Goal: Task Accomplishment & Management: Complete application form

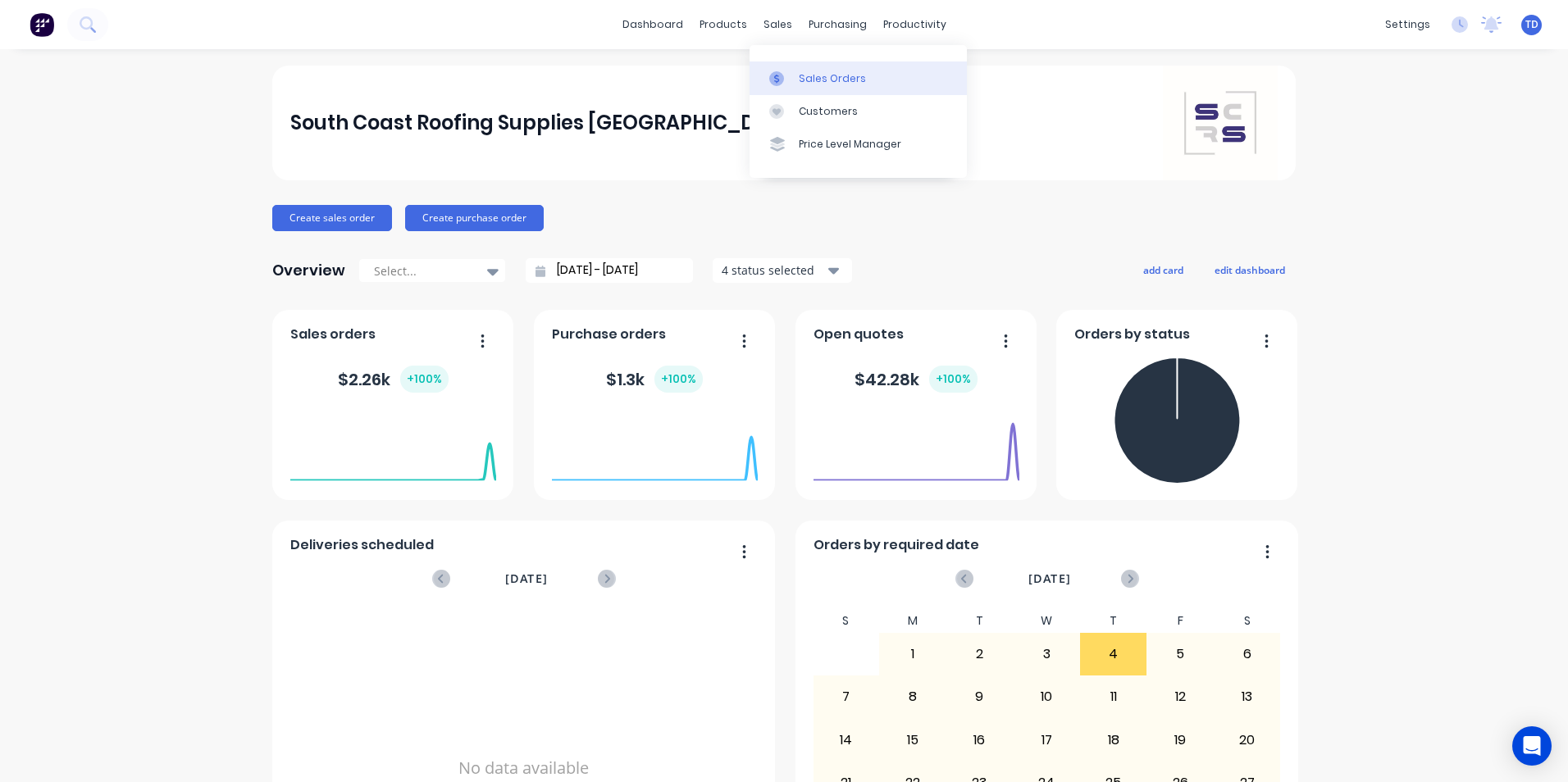
click at [827, 85] on div "Sales Orders" at bounding box center [832, 79] width 67 height 15
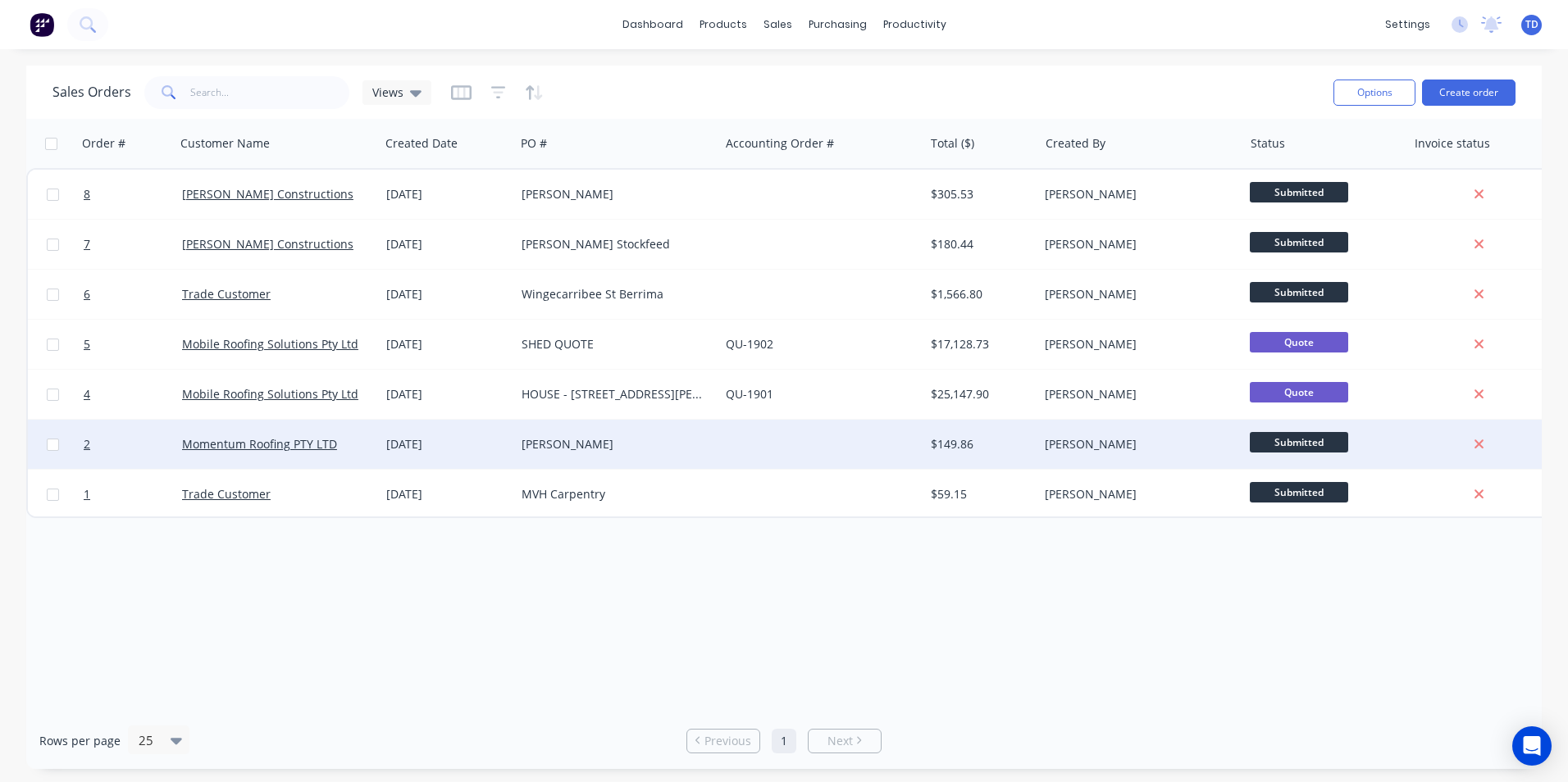
click at [381, 447] on div "[DATE]" at bounding box center [447, 444] width 135 height 49
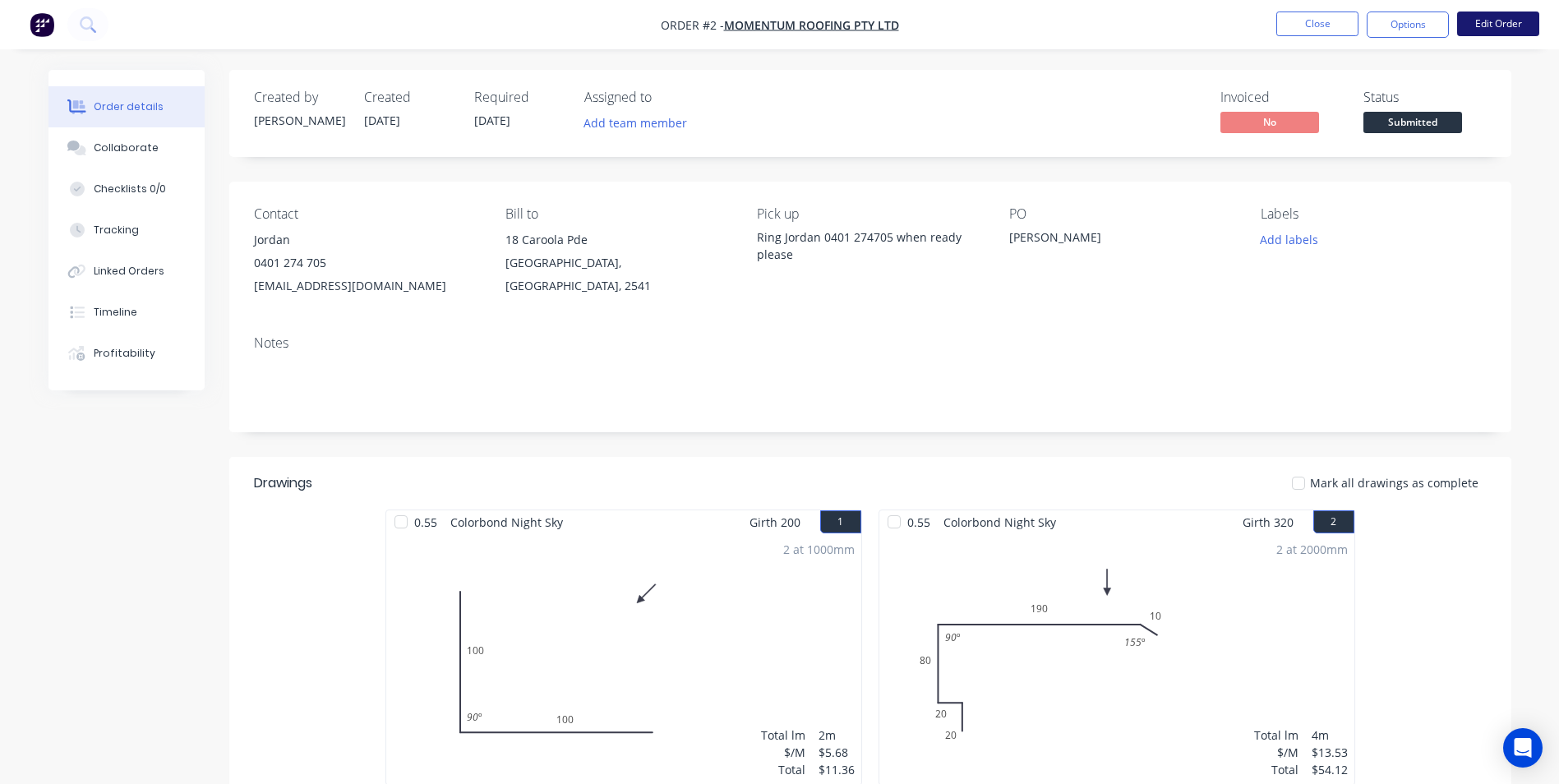
click at [1479, 28] on button "Edit Order" at bounding box center [1498, 24] width 82 height 25
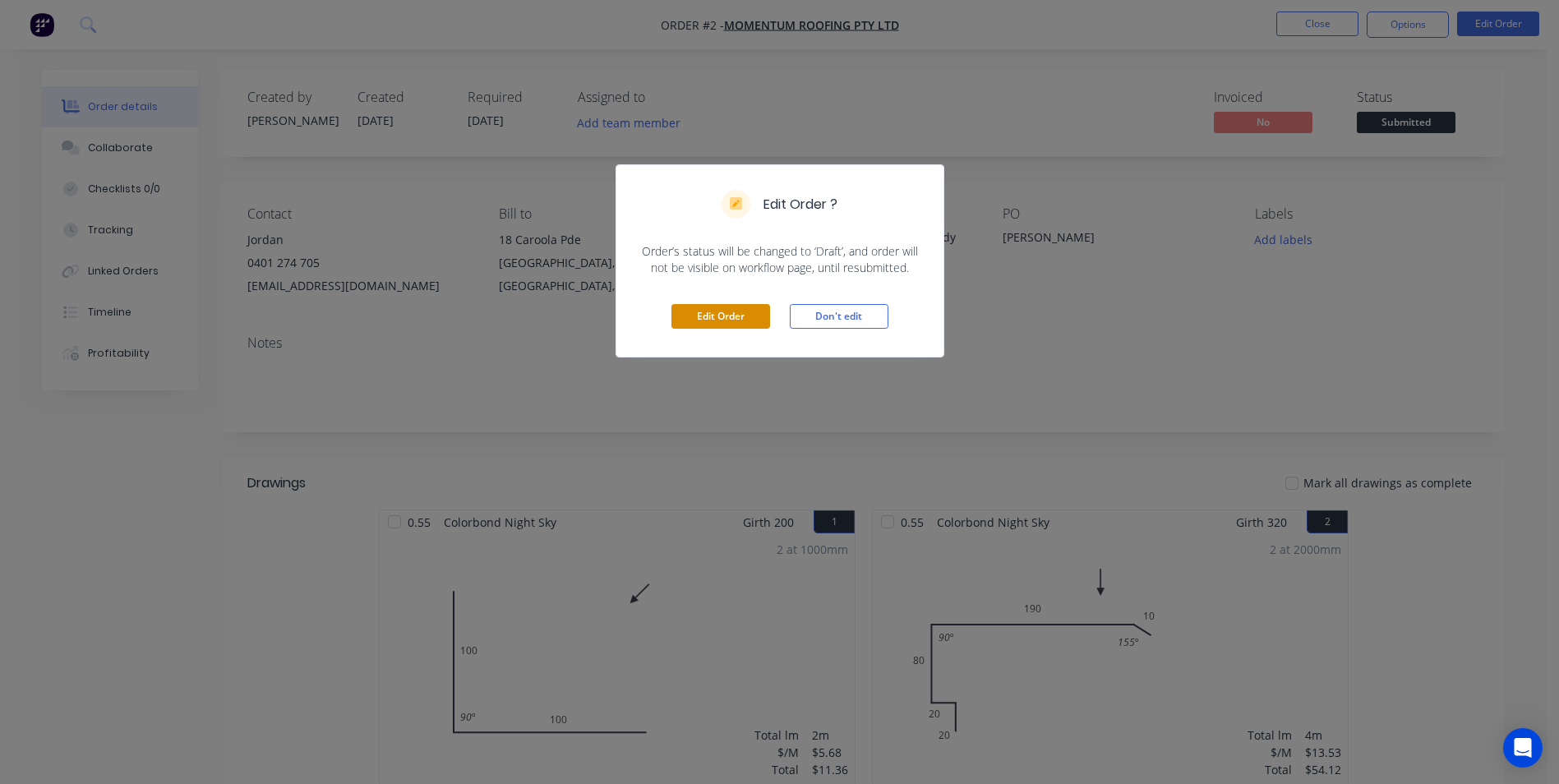
click at [756, 315] on button "Edit Order" at bounding box center [721, 316] width 98 height 25
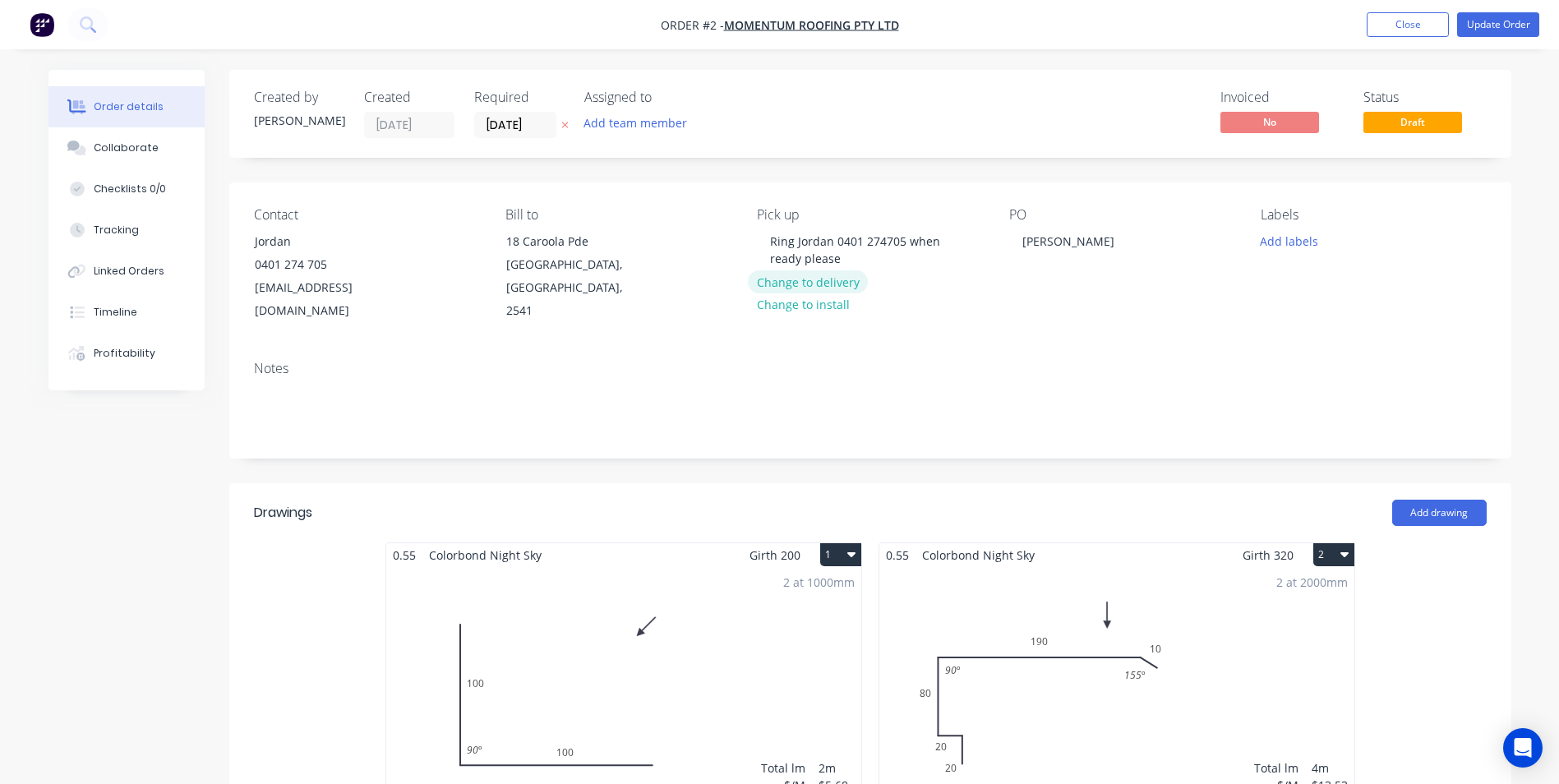
click at [822, 280] on button "Change to delivery" at bounding box center [807, 281] width 120 height 22
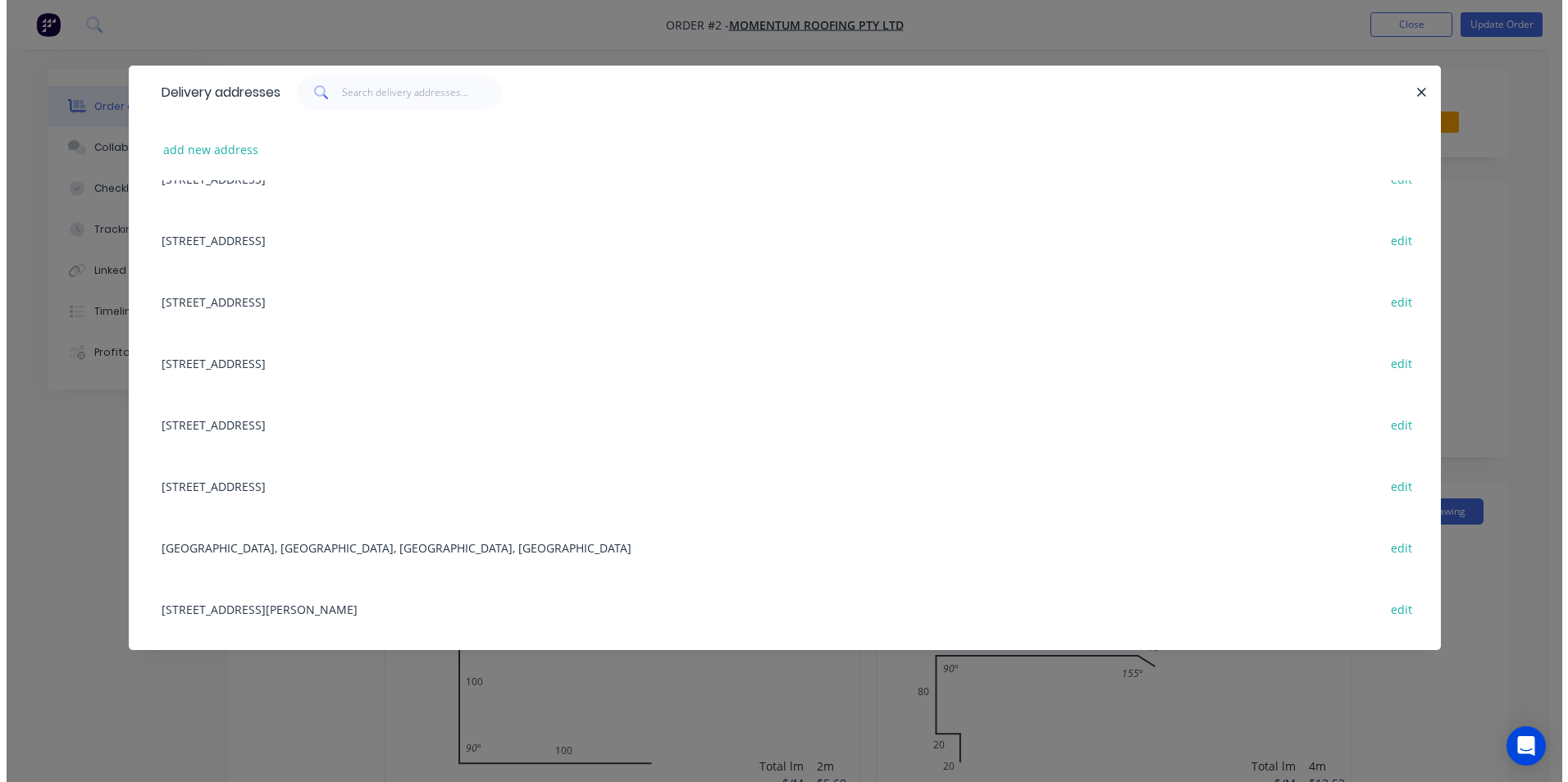
scroll to position [246, 0]
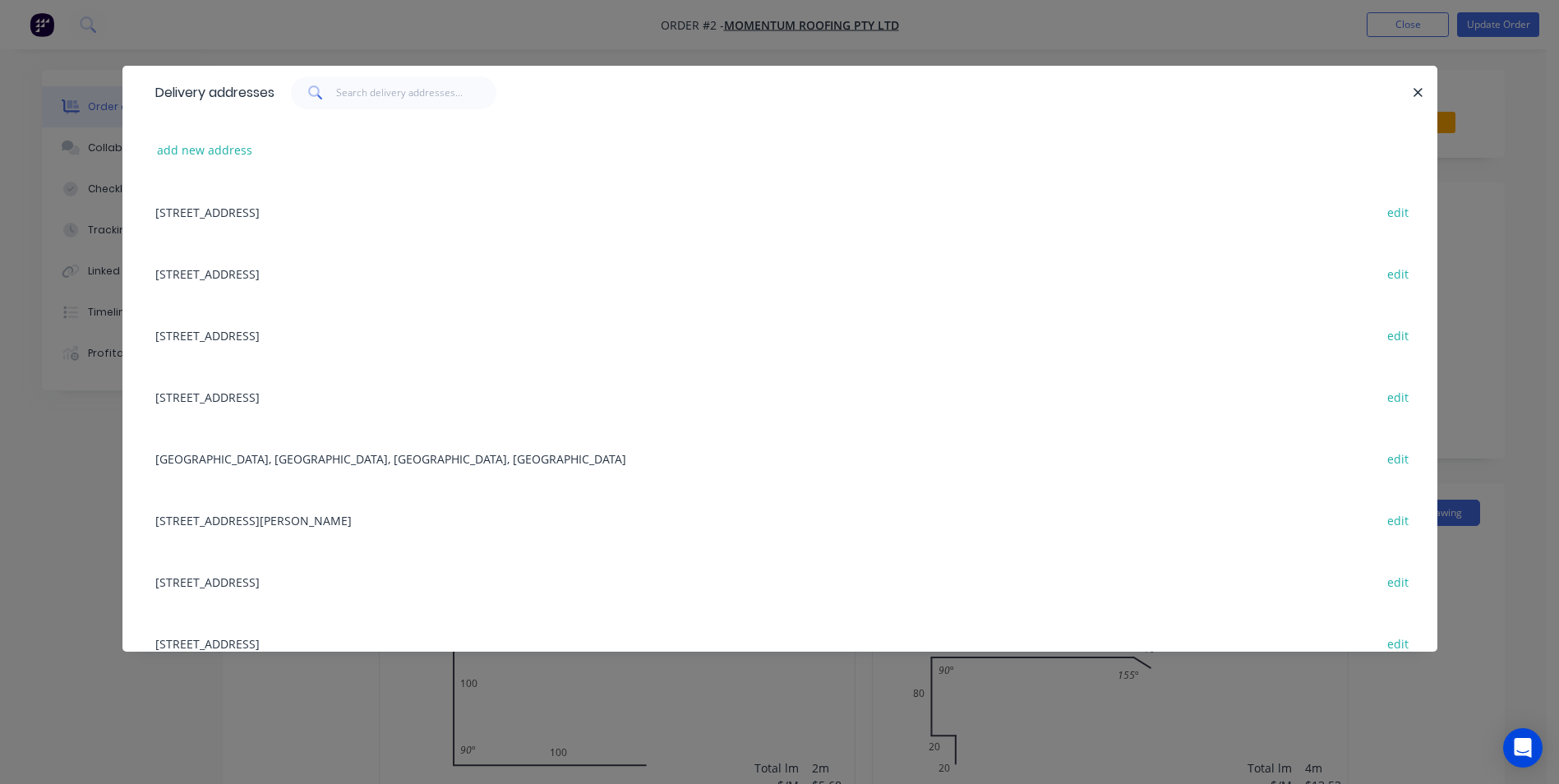
click at [313, 450] on div "[GEOGRAPHIC_DATA], MANDEMAR, [GEOGRAPHIC_DATA], [GEOGRAPHIC_DATA] edit" at bounding box center [780, 458] width 1266 height 62
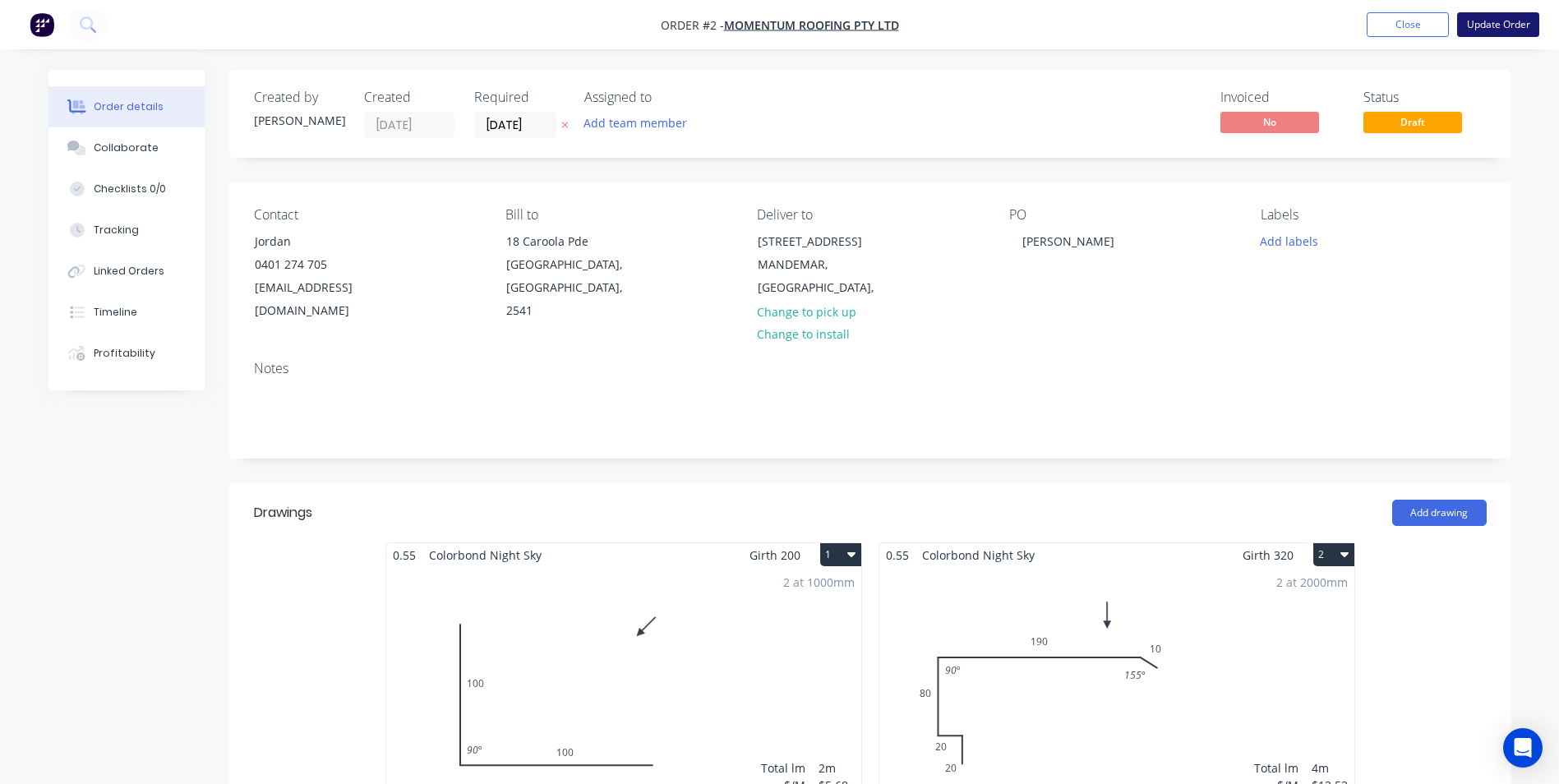
click at [1505, 32] on button "Update Order" at bounding box center [1498, 25] width 82 height 25
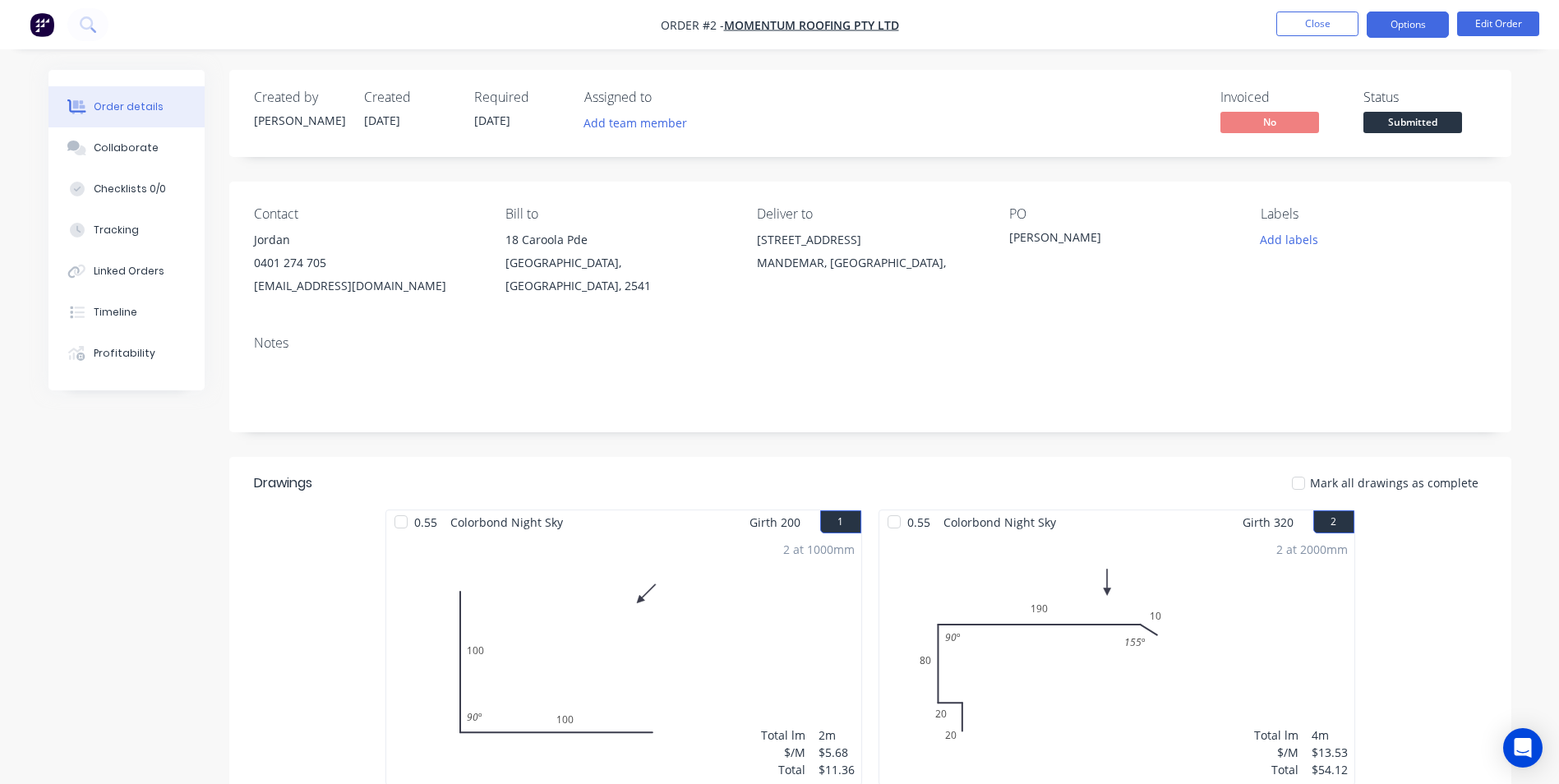
click at [1393, 19] on button "Options" at bounding box center [1408, 25] width 82 height 27
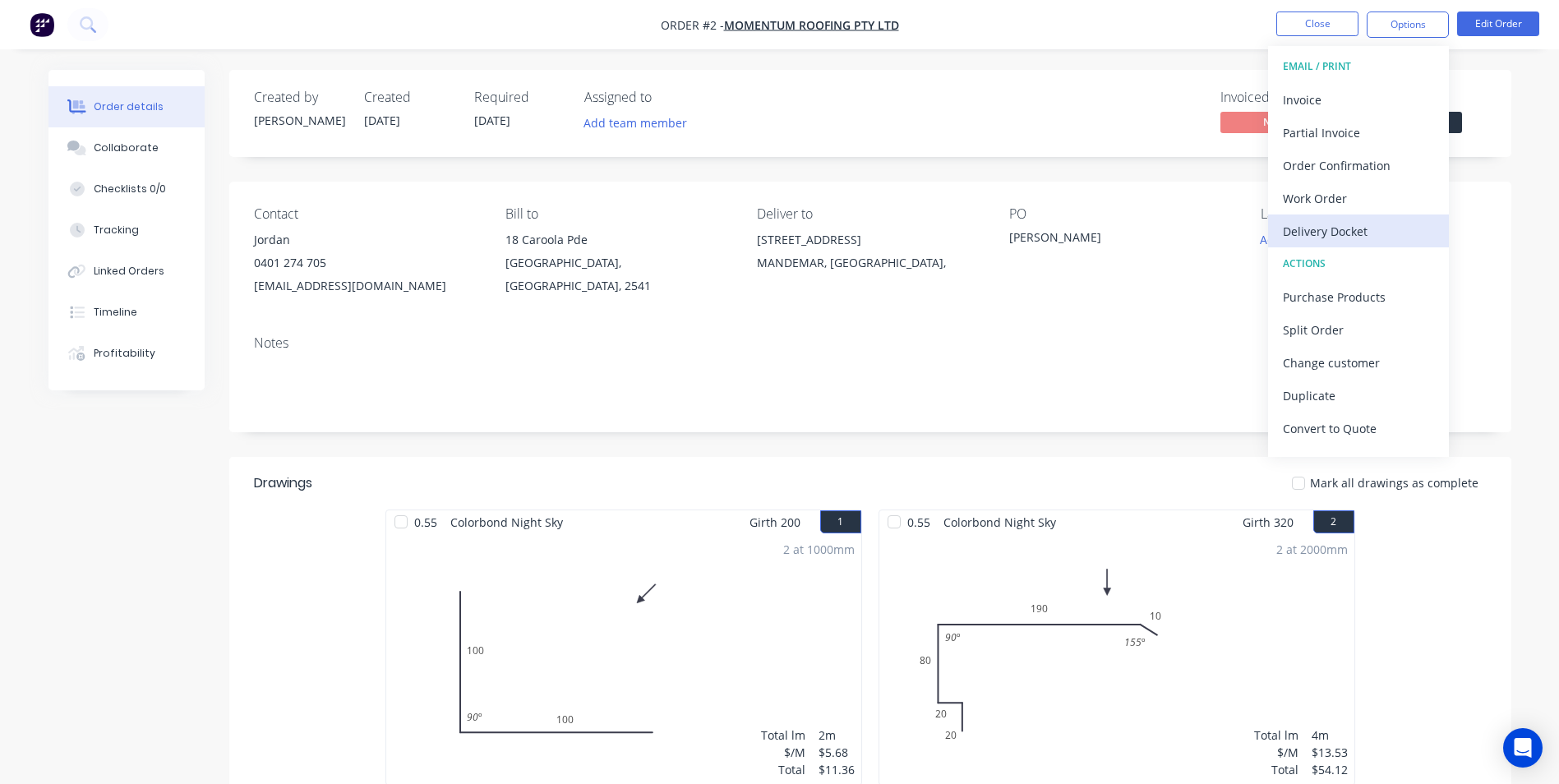
click at [1362, 242] on div "Delivery Docket" at bounding box center [1358, 231] width 151 height 24
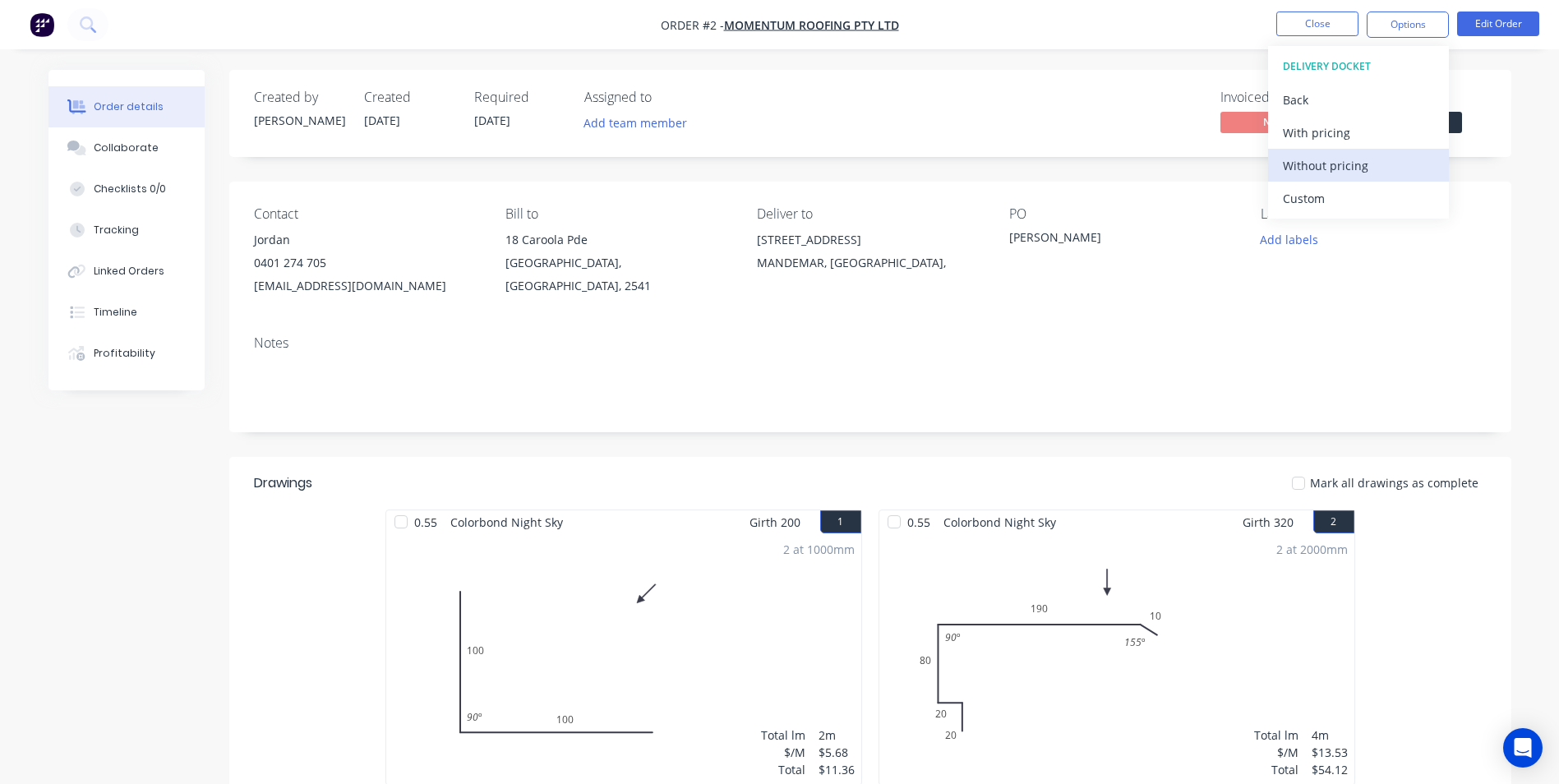
click at [1364, 175] on div "Without pricing" at bounding box center [1358, 166] width 151 height 24
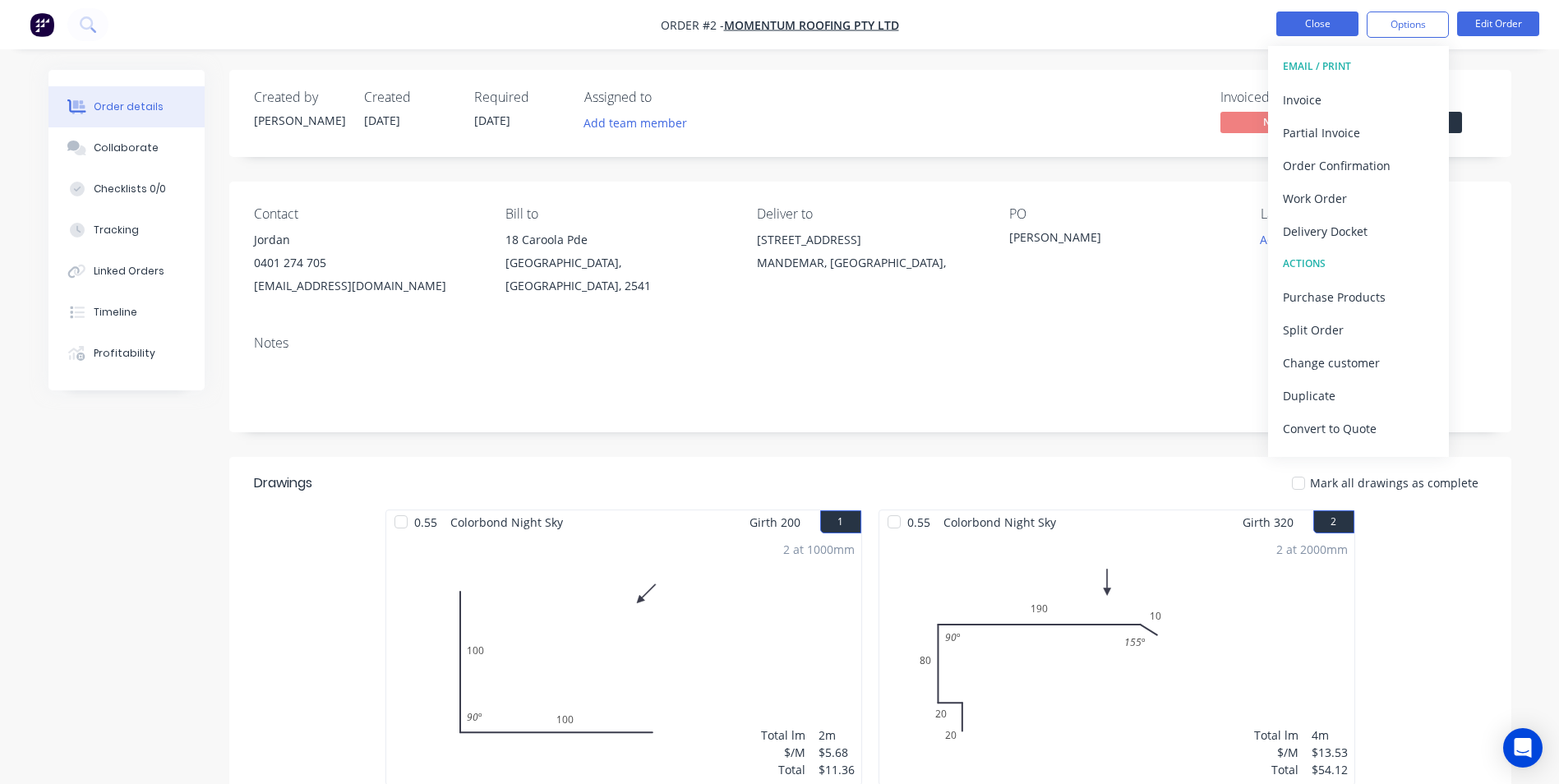
click at [1297, 28] on button "Close" at bounding box center [1317, 24] width 82 height 25
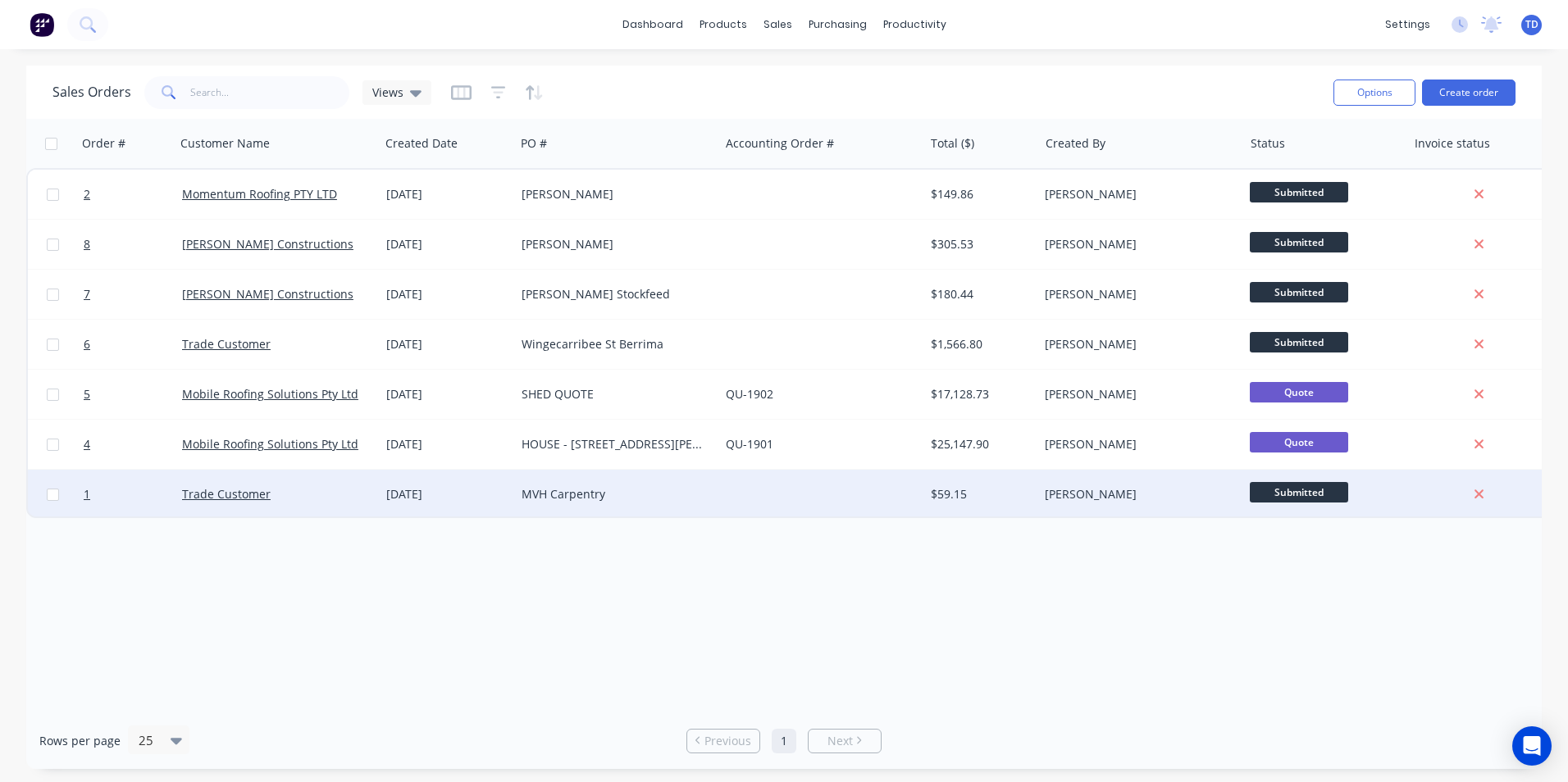
click at [762, 487] on div at bounding box center [821, 494] width 204 height 49
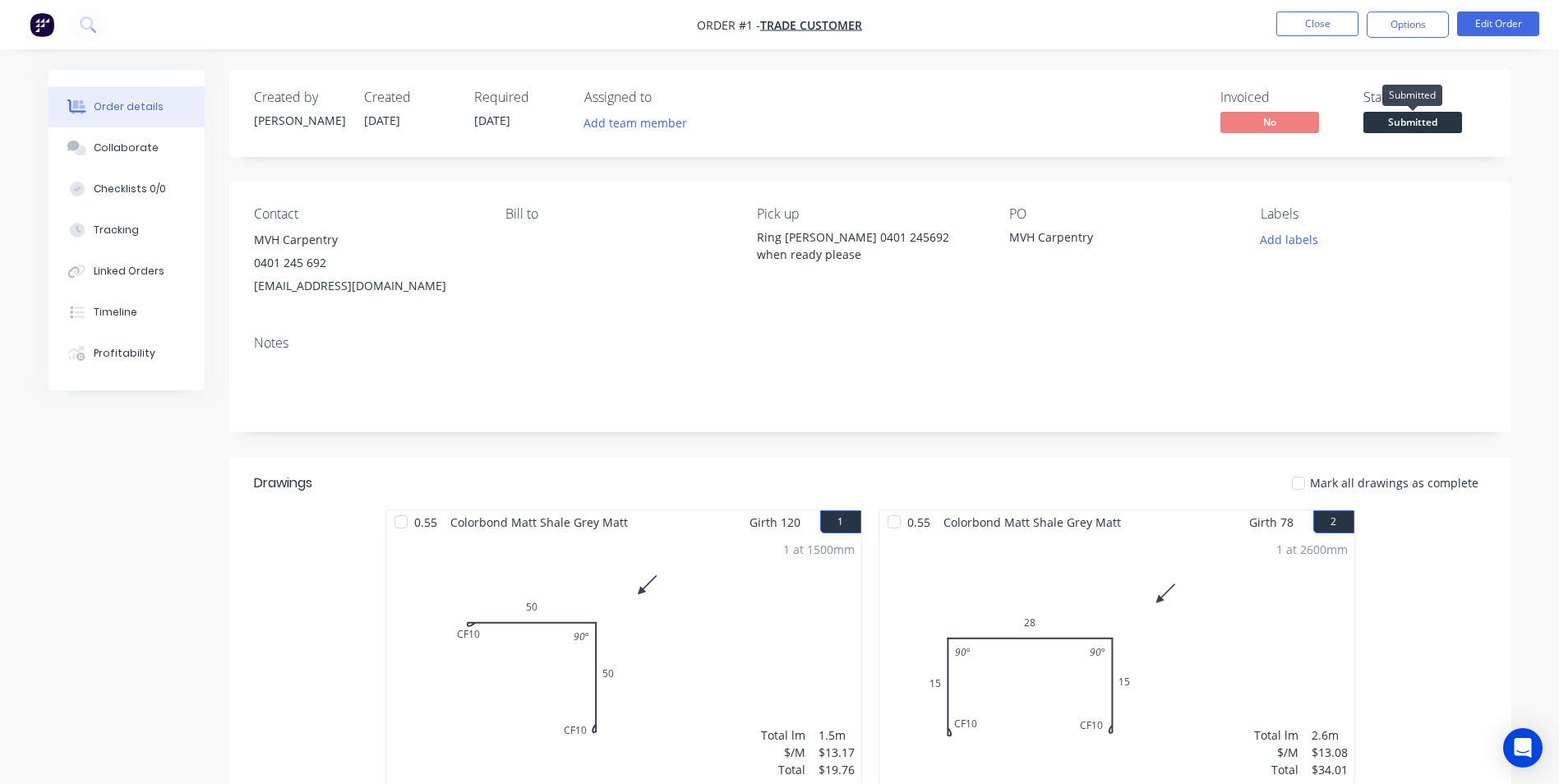
click at [1385, 117] on span "Submitted" at bounding box center [1413, 122] width 98 height 21
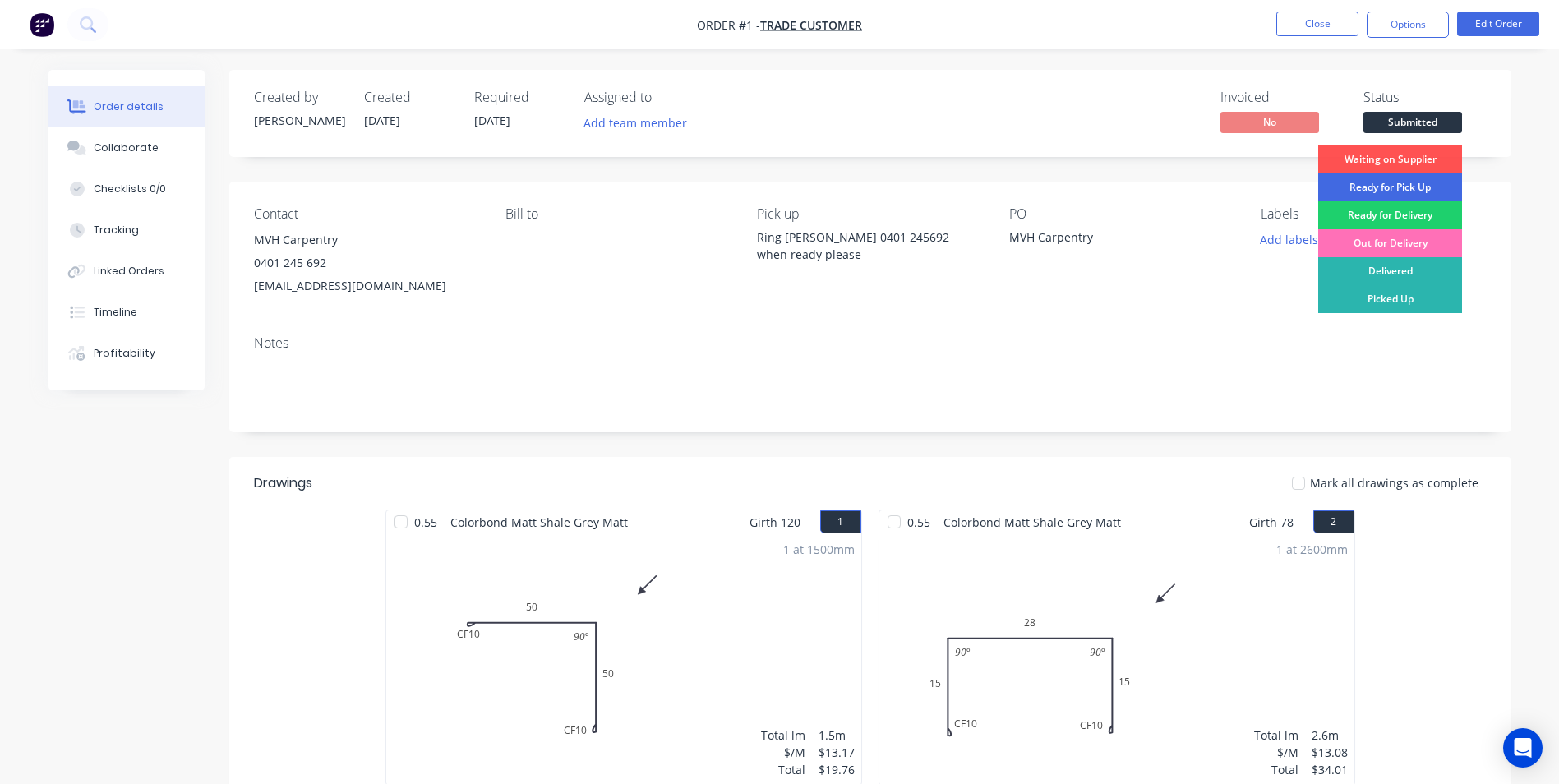
click at [1396, 186] on div "Ready for Pick Up" at bounding box center [1390, 187] width 144 height 28
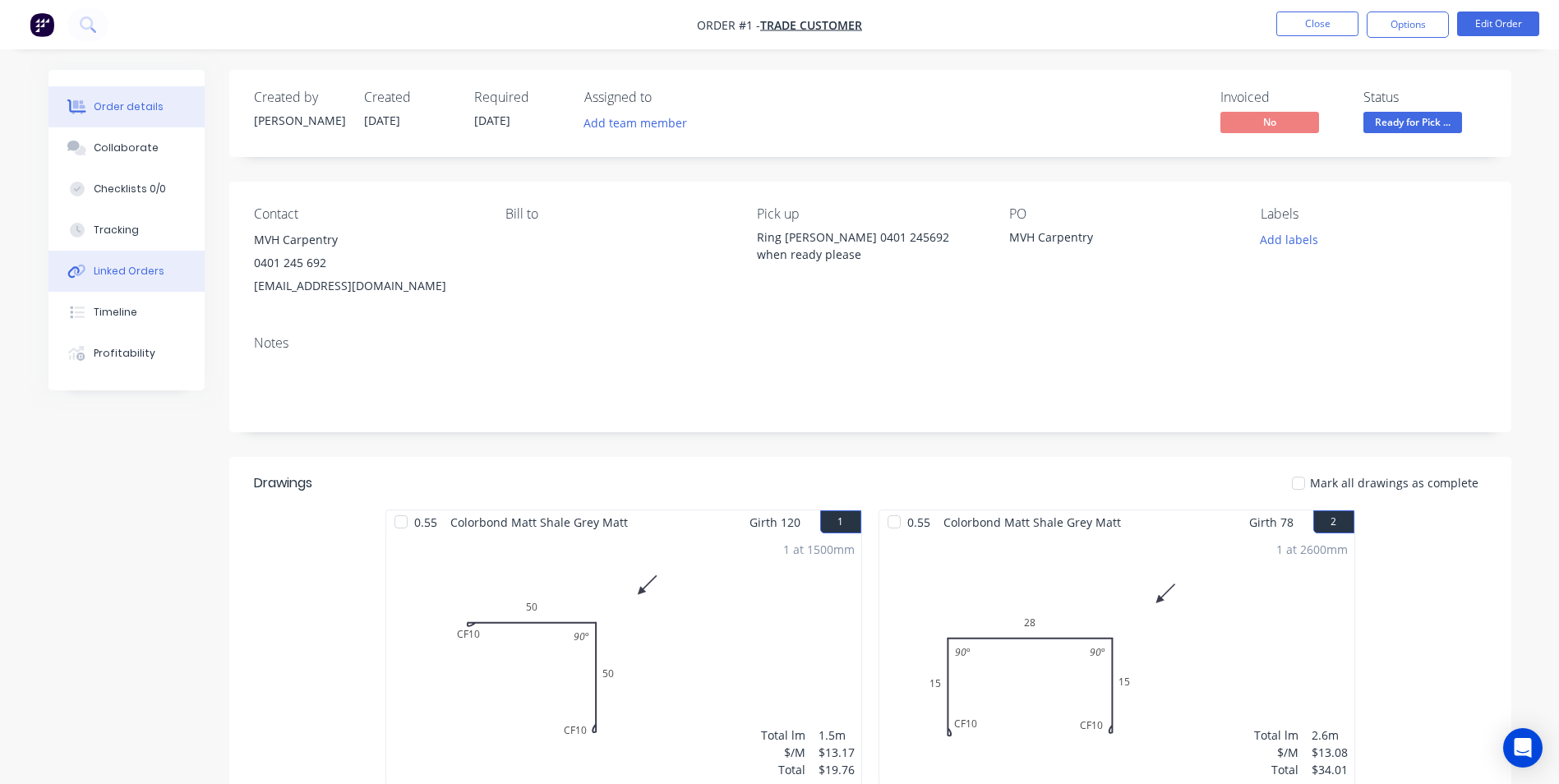
click at [130, 263] on button "Linked Orders" at bounding box center [127, 270] width 156 height 41
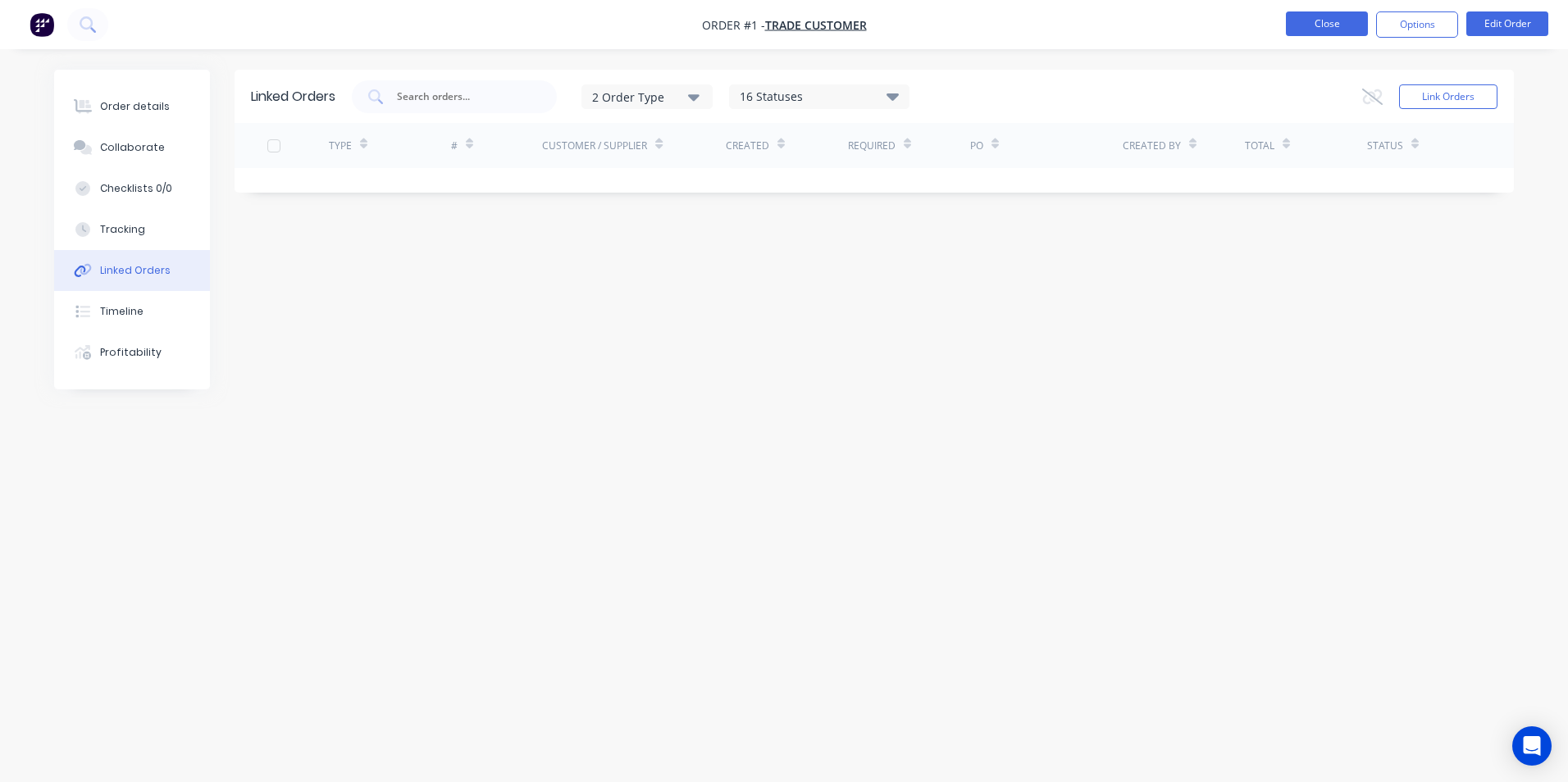
click at [1297, 30] on button "Close" at bounding box center [1326, 24] width 82 height 25
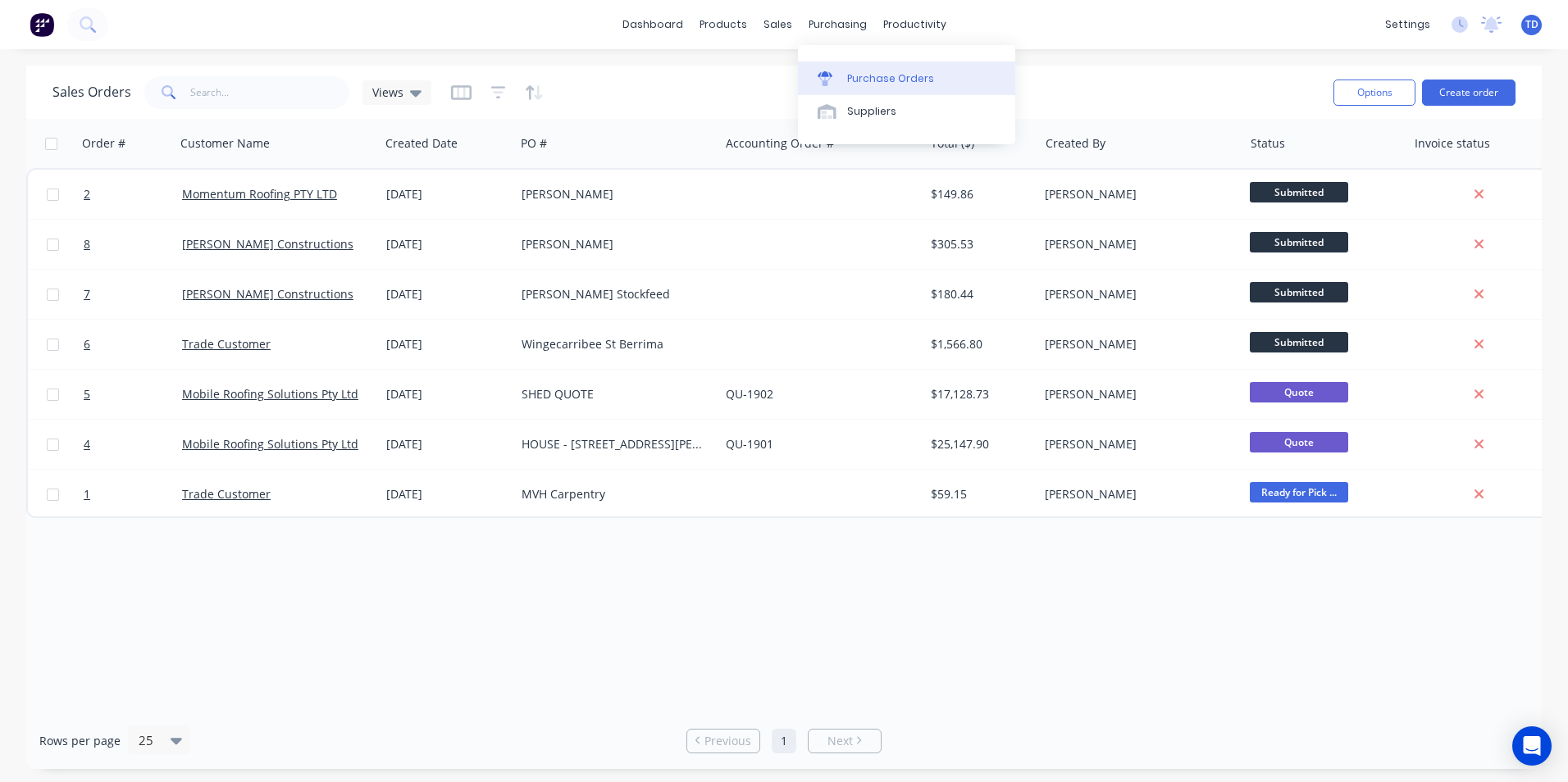
click at [877, 80] on div "Purchase Orders" at bounding box center [890, 79] width 87 height 15
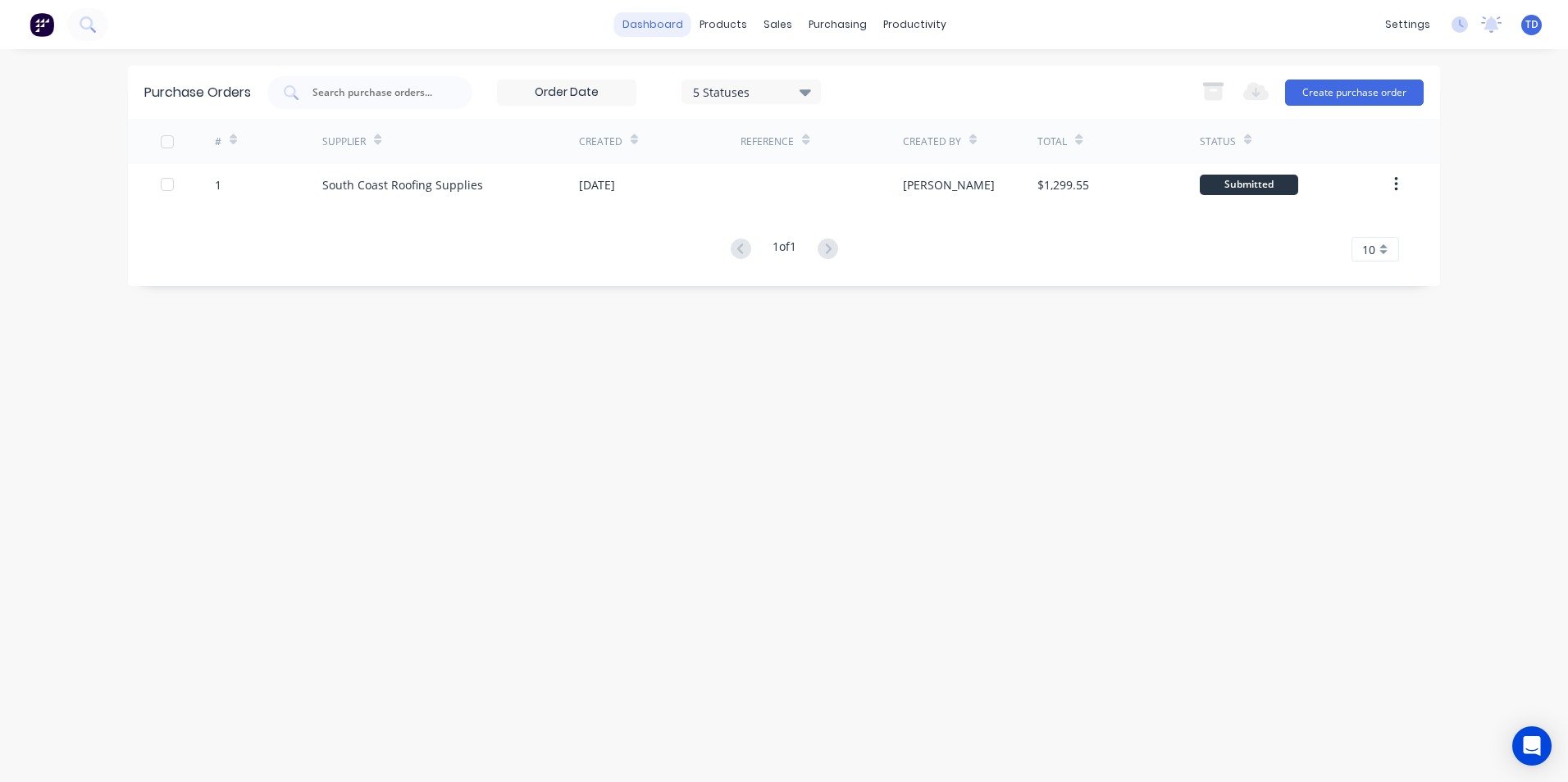
click at [665, 22] on link "dashboard" at bounding box center [653, 25] width 77 height 25
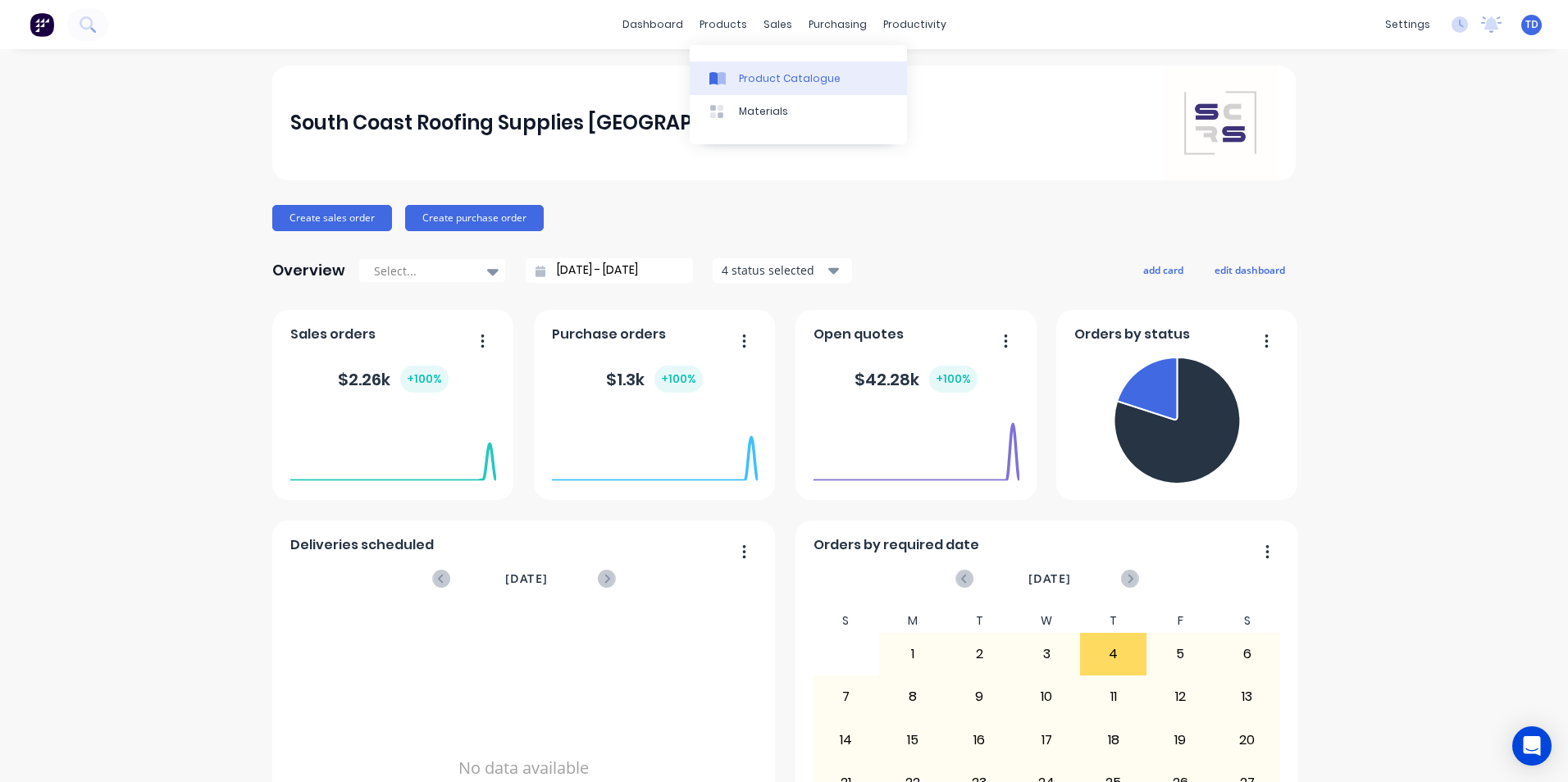
click at [765, 86] on div "Product Catalogue" at bounding box center [790, 79] width 101 height 15
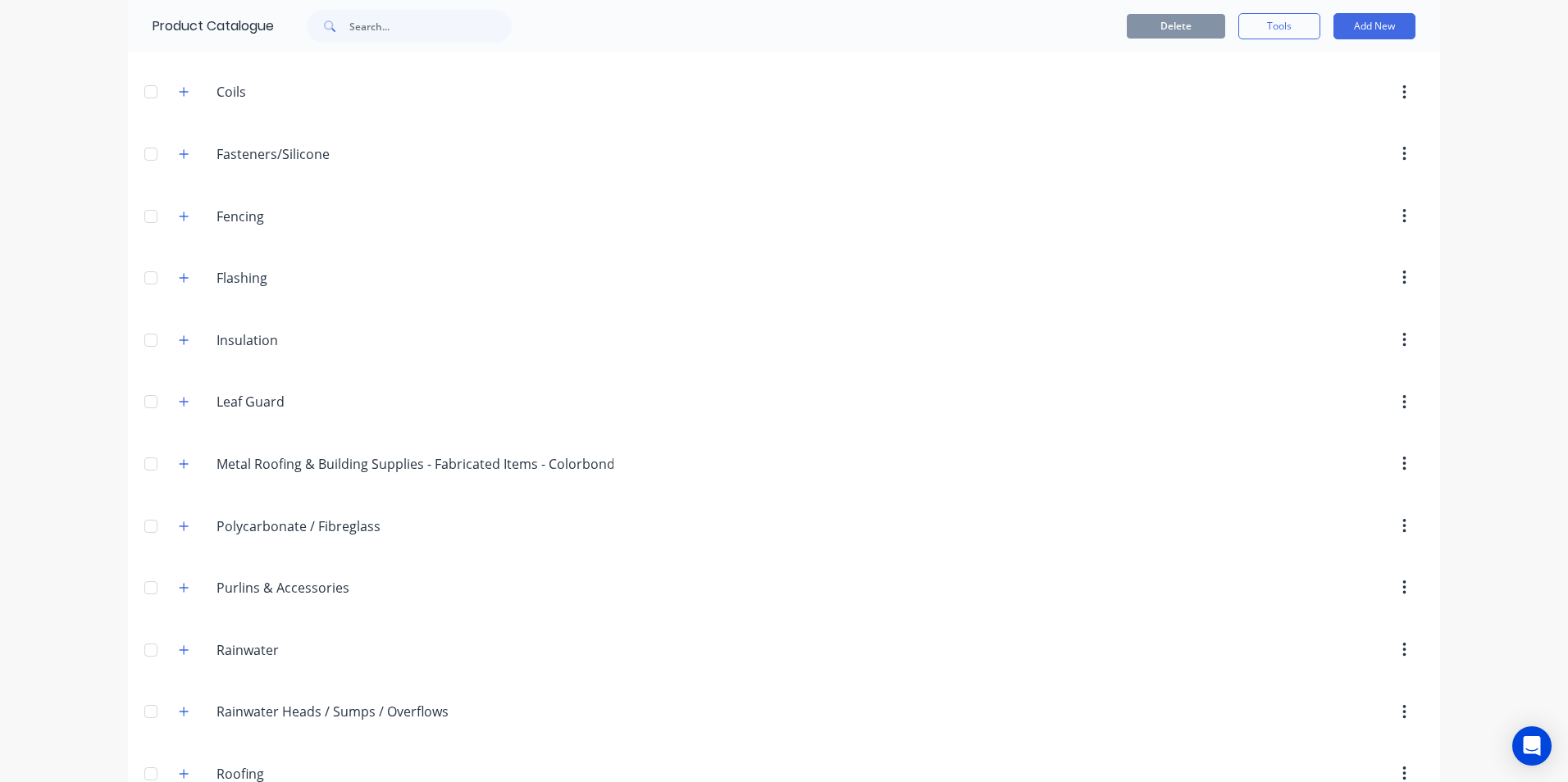
scroll to position [512, 0]
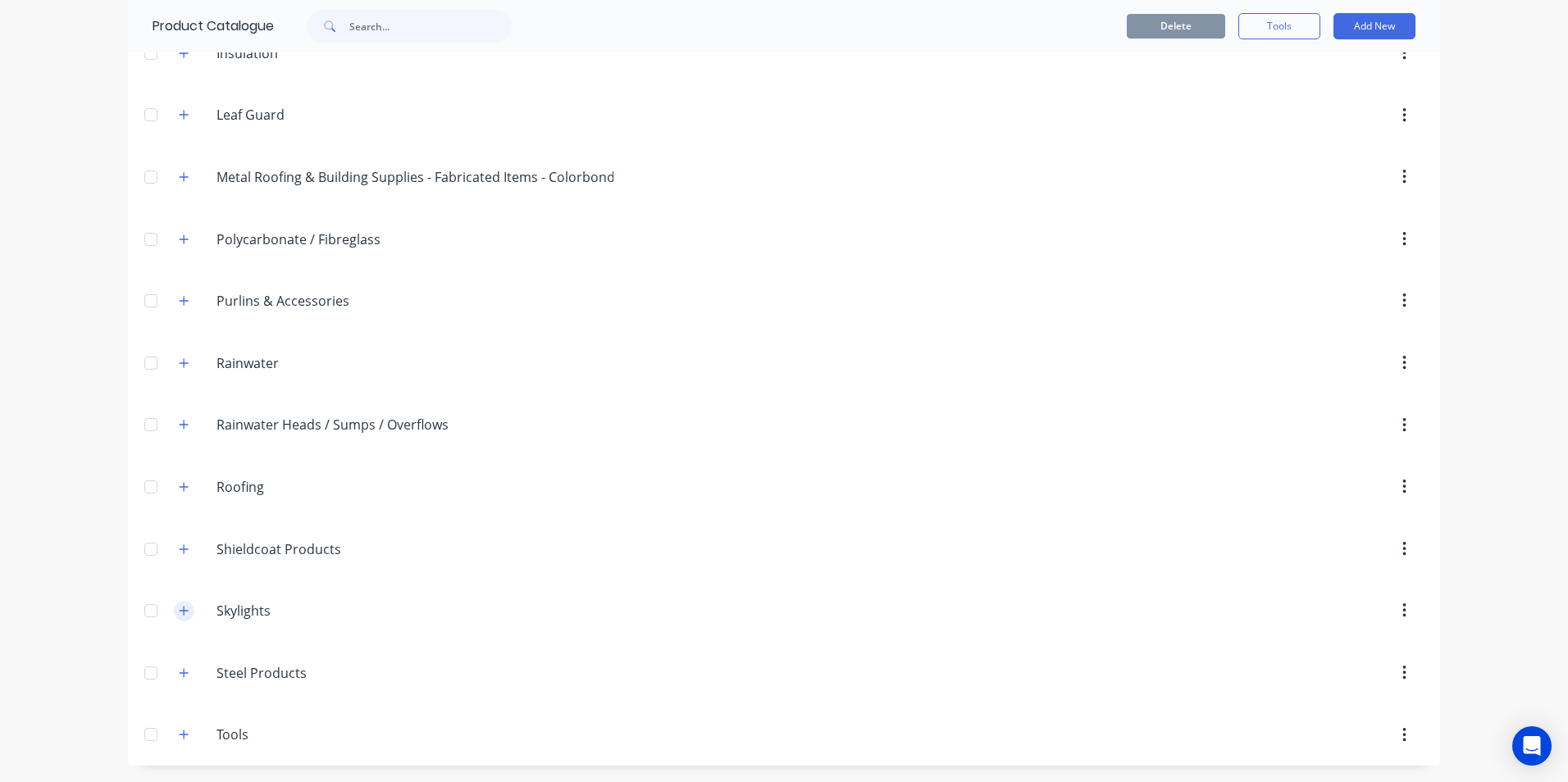
click at [179, 610] on icon "button" at bounding box center [184, 611] width 10 height 12
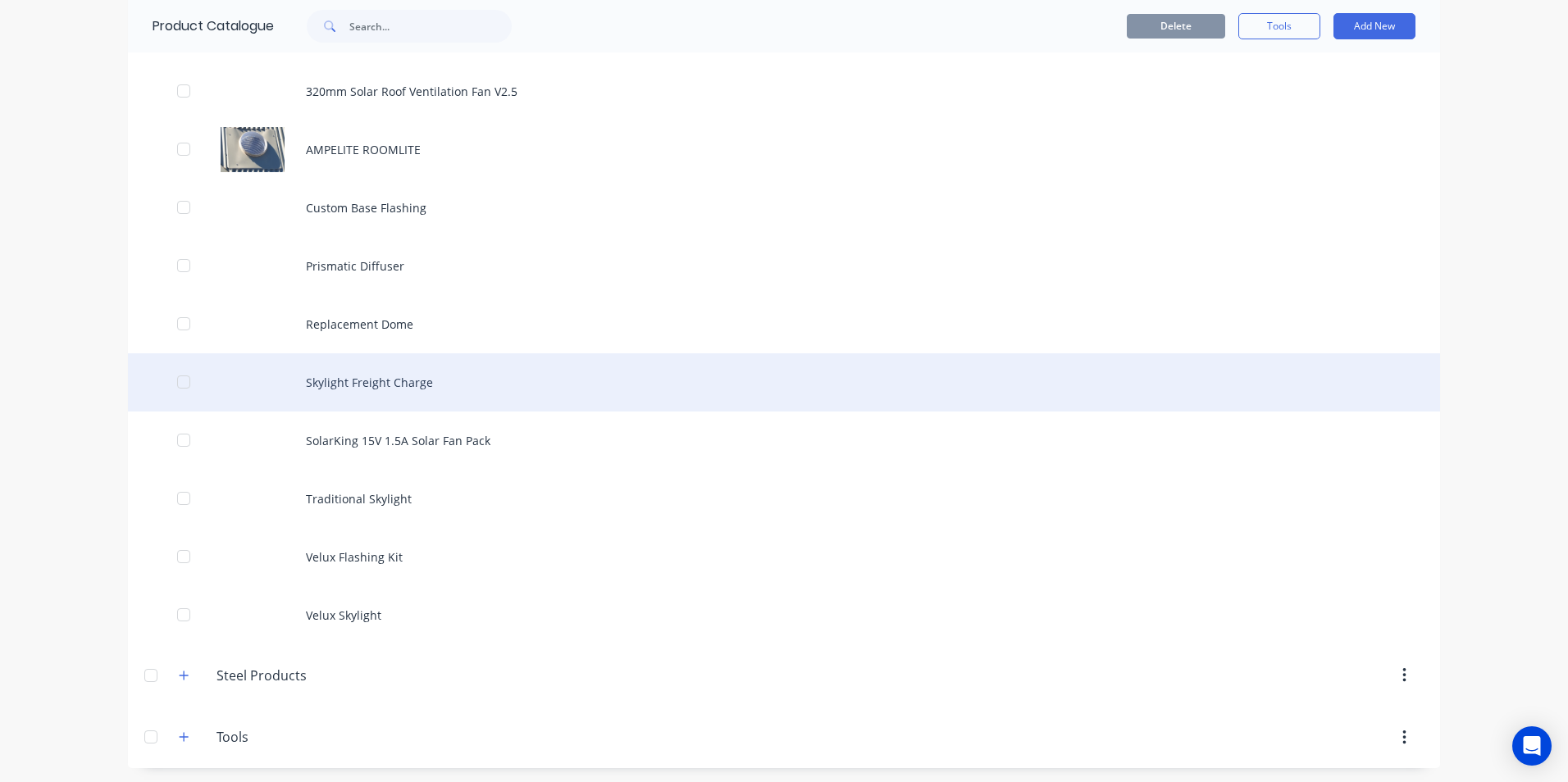
scroll to position [1094, 0]
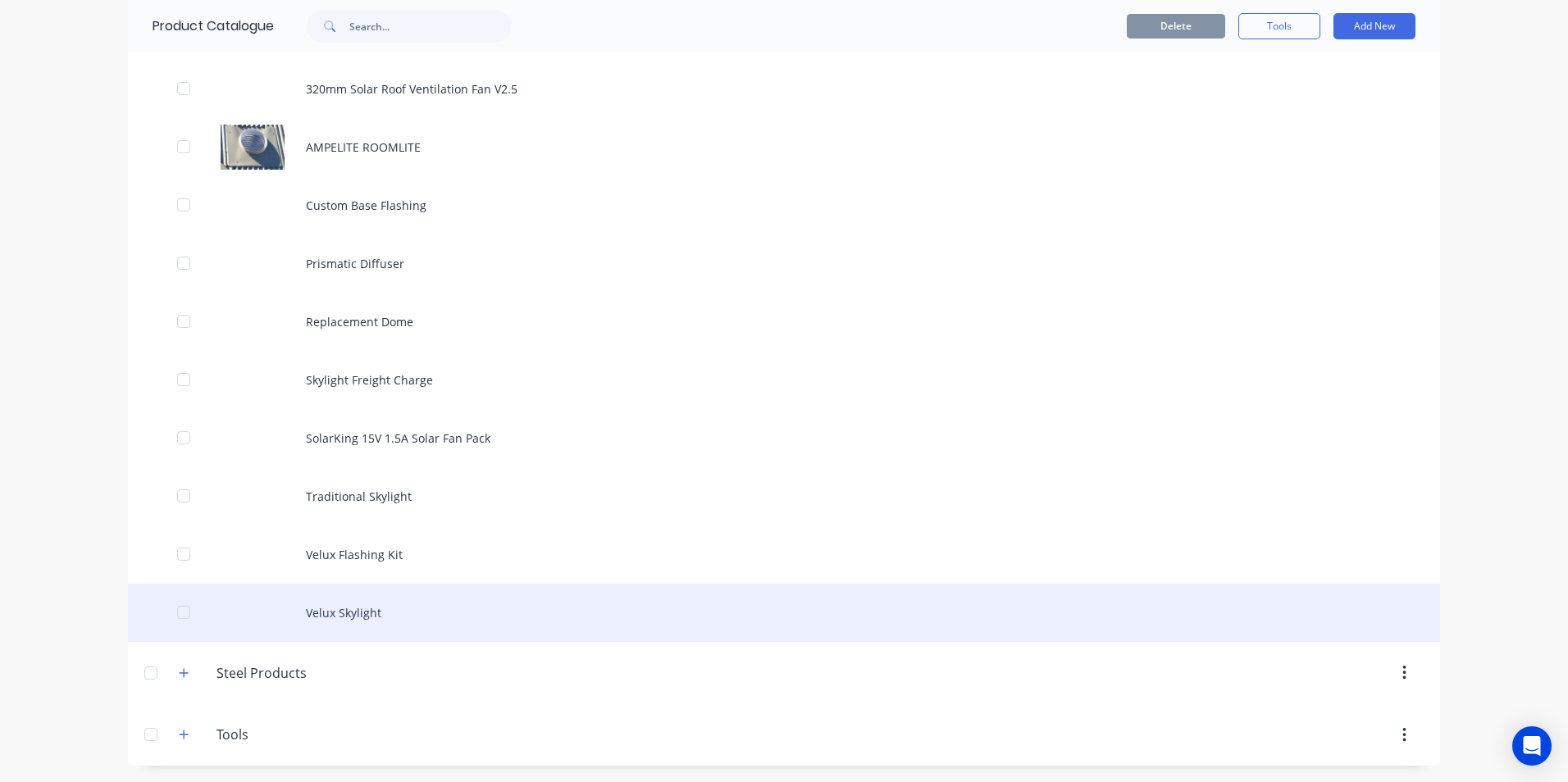
click at [356, 608] on div "Velux Skylight" at bounding box center [784, 613] width 1312 height 58
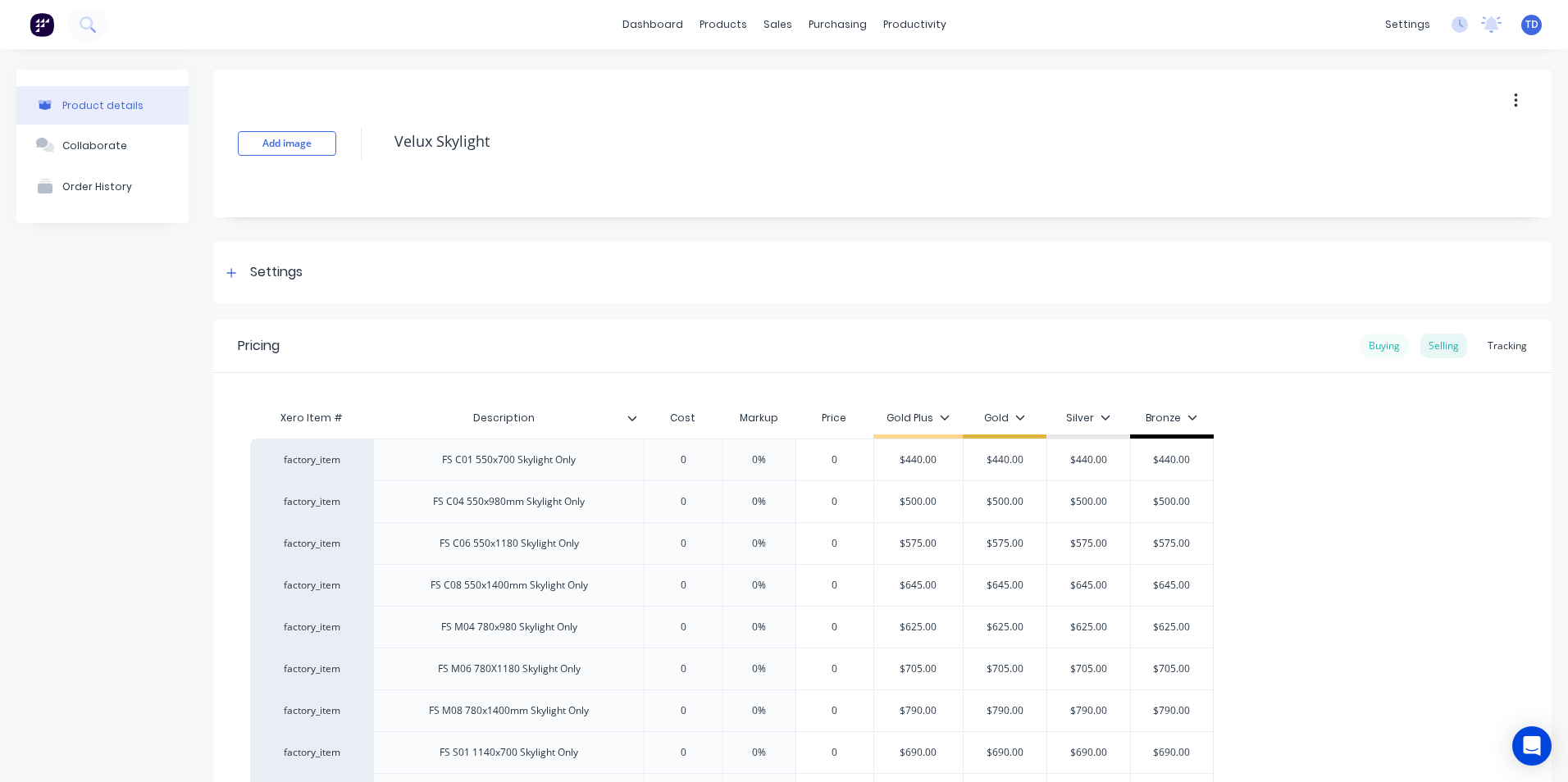
click at [1366, 342] on div "Buying" at bounding box center [1384, 346] width 47 height 25
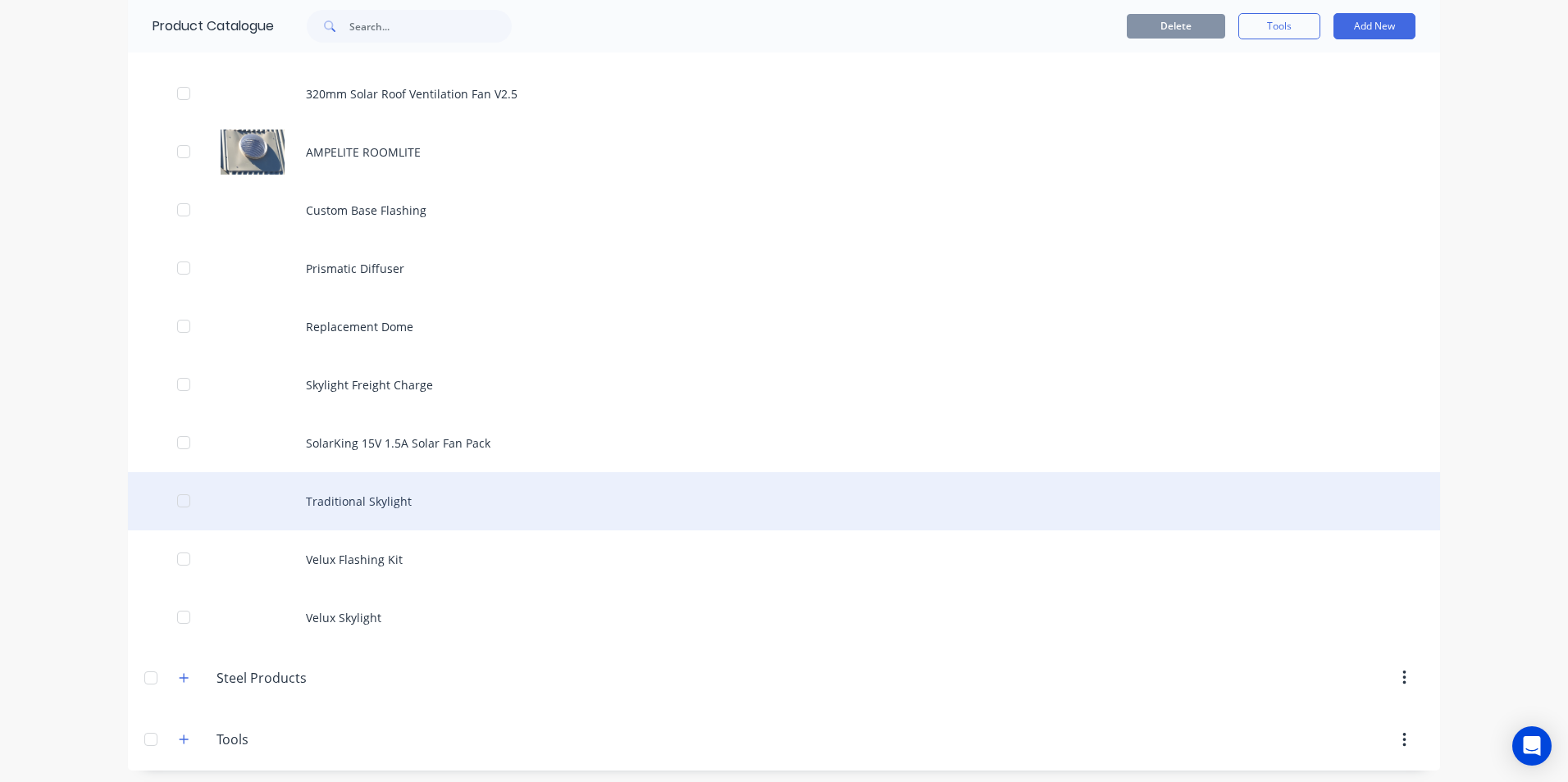
scroll to position [1094, 0]
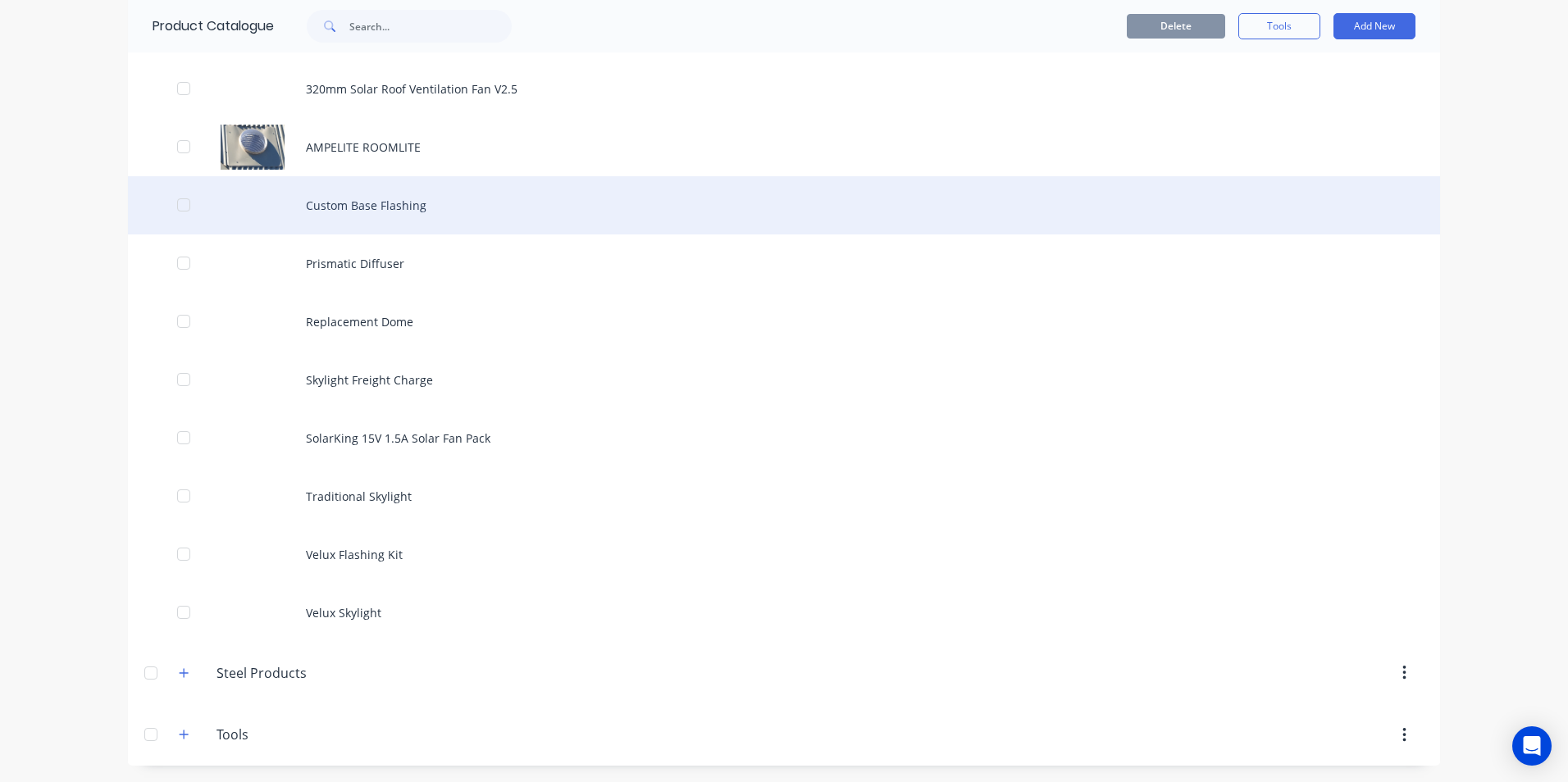
click at [384, 215] on div "Custom Base Flashing" at bounding box center [784, 205] width 1312 height 58
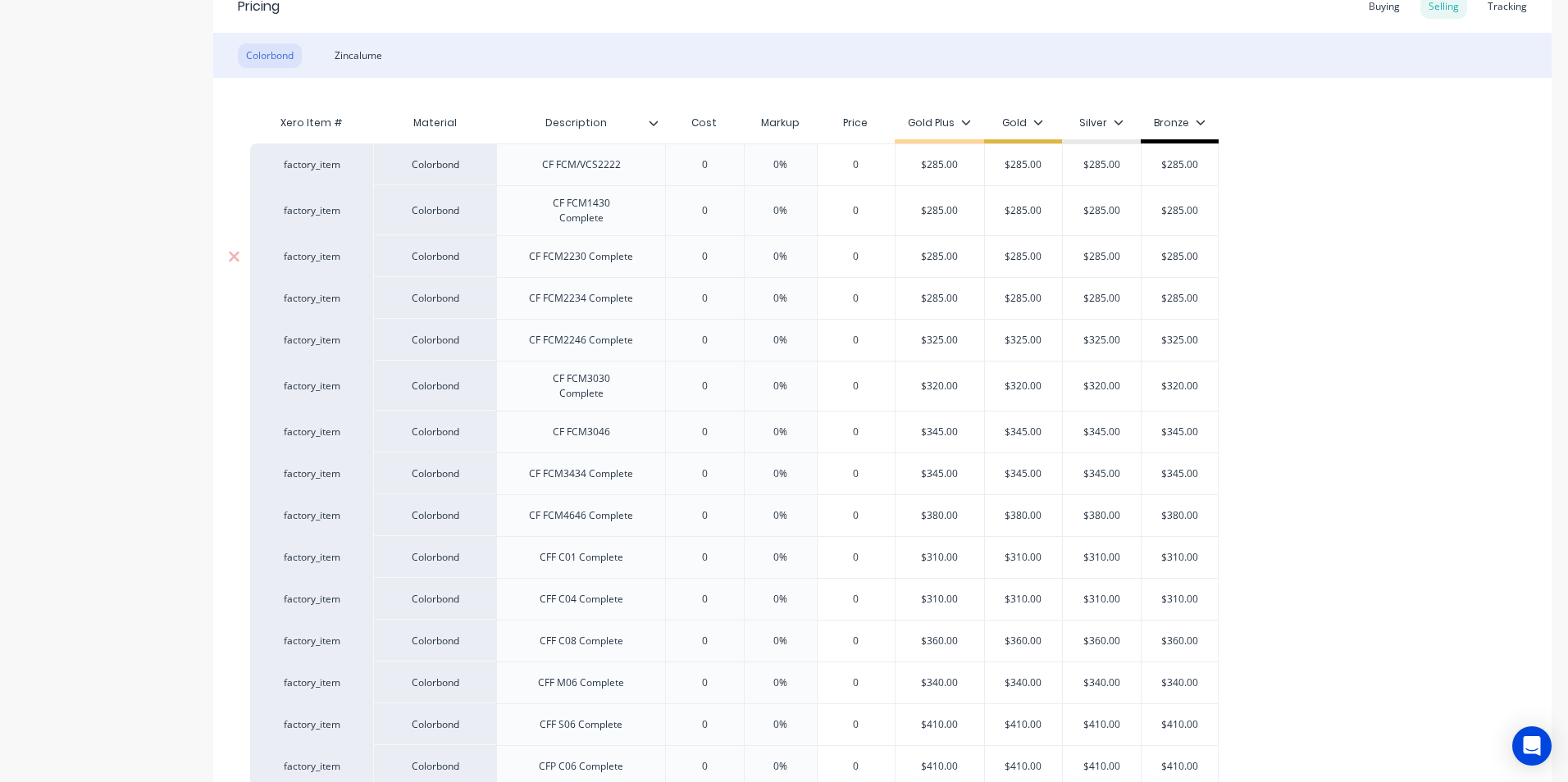
scroll to position [164, 0]
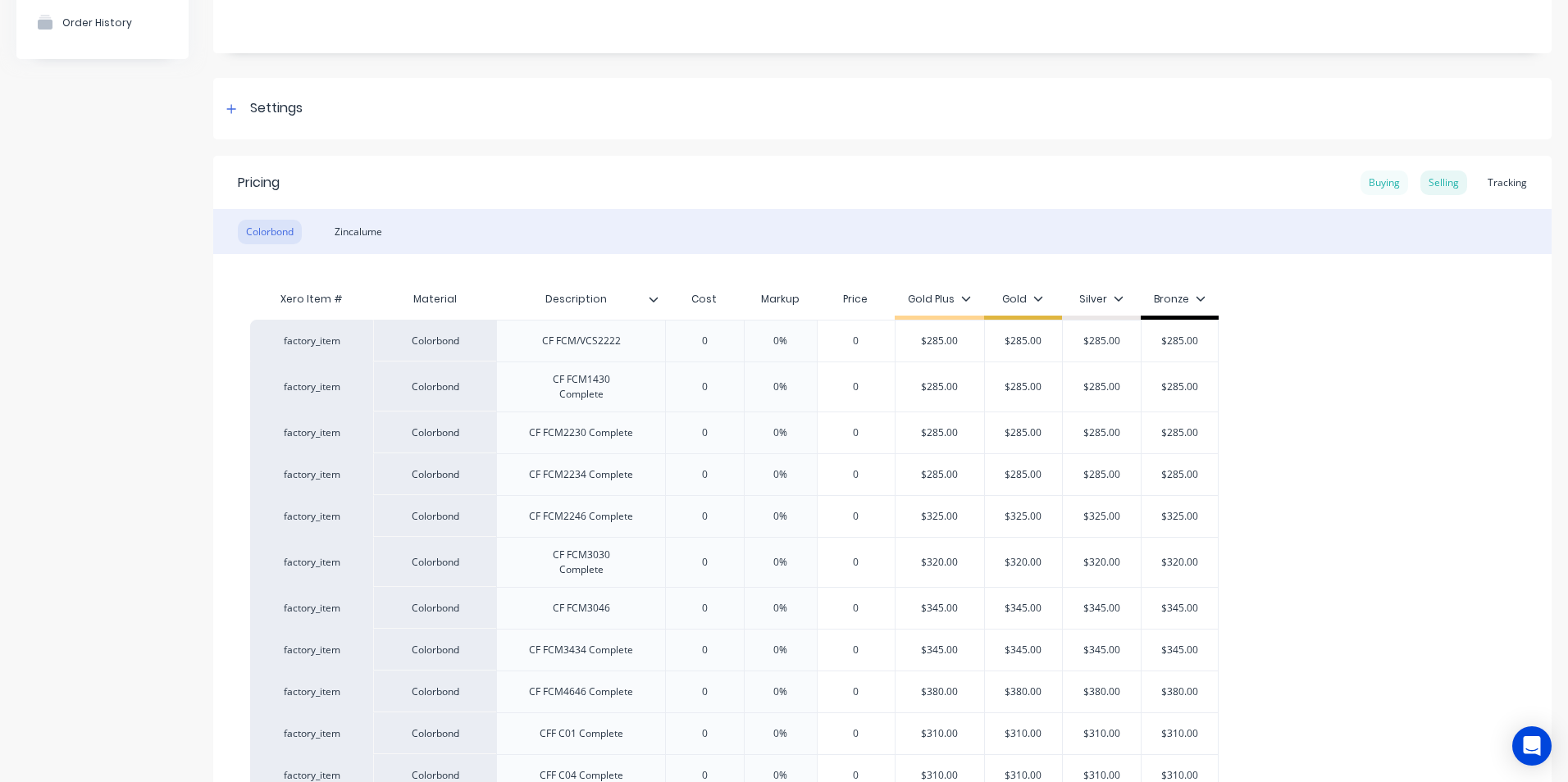
click at [1364, 194] on div "Buying" at bounding box center [1384, 183] width 47 height 25
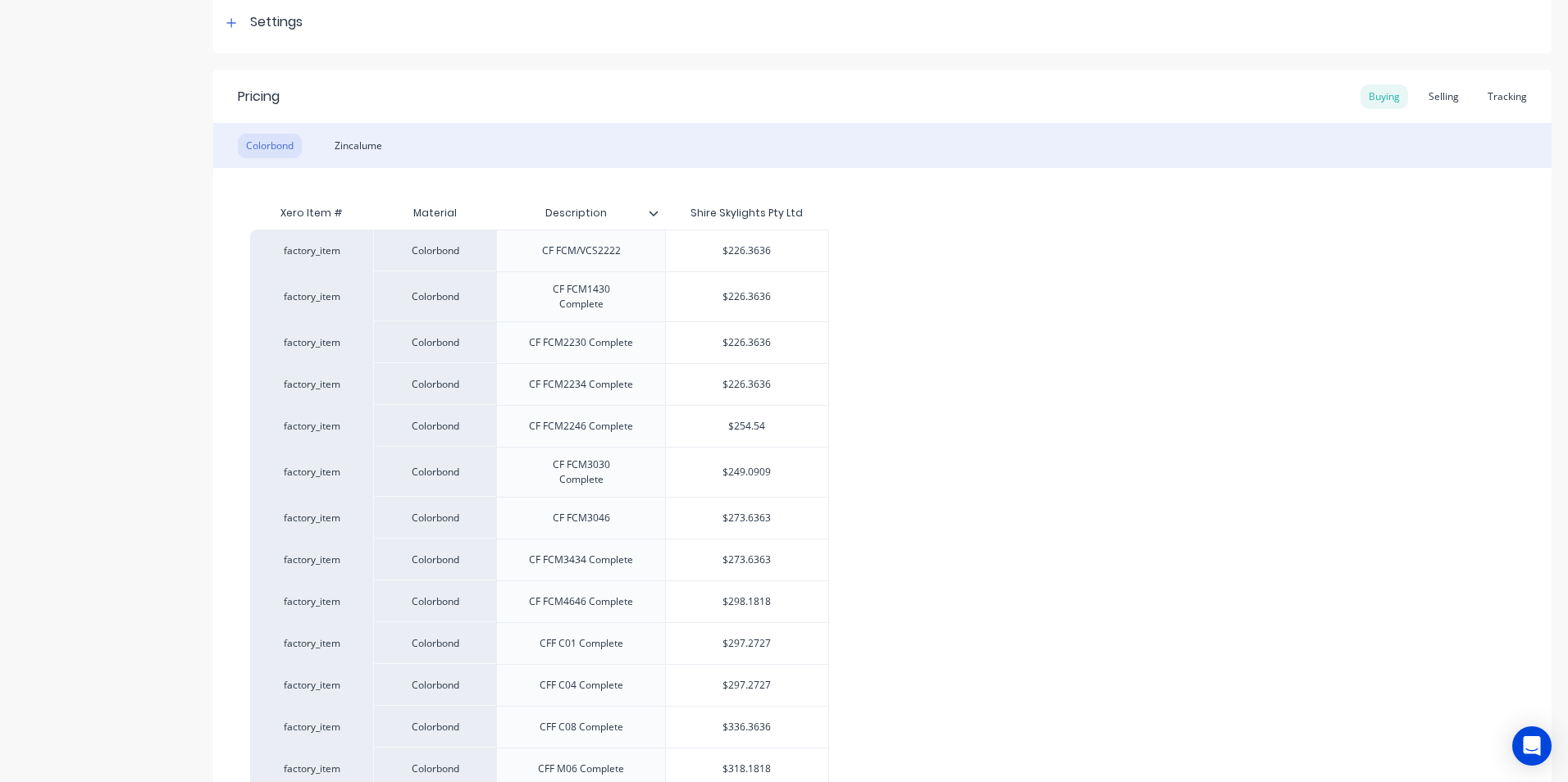
scroll to position [574, 0]
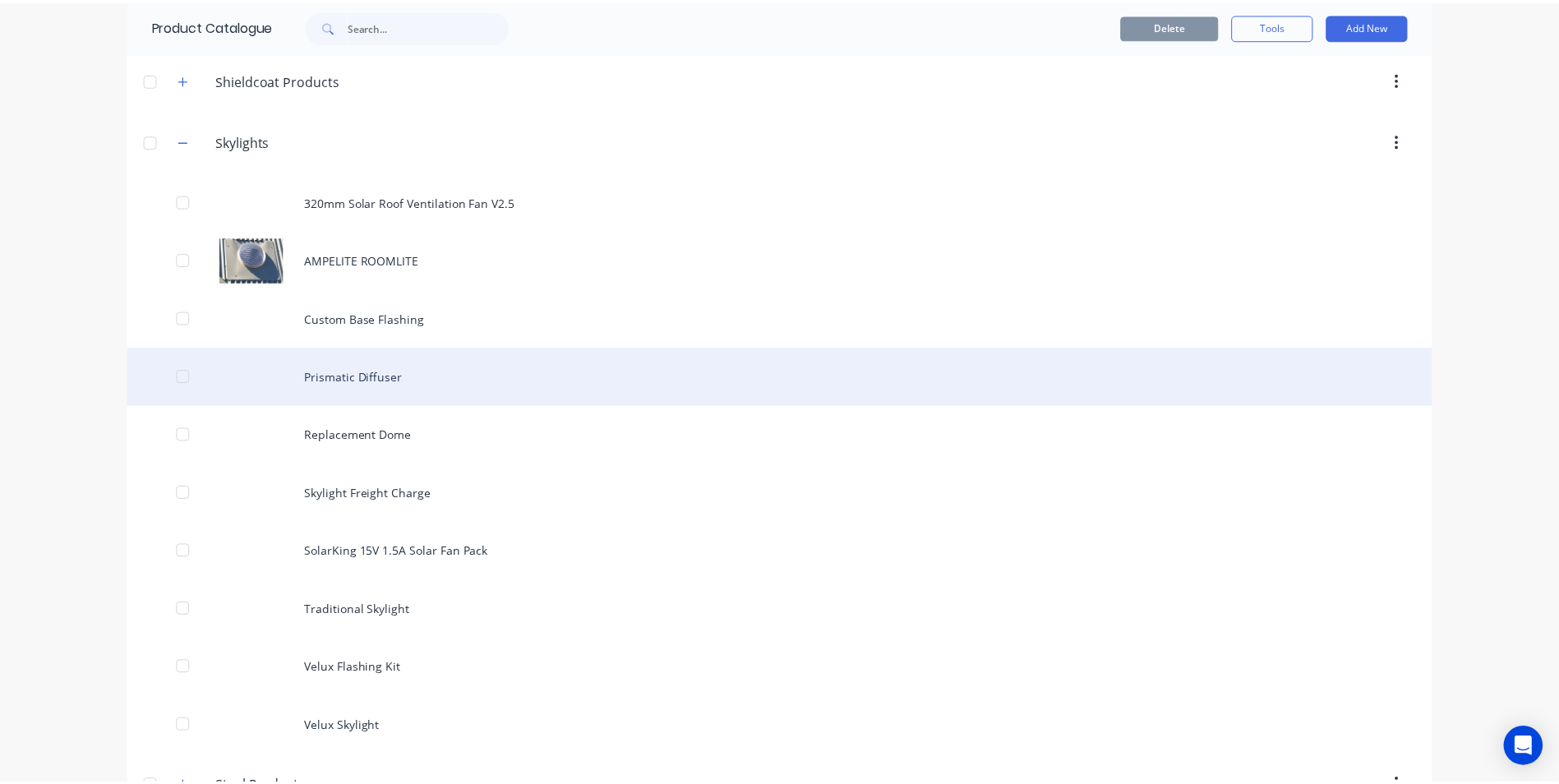
scroll to position [1097, 0]
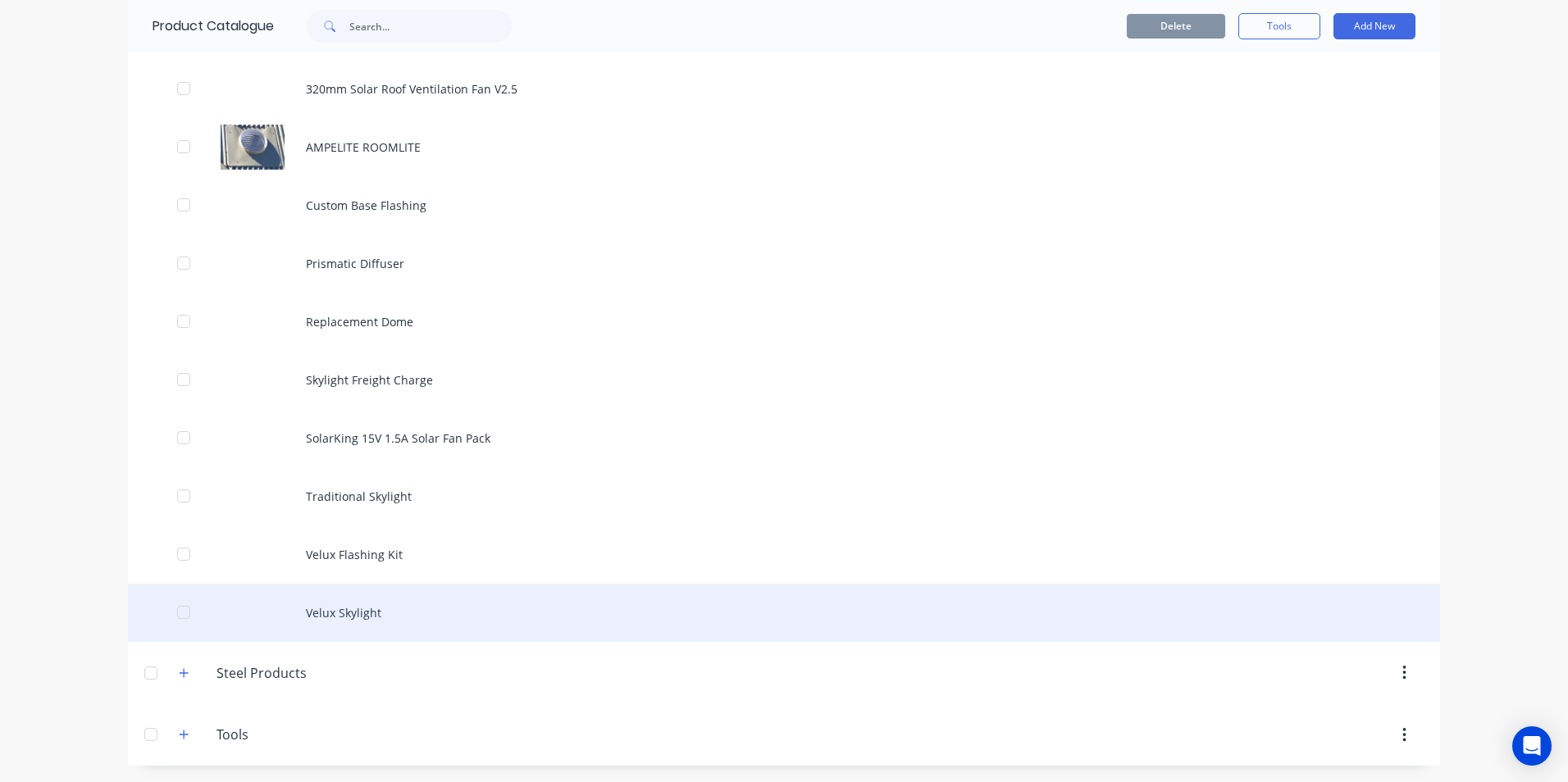
click at [317, 596] on div "Velux Skylight" at bounding box center [784, 613] width 1312 height 58
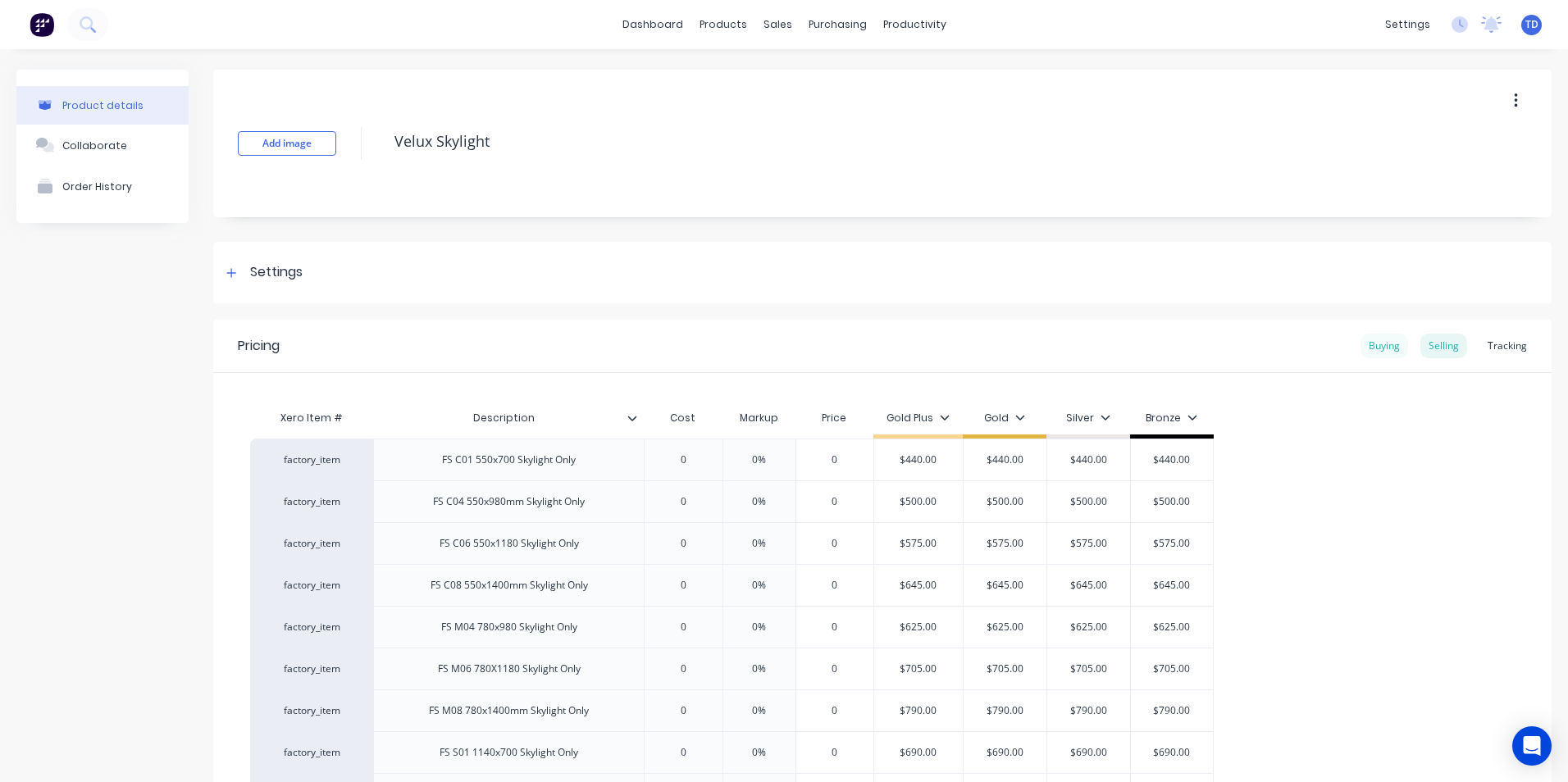
click at [1368, 347] on div "Buying" at bounding box center [1384, 346] width 47 height 25
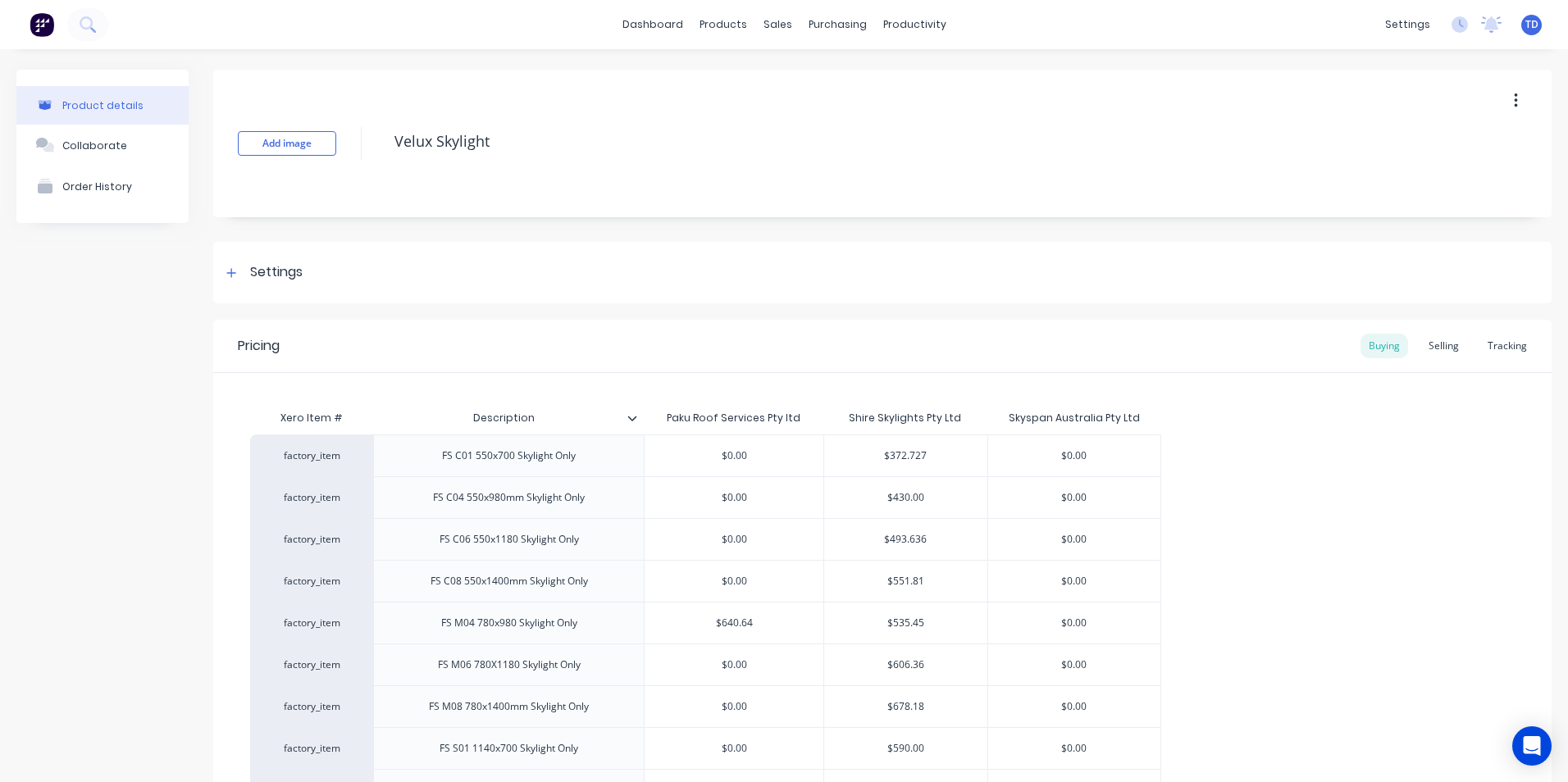
type textarea "x"
click at [928, 139] on div "Delivery Scheduling" at bounding box center [963, 144] width 102 height 15
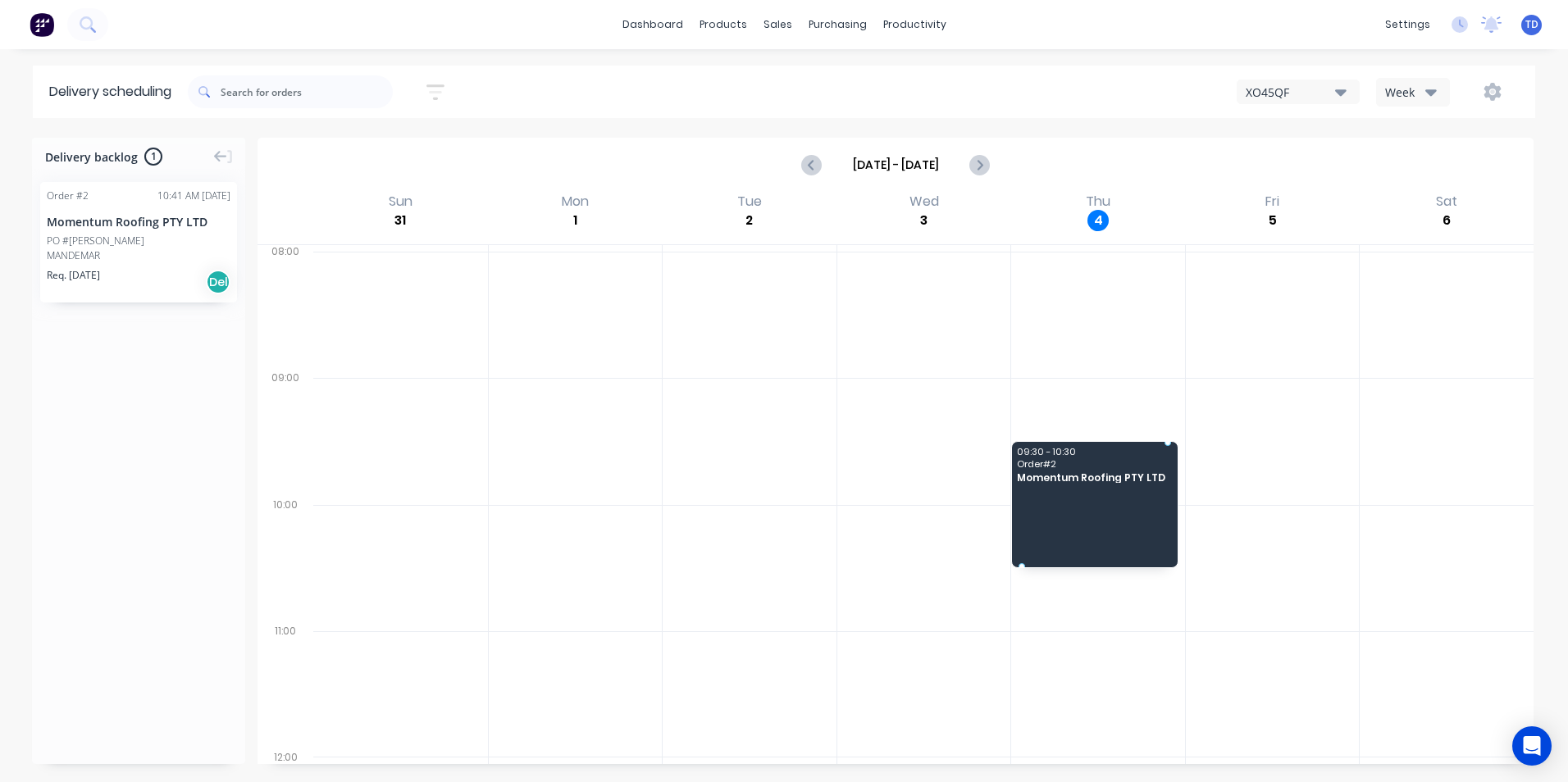
drag, startPoint x: 89, startPoint y: 252, endPoint x: 1036, endPoint y: 443, distance: 966.1
click at [187, 305] on div at bounding box center [139, 461] width 213 height 585
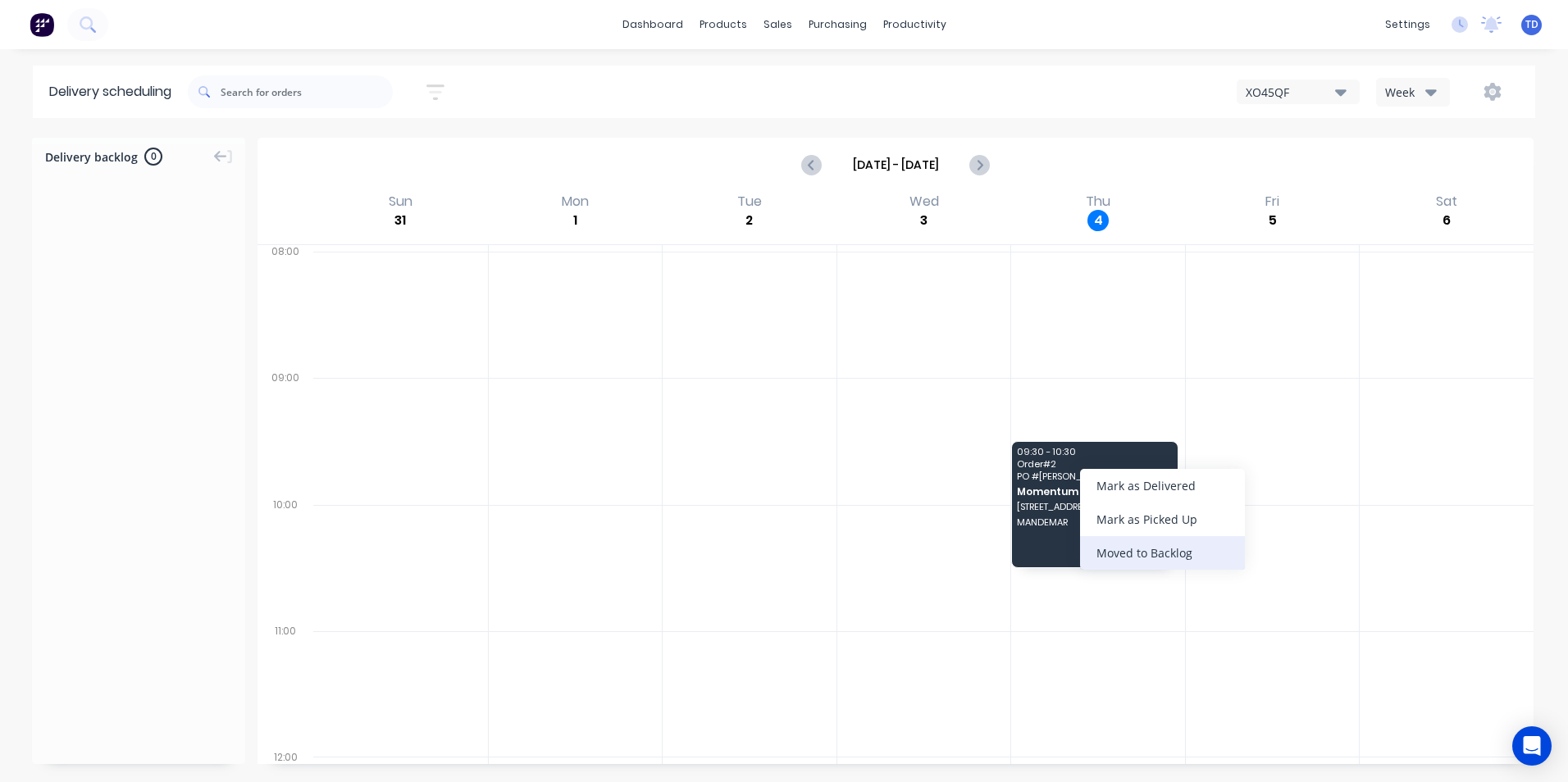
click at [1154, 554] on div "Moved to Backlog" at bounding box center [1162, 553] width 164 height 33
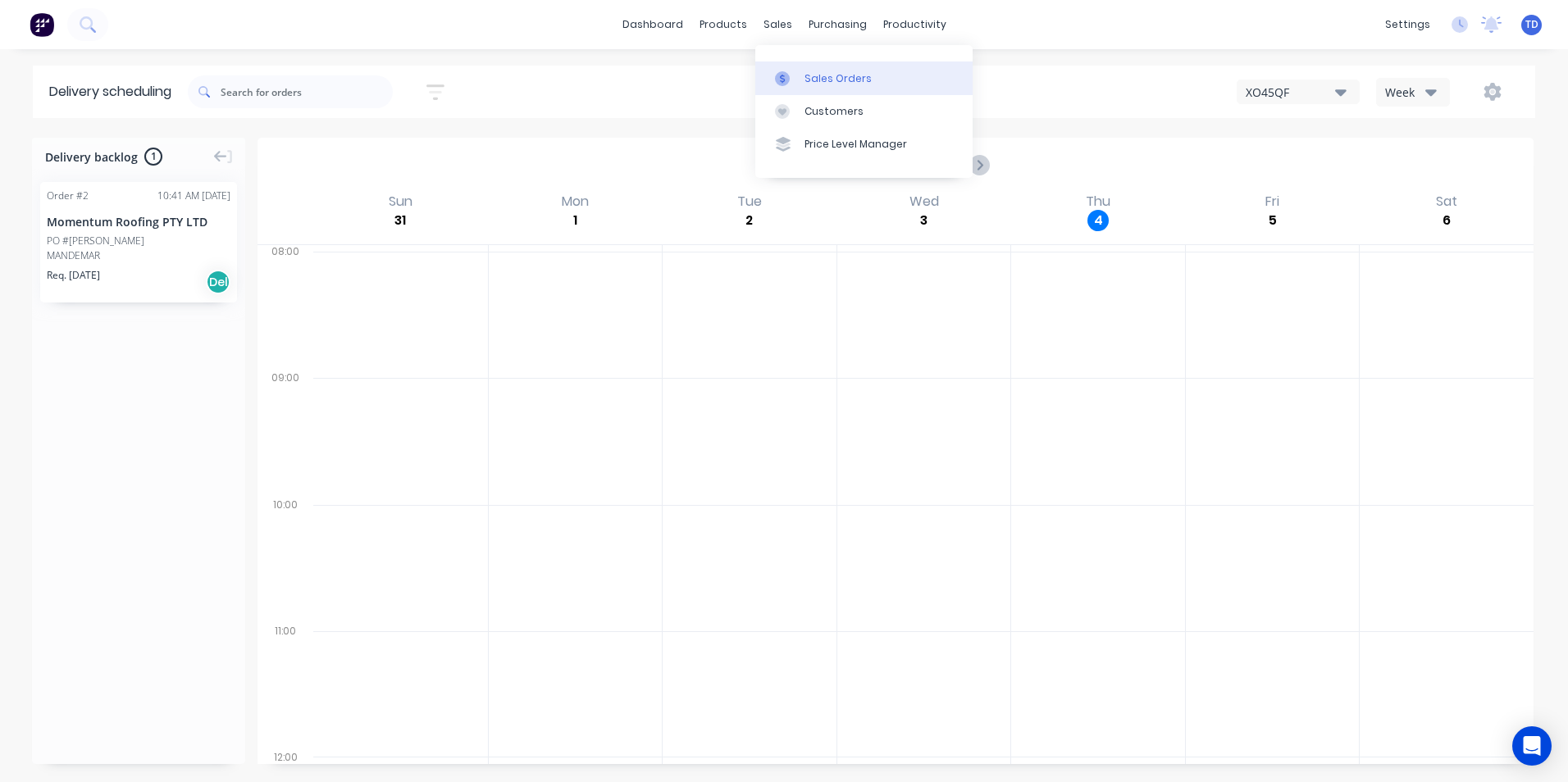
click at [807, 71] on div "Sales Orders" at bounding box center [838, 79] width 67 height 15
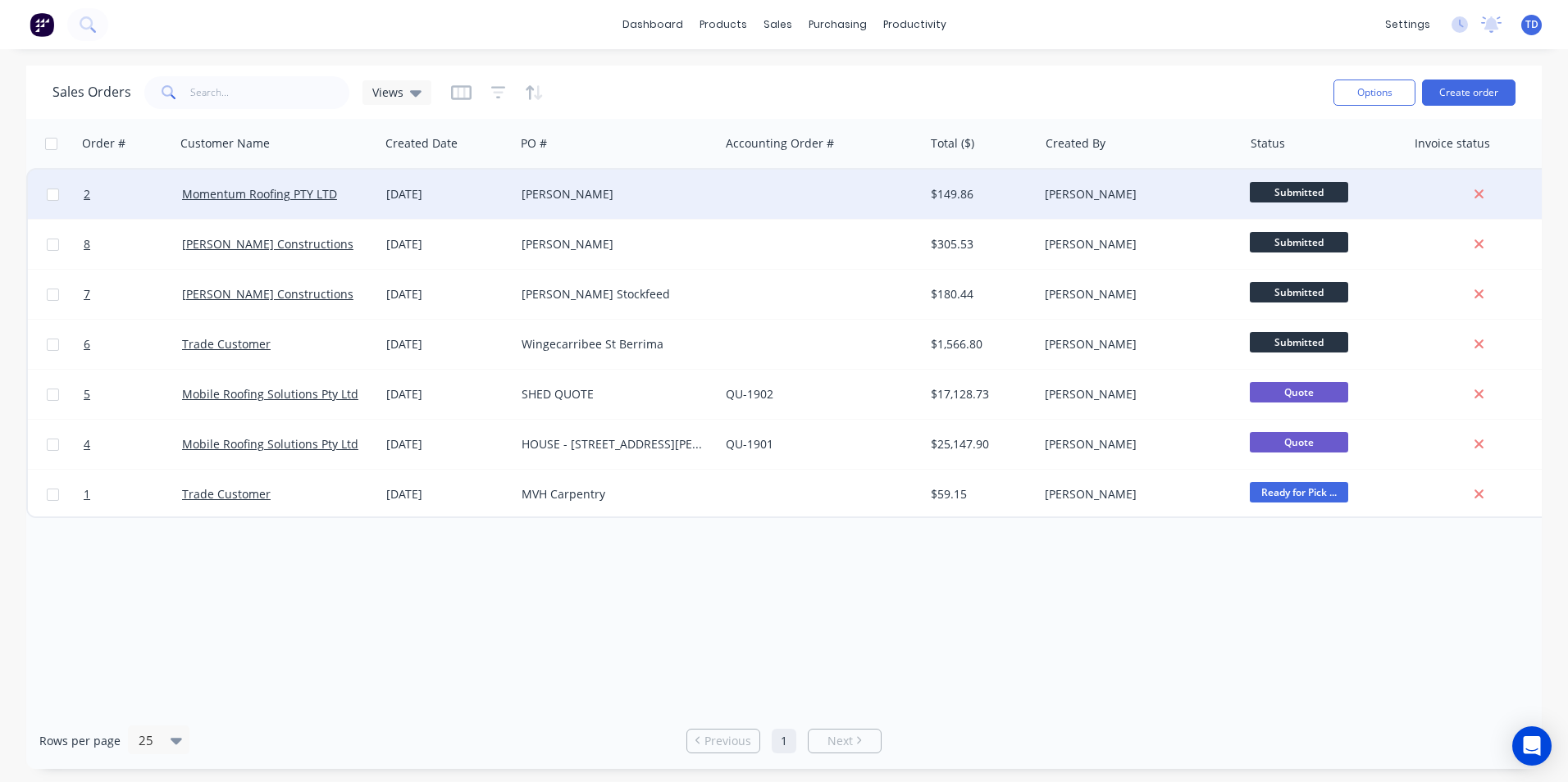
click at [576, 203] on div "[PERSON_NAME]" at bounding box center [617, 193] width 204 height 49
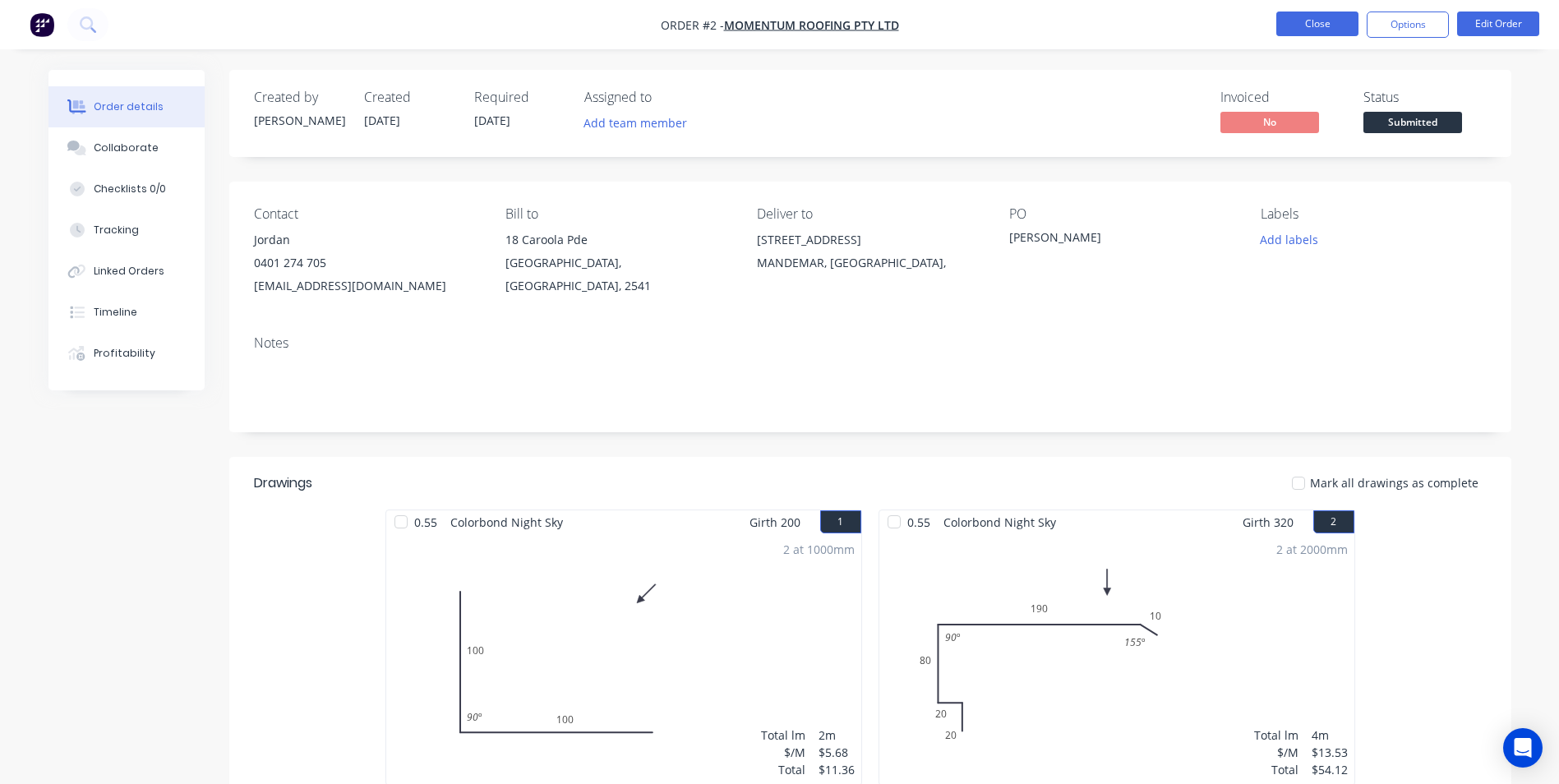
click at [1323, 26] on button "Close" at bounding box center [1317, 24] width 82 height 25
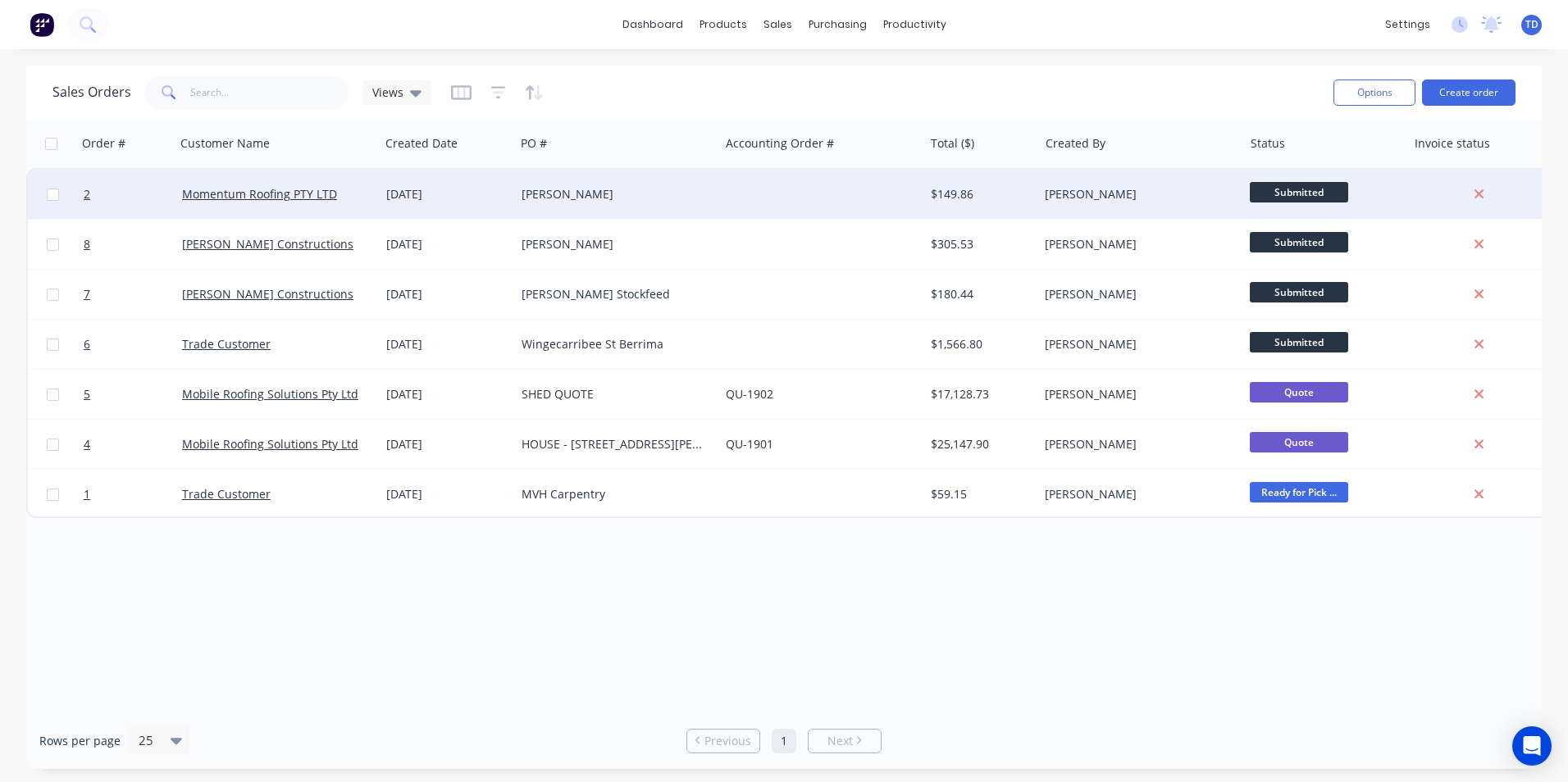
click at [799, 201] on div at bounding box center [821, 193] width 204 height 49
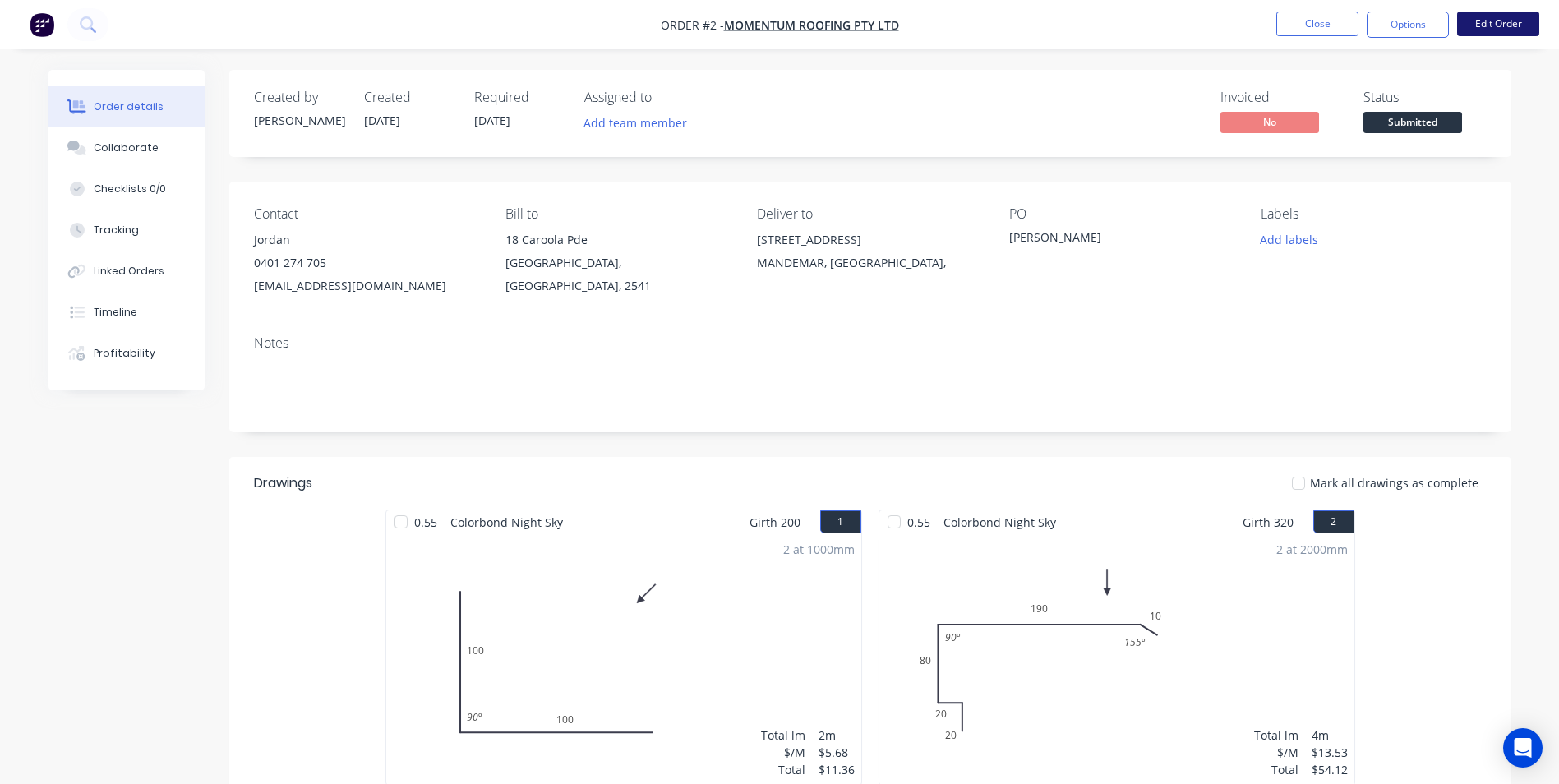
click at [1487, 30] on button "Edit Order" at bounding box center [1498, 24] width 82 height 25
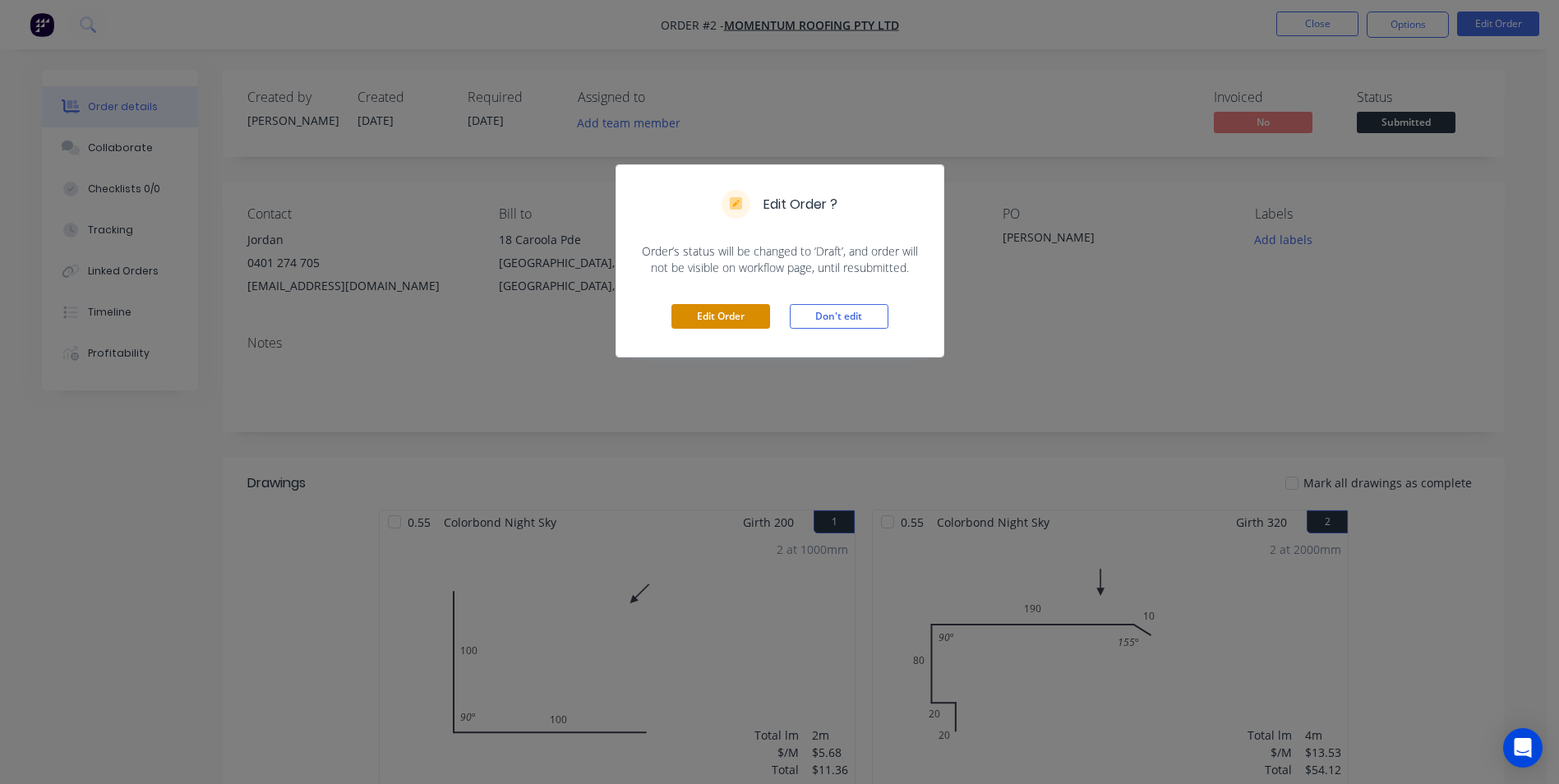
click at [742, 310] on button "Edit Order" at bounding box center [721, 316] width 98 height 25
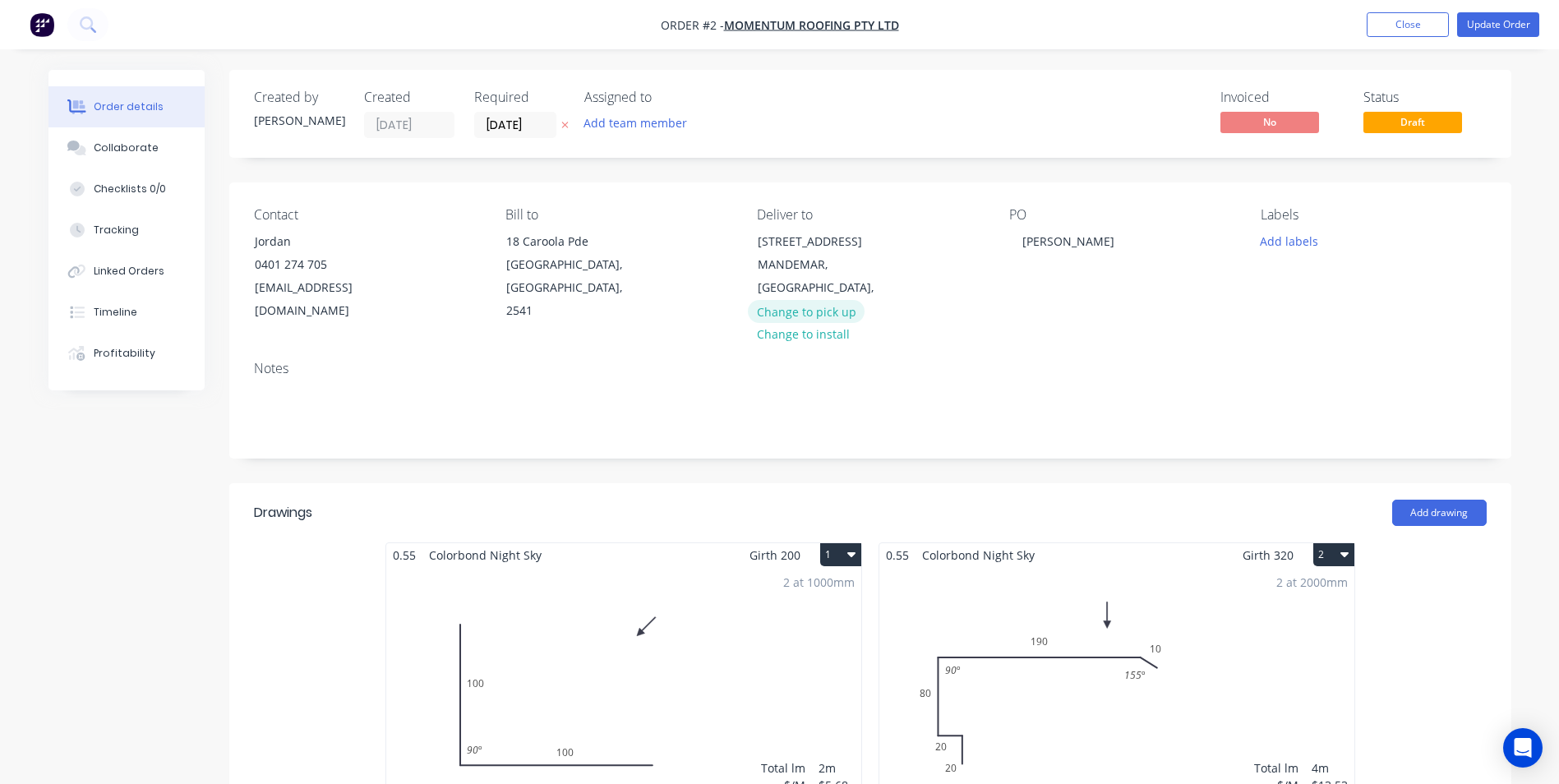
click at [803, 310] on button "Change to pick up" at bounding box center [806, 310] width 117 height 22
click at [1488, 32] on button "Update Order" at bounding box center [1498, 25] width 82 height 25
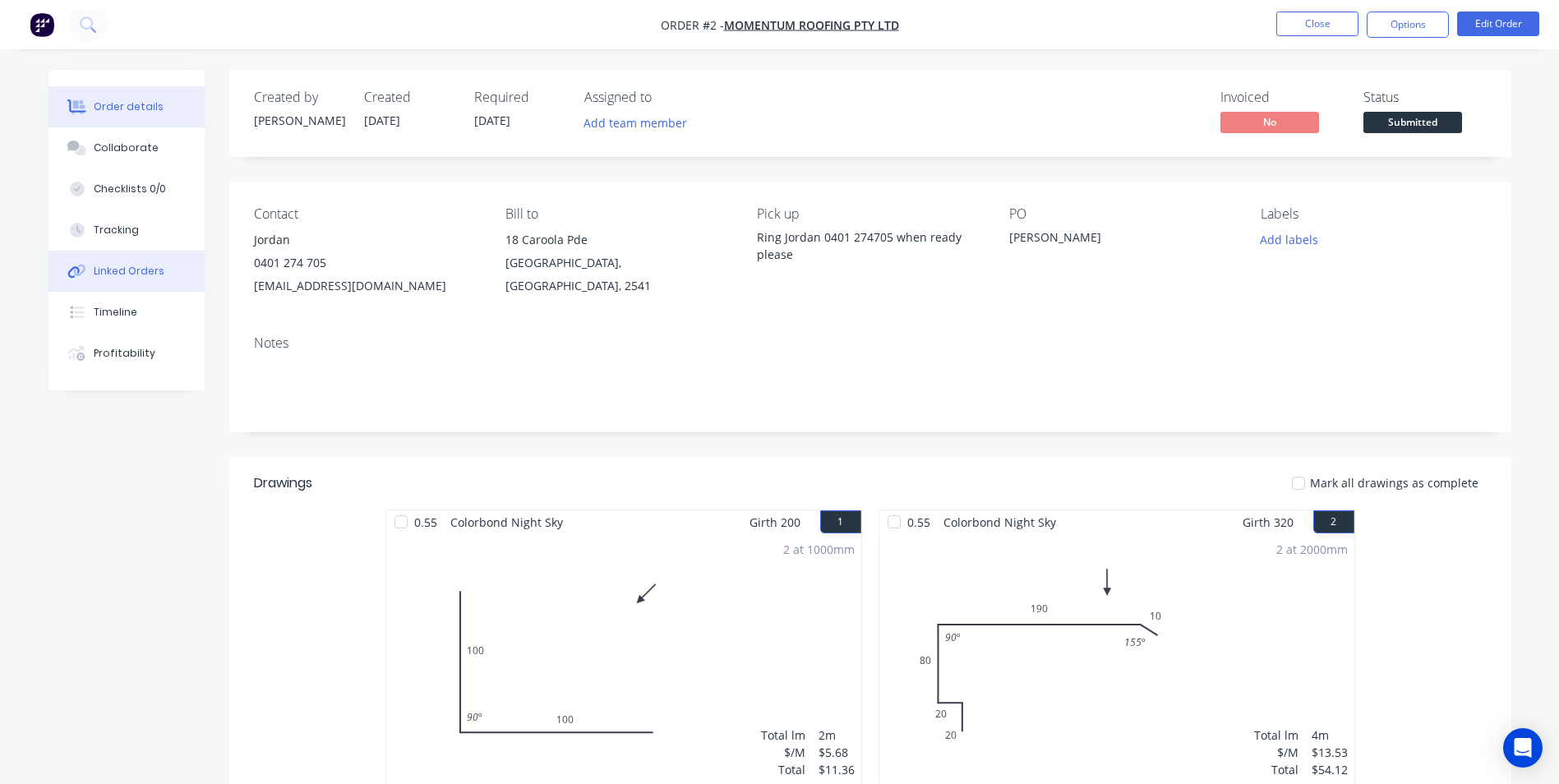
click at [133, 283] on button "Linked Orders" at bounding box center [127, 270] width 156 height 41
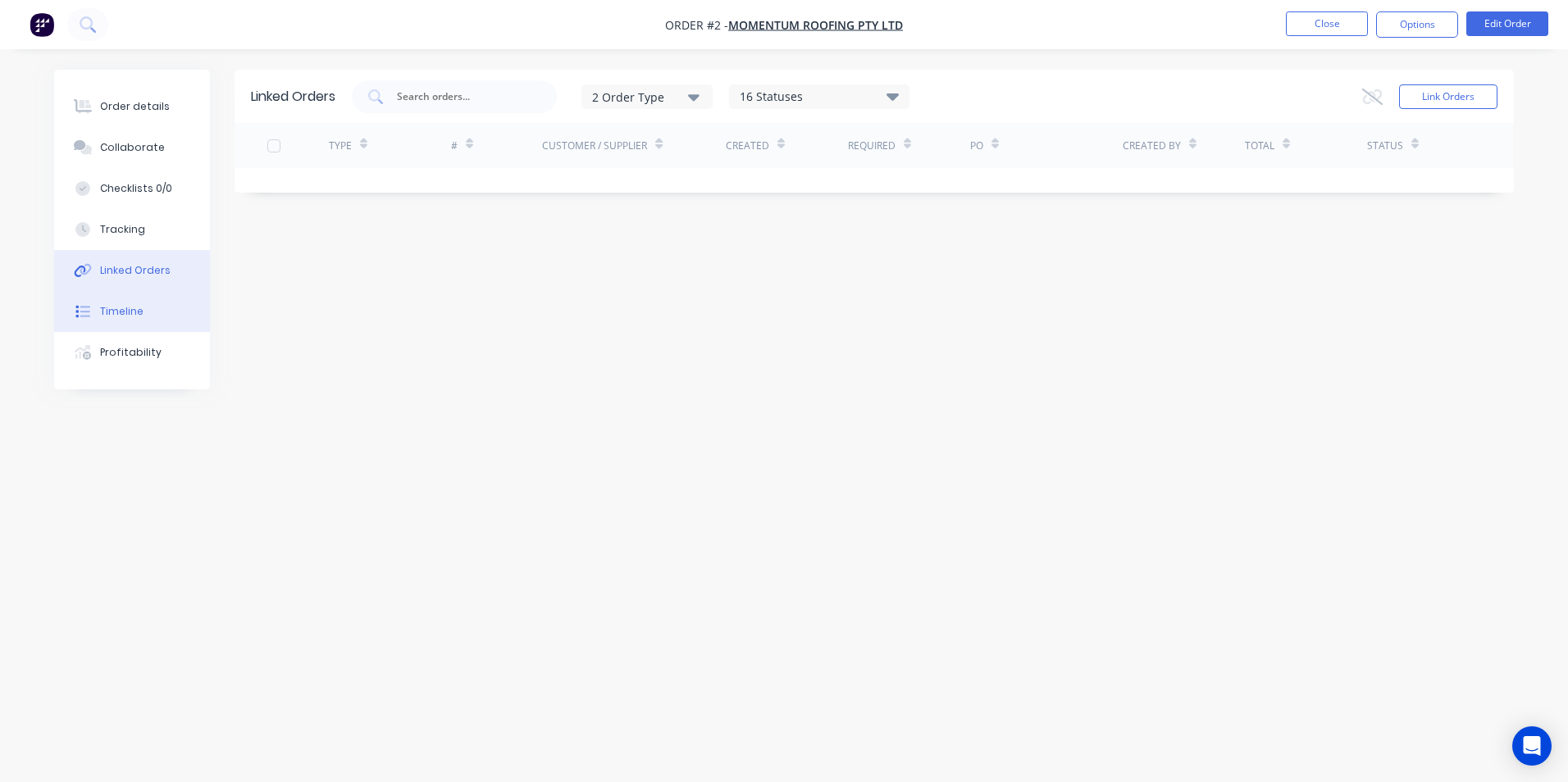
click at [124, 303] on button "Timeline" at bounding box center [132, 311] width 156 height 41
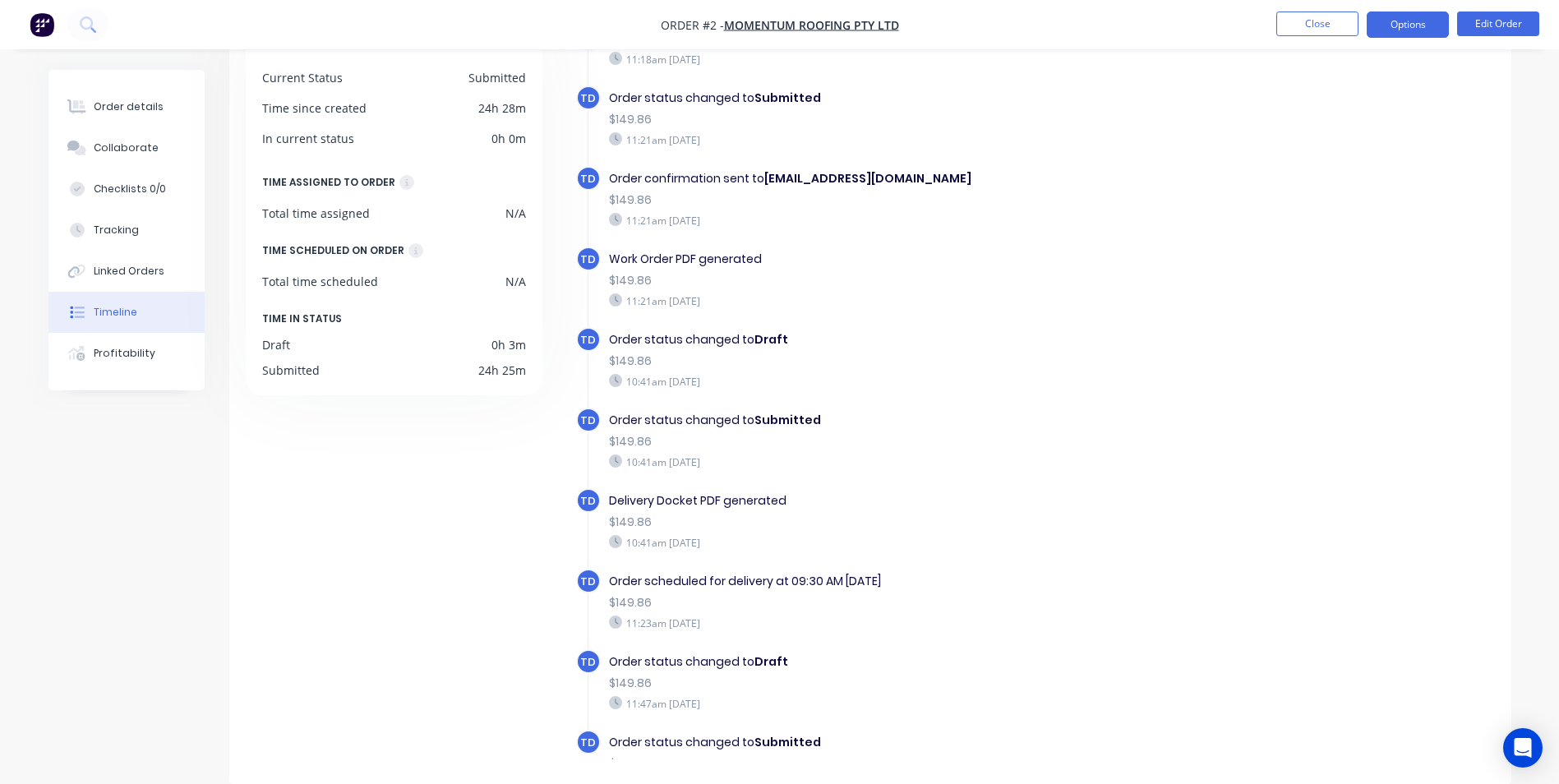
click at [1401, 33] on button "Options" at bounding box center [1408, 25] width 82 height 27
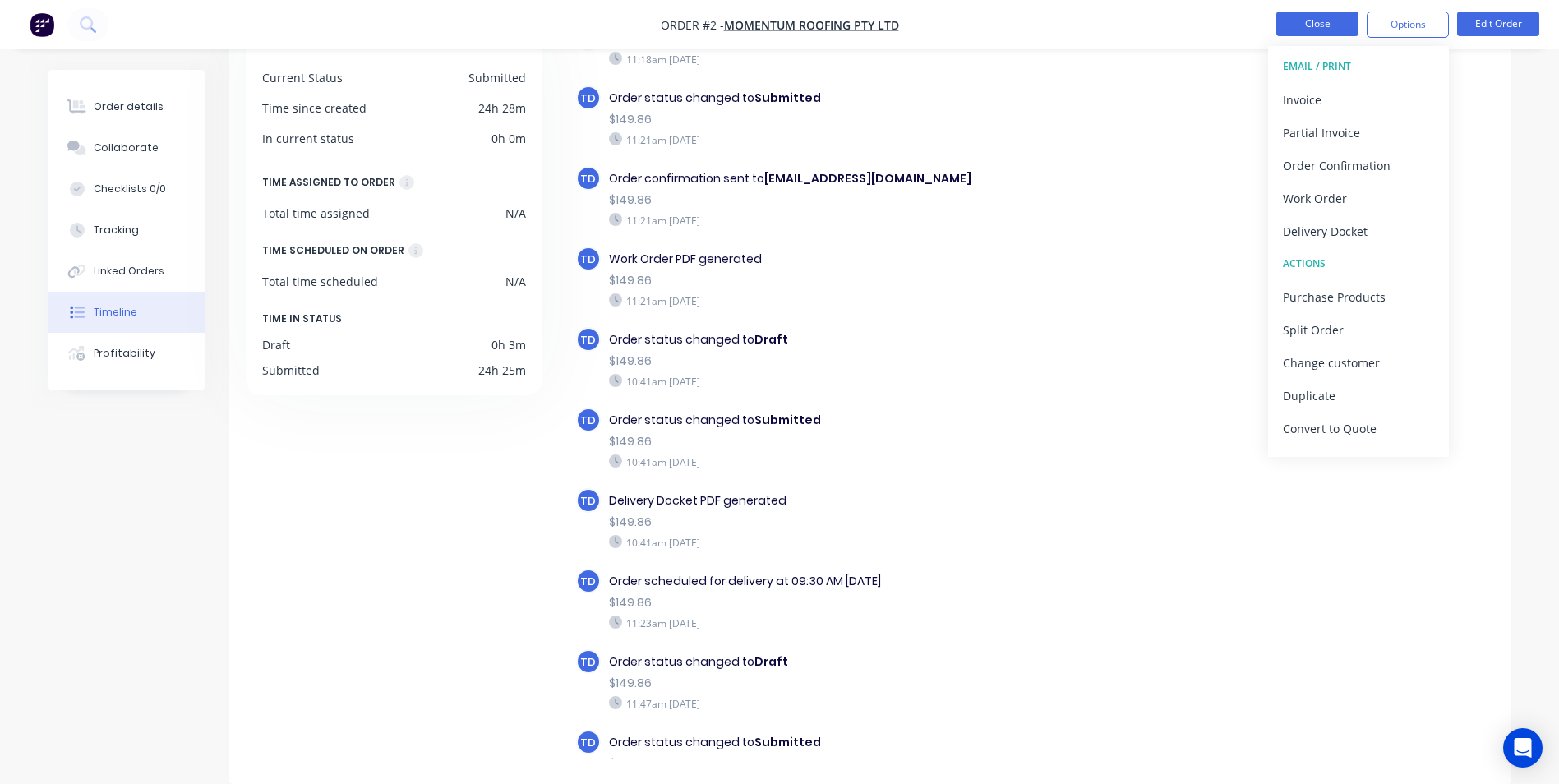
click at [1298, 23] on button "Close" at bounding box center [1317, 24] width 82 height 25
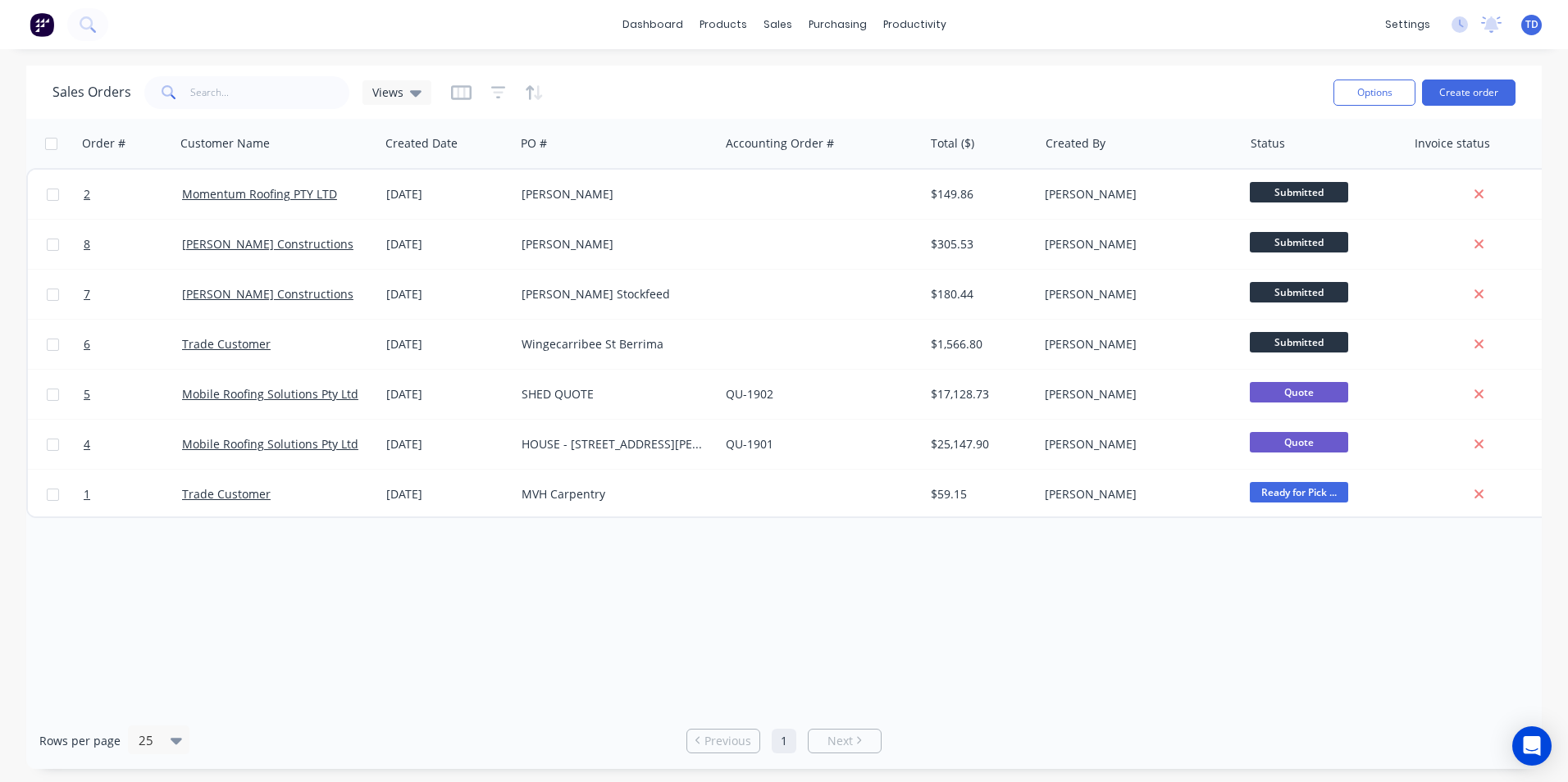
click at [989, 592] on div "Order # Customer Name Created Date PO # Accounting Order # Total ($) Created By…" at bounding box center [784, 415] width 1516 height 594
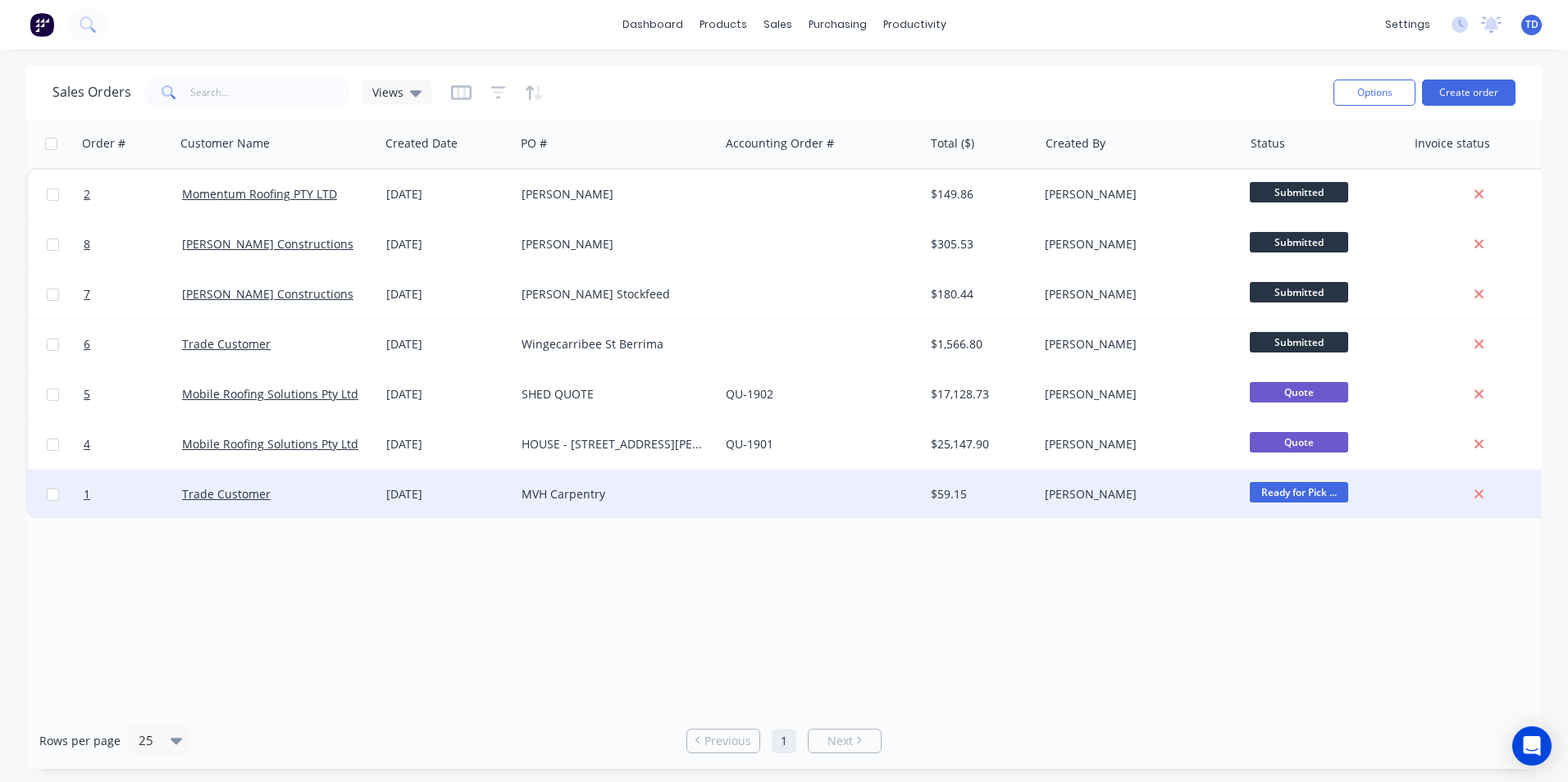
click at [1000, 496] on div "$59.15" at bounding box center [979, 494] width 96 height 17
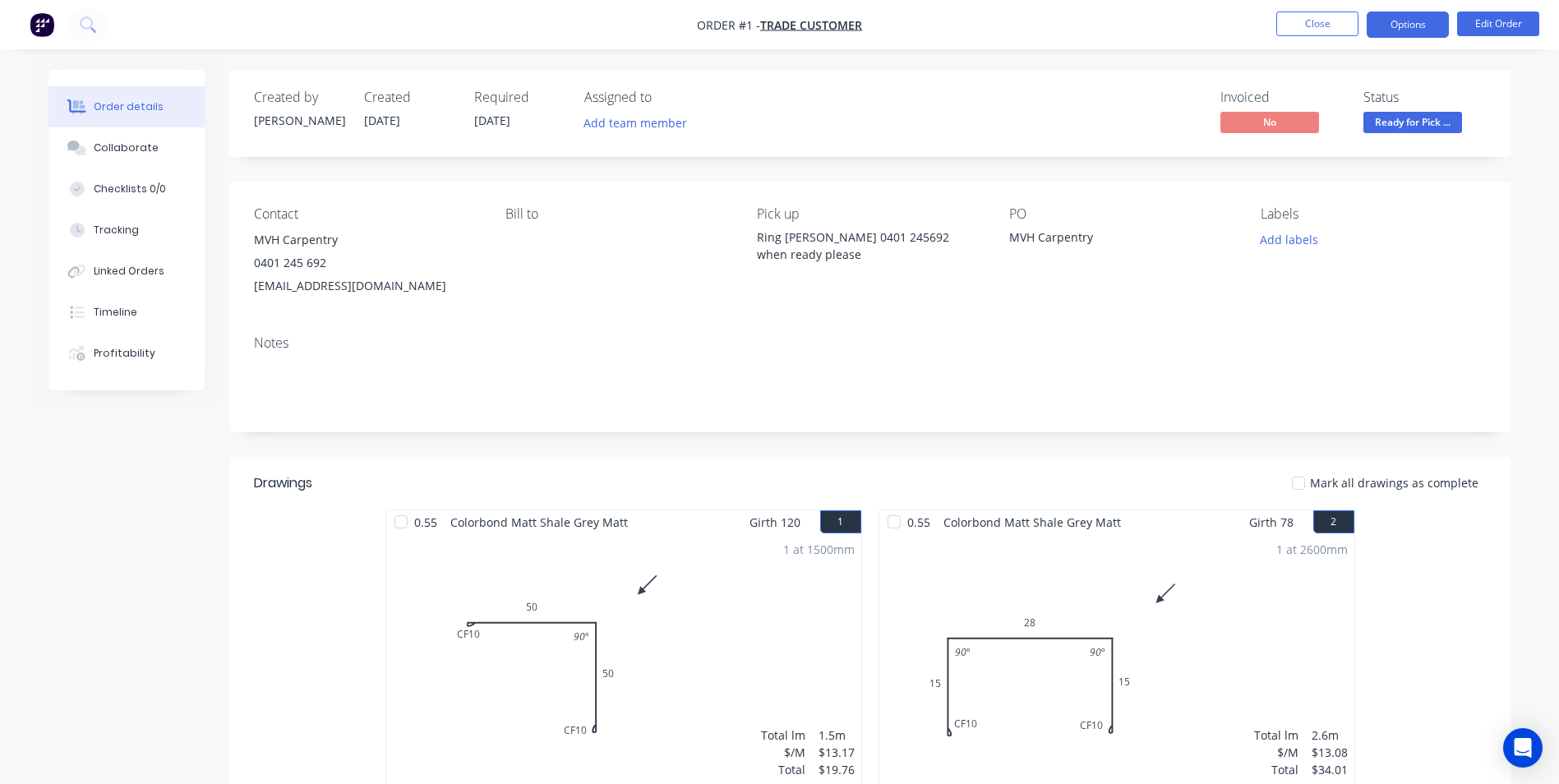
click at [1408, 22] on button "Options" at bounding box center [1408, 25] width 82 height 27
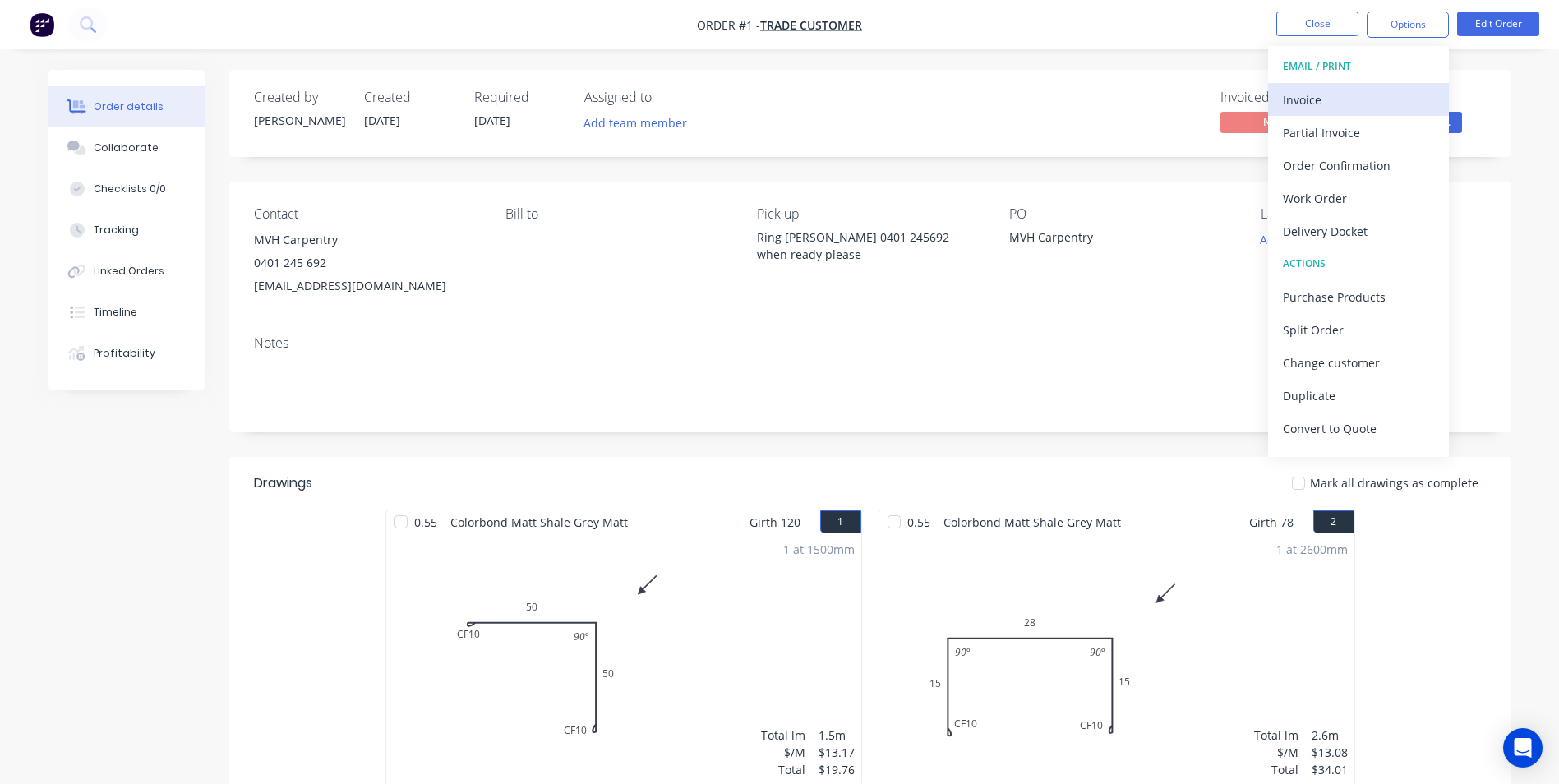
click at [1318, 102] on div "Invoice" at bounding box center [1358, 100] width 151 height 24
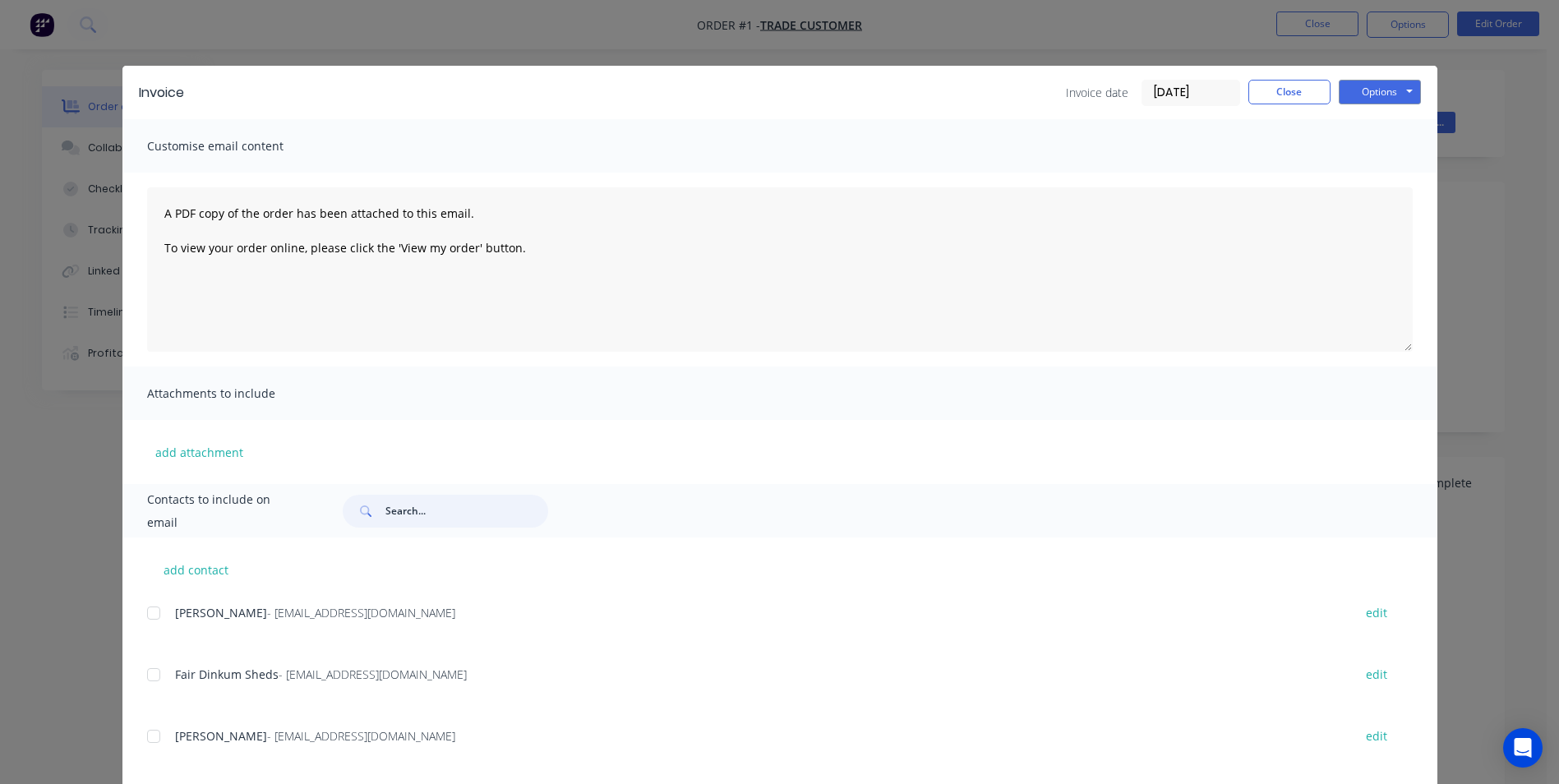
click at [429, 510] on input "text" at bounding box center [466, 510] width 162 height 32
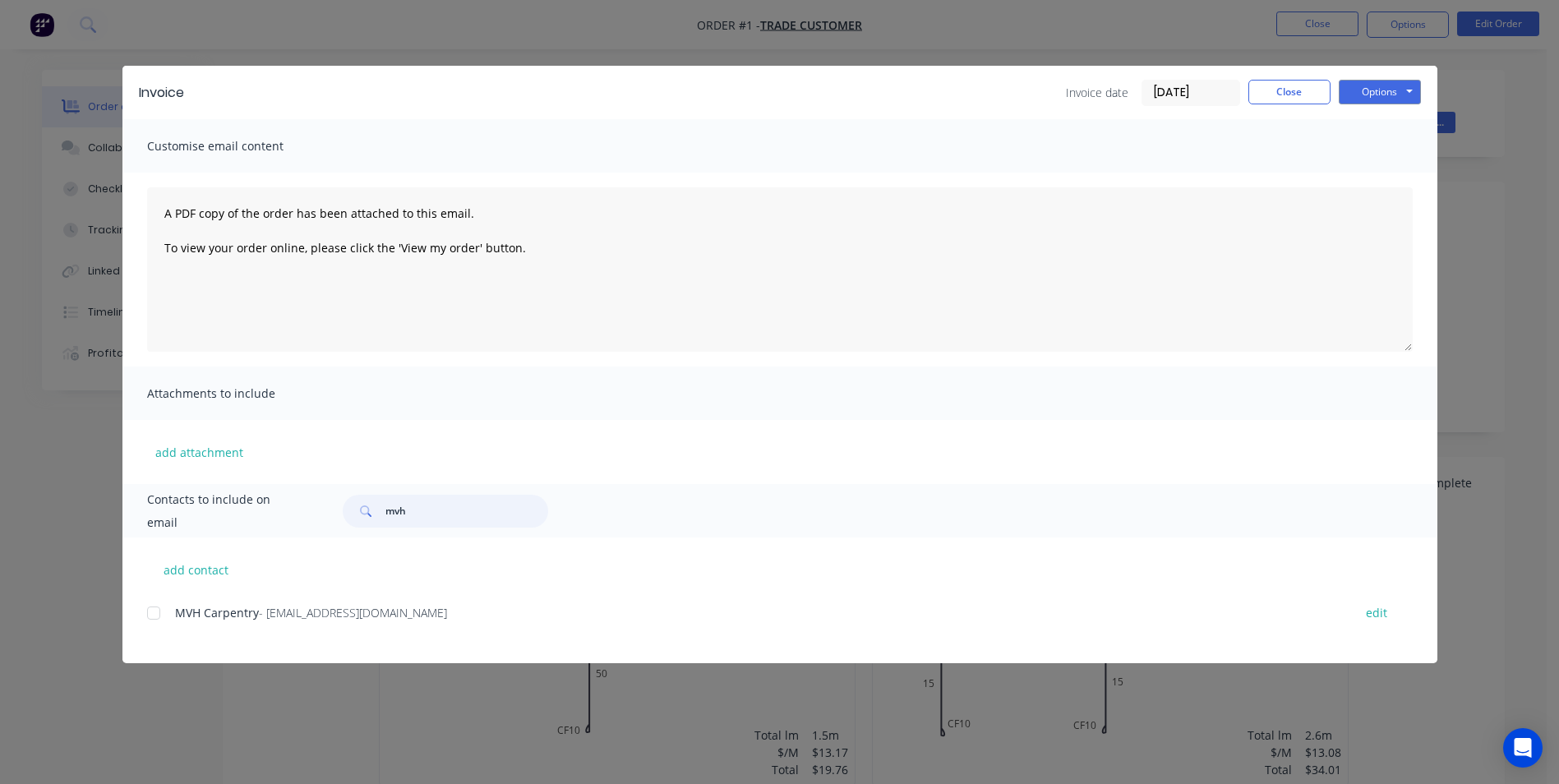
click at [153, 614] on div at bounding box center [153, 613] width 32 height 32
type input "mvh"
click at [1358, 94] on button "Options" at bounding box center [1379, 92] width 82 height 25
click at [1391, 177] on button "Email" at bounding box center [1391, 176] width 105 height 27
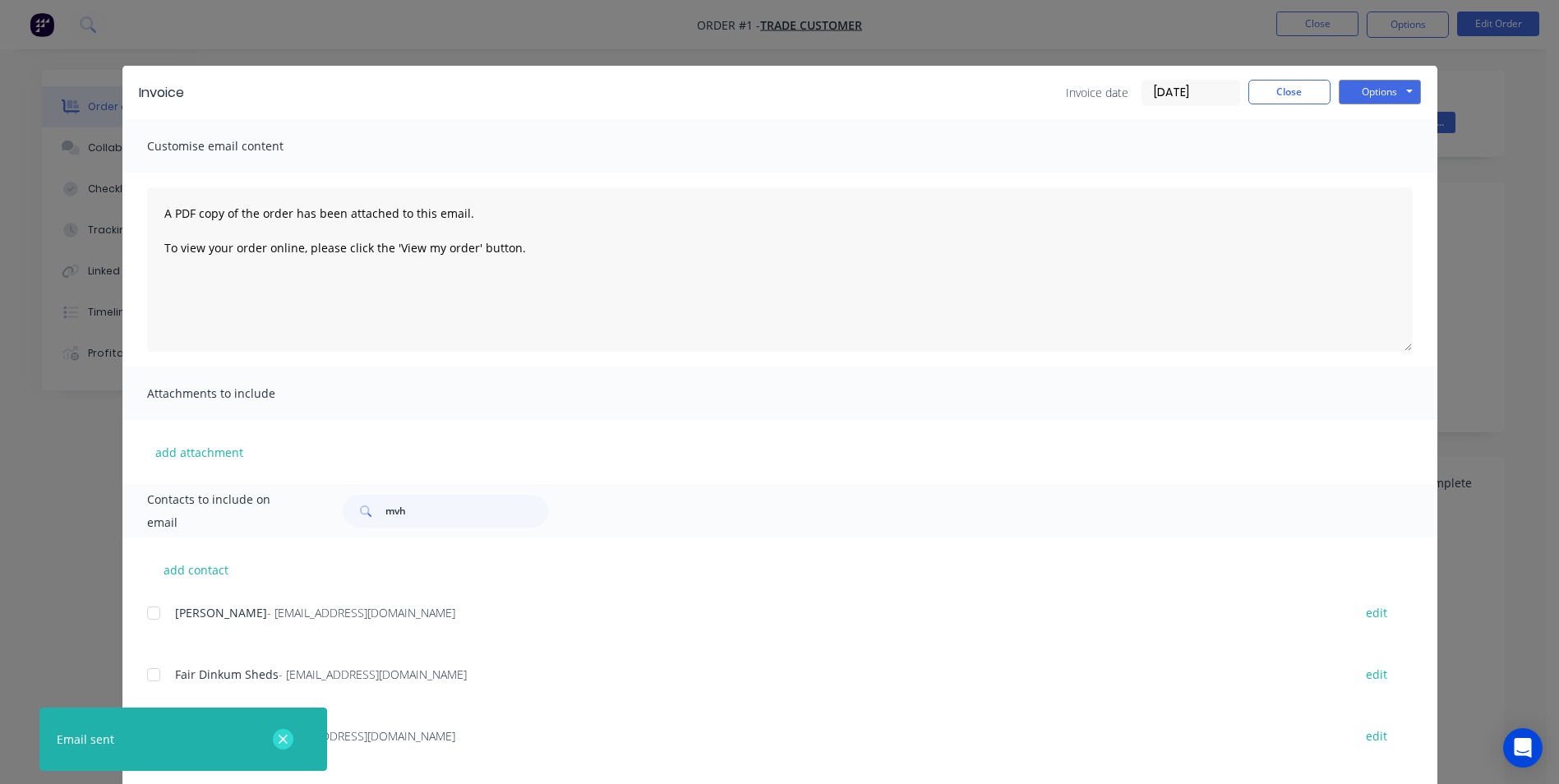
click at [285, 746] on icon "button" at bounding box center [283, 740] width 11 height 15
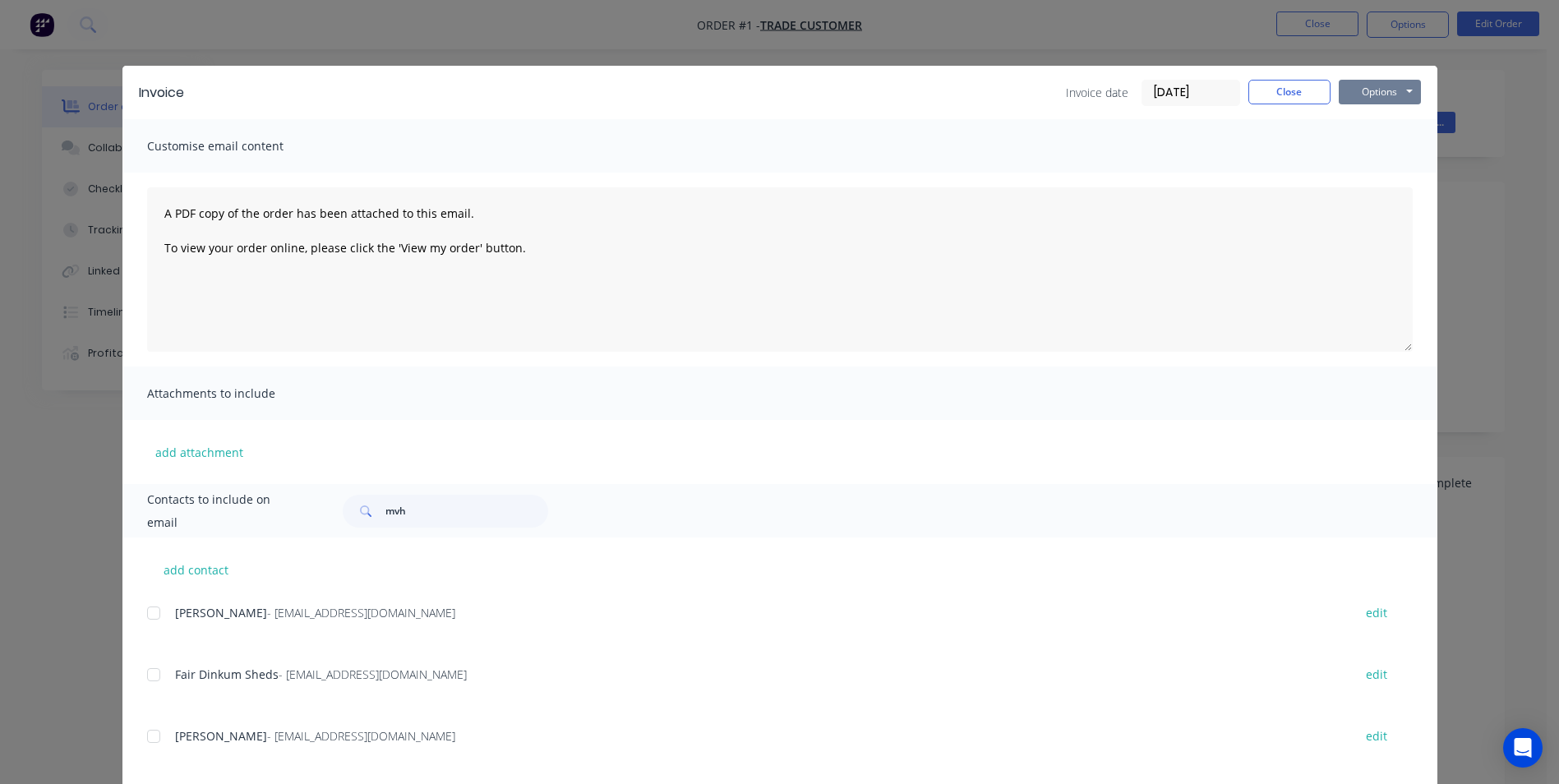
click at [1354, 87] on button "Options" at bounding box center [1379, 92] width 82 height 25
click at [1383, 151] on button "Print" at bounding box center [1391, 148] width 105 height 27
click at [1264, 97] on button "Close" at bounding box center [1289, 92] width 82 height 25
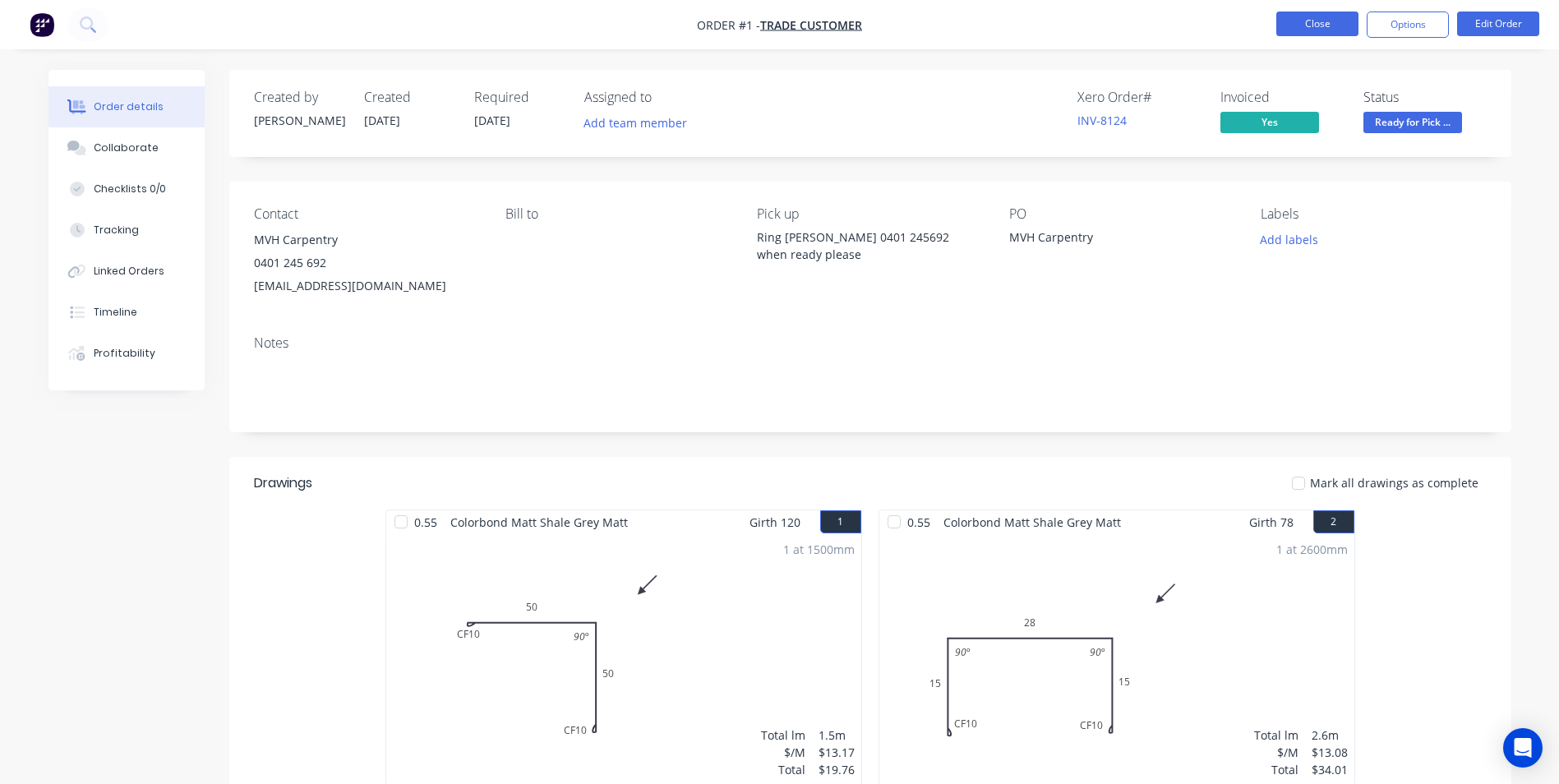
click at [1320, 30] on button "Close" at bounding box center [1317, 24] width 82 height 25
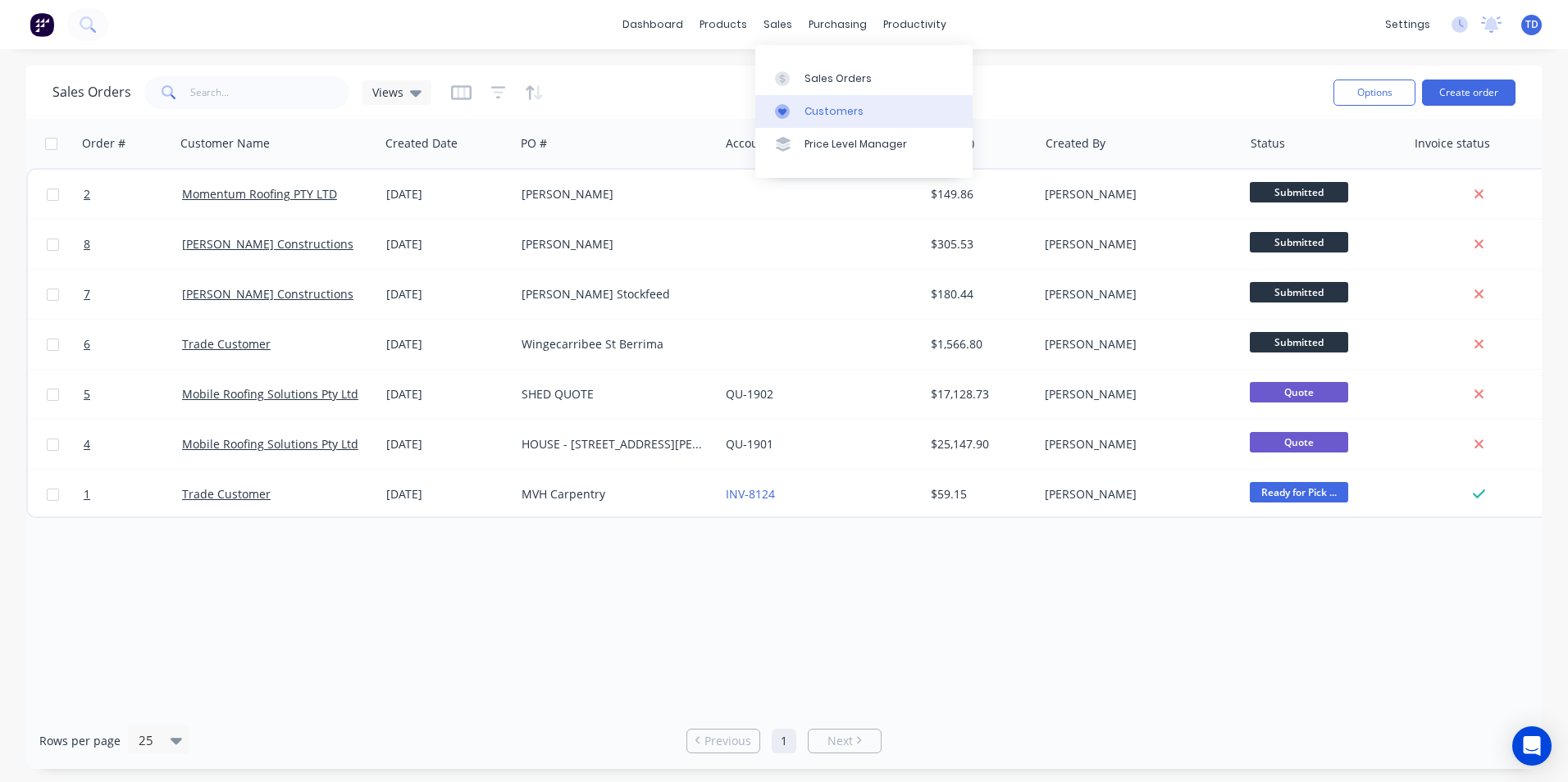
click at [830, 110] on div "Customers" at bounding box center [834, 111] width 59 height 15
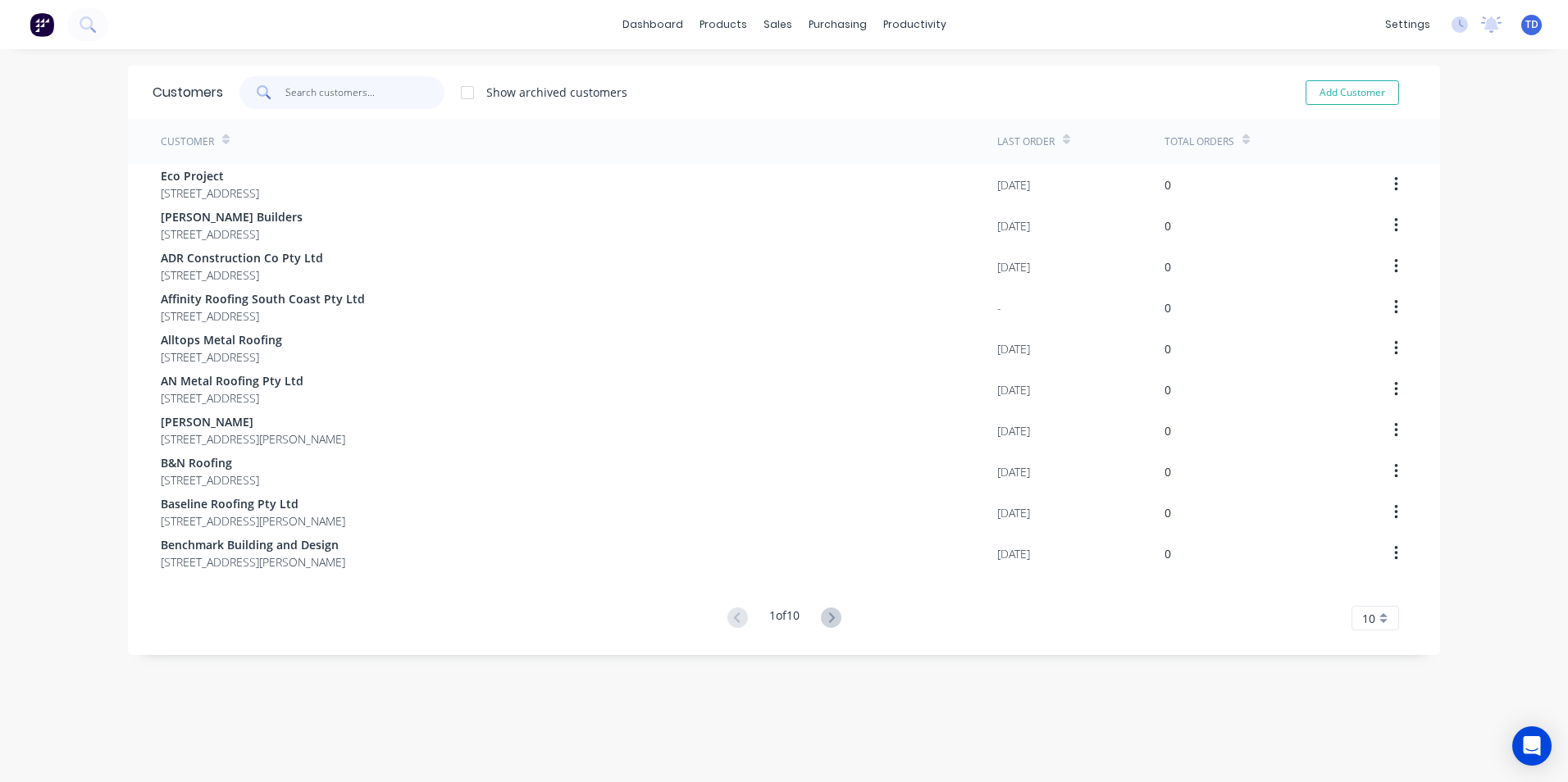
click at [345, 89] on input "text" at bounding box center [365, 92] width 160 height 32
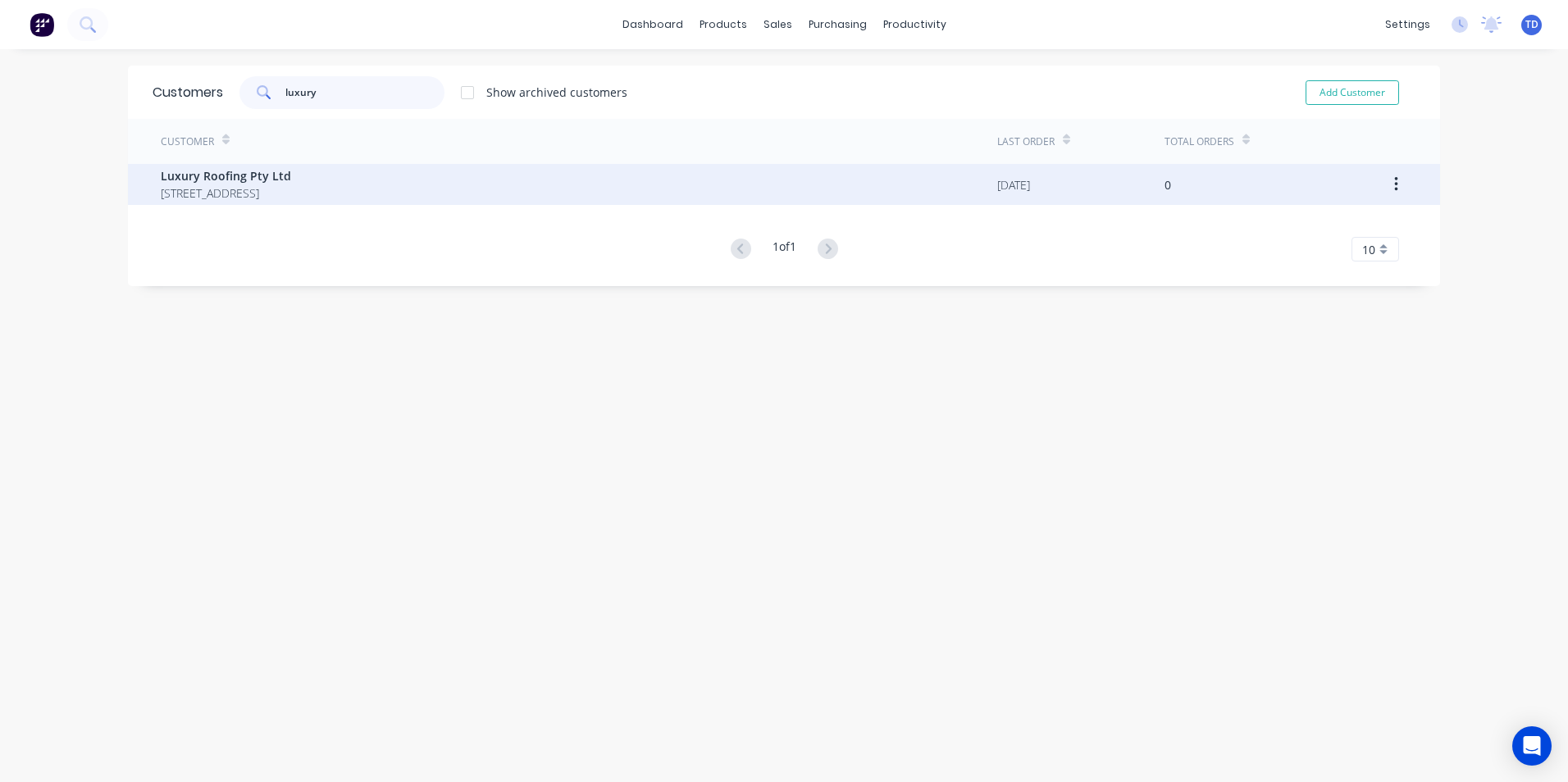
type input "luxury"
click at [292, 193] on span "[STREET_ADDRESS]" at bounding box center [226, 193] width 130 height 17
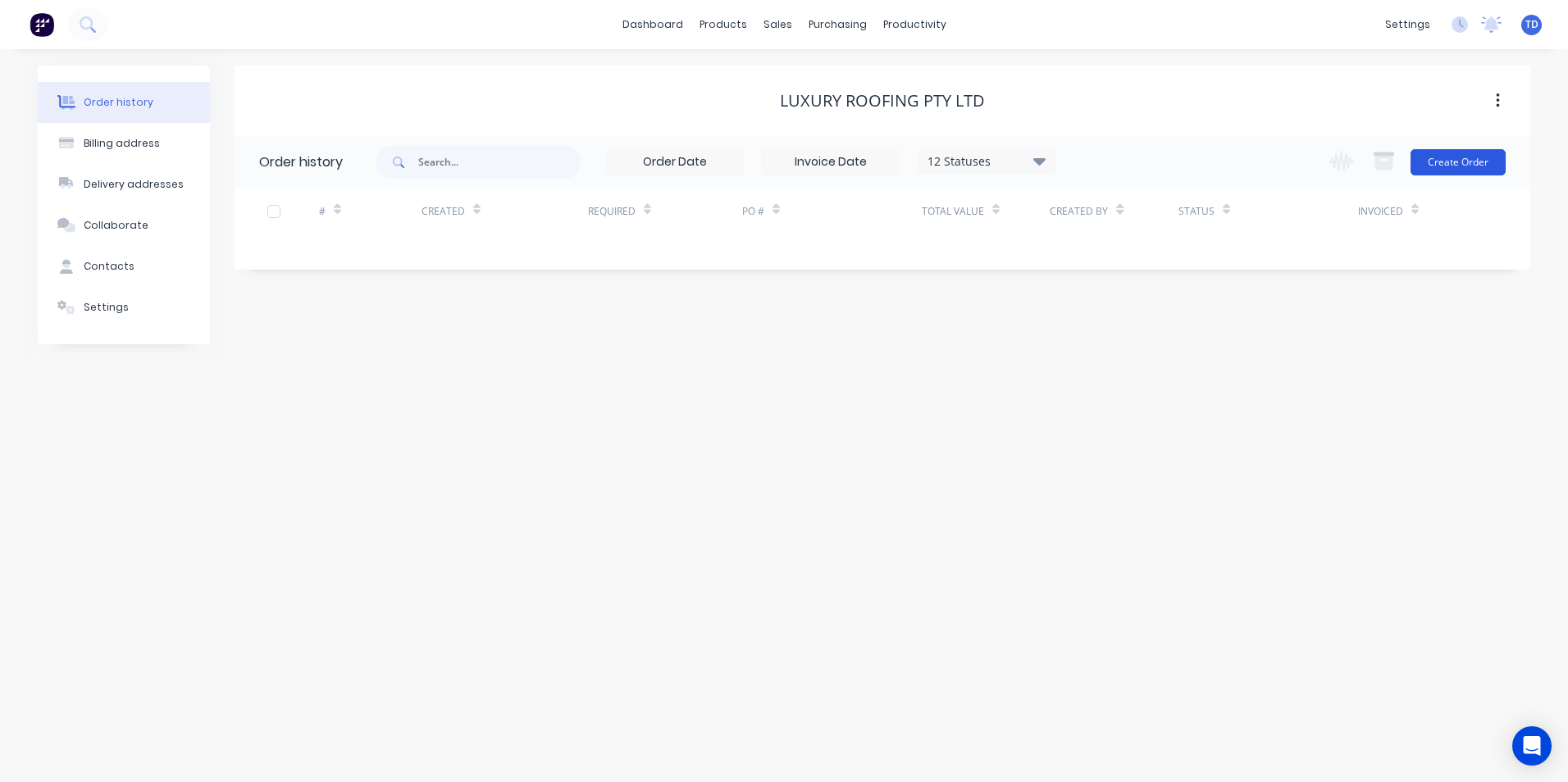
click at [1447, 163] on button "Create Order" at bounding box center [1458, 163] width 96 height 27
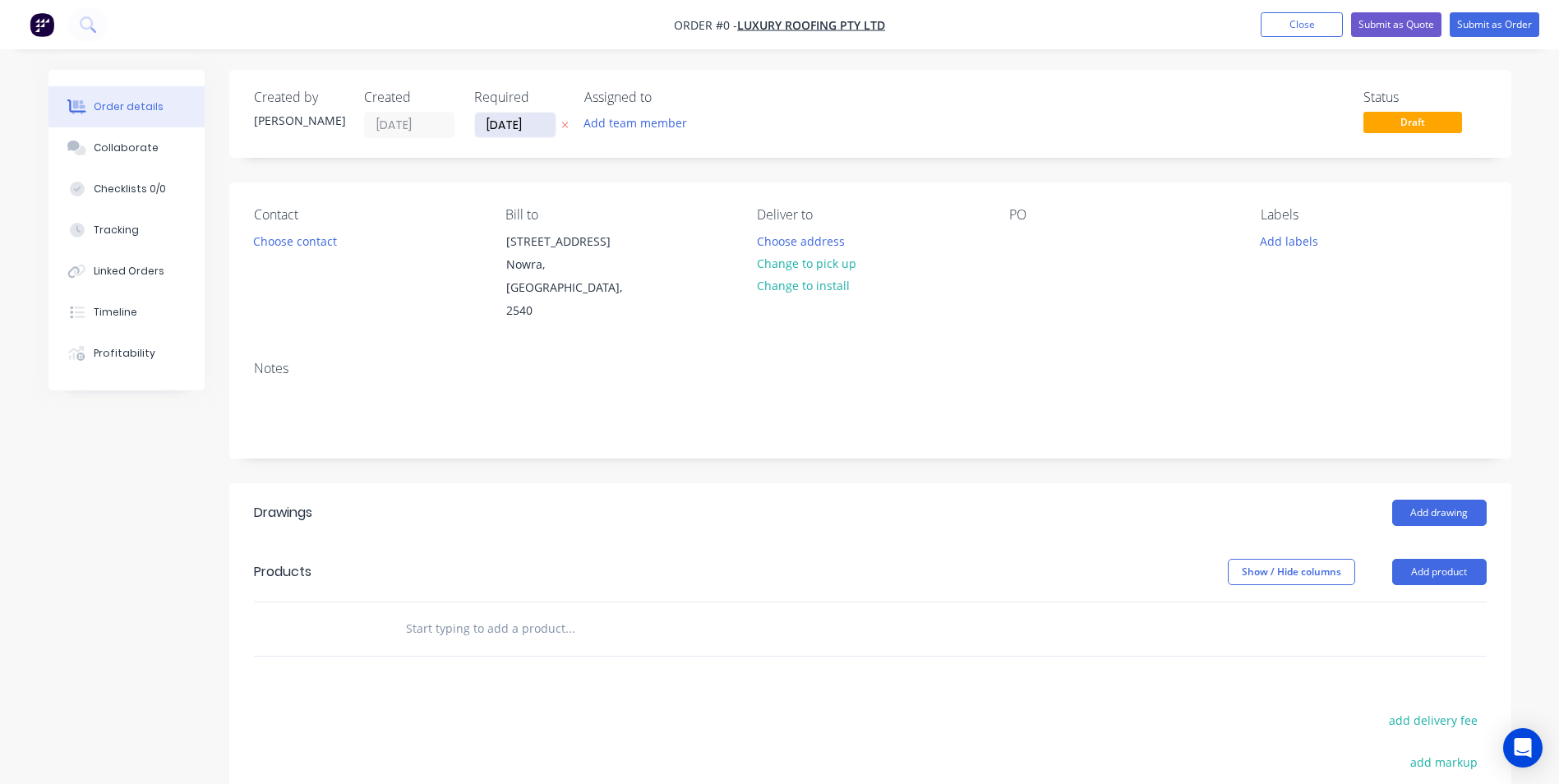
click at [546, 124] on input "[DATE]" at bounding box center [515, 125] width 81 height 25
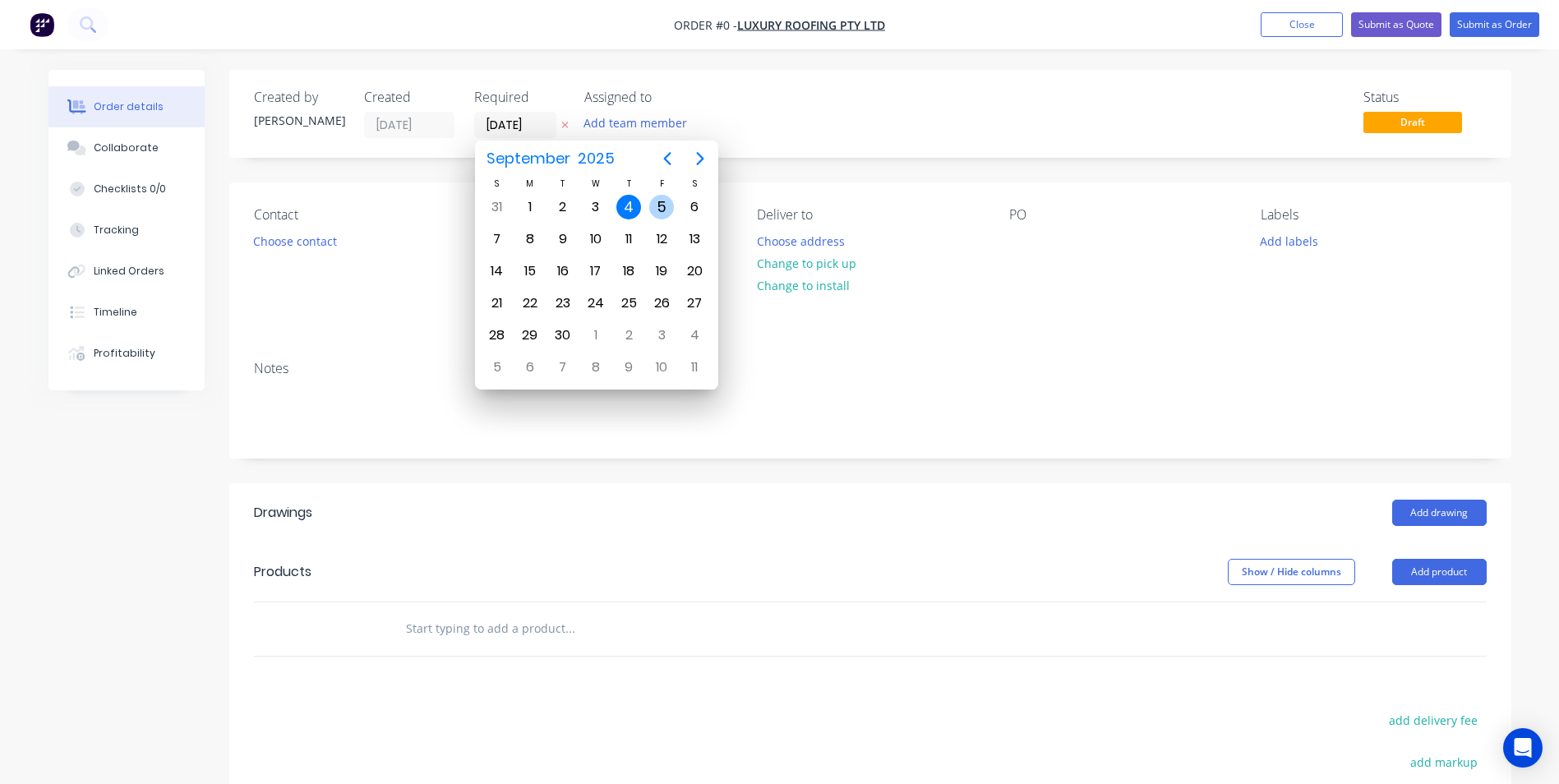
click at [663, 209] on div "5" at bounding box center [662, 207] width 25 height 25
type input "[DATE]"
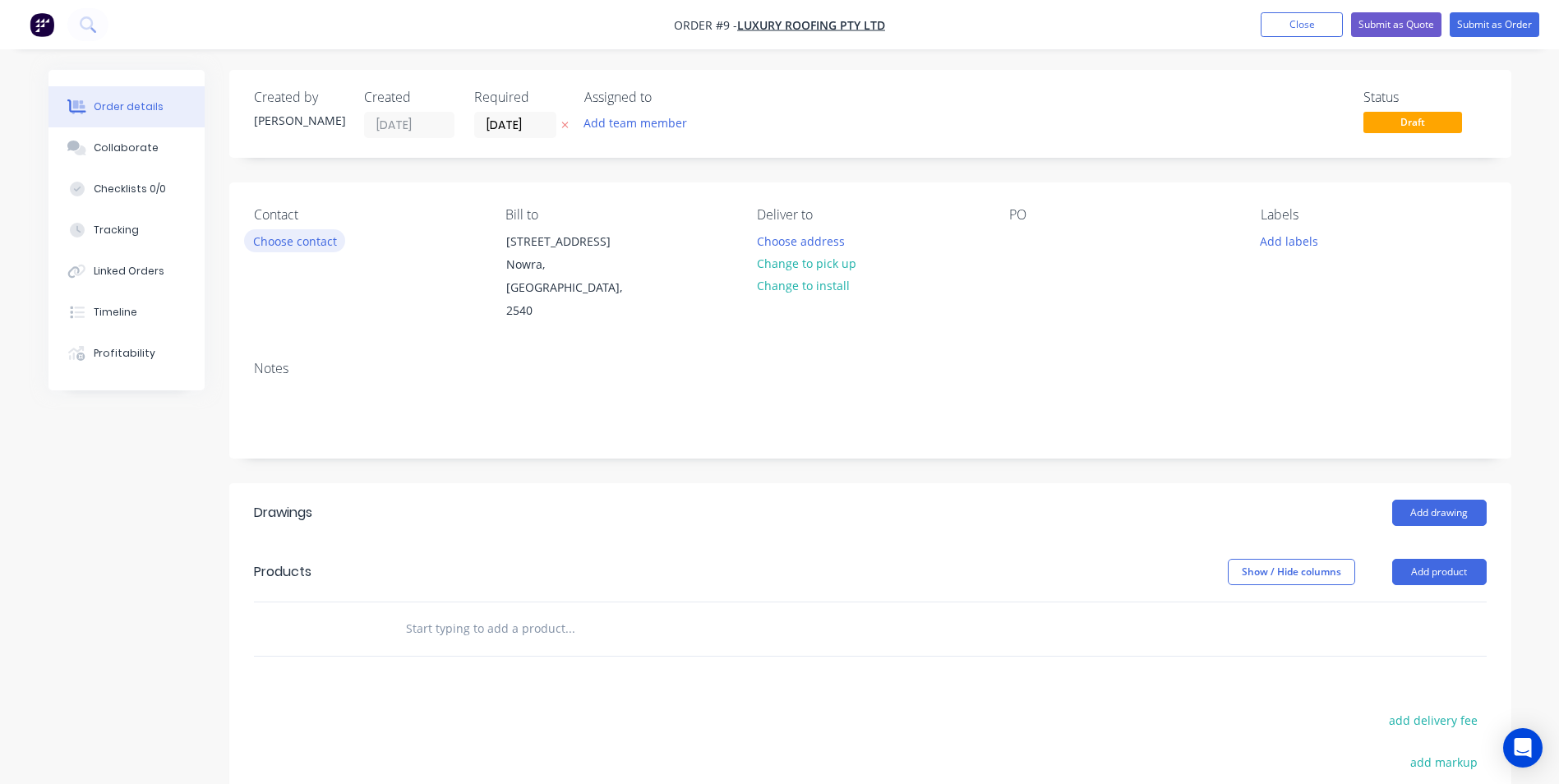
click at [292, 244] on button "Choose contact" at bounding box center [294, 240] width 101 height 22
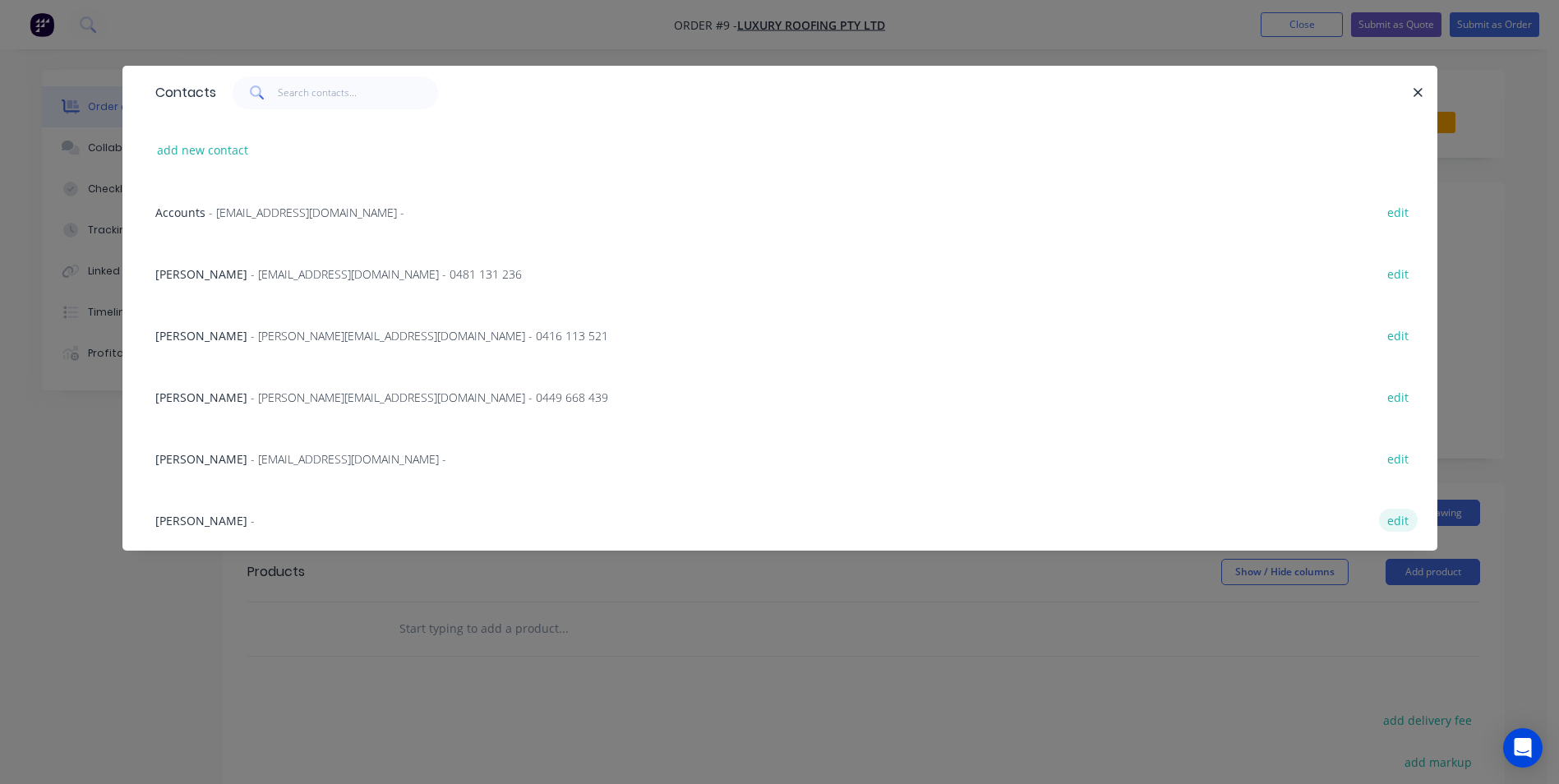
click at [1395, 521] on button "edit" at bounding box center [1398, 519] width 38 height 22
select select "AU"
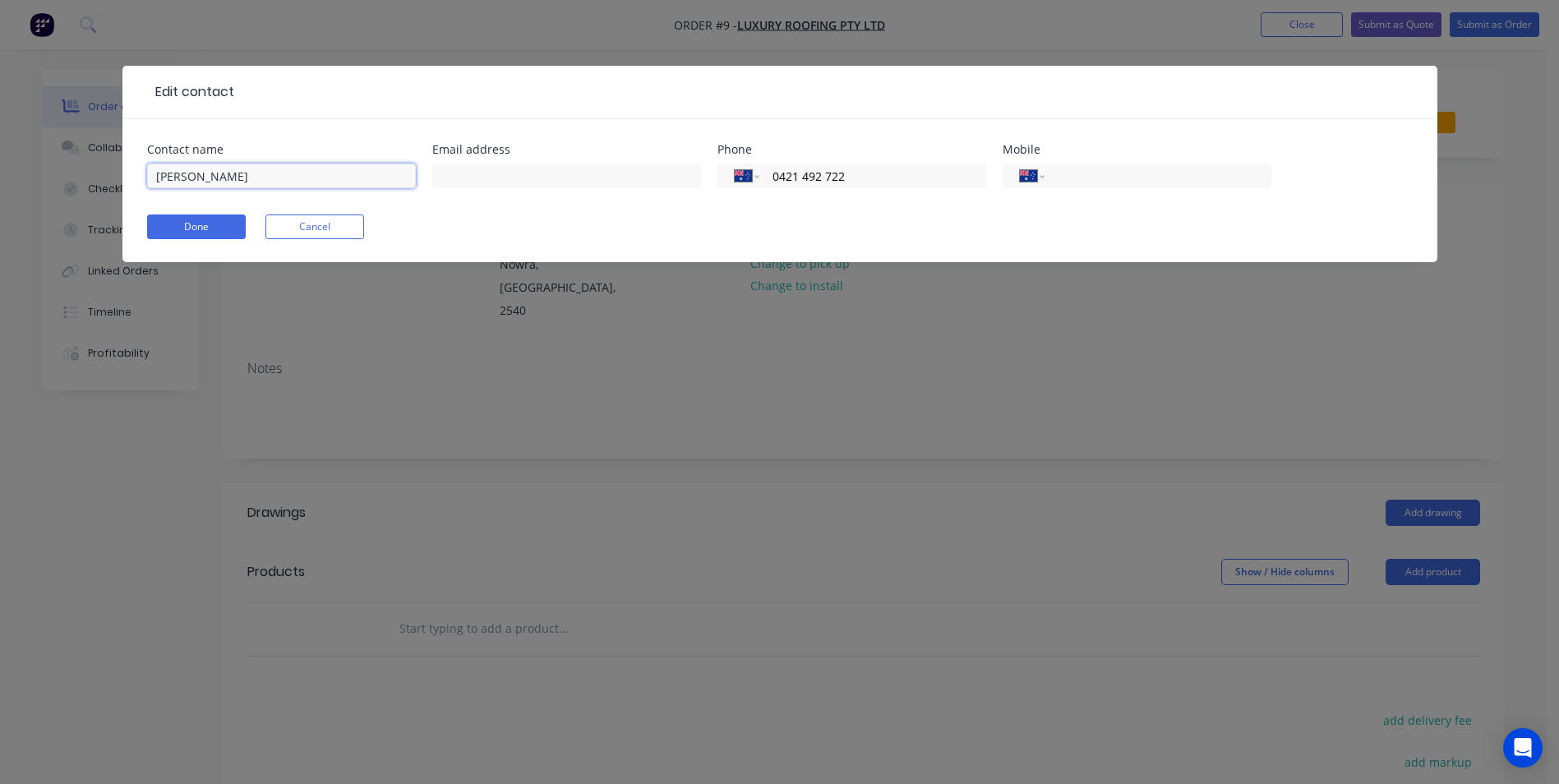
click at [244, 174] on input "[PERSON_NAME]" at bounding box center [281, 176] width 269 height 25
type input "[PERSON_NAME]"
click at [208, 226] on button "Done" at bounding box center [196, 227] width 98 height 25
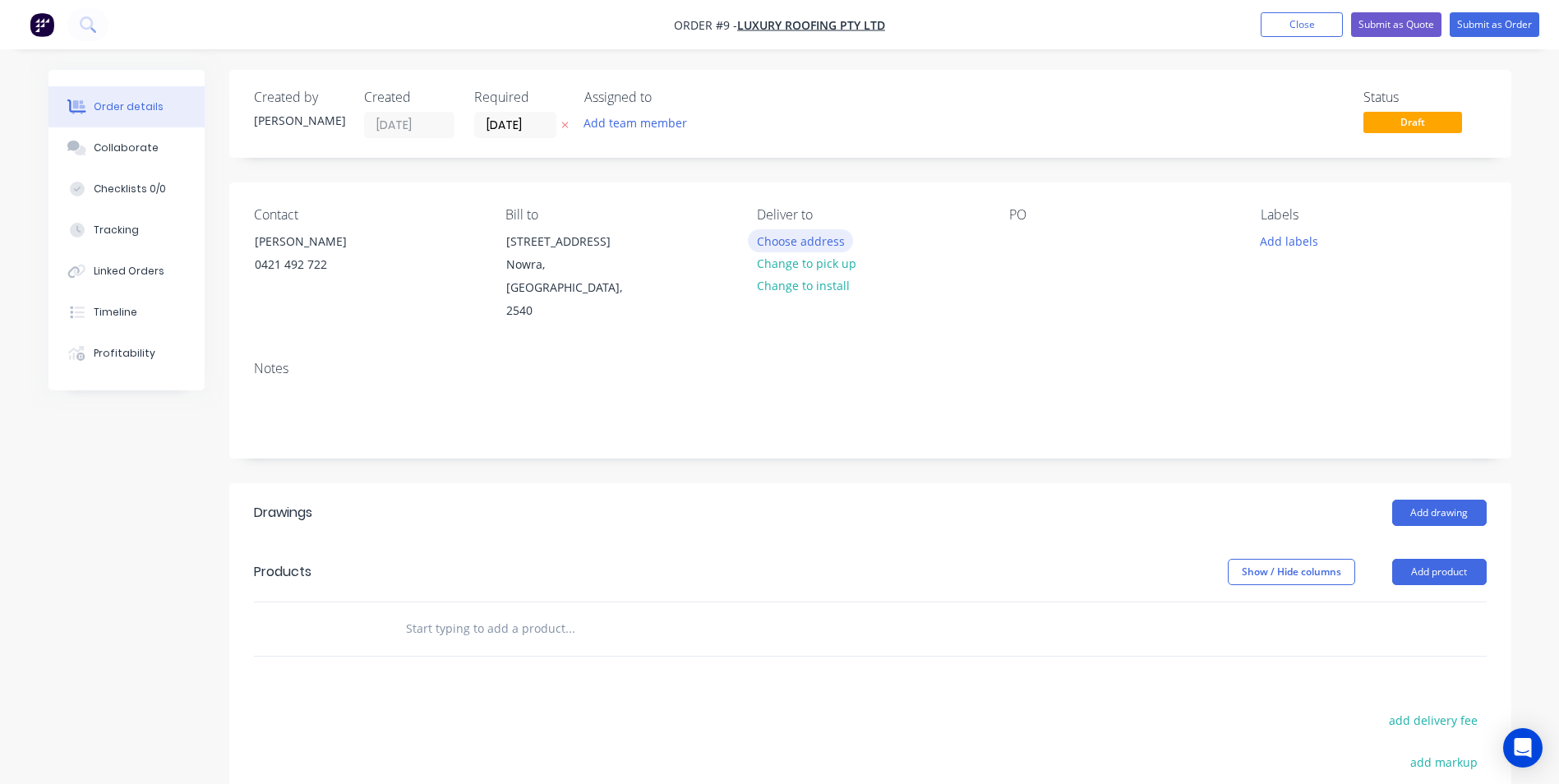
click at [778, 245] on button "Choose address" at bounding box center [800, 240] width 105 height 22
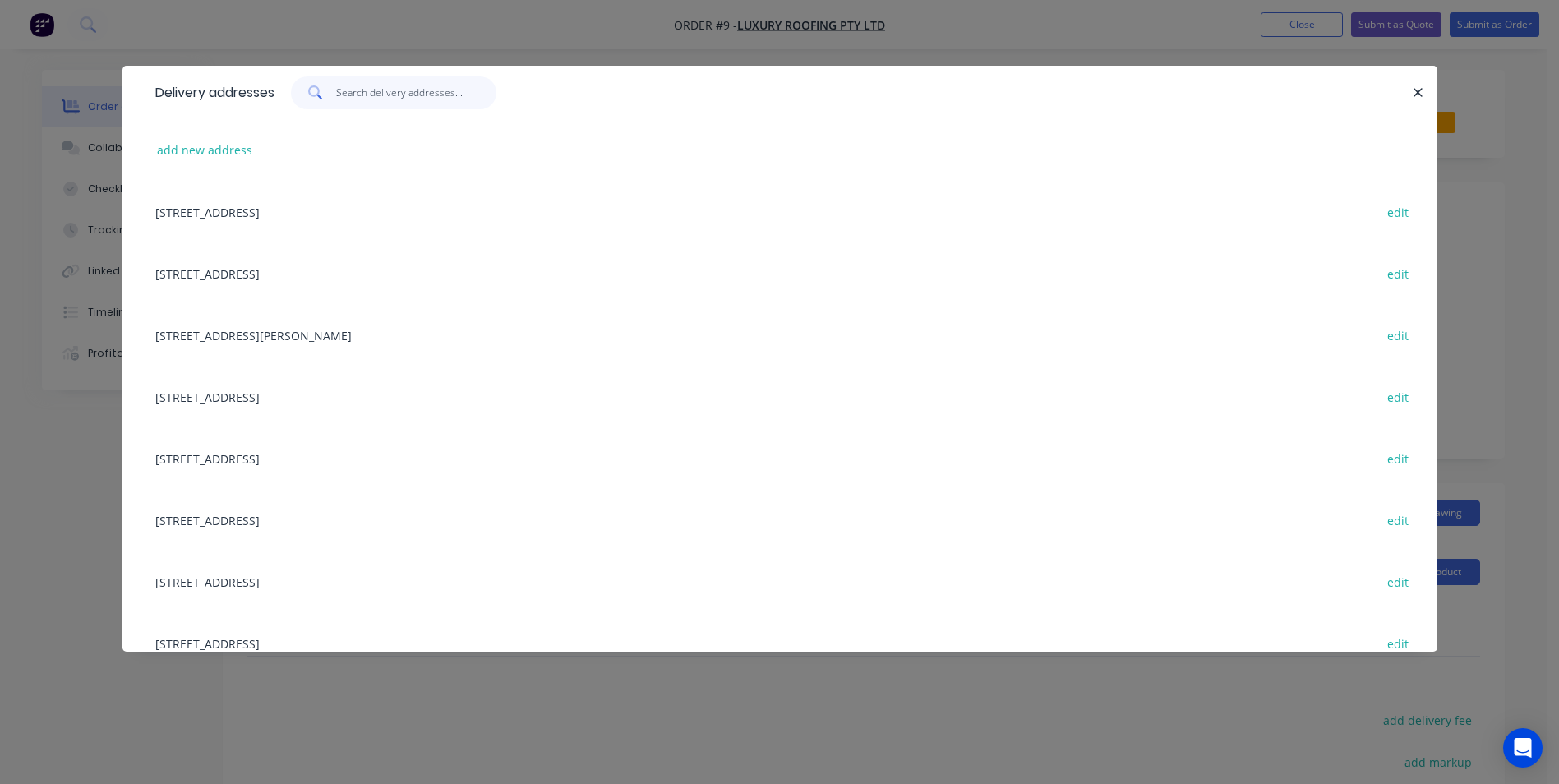
click at [375, 102] on input "text" at bounding box center [416, 92] width 161 height 32
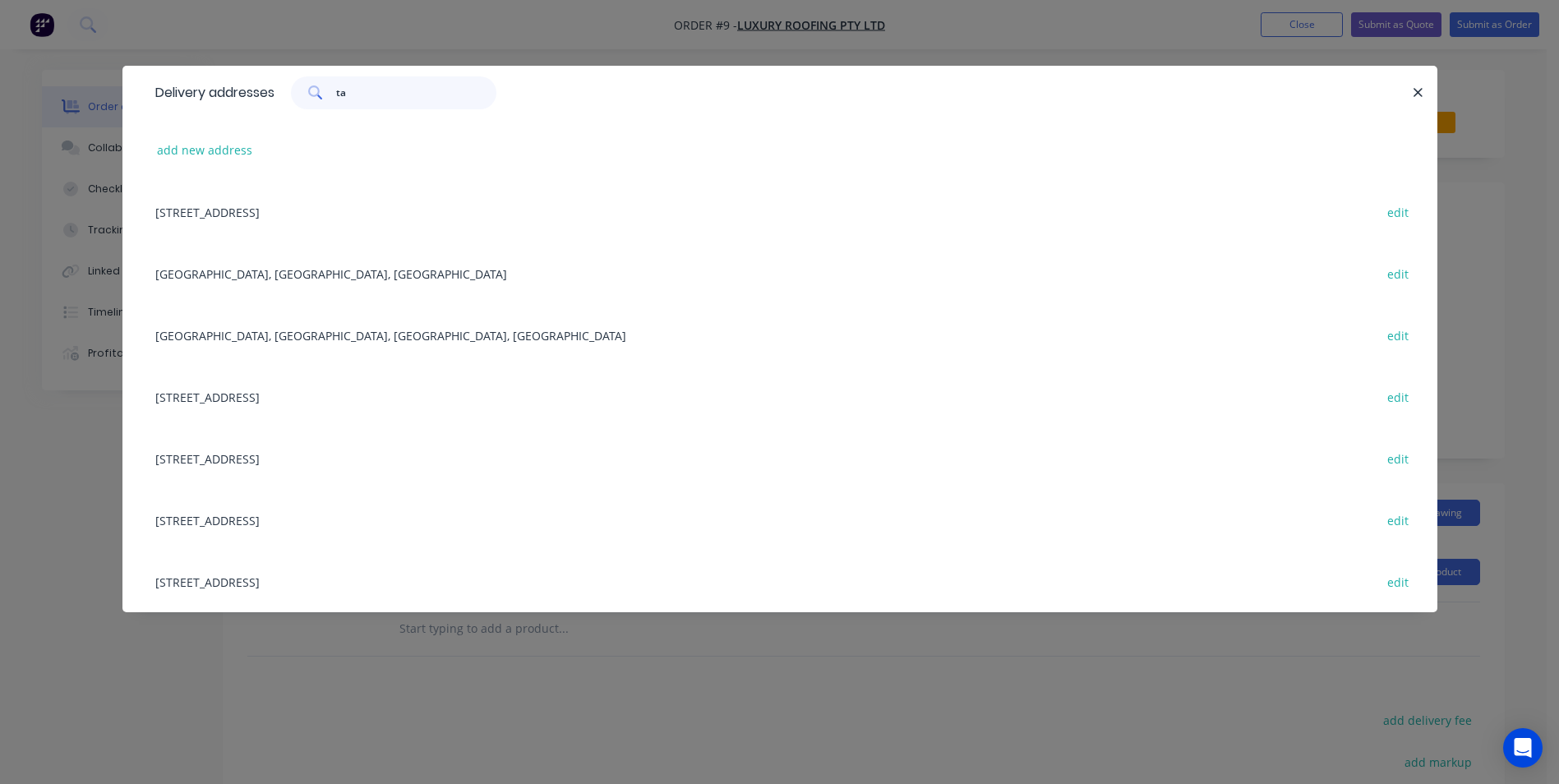
type input "tah"
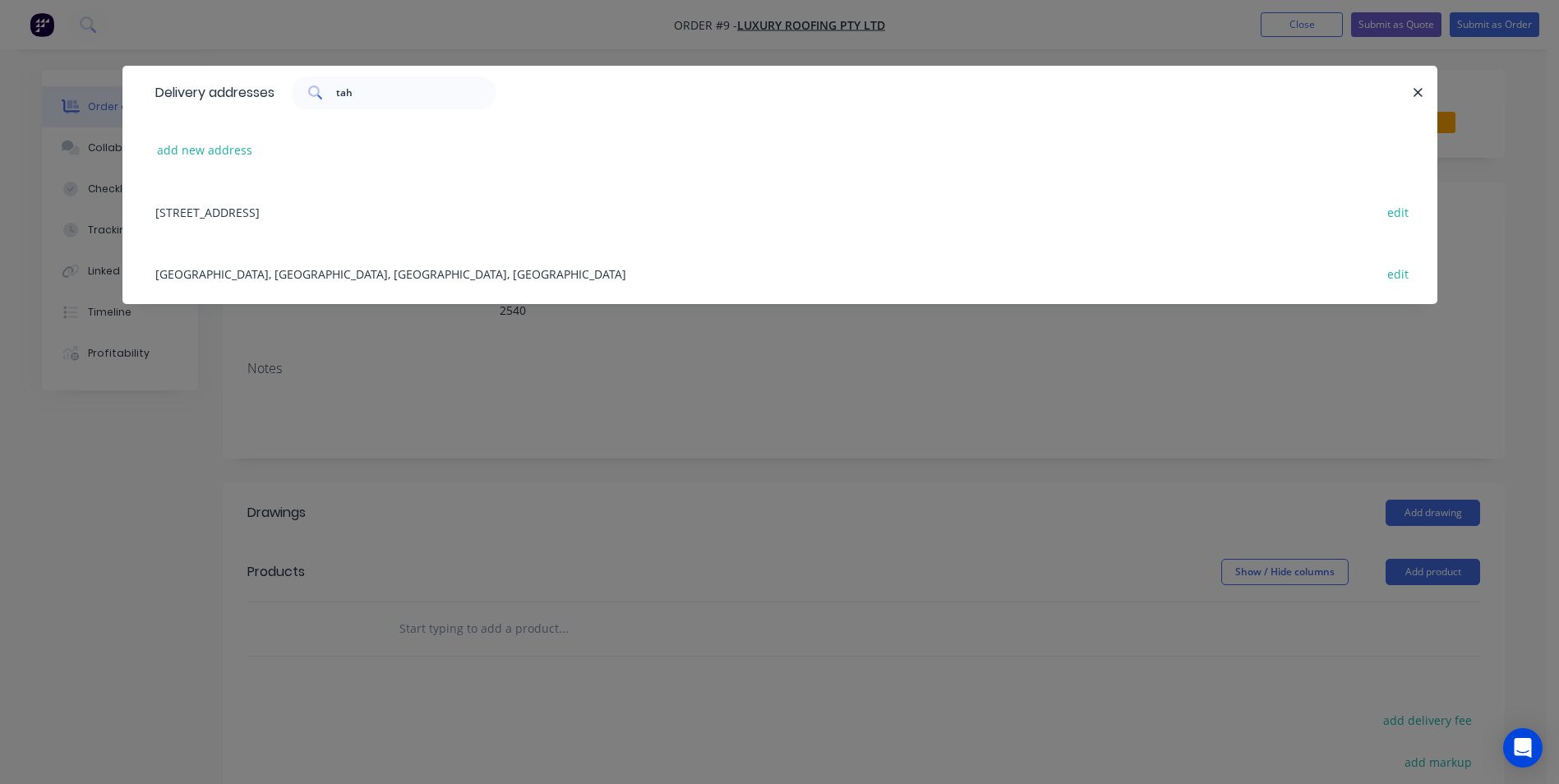
click at [315, 275] on div "[GEOGRAPHIC_DATA], [GEOGRAPHIC_DATA], [GEOGRAPHIC_DATA], [GEOGRAPHIC_DATA] edit" at bounding box center [780, 273] width 1266 height 62
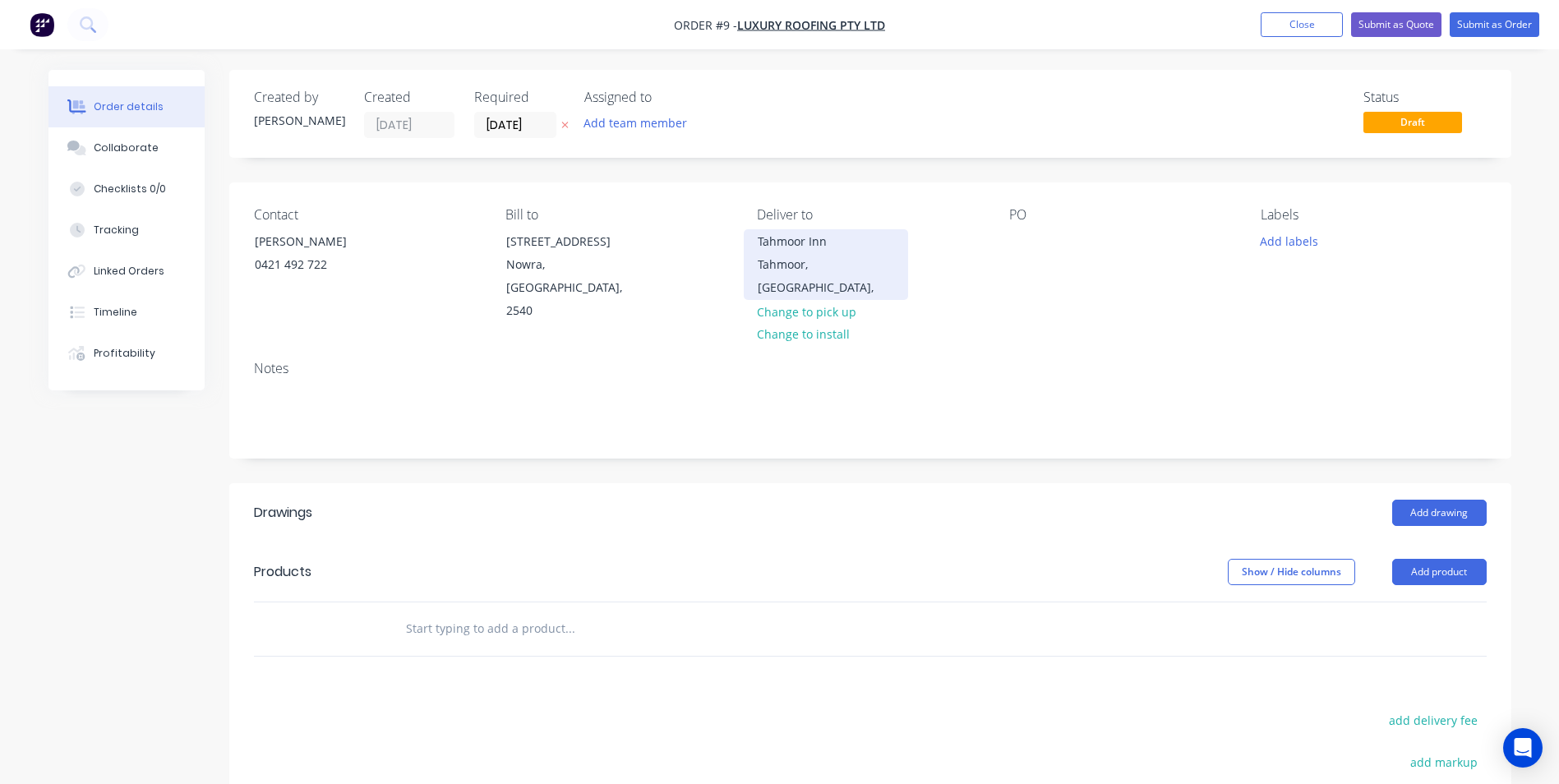
click at [800, 254] on div "Tahmoor, [GEOGRAPHIC_DATA]," at bounding box center [826, 275] width 137 height 46
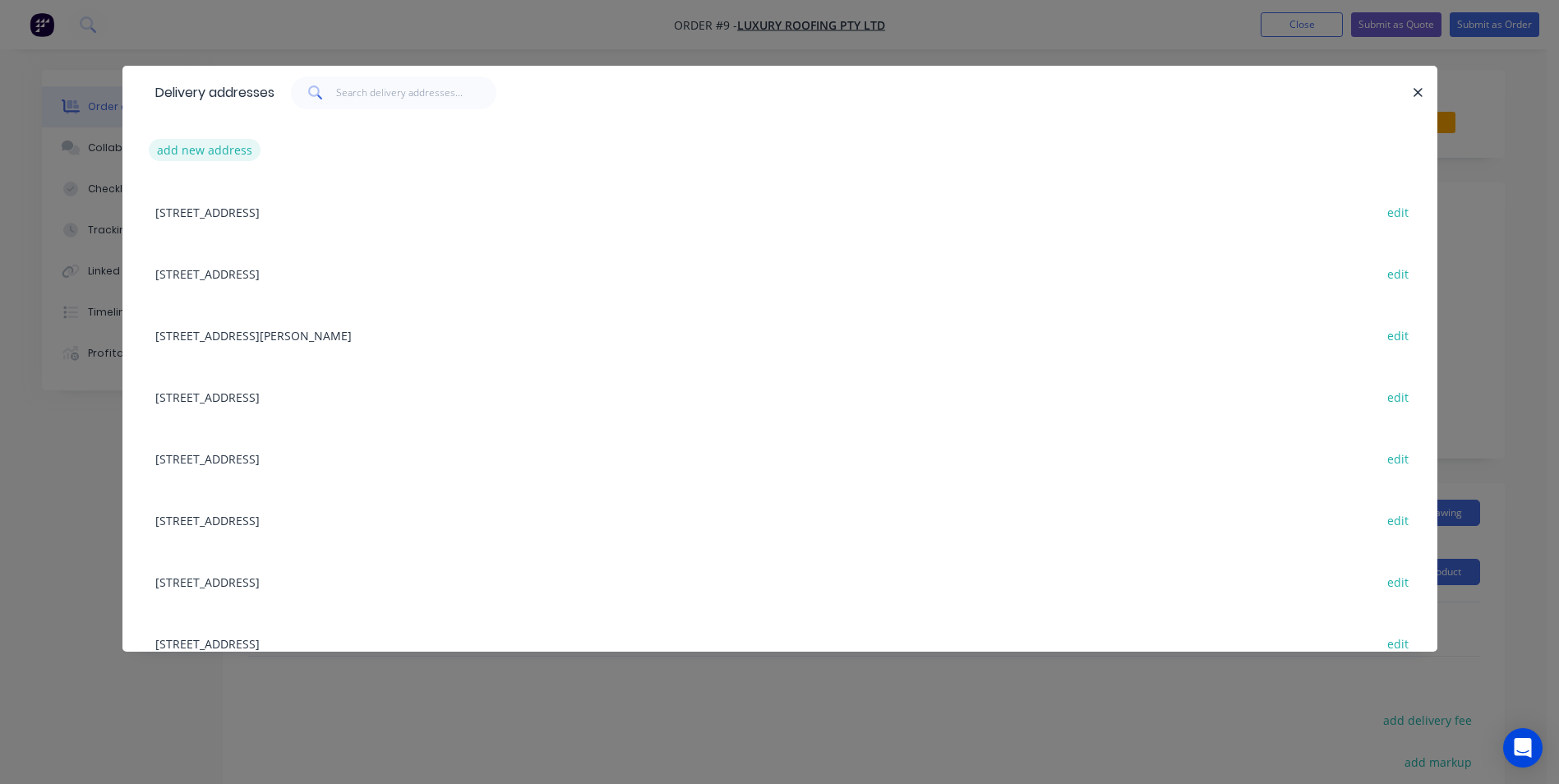
click at [227, 150] on button "add new address" at bounding box center [205, 150] width 112 height 22
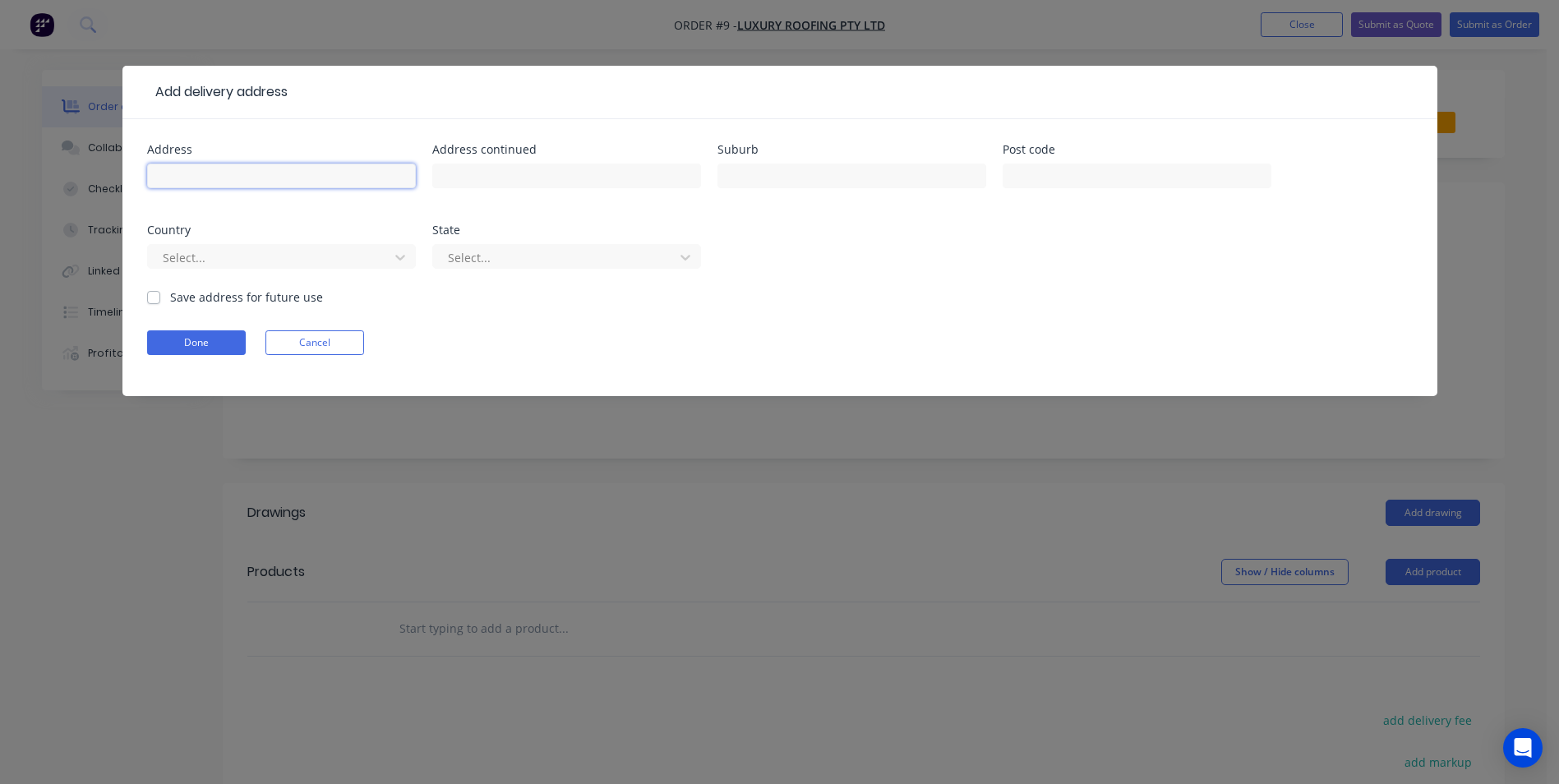
click at [239, 171] on input "text" at bounding box center [281, 176] width 269 height 25
type input "t"
click at [239, 171] on input "text" at bounding box center [281, 176] width 269 height 25
type input "Tahmoor Inn"
type input "[STREET_ADDRESS]"
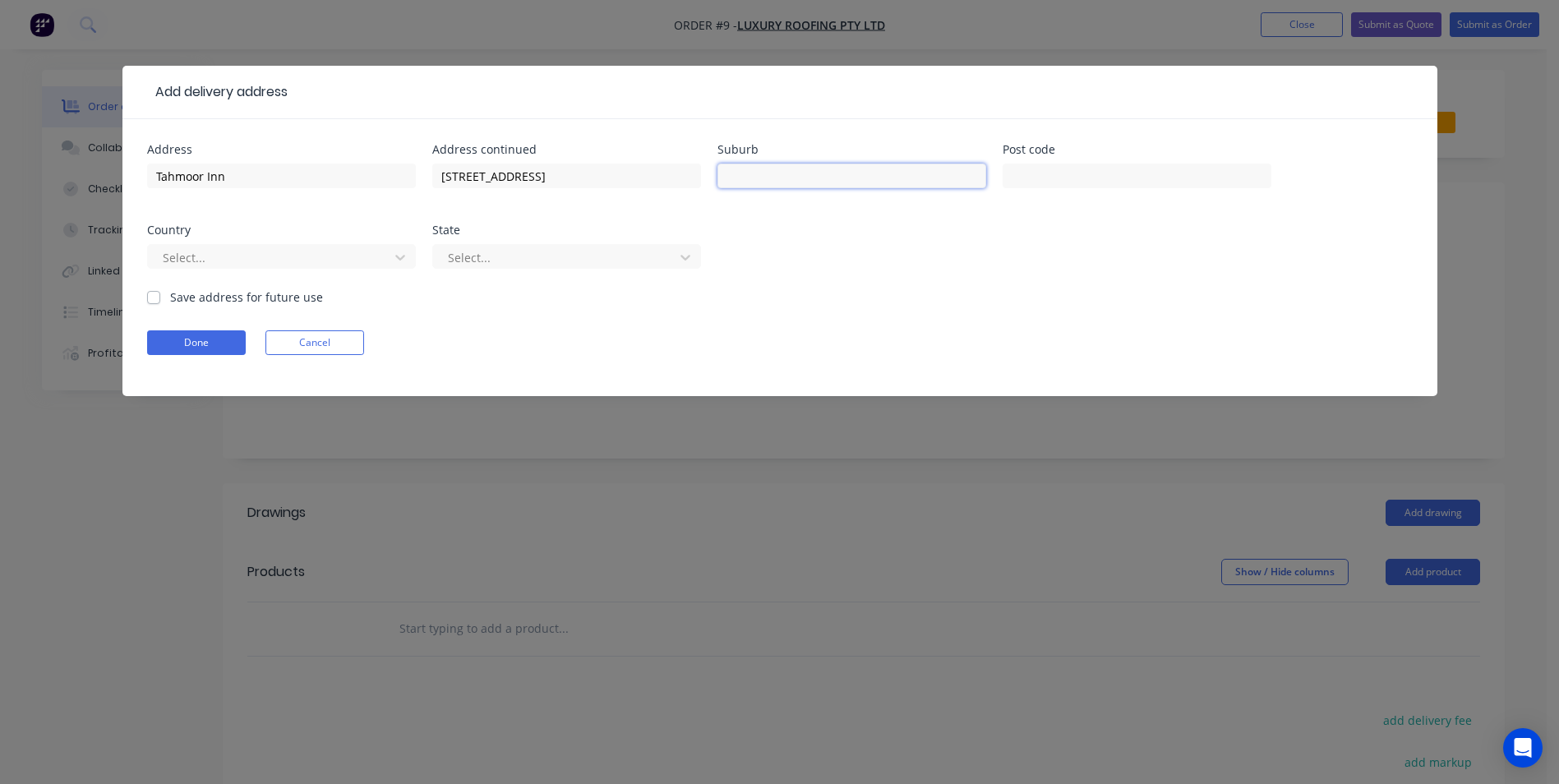
click at [738, 178] on input "text" at bounding box center [851, 176] width 269 height 25
type input "t"
type input "Tahmoor"
type input "2573"
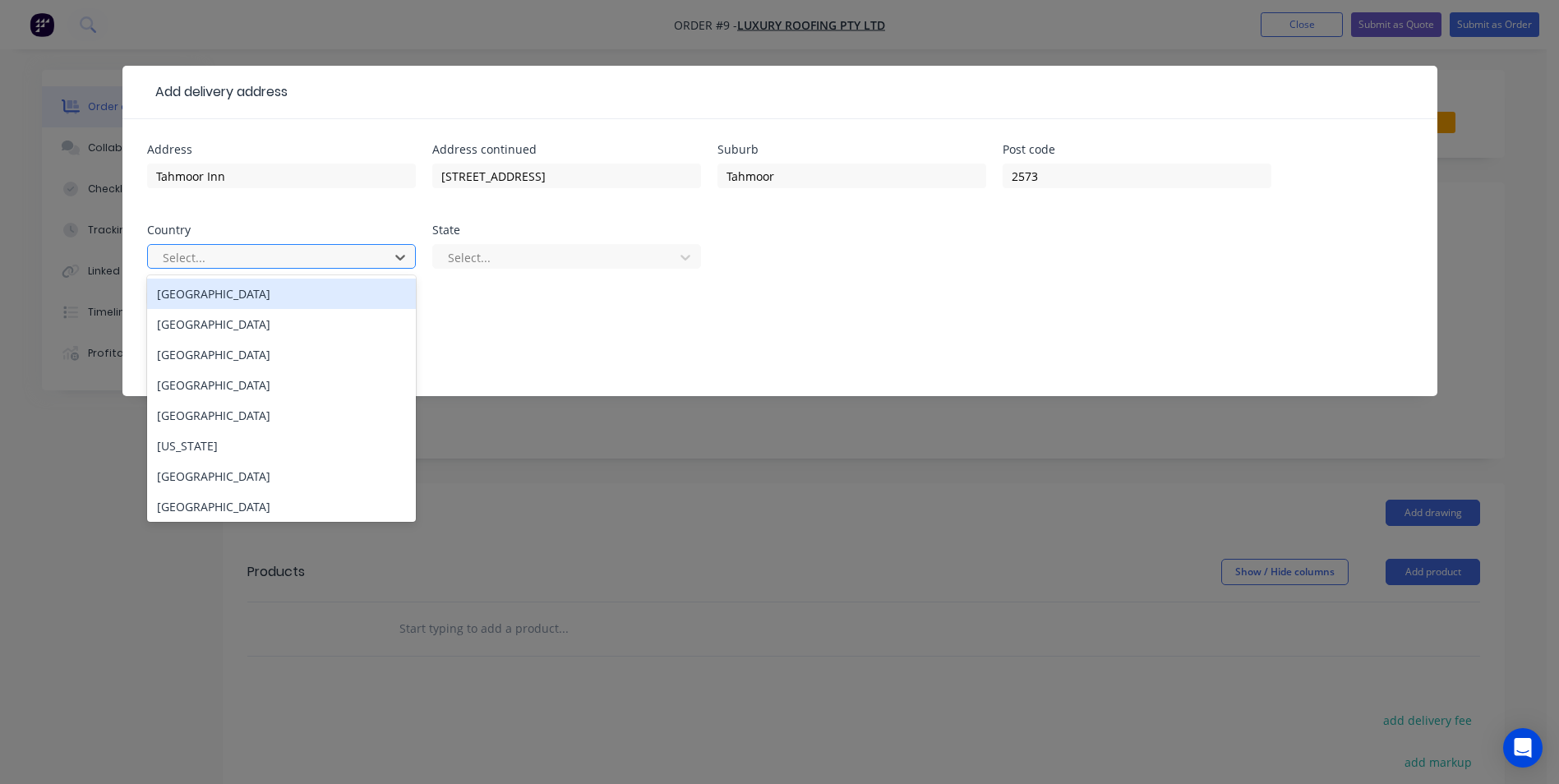
click at [283, 261] on div at bounding box center [271, 257] width 220 height 21
click at [295, 291] on div "[GEOGRAPHIC_DATA]" at bounding box center [281, 294] width 269 height 31
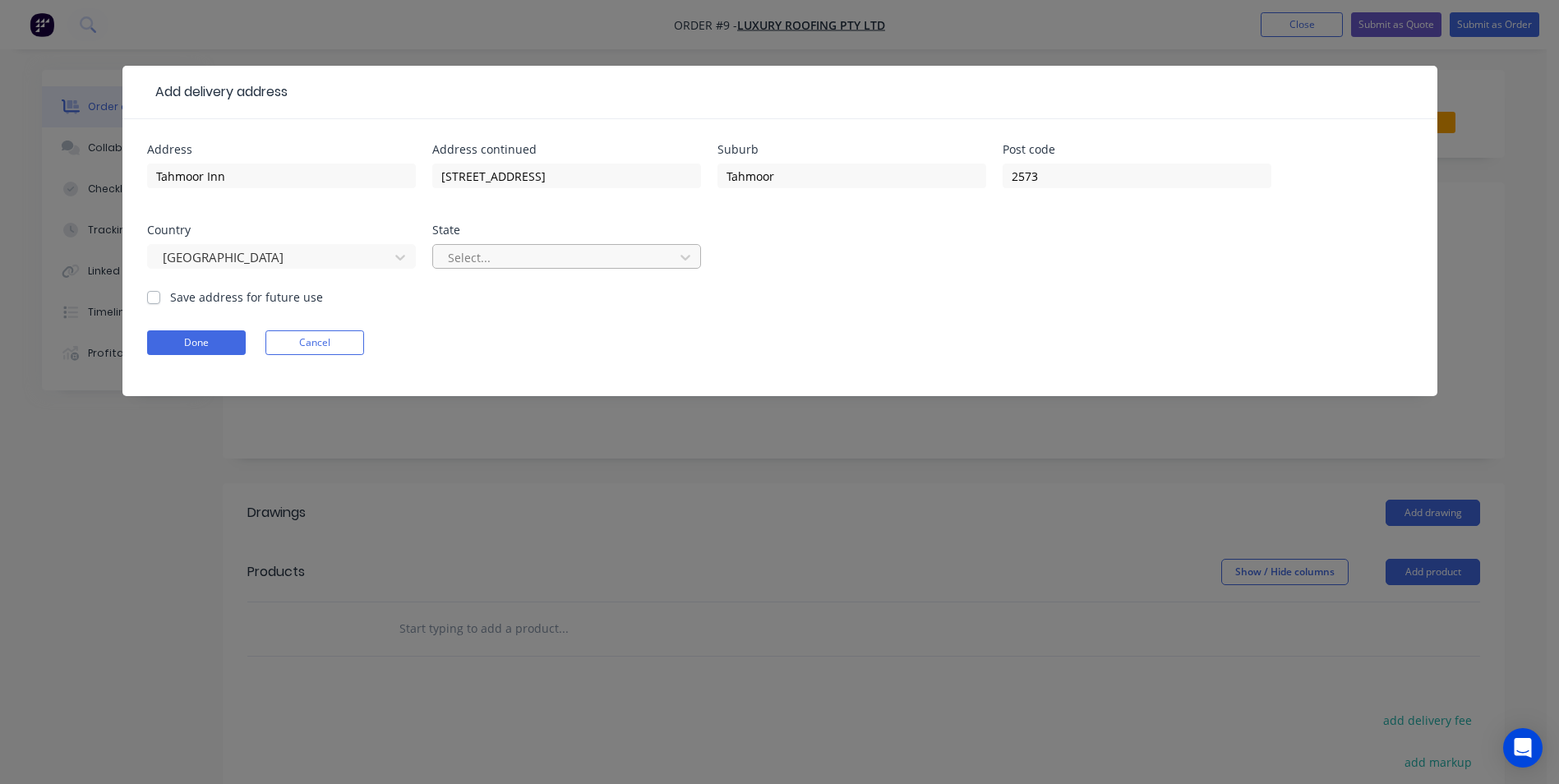
click at [552, 261] on div at bounding box center [556, 257] width 220 height 21
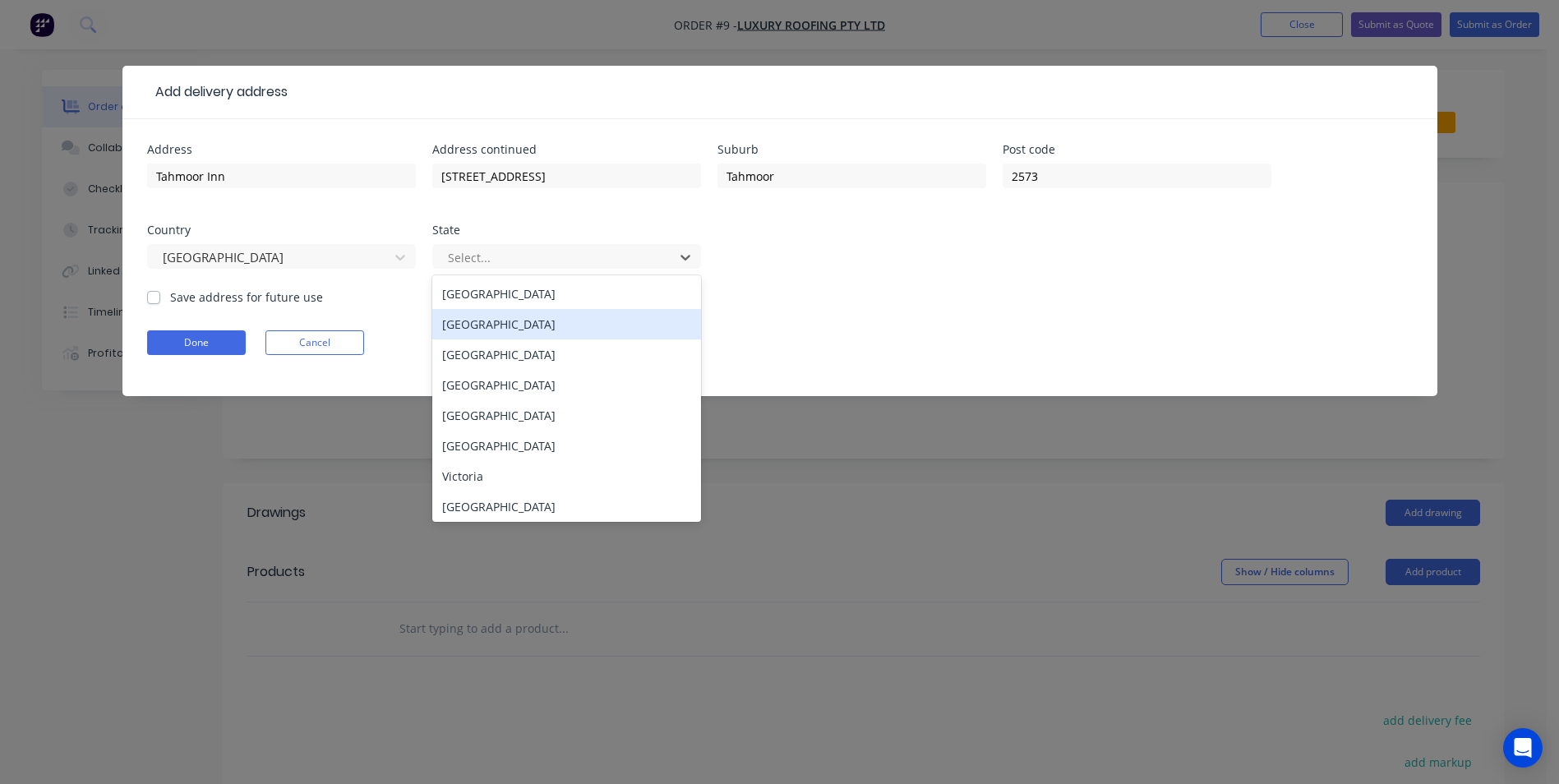
click at [527, 320] on div "[GEOGRAPHIC_DATA]" at bounding box center [566, 324] width 269 height 31
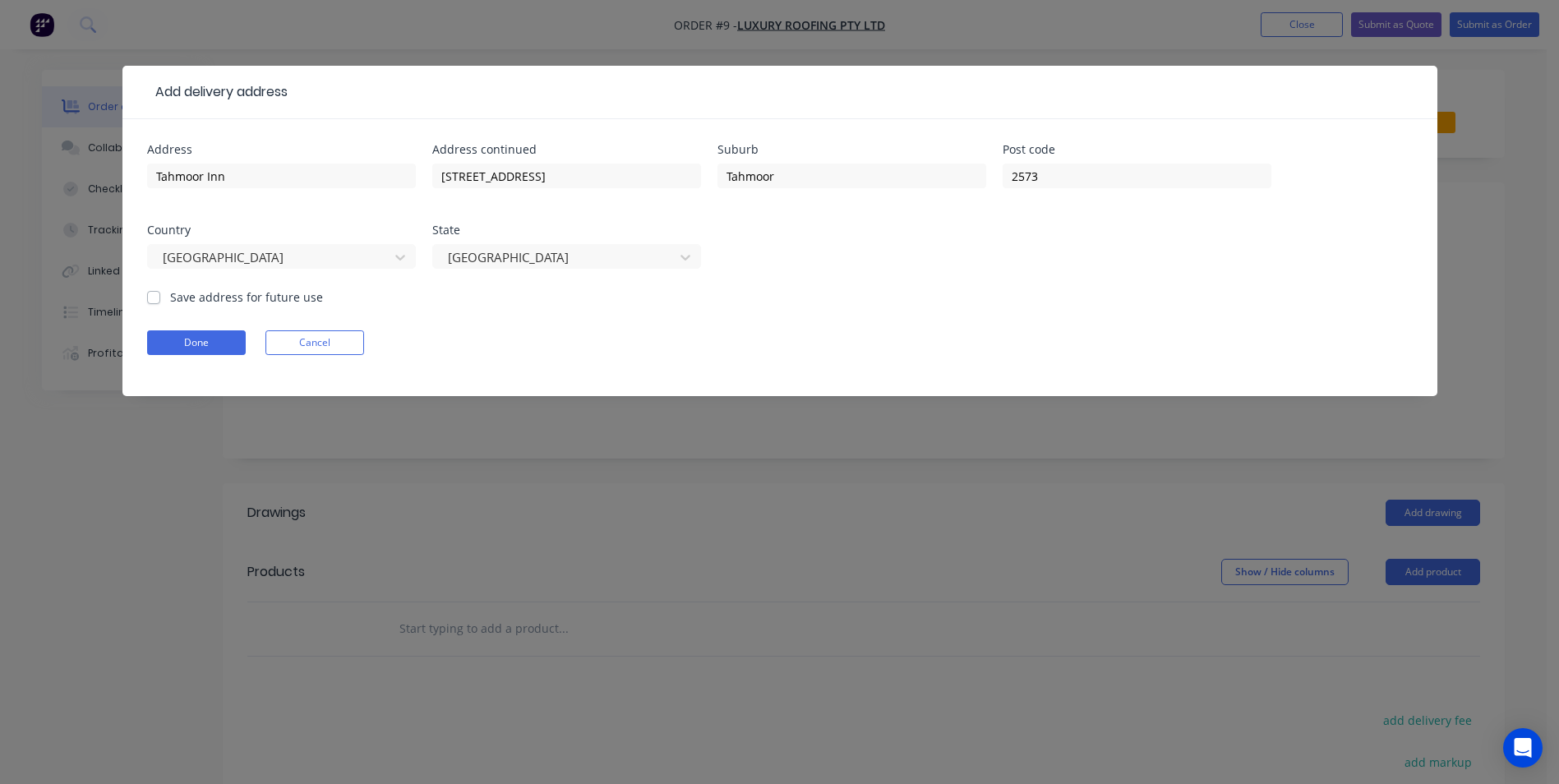
click at [170, 295] on label "Save address for future use" at bounding box center [246, 297] width 153 height 17
click at [151, 295] on input "Save address for future use" at bounding box center [154, 296] width 13 height 16
checkbox input "true"
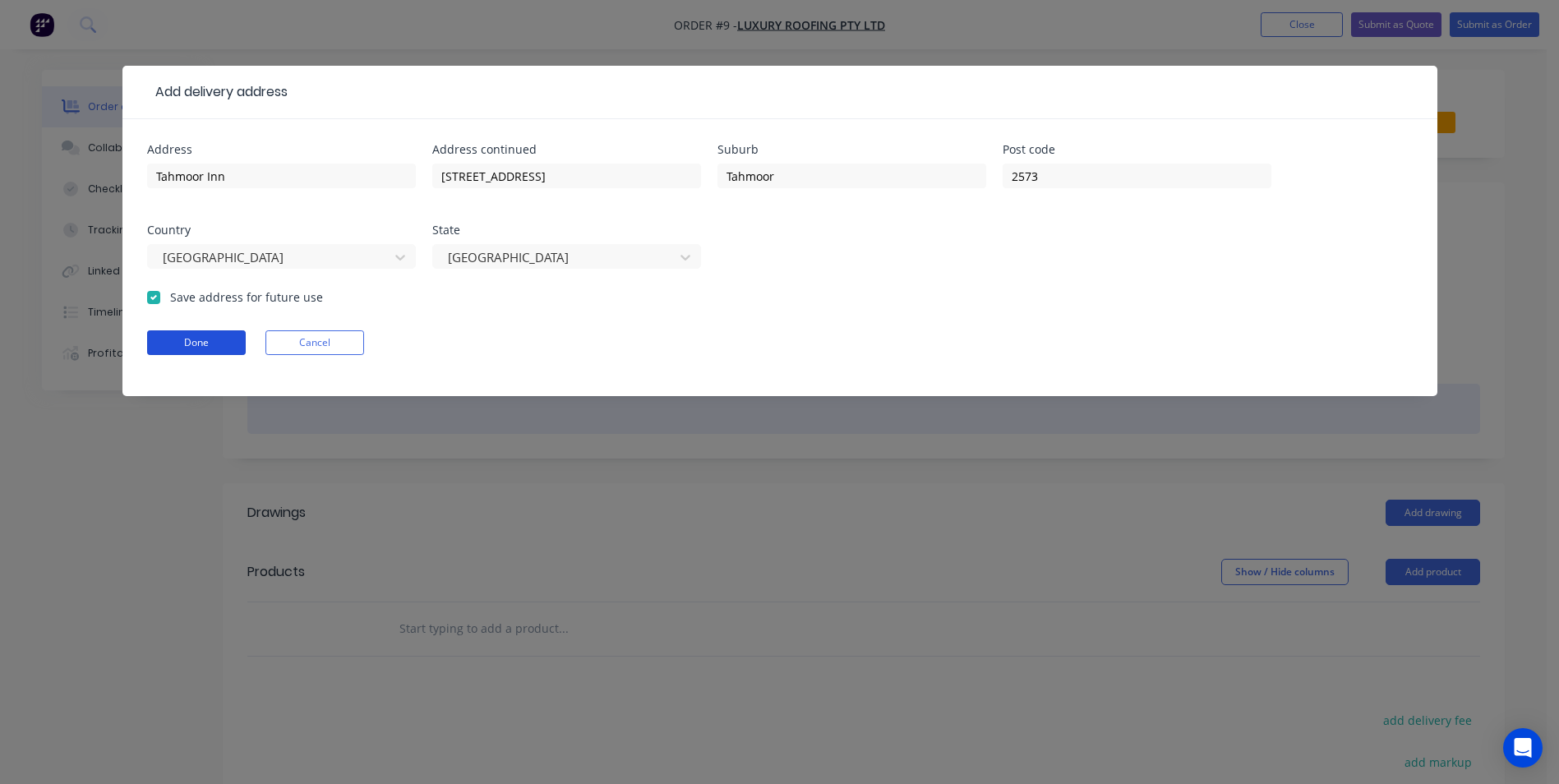
drag, startPoint x: 159, startPoint y: 341, endPoint x: 513, endPoint y: 390, distance: 357.4
click at [161, 342] on button "Done" at bounding box center [196, 343] width 98 height 25
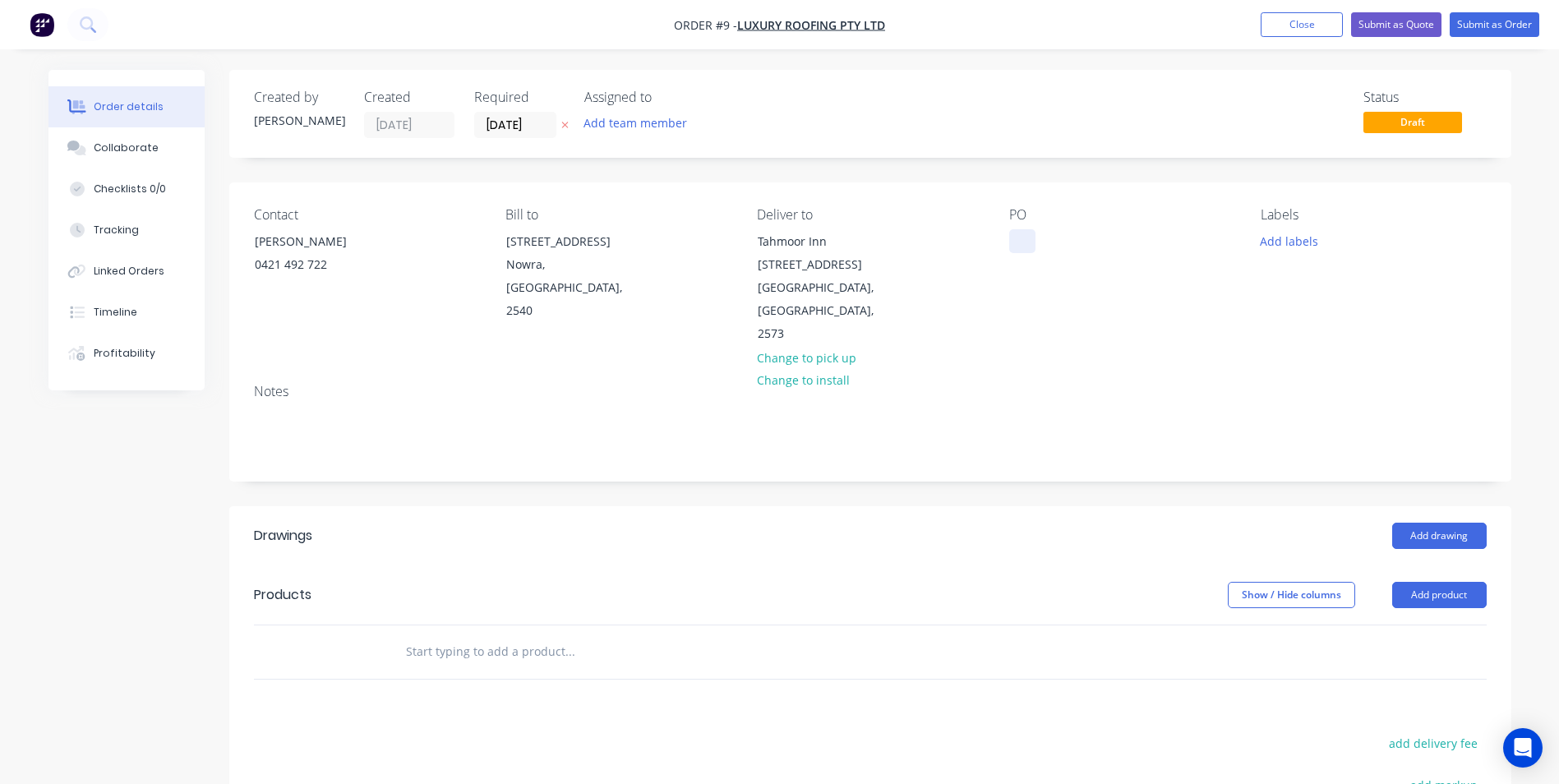
click at [1020, 242] on div at bounding box center [1022, 241] width 27 height 24
click at [1453, 523] on button "Add drawing" at bounding box center [1440, 536] width 95 height 27
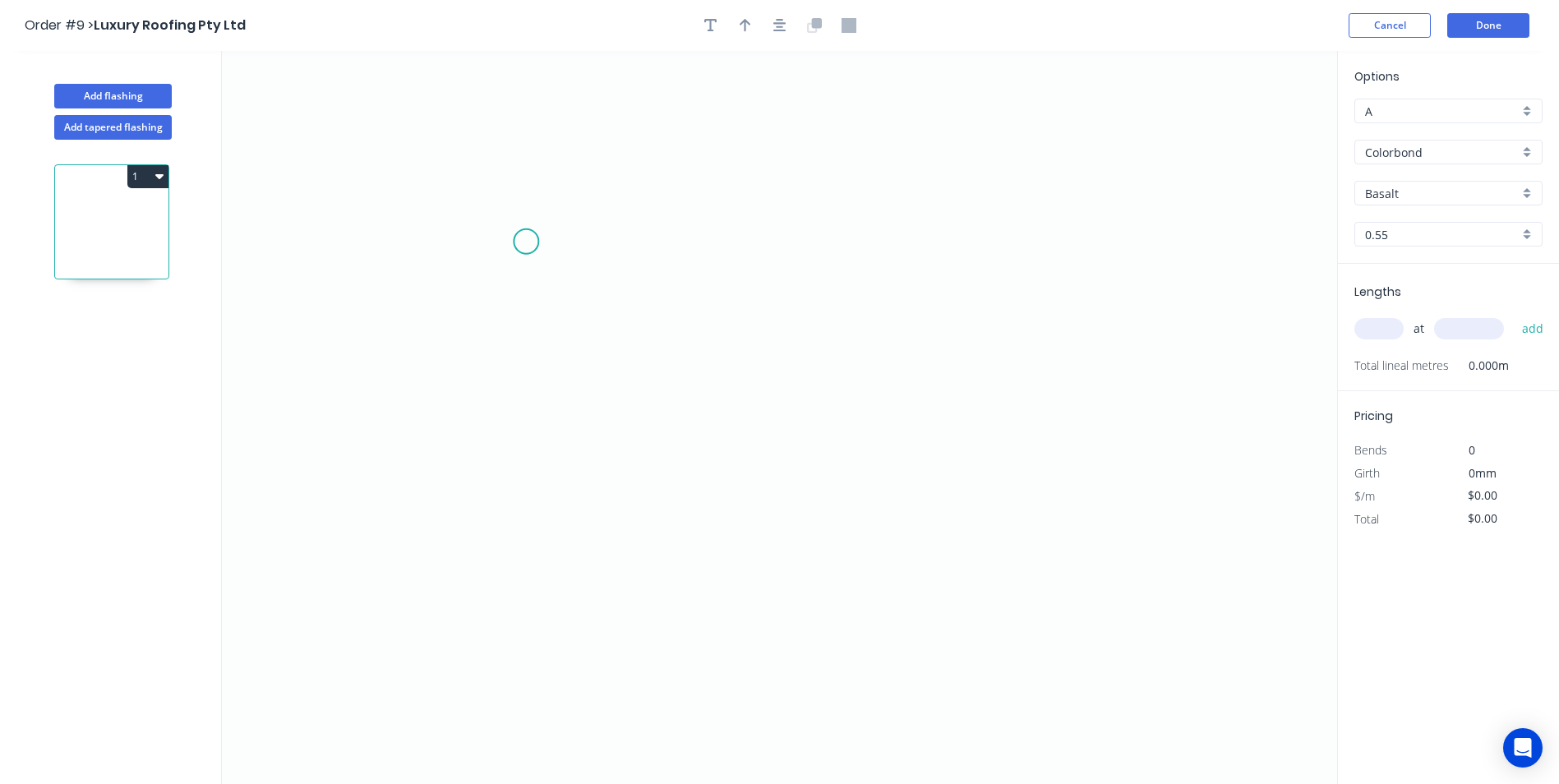
click at [526, 241] on icon "0" at bounding box center [780, 417] width 1115 height 733
click at [528, 523] on icon "0" at bounding box center [780, 417] width 1115 height 733
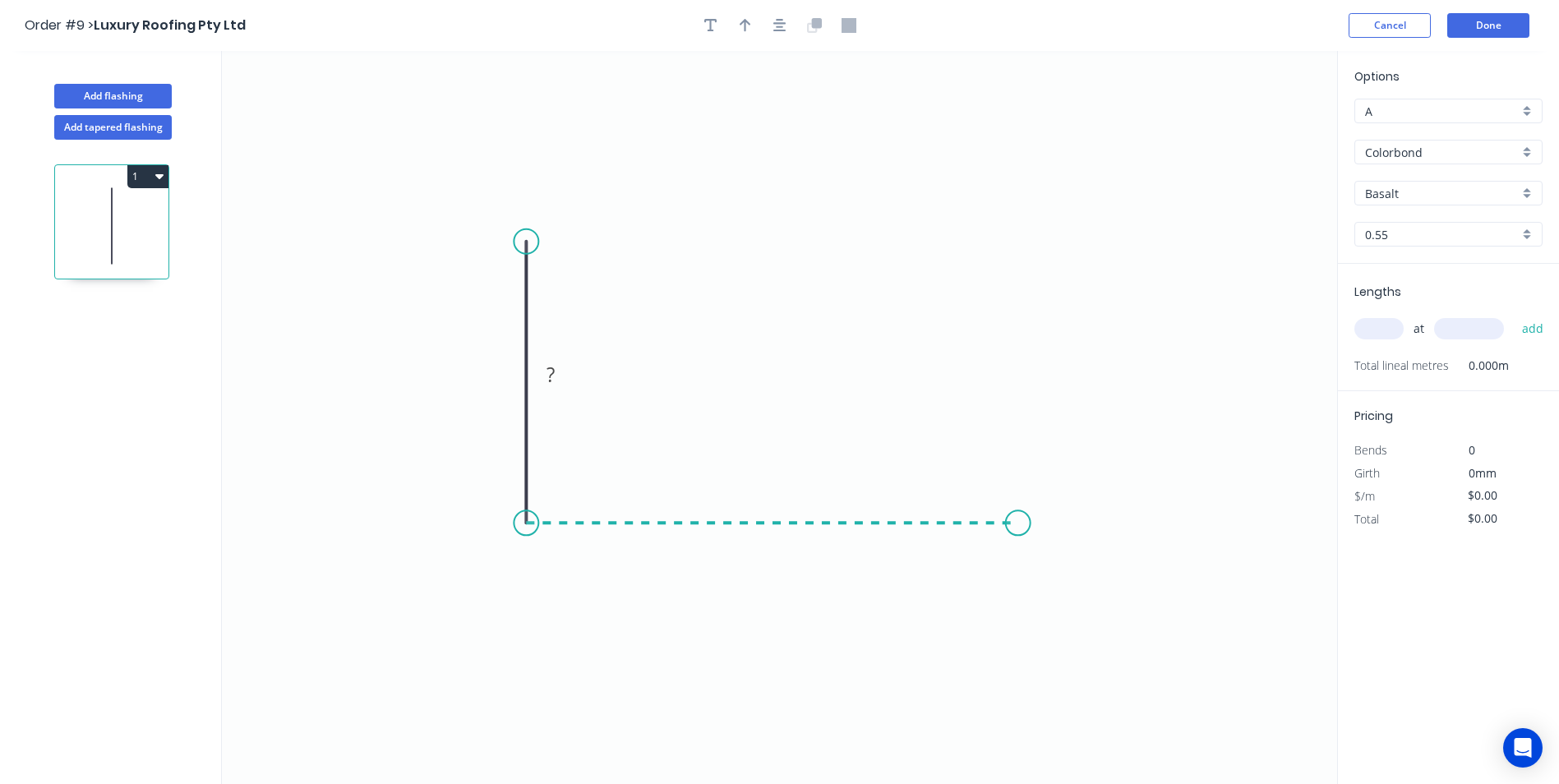
click at [1018, 537] on icon "0 ?" at bounding box center [780, 417] width 1115 height 733
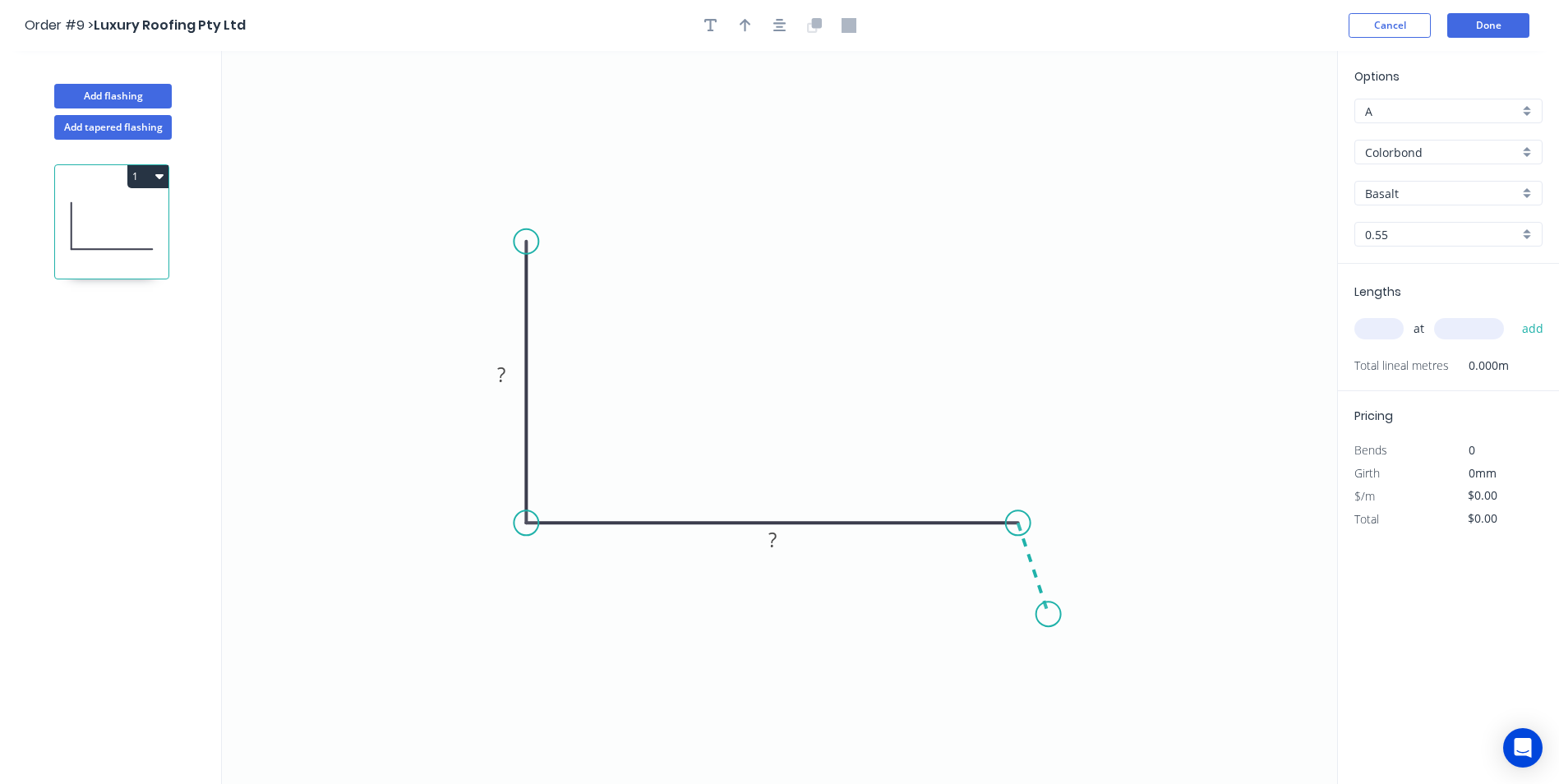
click at [1049, 615] on icon "0 ? ?" at bounding box center [780, 417] width 1115 height 733
drag, startPoint x: 794, startPoint y: 538, endPoint x: 628, endPoint y: 382, distance: 227.8
click at [822, 447] on rect at bounding box center [800, 450] width 53 height 33
drag, startPoint x: 519, startPoint y: 365, endPoint x: 618, endPoint y: 322, distance: 107.9
click at [618, 322] on rect at bounding box center [601, 331] width 53 height 33
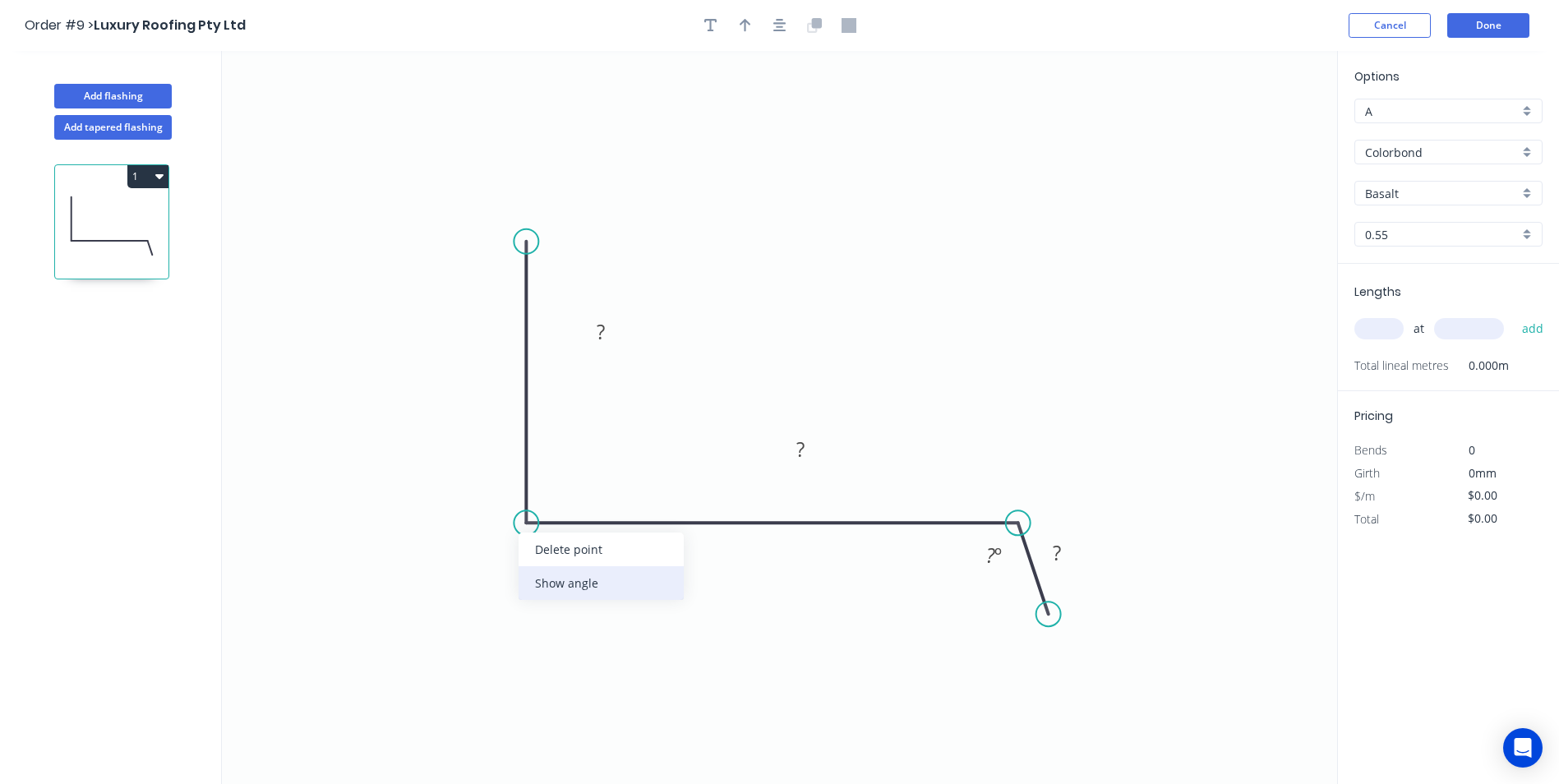
click at [554, 575] on div "Show angle" at bounding box center [601, 583] width 165 height 33
click at [607, 330] on rect at bounding box center [600, 333] width 32 height 23
type input "$13.67"
click at [745, 30] on icon "button" at bounding box center [746, 26] width 12 height 13
drag, startPoint x: 1251, startPoint y: 131, endPoint x: 931, endPoint y: 204, distance: 328.2
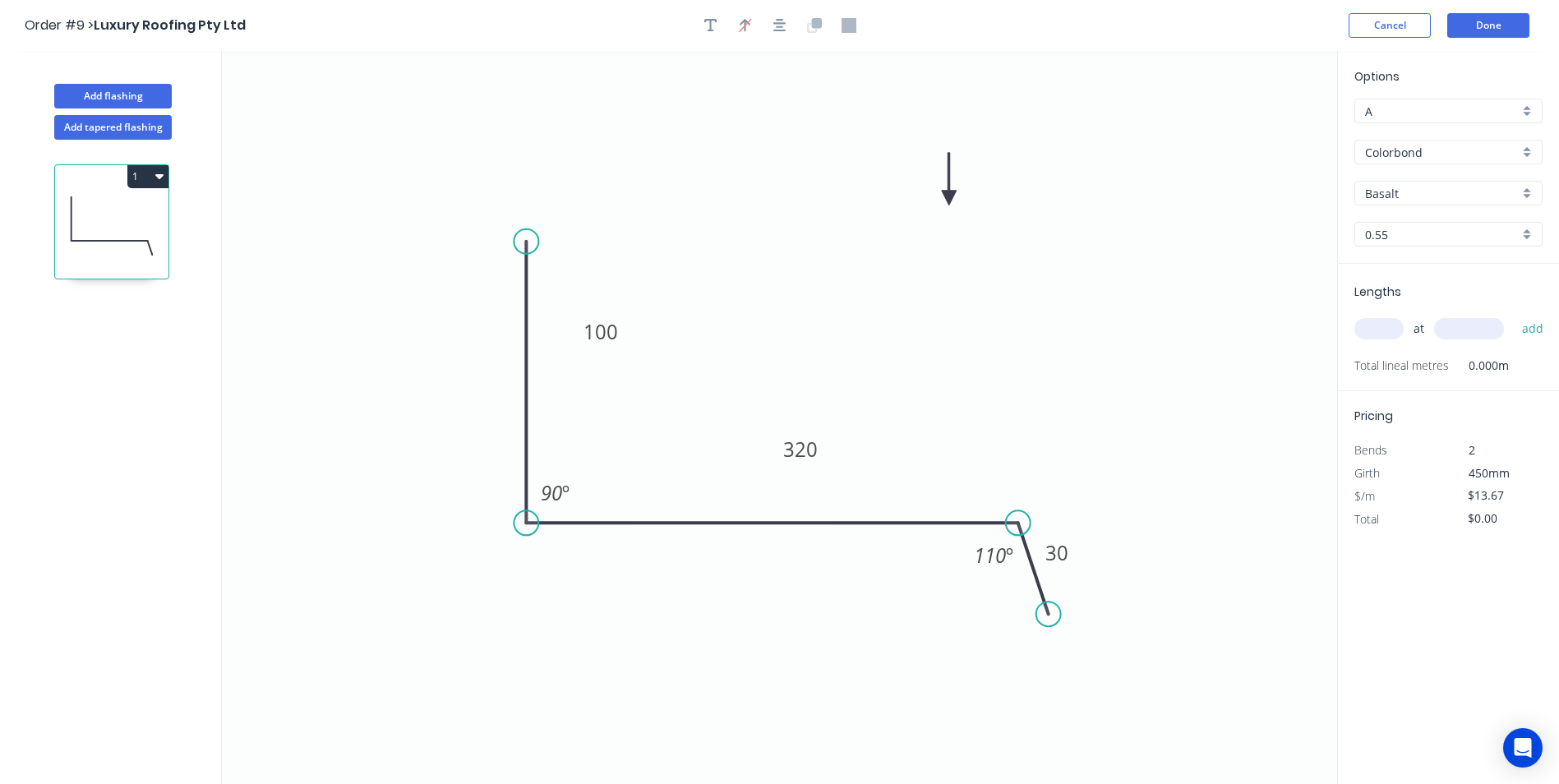
click at [941, 204] on icon at bounding box center [949, 179] width 15 height 52
click at [1440, 185] on input "Basalt" at bounding box center [1442, 193] width 154 height 17
click at [1457, 235] on div "Surfmist" at bounding box center [1448, 225] width 186 height 29
type input "Surfmist"
click at [1384, 329] on input "text" at bounding box center [1378, 329] width 49 height 22
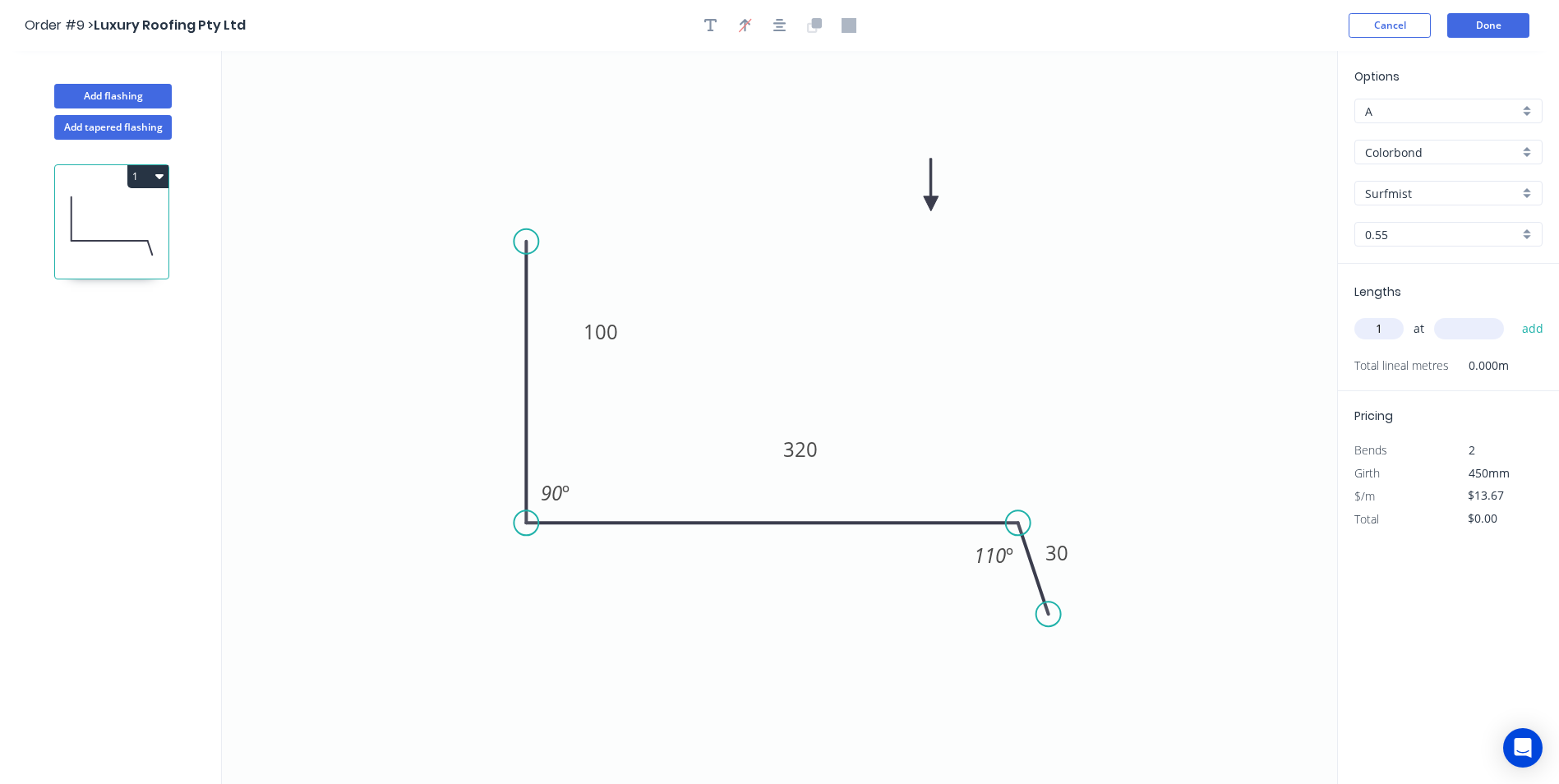
type input "1"
type input "5100"
click at [1514, 315] on button "add" at bounding box center [1533, 329] width 38 height 28
type input "$69.72"
click at [712, 31] on icon "button" at bounding box center [711, 26] width 13 height 13
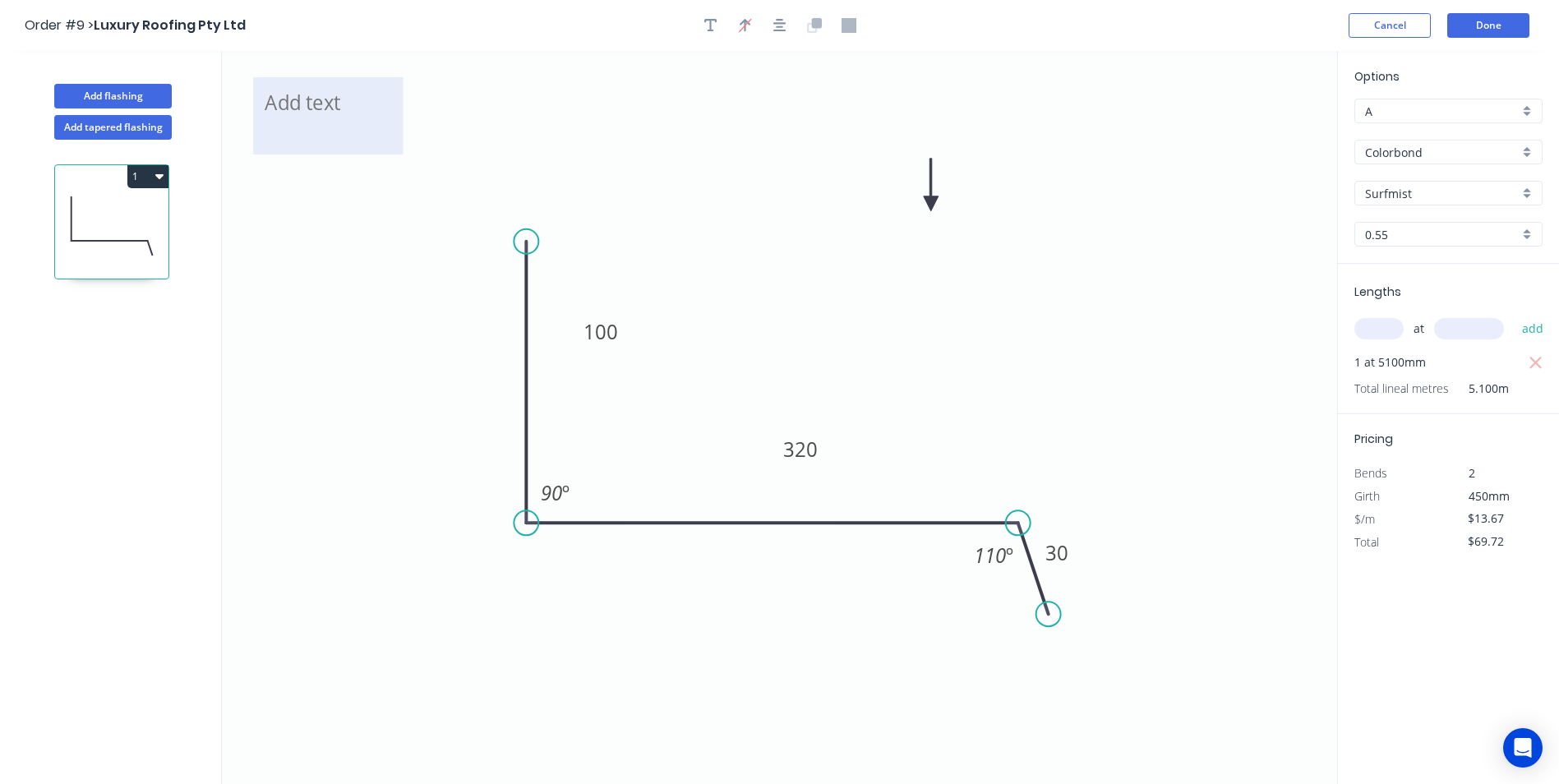
click at [345, 107] on textarea at bounding box center [328, 116] width 133 height 61
click at [574, 161] on icon "A 100 320 30 90 º 110 º" at bounding box center [780, 417] width 1115 height 733
type textarea "A"
click at [1486, 32] on button "Done" at bounding box center [1488, 26] width 82 height 25
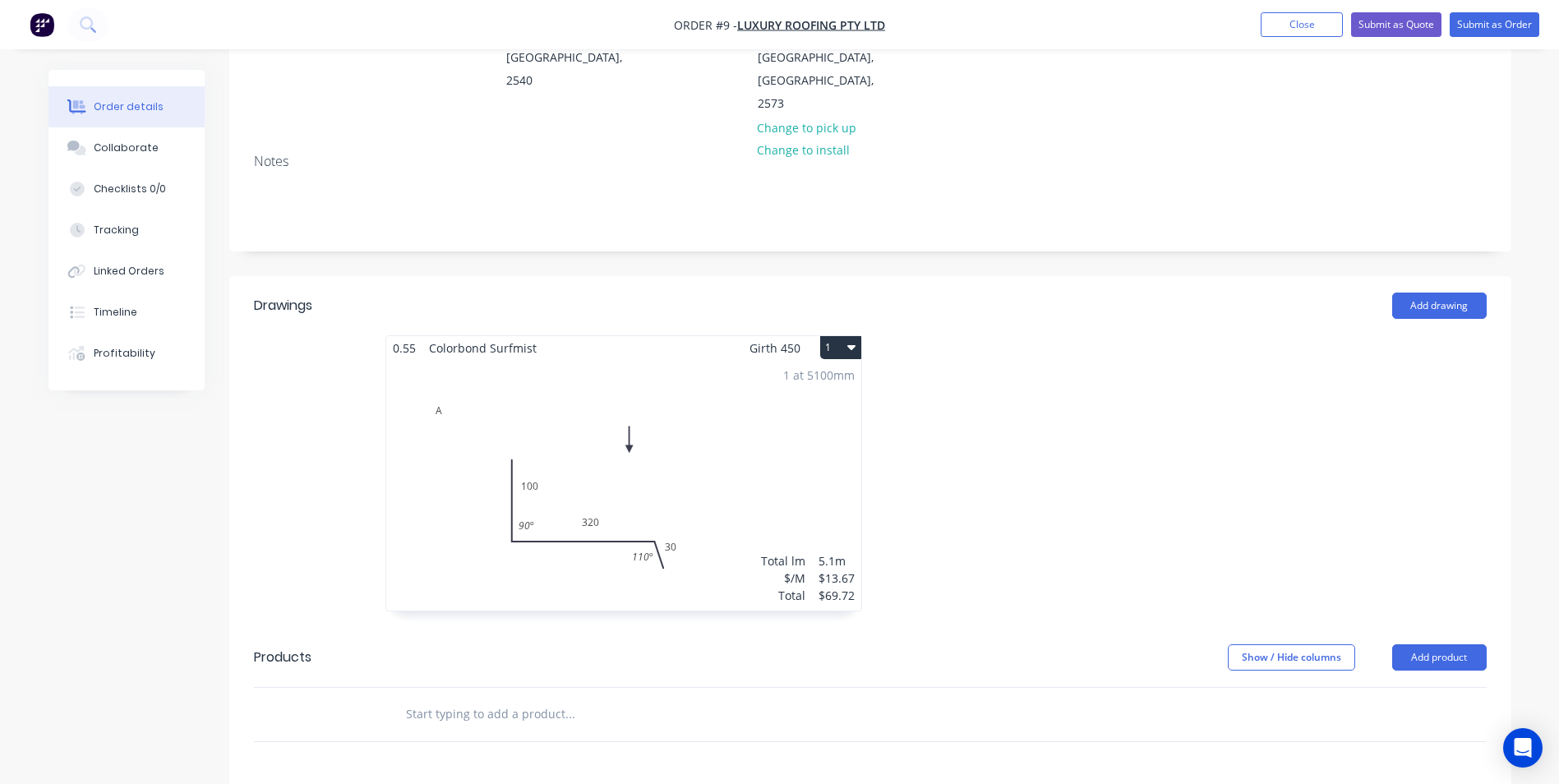
scroll to position [246, 0]
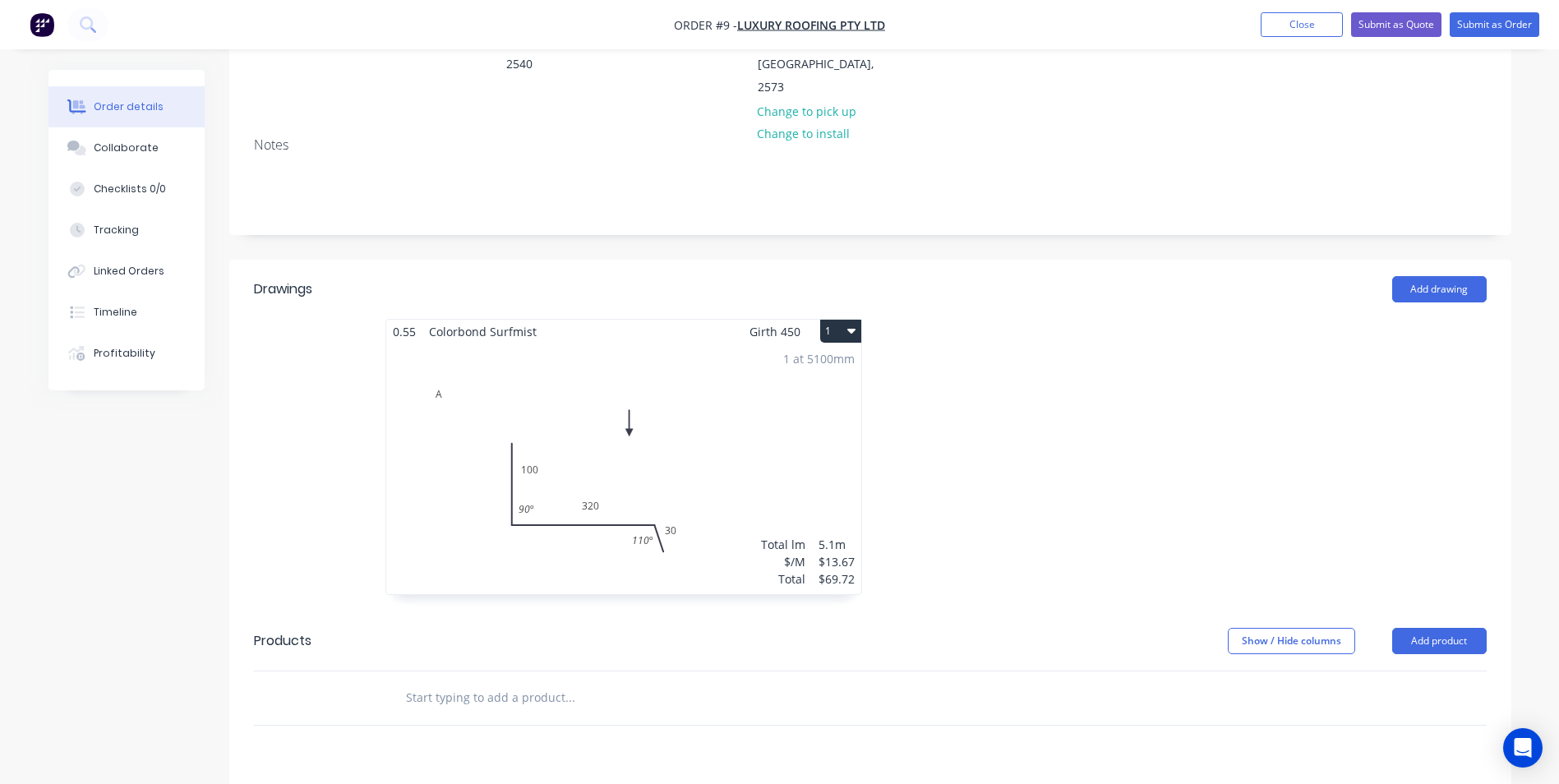
click at [835, 320] on button "1" at bounding box center [840, 331] width 41 height 23
click at [816, 392] on div "Duplicate" at bounding box center [783, 404] width 127 height 24
click at [1040, 344] on div "Total lm $/M Total 0m $13.67 $0.00" at bounding box center [1116, 469] width 475 height 251
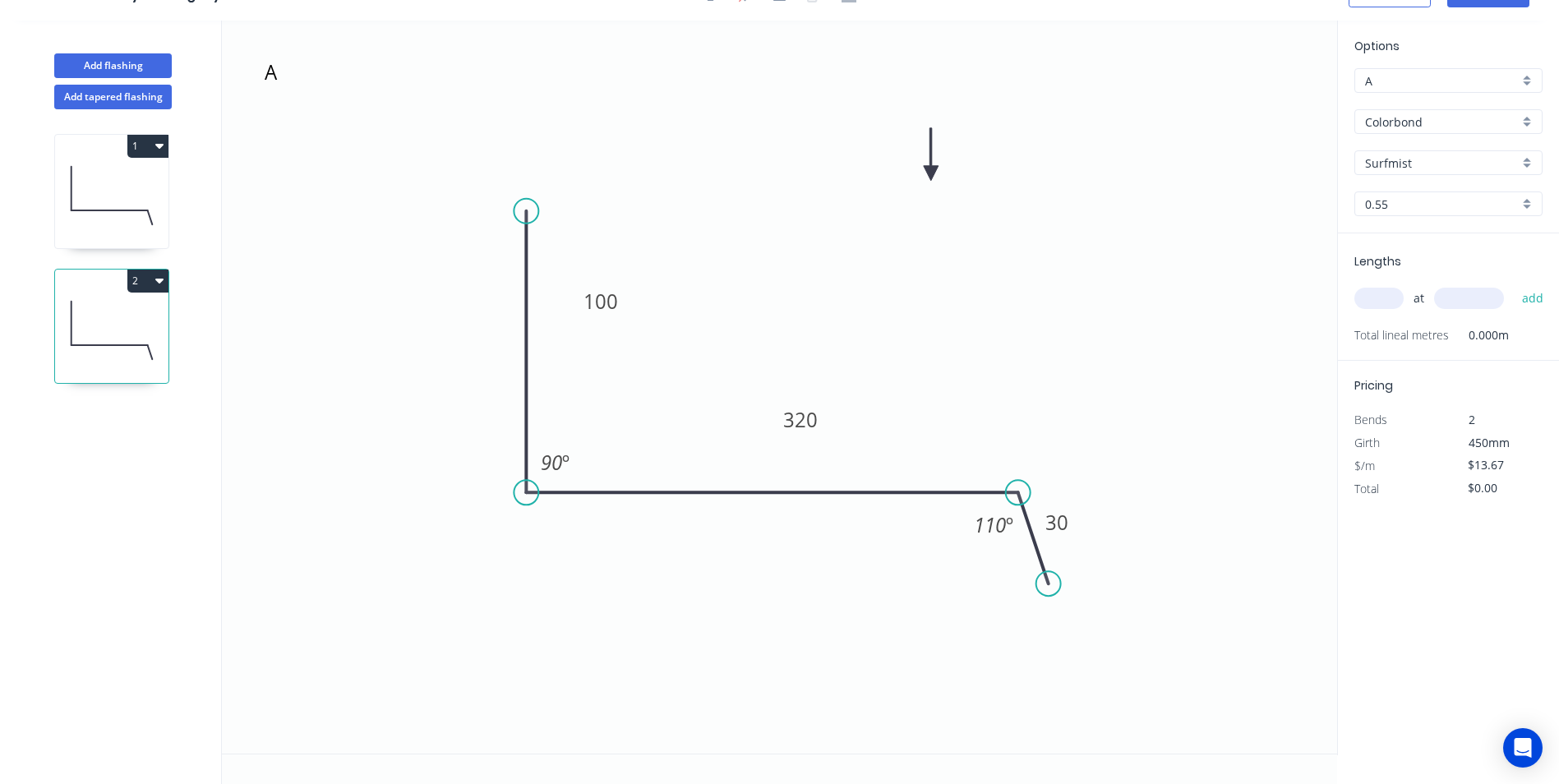
scroll to position [31, 0]
click at [333, 72] on textarea "A" at bounding box center [329, 85] width 133 height 61
click at [342, 74] on textarea "A" at bounding box center [329, 85] width 133 height 61
type textarea "B"
click at [814, 414] on tspan "320" at bounding box center [800, 419] width 34 height 27
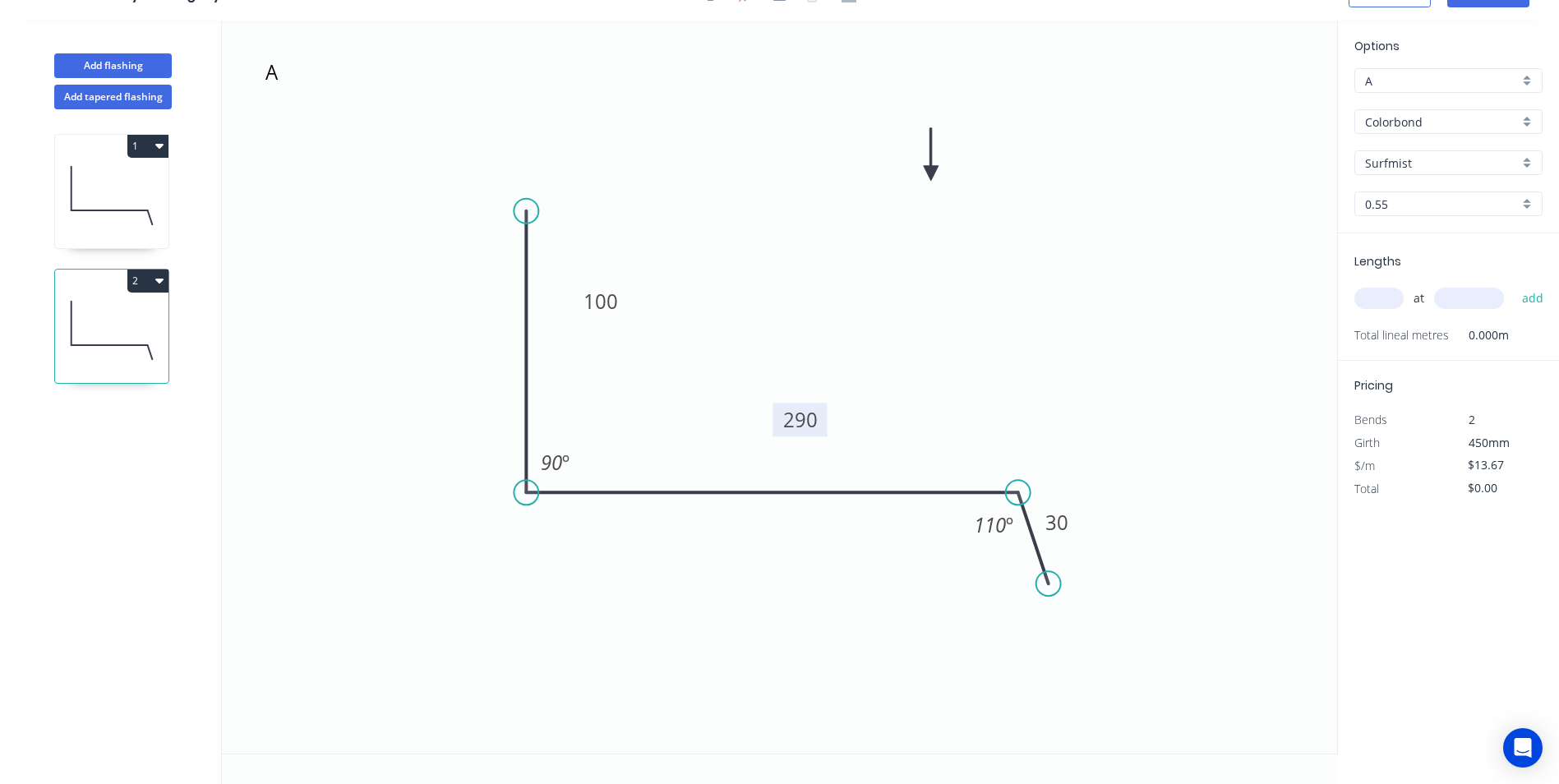
drag, startPoint x: 1137, startPoint y: 319, endPoint x: 1347, endPoint y: 290, distance: 212.0
click at [1138, 319] on icon "B 100 290 30 90 º 110 º" at bounding box center [780, 387] width 1115 height 733
click at [1382, 298] on input "text" at bounding box center [1378, 299] width 49 height 22
type input "1"
type input "2800"
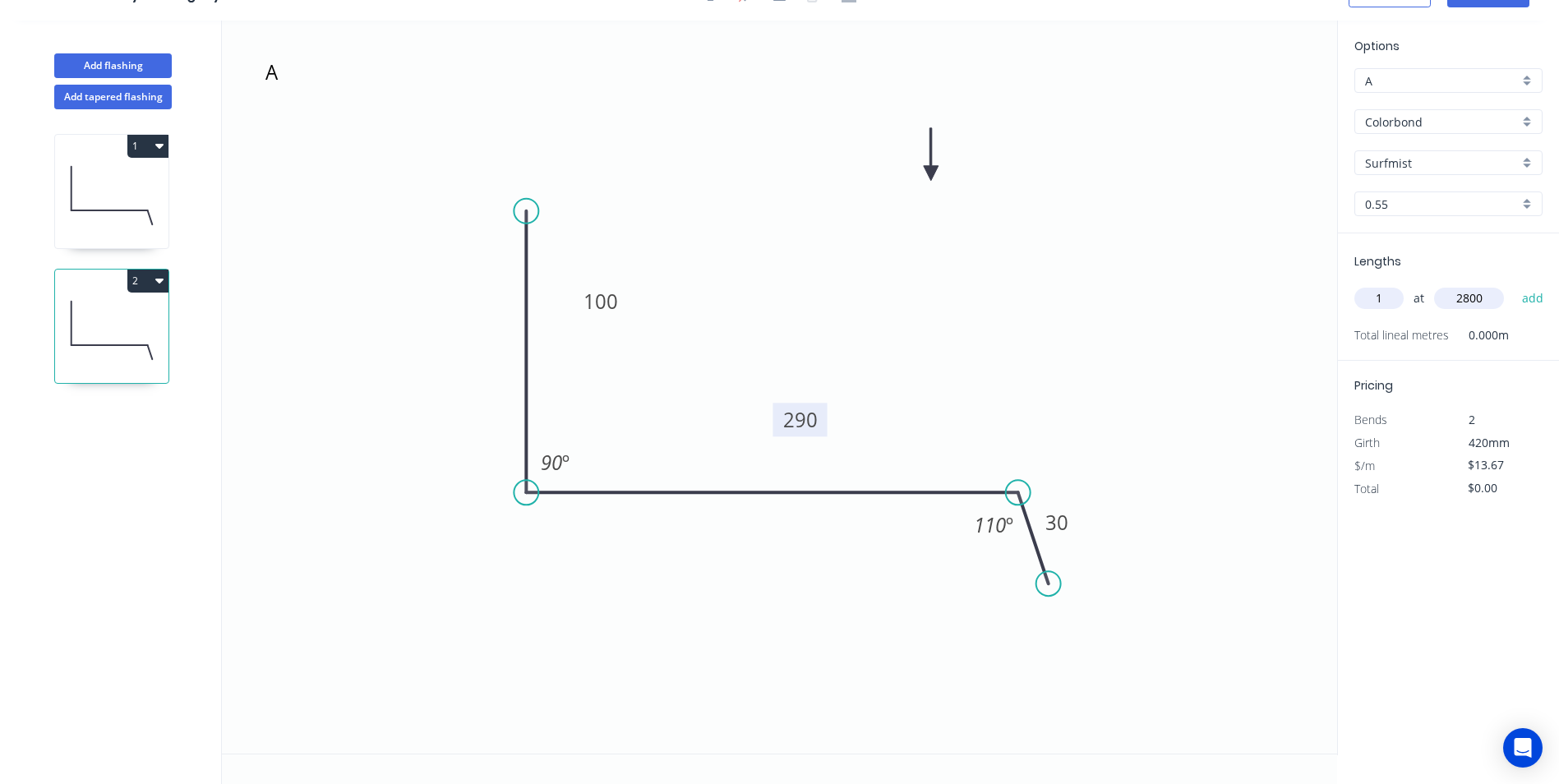
click at [1514, 285] on button "add" at bounding box center [1533, 299] width 38 height 28
type input "$38.28"
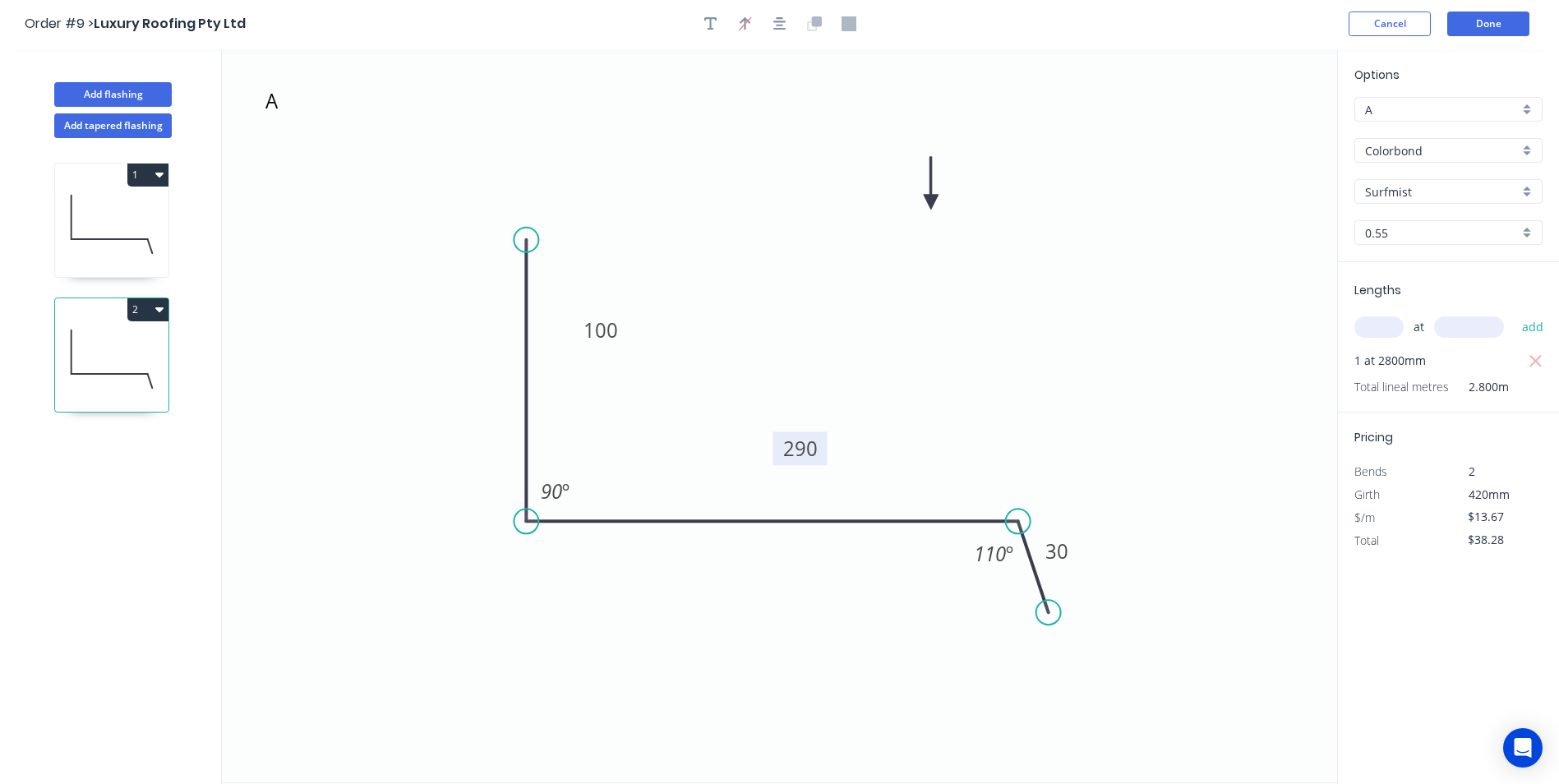
scroll to position [0, 0]
click at [1492, 28] on button "Done" at bounding box center [1488, 26] width 82 height 25
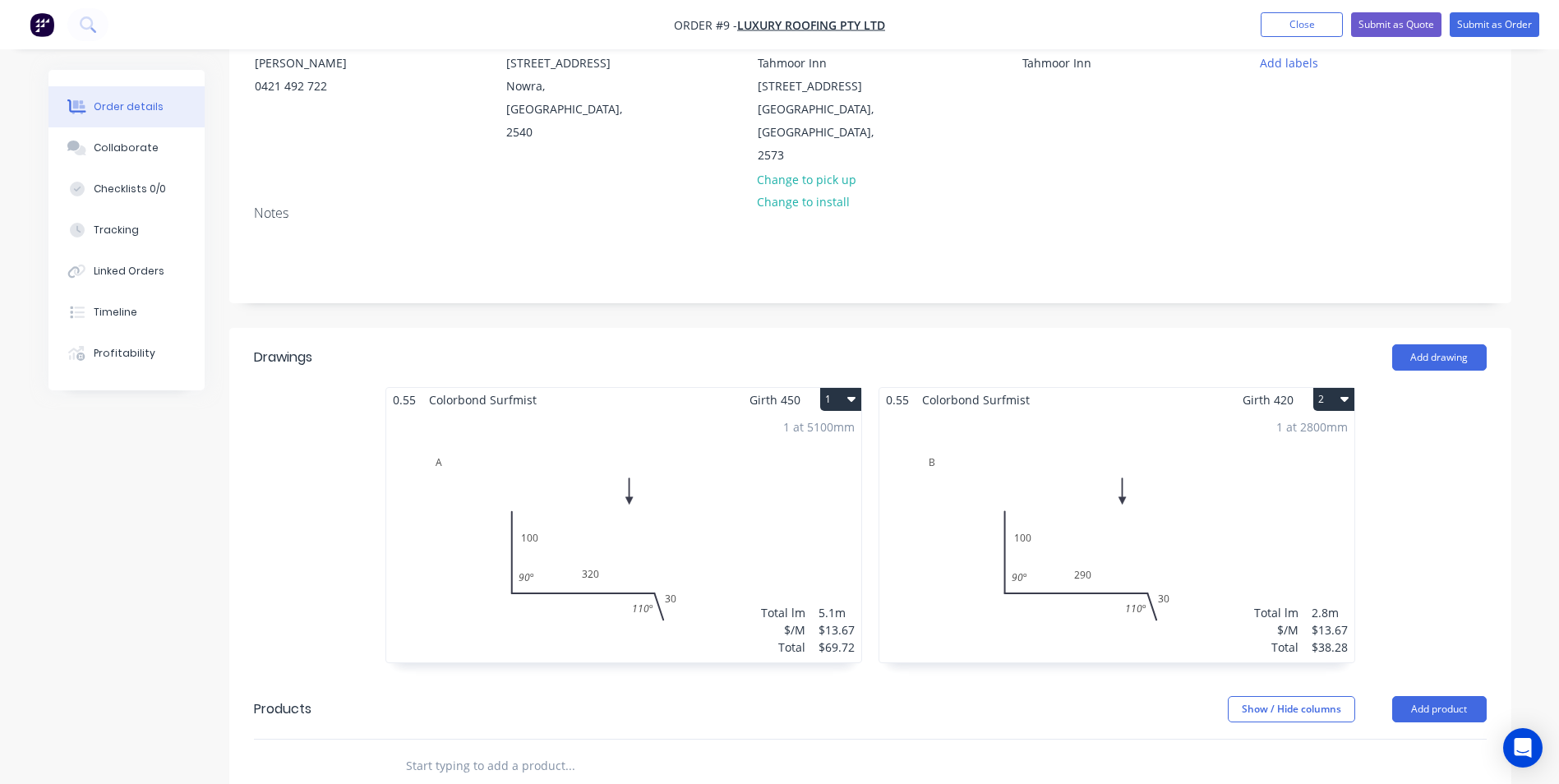
scroll to position [246, 0]
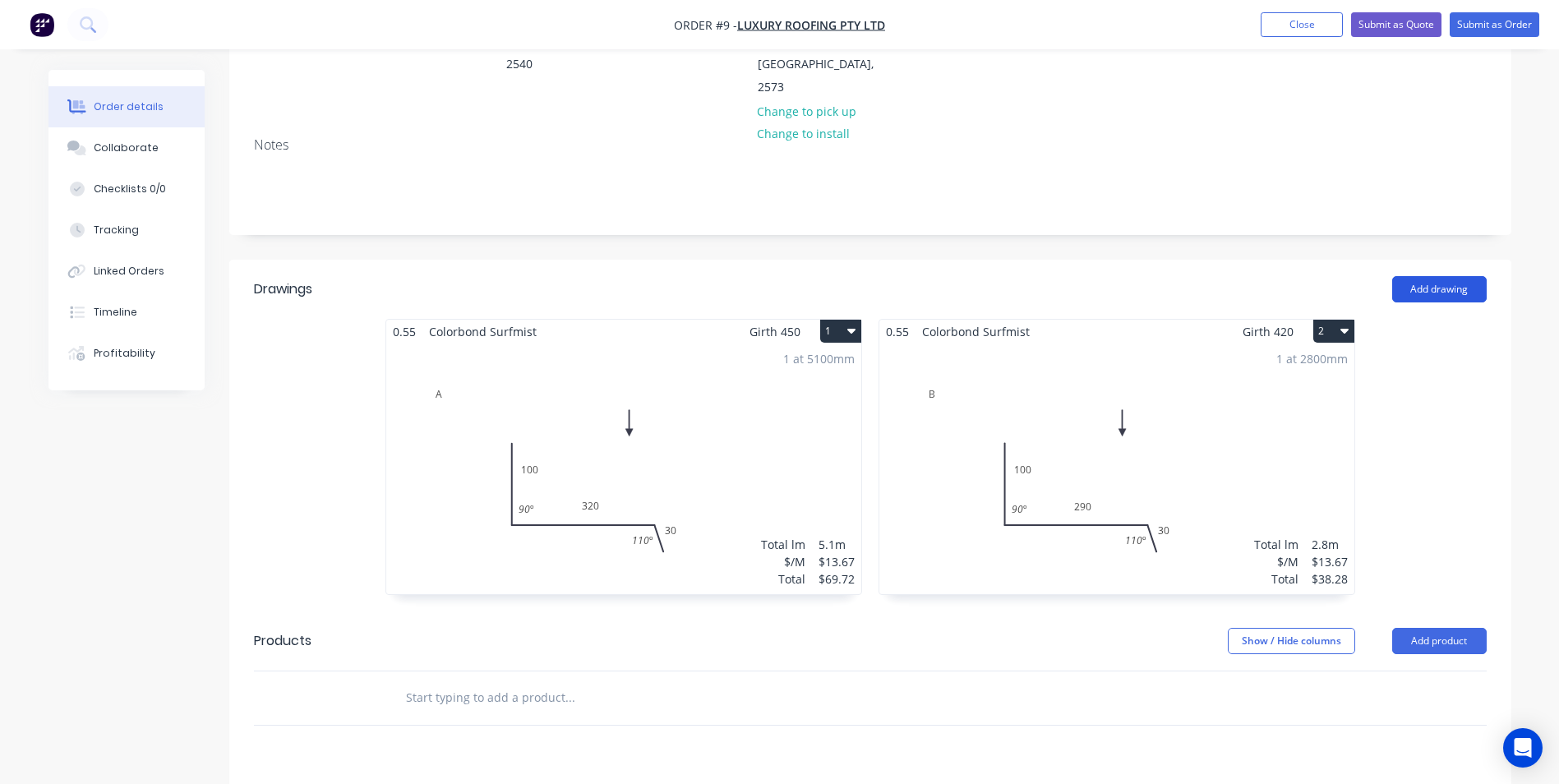
click at [1444, 276] on button "Add drawing" at bounding box center [1440, 290] width 95 height 27
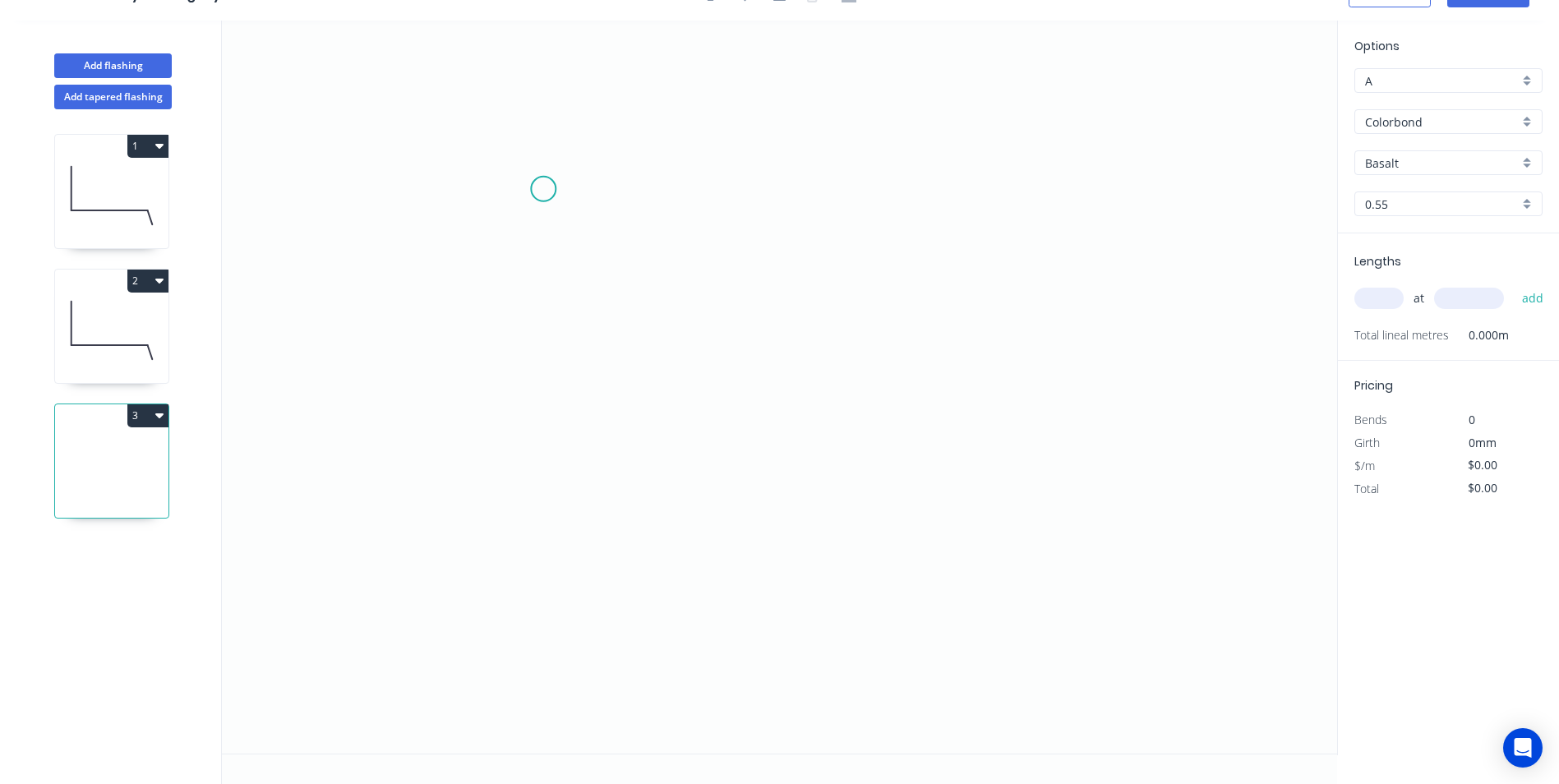
click at [544, 189] on icon "0" at bounding box center [780, 387] width 1115 height 733
click at [534, 400] on icon "0" at bounding box center [780, 387] width 1115 height 733
click at [1010, 412] on icon "0 ?" at bounding box center [780, 387] width 1115 height 733
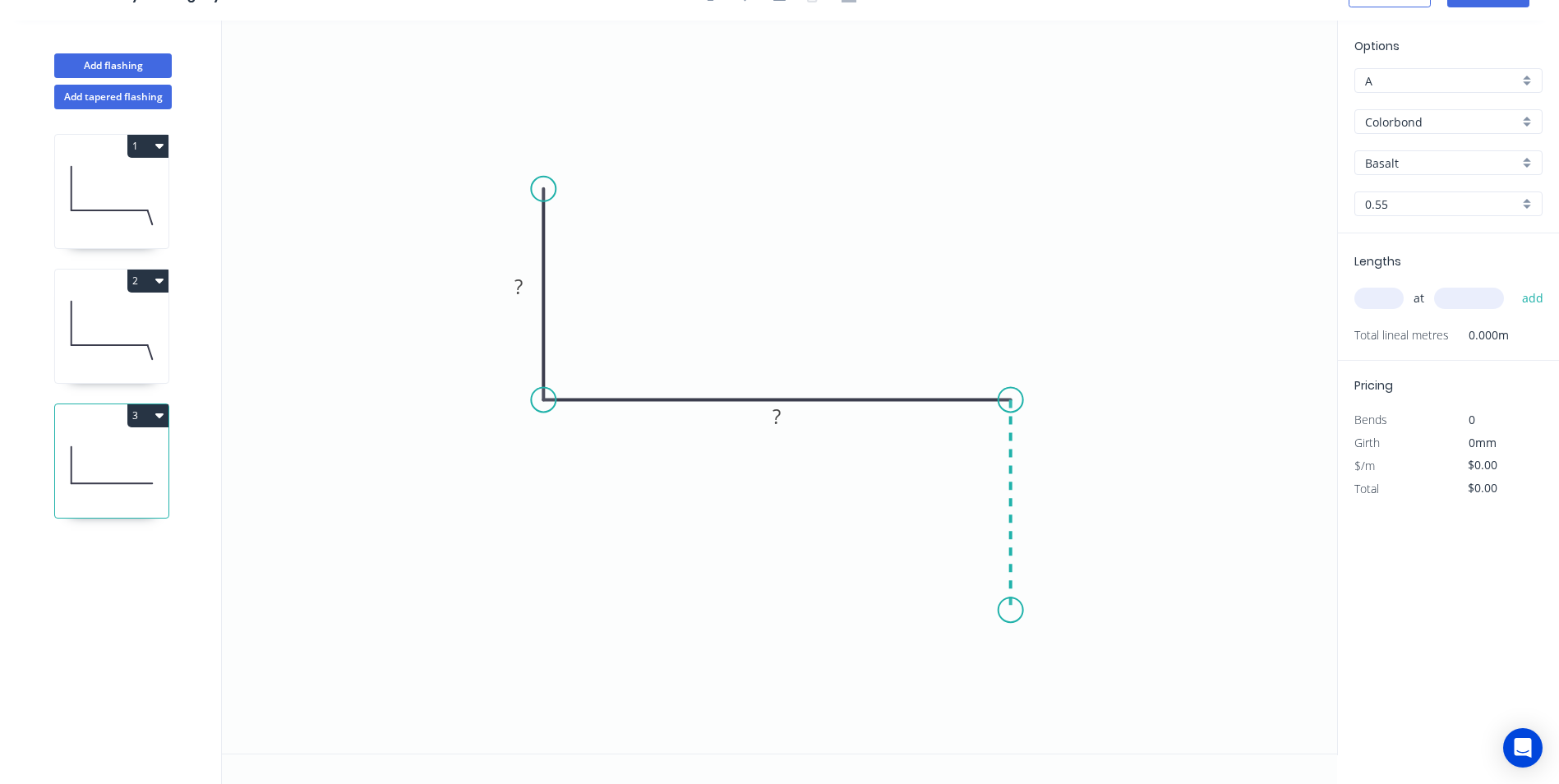
click at [1011, 611] on icon "0 ? ?" at bounding box center [780, 387] width 1115 height 733
click at [909, 607] on icon "0 ? ? ?" at bounding box center [780, 387] width 1115 height 733
click at [908, 700] on icon "0 ? ? ? ?" at bounding box center [780, 387] width 1115 height 733
click at [908, 700] on circle at bounding box center [909, 699] width 25 height 25
drag, startPoint x: 901, startPoint y: 637, endPoint x: 984, endPoint y: 675, distance: 91.3
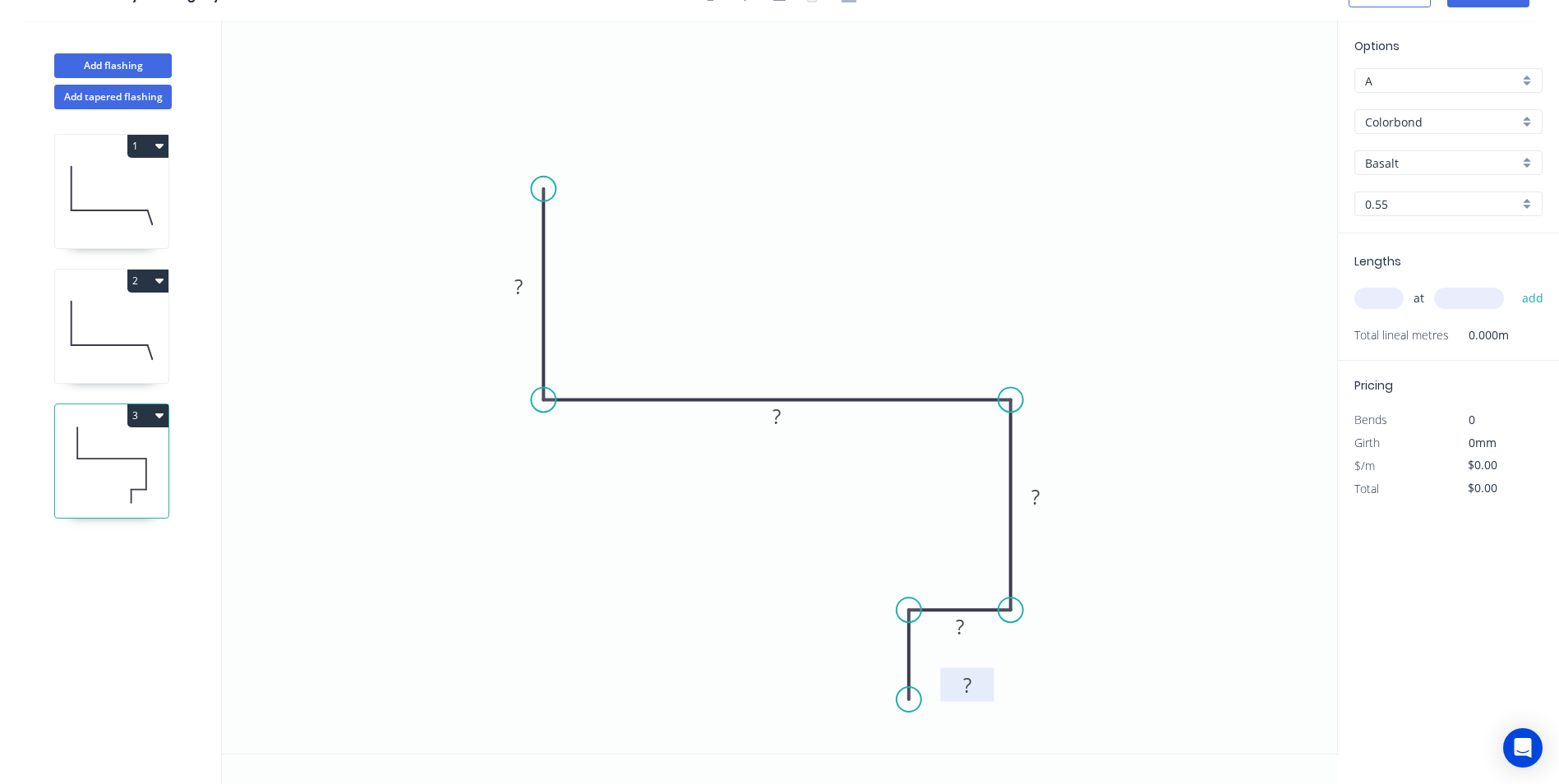
click at [984, 675] on rect at bounding box center [967, 685] width 53 height 33
drag, startPoint x: 803, startPoint y: 422, endPoint x: 840, endPoint y: 320, distance: 108.5
click at [840, 320] on rect at bounding box center [817, 333] width 53 height 33
drag, startPoint x: 536, startPoint y: 277, endPoint x: 640, endPoint y: 249, distance: 107.7
click at [646, 238] on rect at bounding box center [620, 250] width 53 height 33
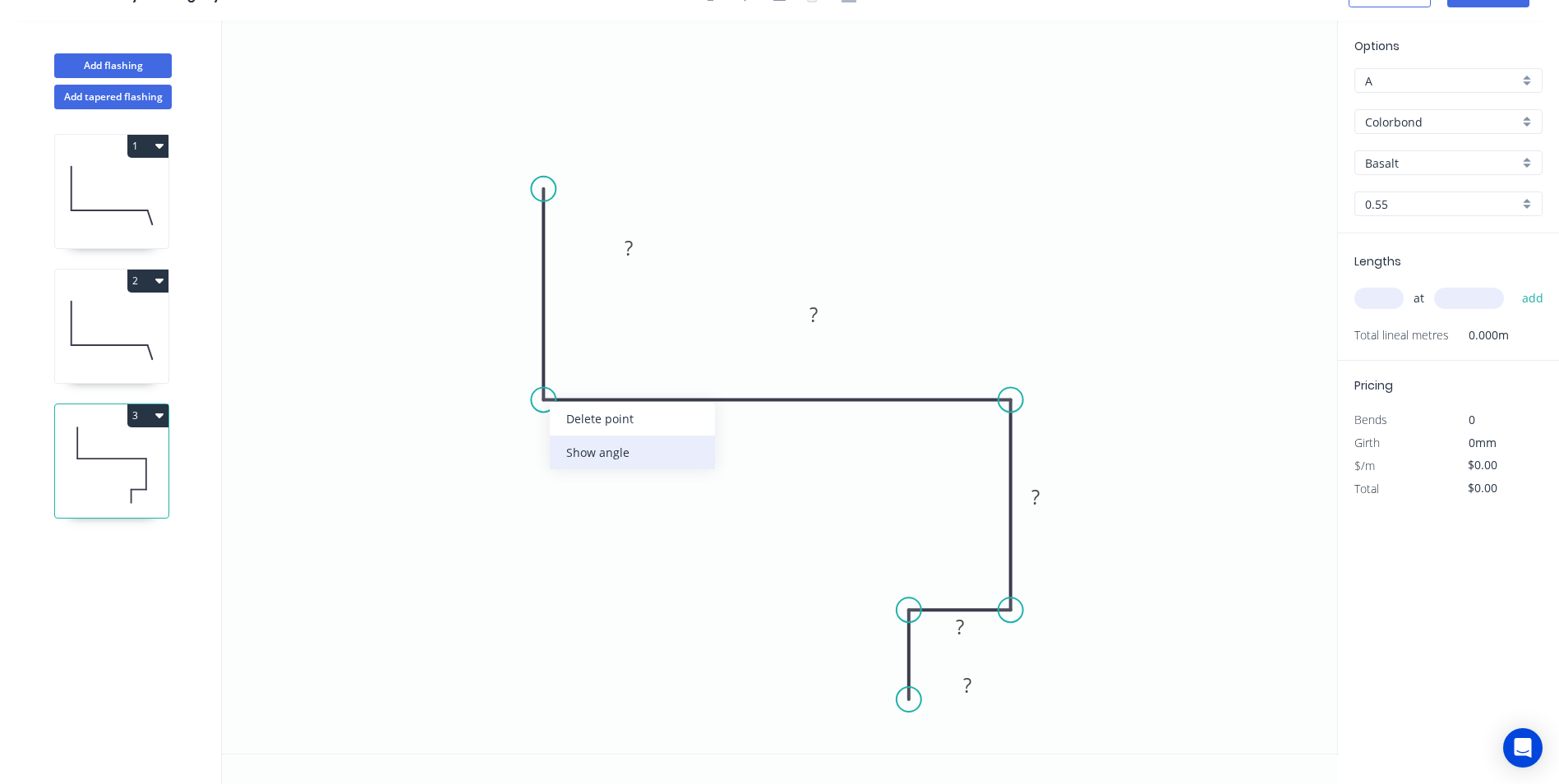
click at [559, 449] on div "Show angle" at bounding box center [633, 452] width 165 height 33
click at [1067, 470] on div "Show angle" at bounding box center [1091, 459] width 165 height 33
click at [1046, 657] on div "Show angle" at bounding box center [1102, 667] width 165 height 33
click at [638, 246] on rect at bounding box center [628, 249] width 32 height 23
type input "$17.69"
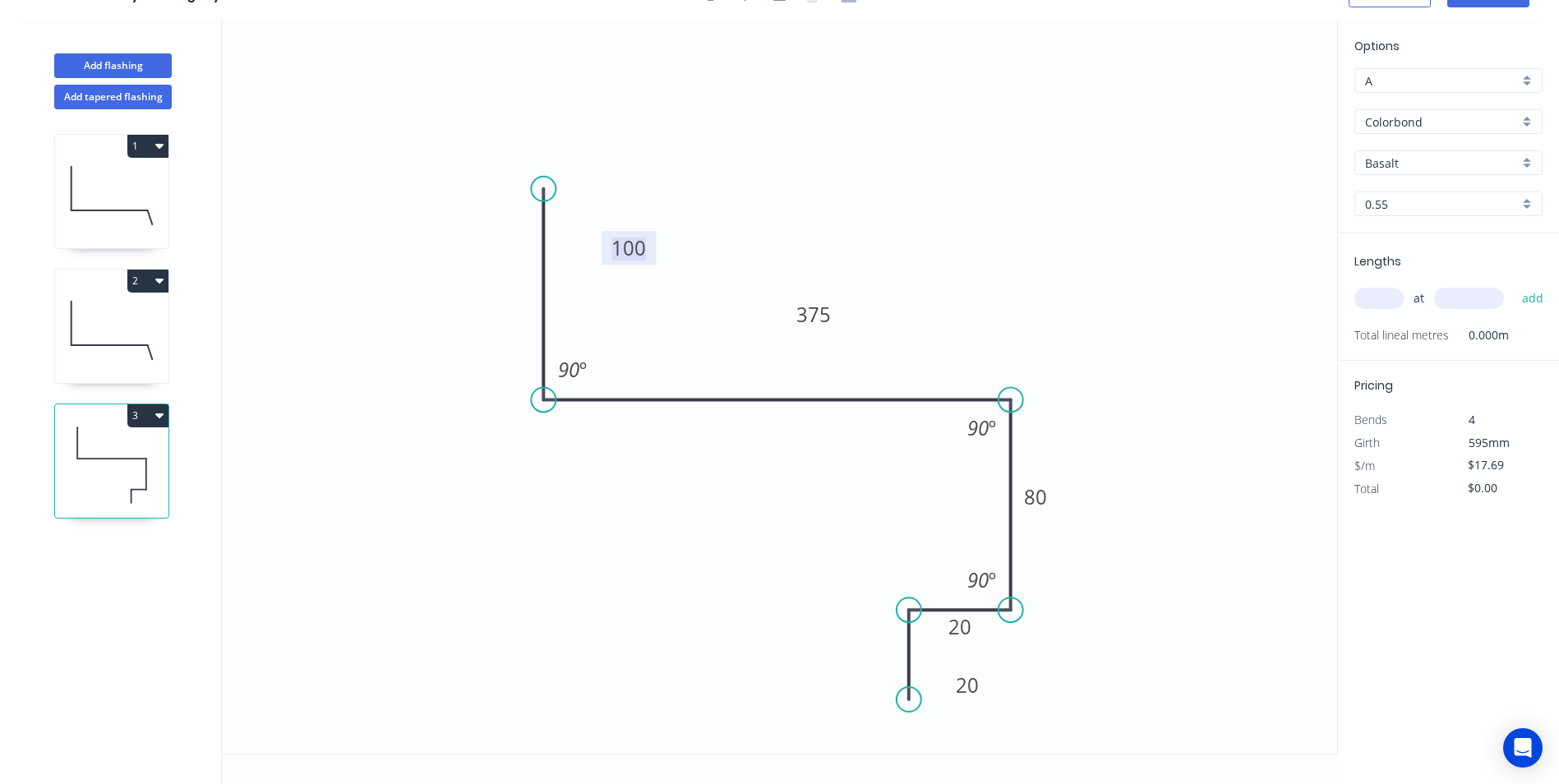
scroll to position [0, 0]
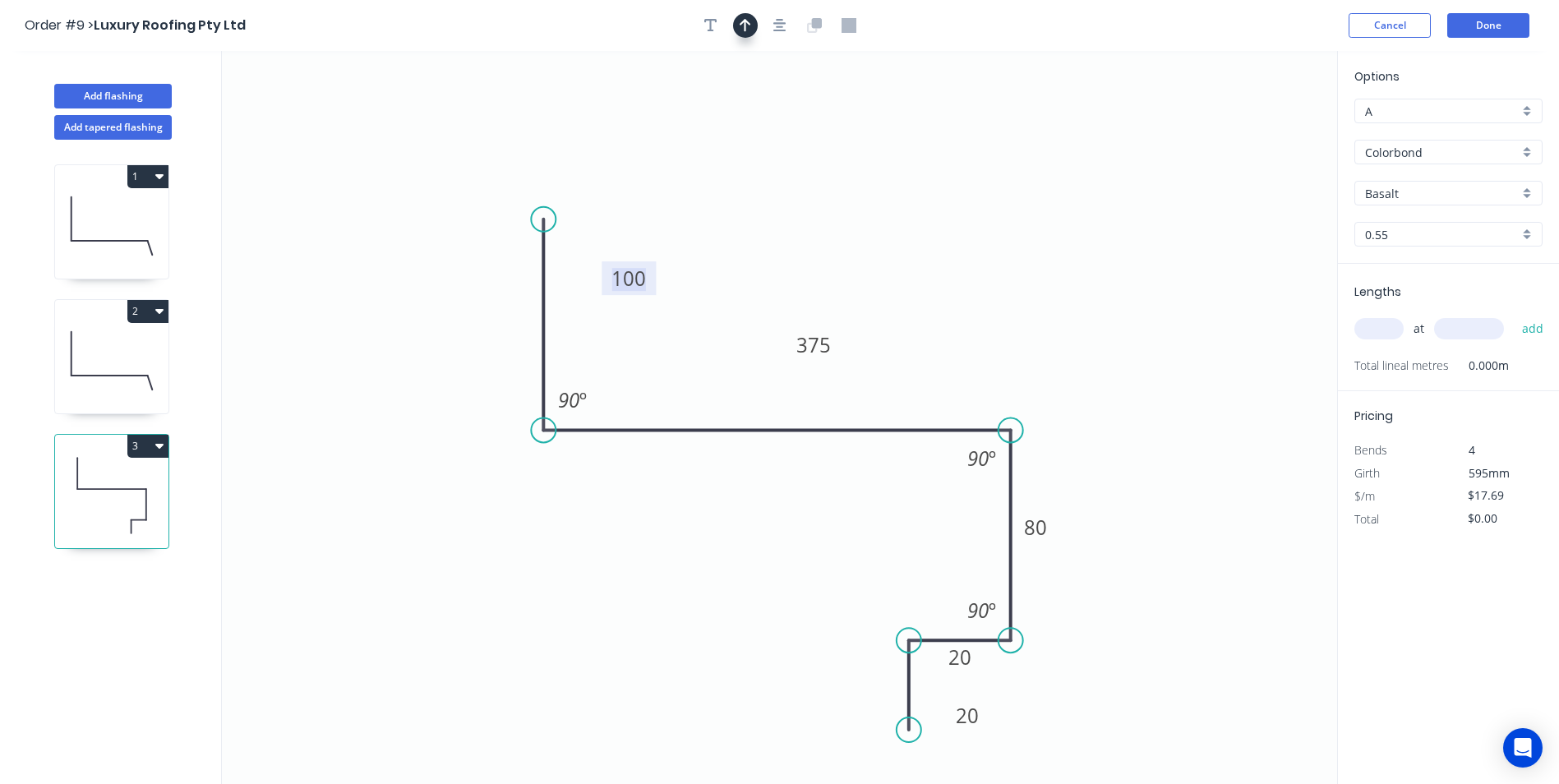
click at [741, 28] on icon "button" at bounding box center [746, 26] width 12 height 15
click at [1258, 130] on icon at bounding box center [1254, 114] width 15 height 52
drag, startPoint x: 1164, startPoint y: 192, endPoint x: 1026, endPoint y: 266, distance: 156.6
click at [1153, 203] on icon at bounding box center [1176, 179] width 47 height 47
click at [1406, 195] on input "Basalt" at bounding box center [1442, 193] width 154 height 17
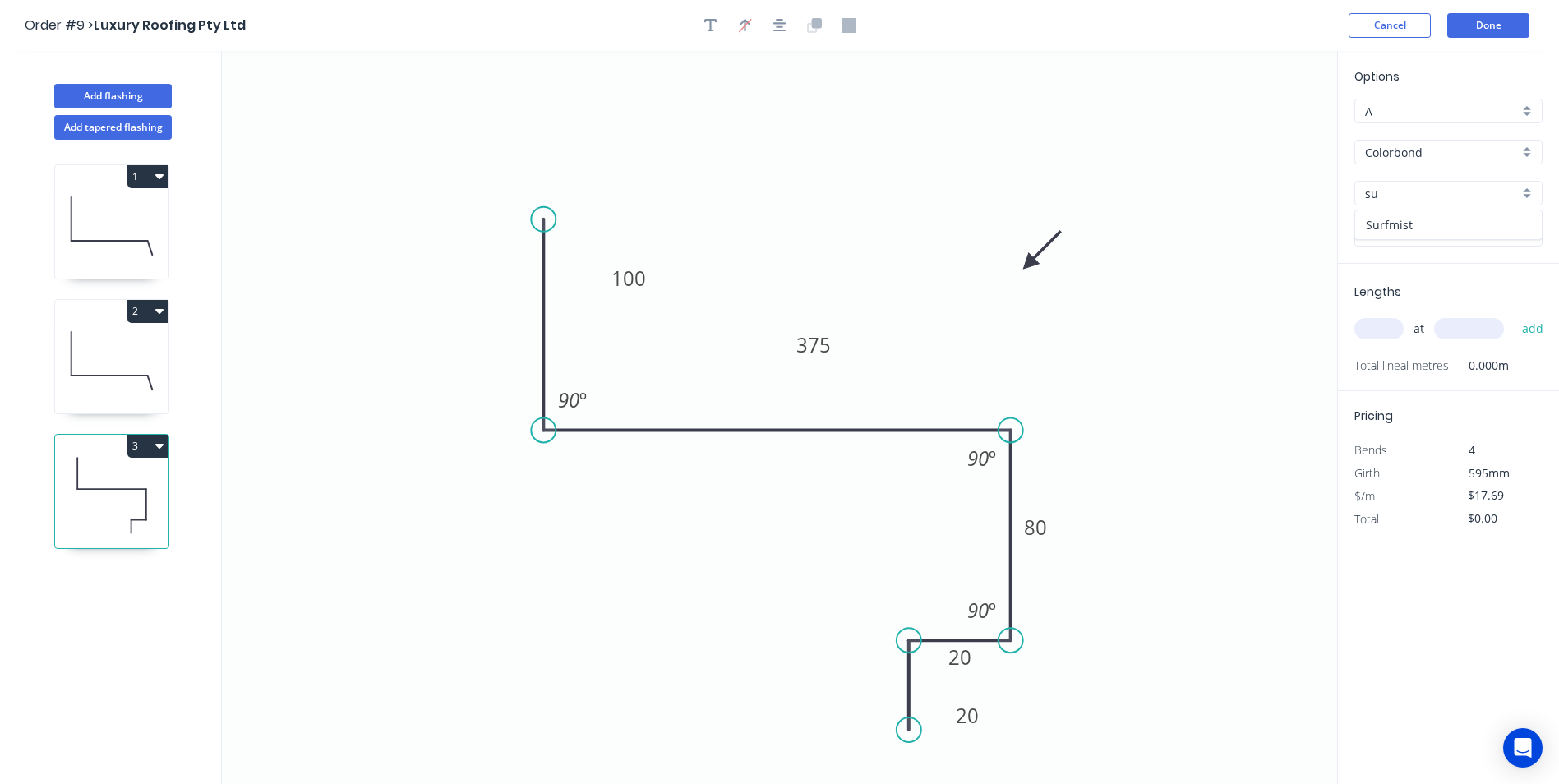
click at [1405, 226] on div "Surfmist" at bounding box center [1448, 225] width 186 height 29
type input "Surfmist"
click at [1385, 338] on input "text" at bounding box center [1378, 329] width 49 height 22
type input "1"
type input "1900"
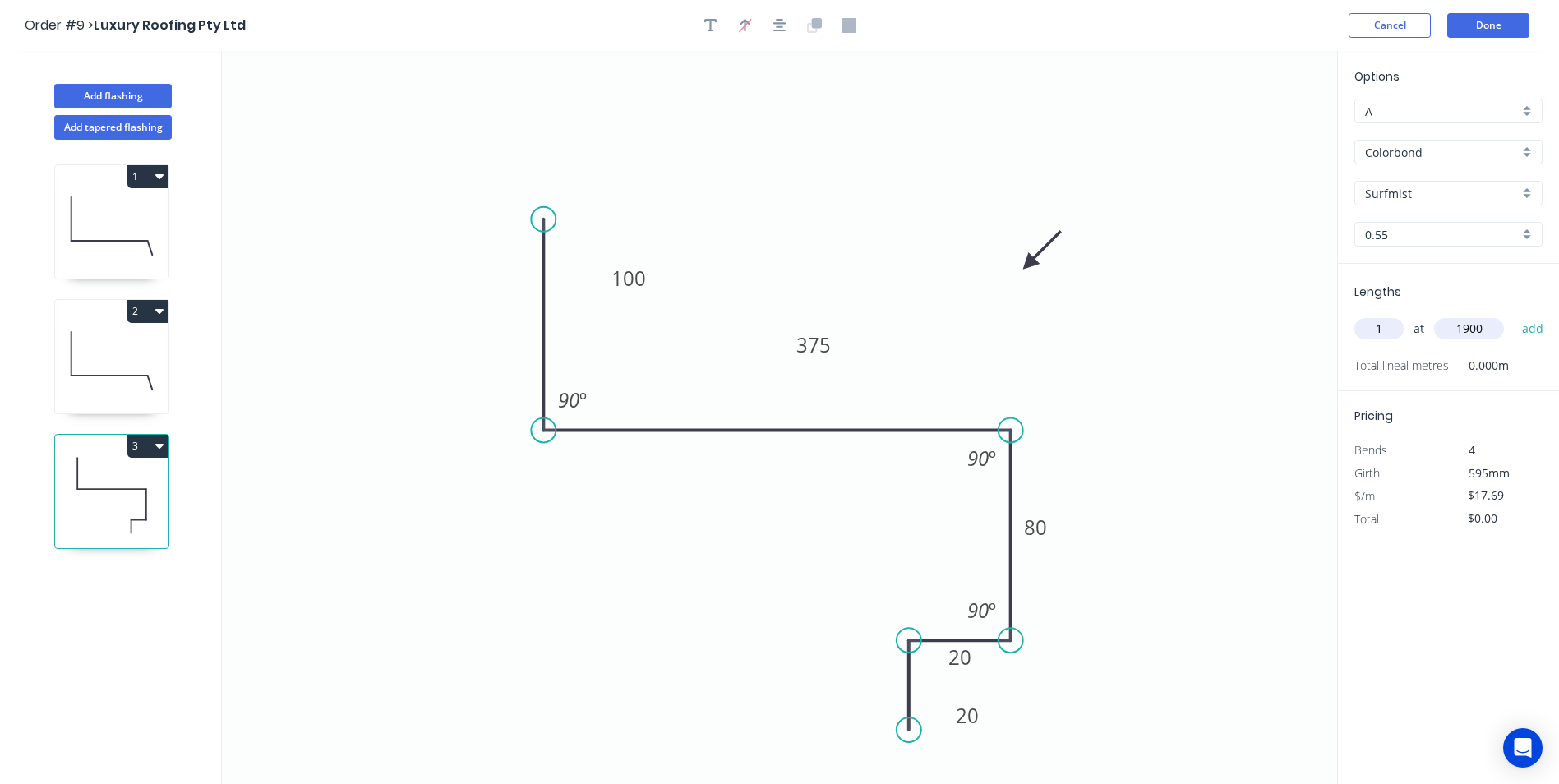
click at [1514, 315] on button "add" at bounding box center [1533, 329] width 38 height 28
type input "$33.61"
click at [1489, 28] on button "Done" at bounding box center [1488, 26] width 82 height 25
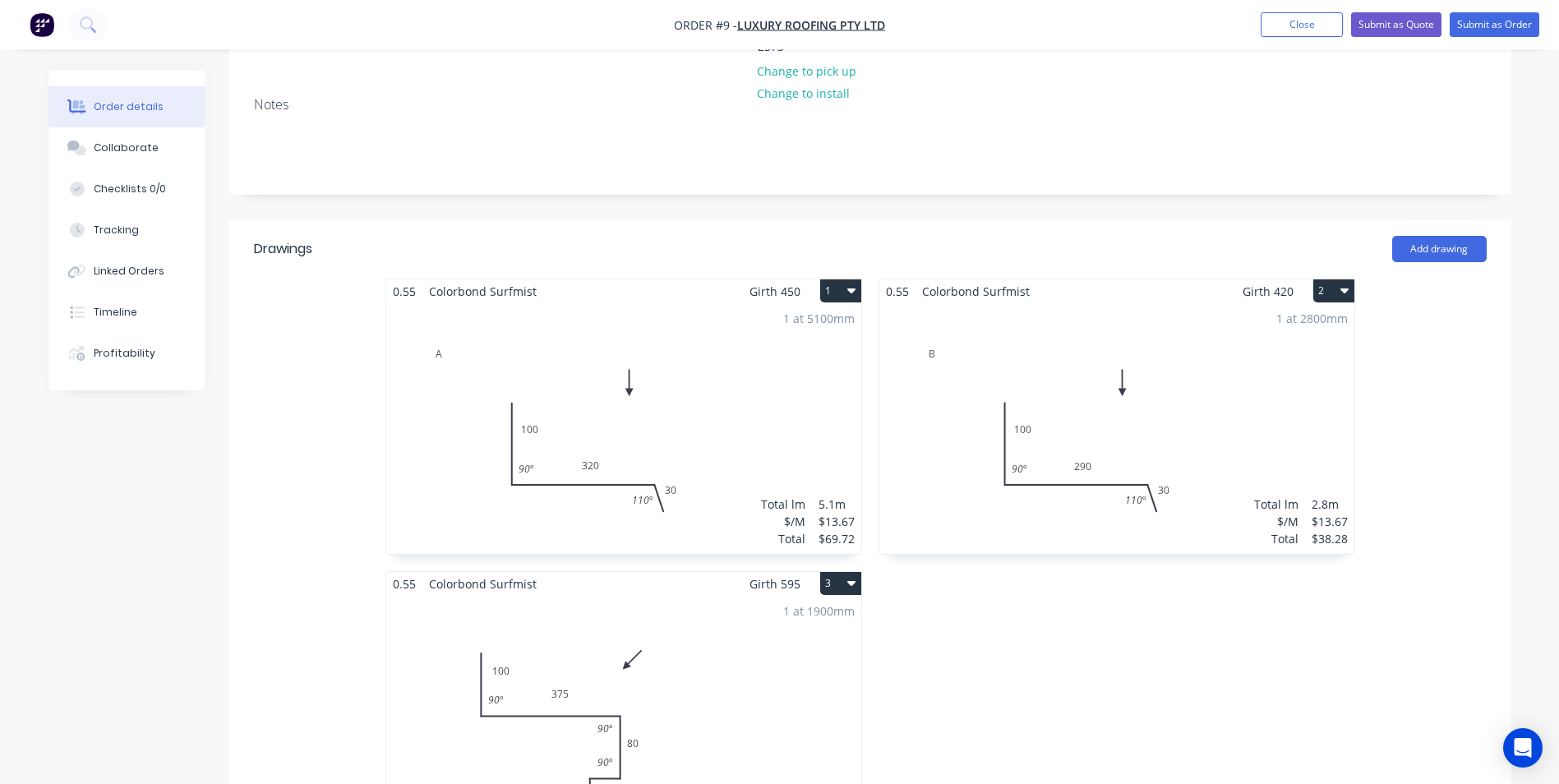
scroll to position [329, 0]
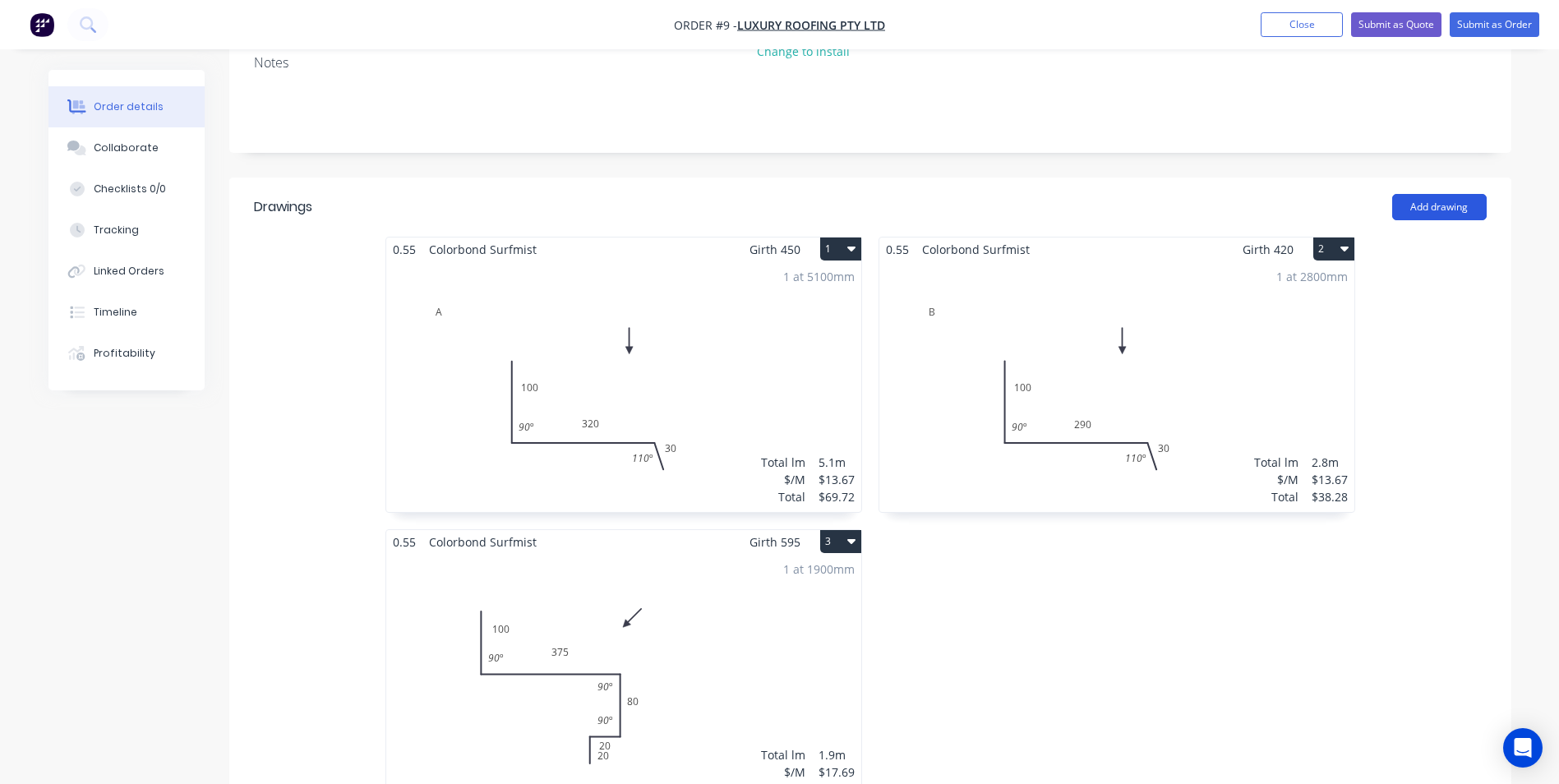
click at [1446, 194] on button "Add drawing" at bounding box center [1440, 207] width 95 height 27
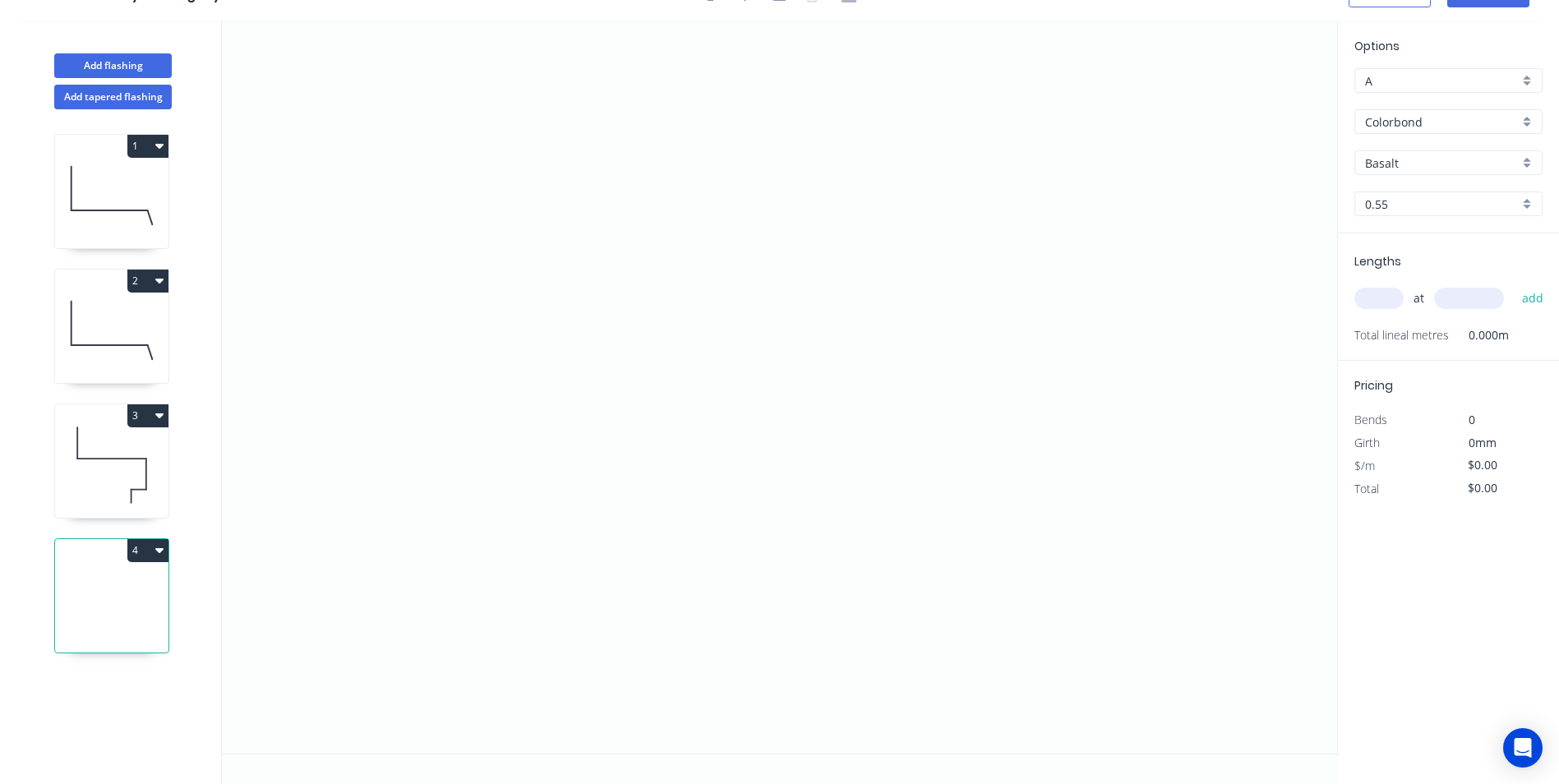
scroll to position [31, 0]
click at [465, 264] on icon "0" at bounding box center [780, 387] width 1115 height 733
click at [536, 195] on icon "0" at bounding box center [780, 387] width 1115 height 733
click at [949, 193] on icon "0 ?" at bounding box center [780, 387] width 1115 height 733
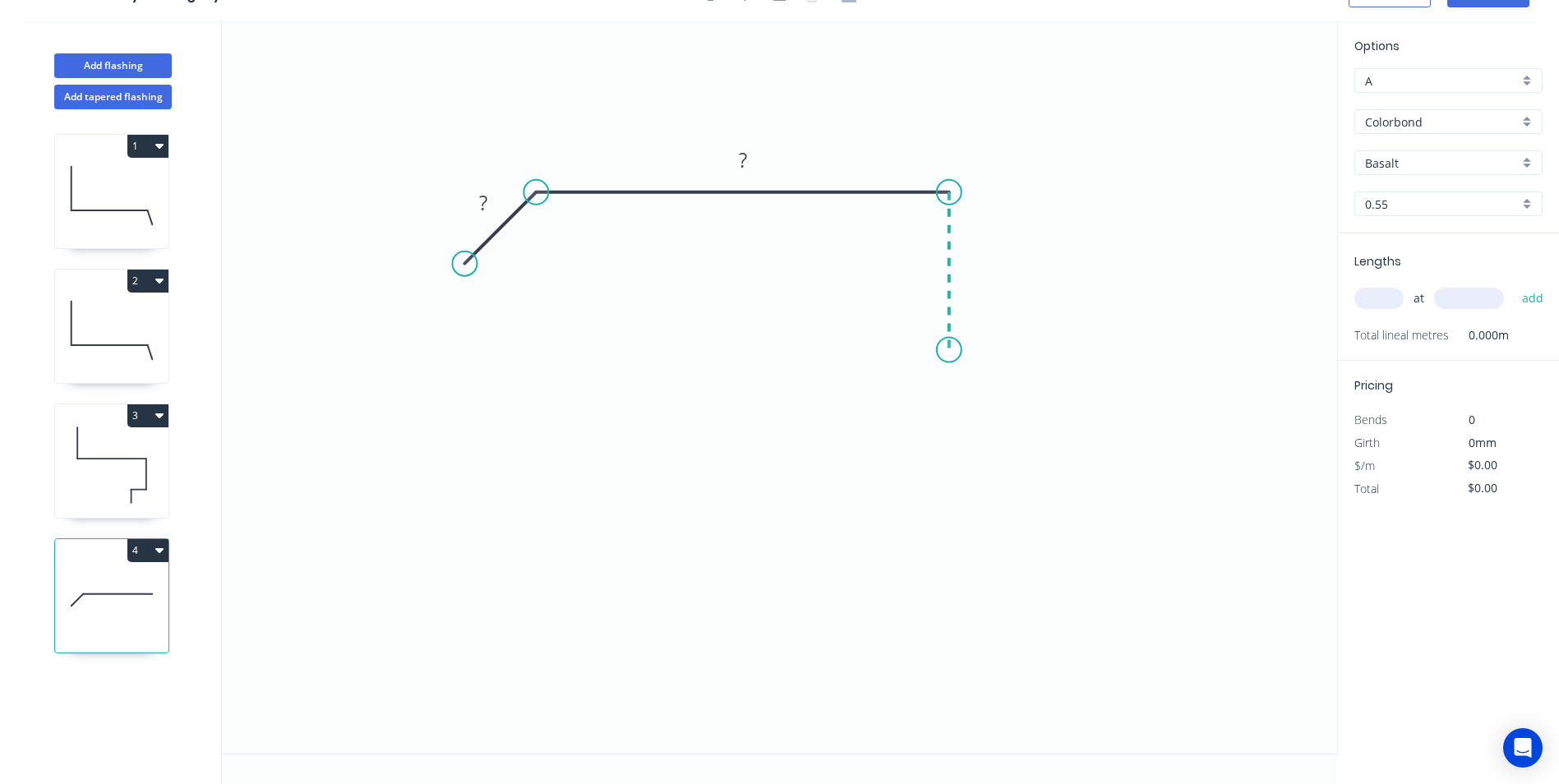
click at [951, 350] on icon "0 ? ?" at bounding box center [780, 387] width 1115 height 733
click at [1255, 340] on icon "0 ? ? ?" at bounding box center [780, 387] width 1115 height 733
click at [1259, 490] on icon "0 ? ? ? ?" at bounding box center [780, 387] width 1115 height 733
click at [1159, 489] on icon "0 ? ? ? ? ?" at bounding box center [780, 387] width 1115 height 733
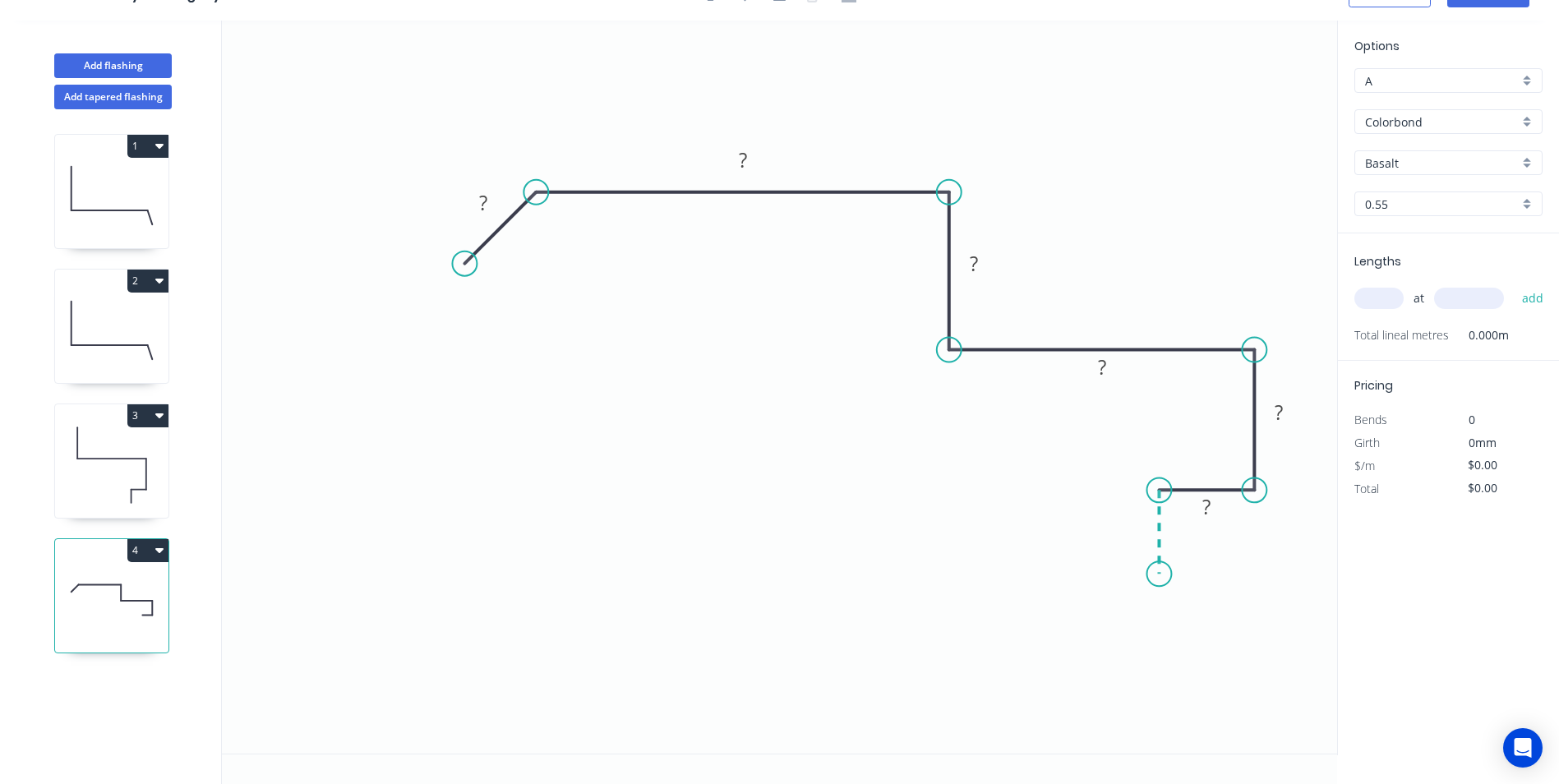
click at [1155, 574] on icon "0 ? ? ? ? ? ?" at bounding box center [780, 387] width 1115 height 733
click at [1155, 574] on circle at bounding box center [1159, 573] width 25 height 25
drag, startPoint x: 1194, startPoint y: 526, endPoint x: 1236, endPoint y: 568, distance: 59.4
click at [1236, 568] on rect at bounding box center [1223, 581] width 53 height 33
drag, startPoint x: 1122, startPoint y: 361, endPoint x: 1088, endPoint y: 241, distance: 124.7
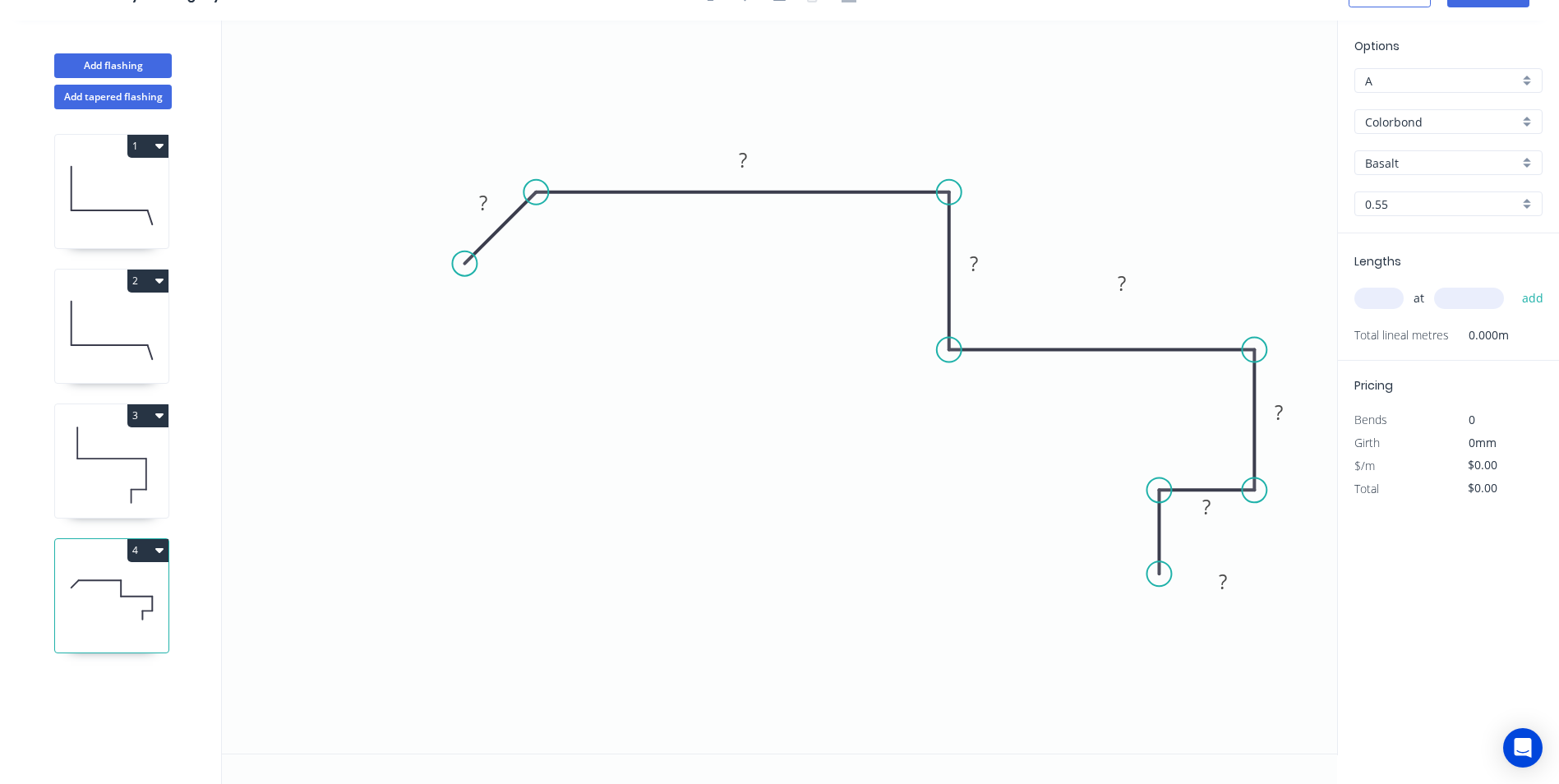
click at [1141, 276] on rect at bounding box center [1121, 283] width 53 height 33
click at [976, 252] on div "Show angle" at bounding box center [1024, 254] width 165 height 33
click at [1283, 399] on div "Show angle" at bounding box center [1343, 404] width 165 height 33
drag, startPoint x: 467, startPoint y: 260, endPoint x: 489, endPoint y: 272, distance: 25.1
click at [489, 272] on circle at bounding box center [488, 272] width 25 height 25
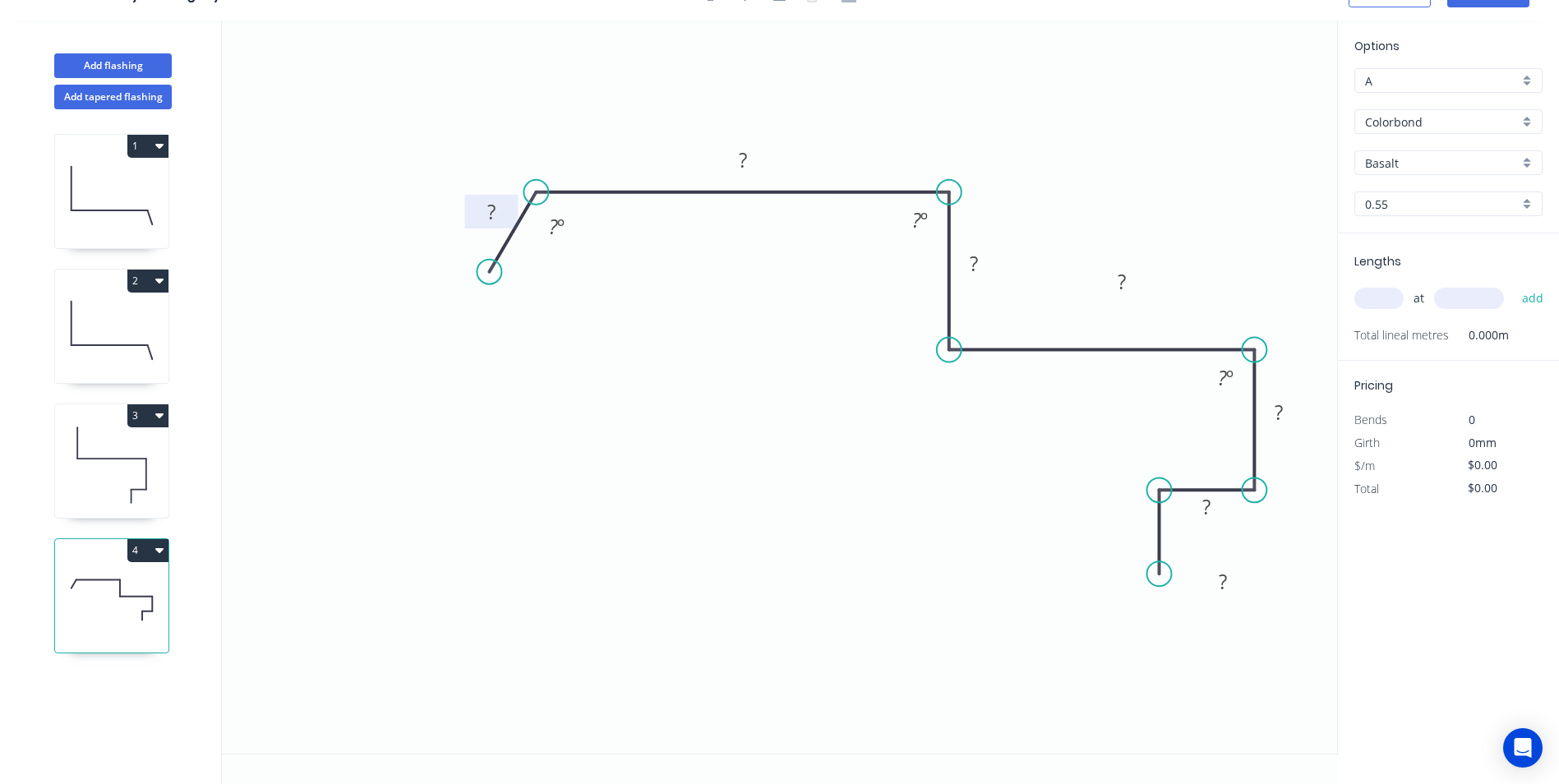
click at [494, 214] on tspan "?" at bounding box center [491, 211] width 8 height 27
type input "$26.52"
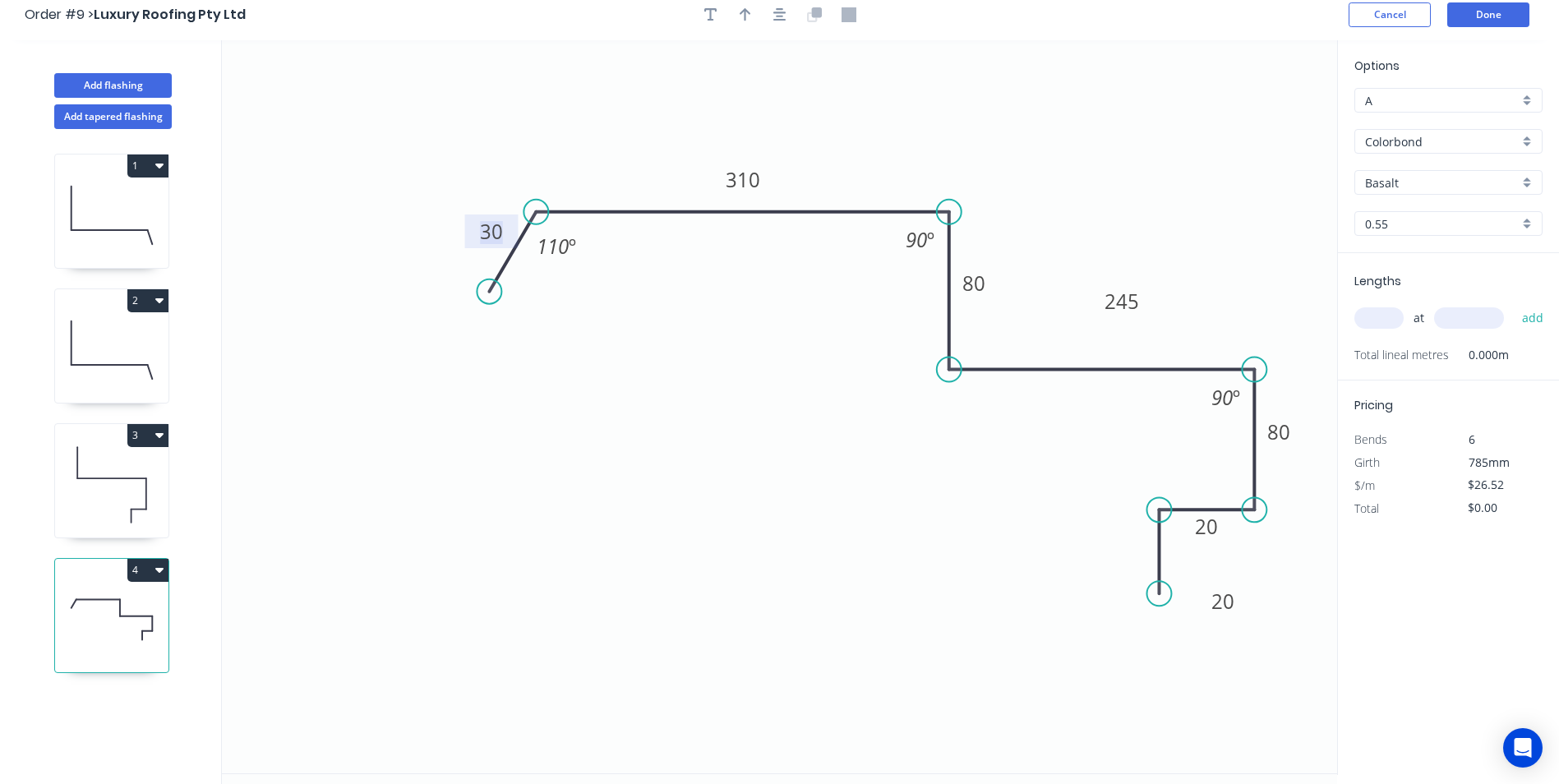
scroll to position [0, 0]
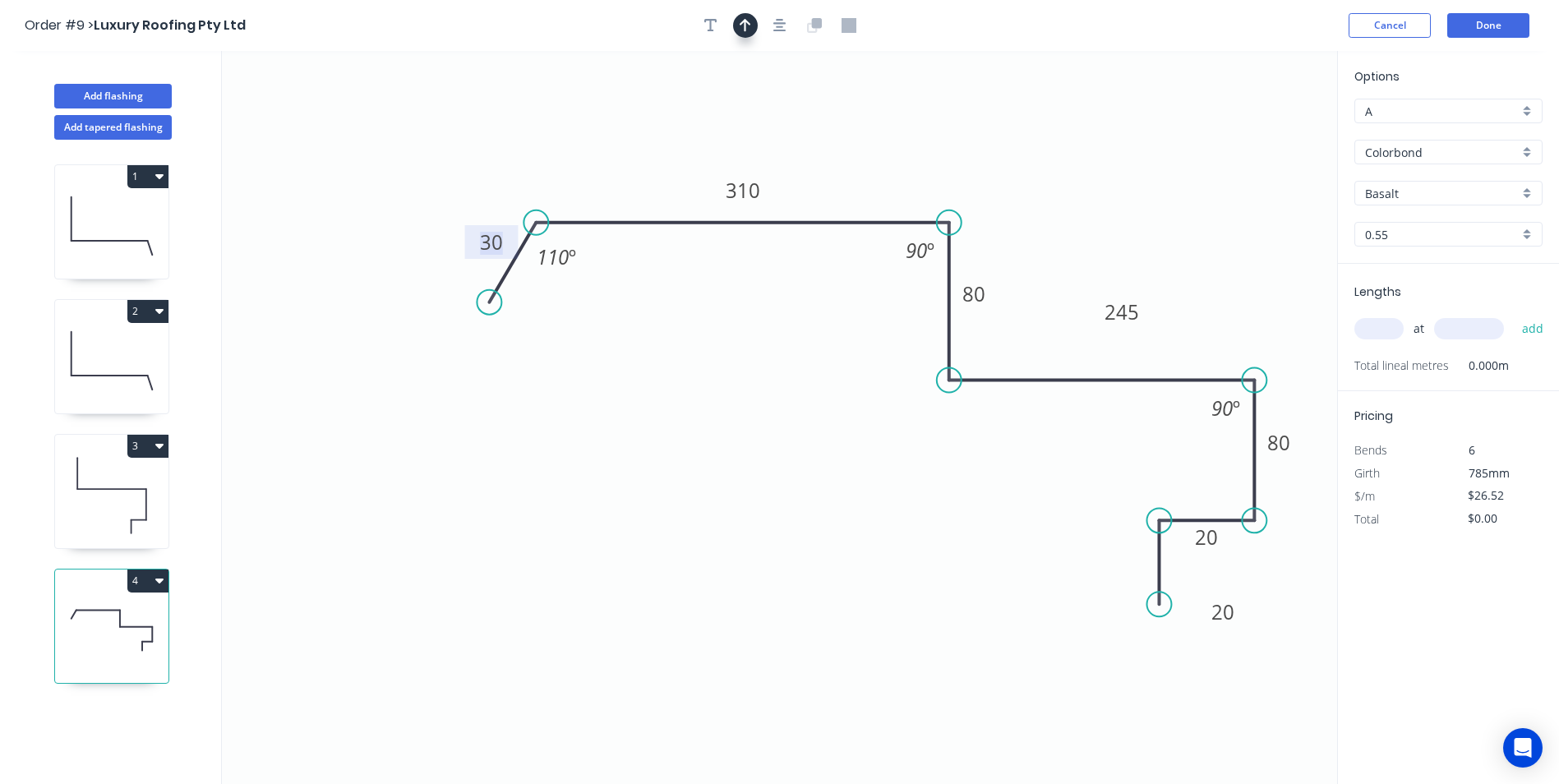
click at [737, 32] on button "button" at bounding box center [746, 26] width 25 height 25
drag, startPoint x: 1253, startPoint y: 131, endPoint x: 1032, endPoint y: 162, distance: 223.2
click at [1032, 162] on icon at bounding box center [1032, 142] width 15 height 52
click at [1401, 191] on input "Basalt" at bounding box center [1442, 193] width 154 height 17
click at [1397, 219] on div "Surfmist" at bounding box center [1448, 225] width 186 height 29
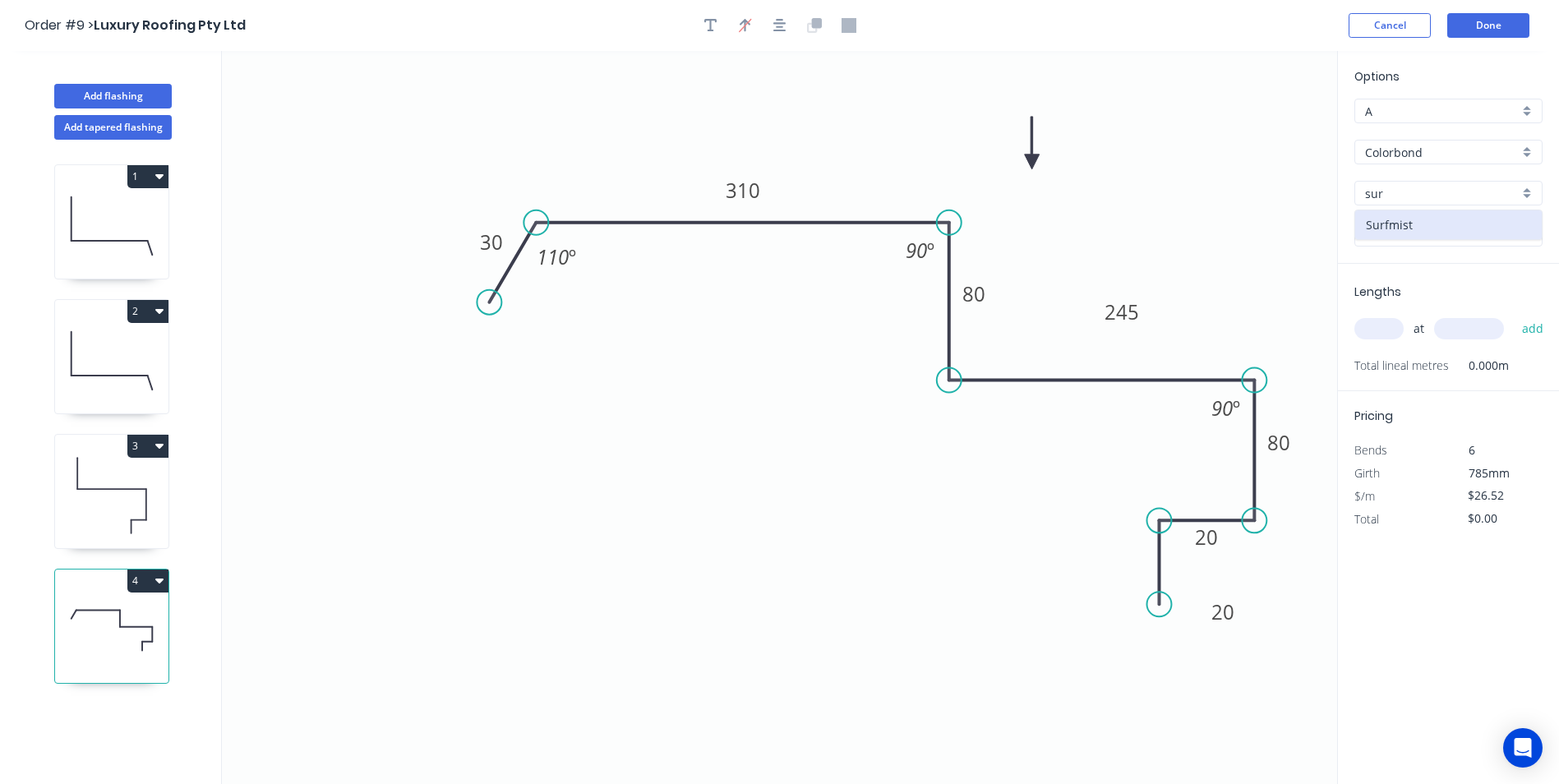
type input "Surfmist"
click at [1396, 326] on input "text" at bounding box center [1378, 329] width 49 height 22
type input "1"
type input "4700"
click at [1514, 315] on button "add" at bounding box center [1533, 329] width 38 height 28
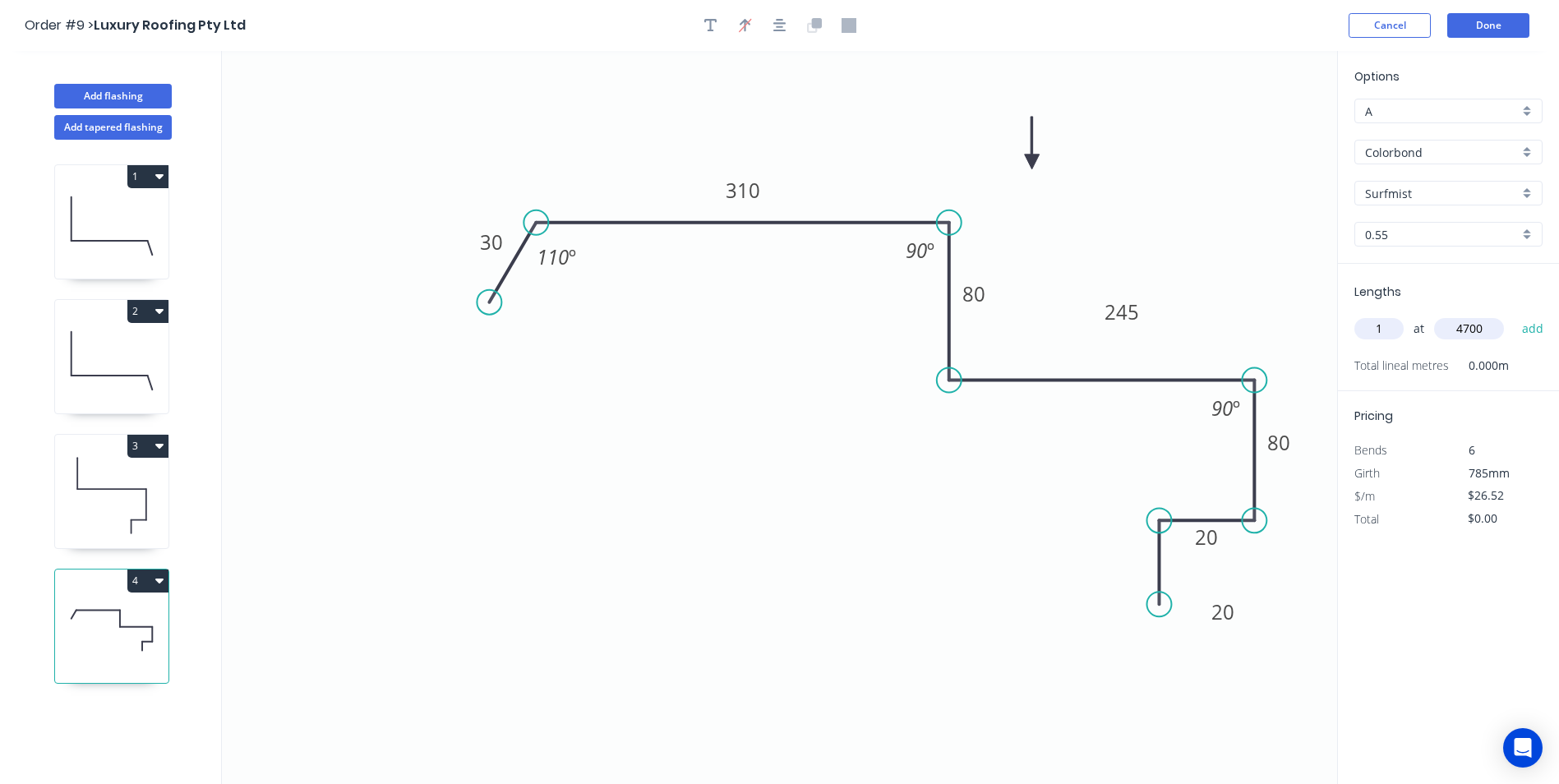
type input "$124.64"
click at [1489, 32] on button "Done" at bounding box center [1488, 26] width 82 height 25
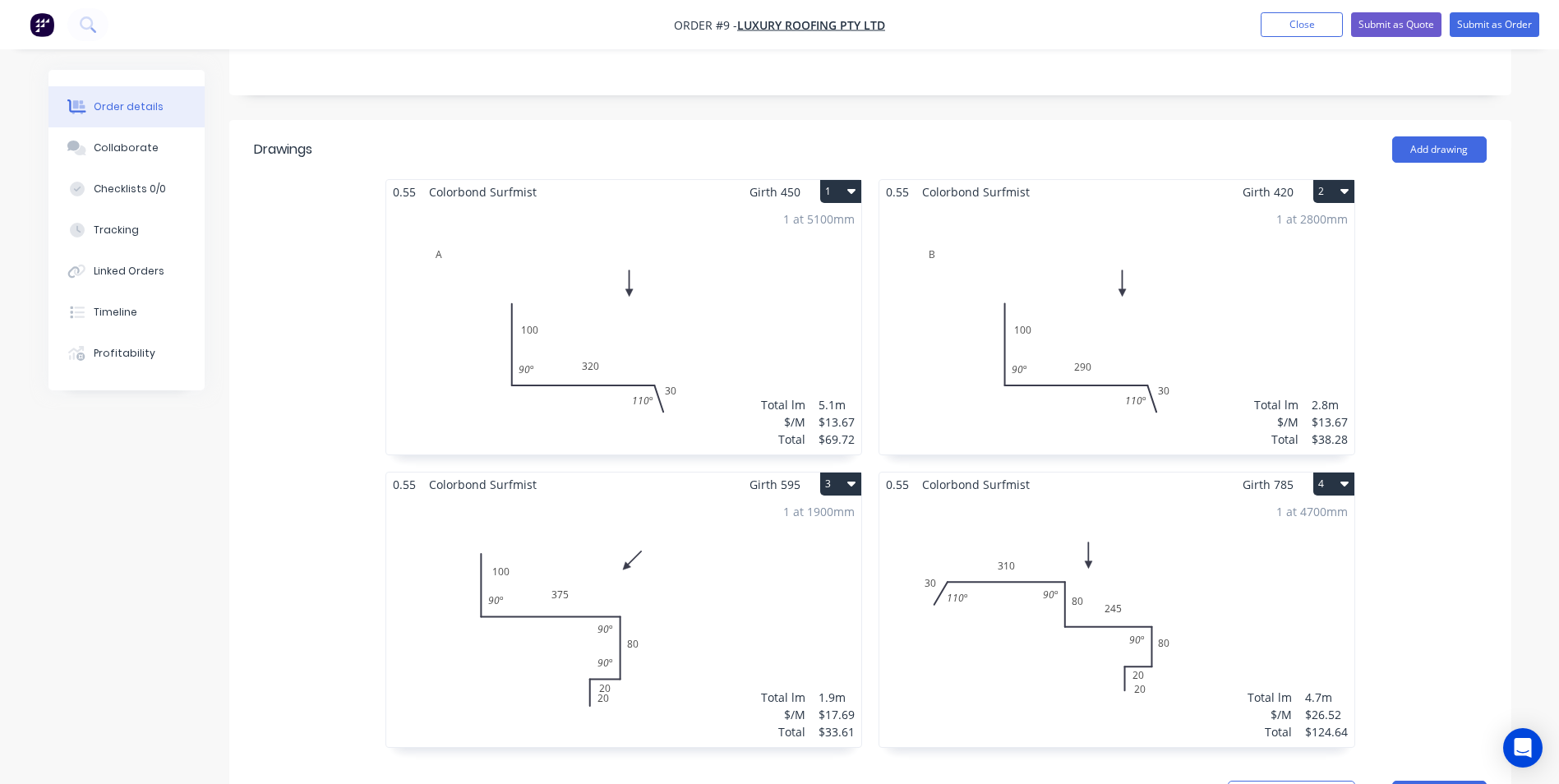
scroll to position [411, 0]
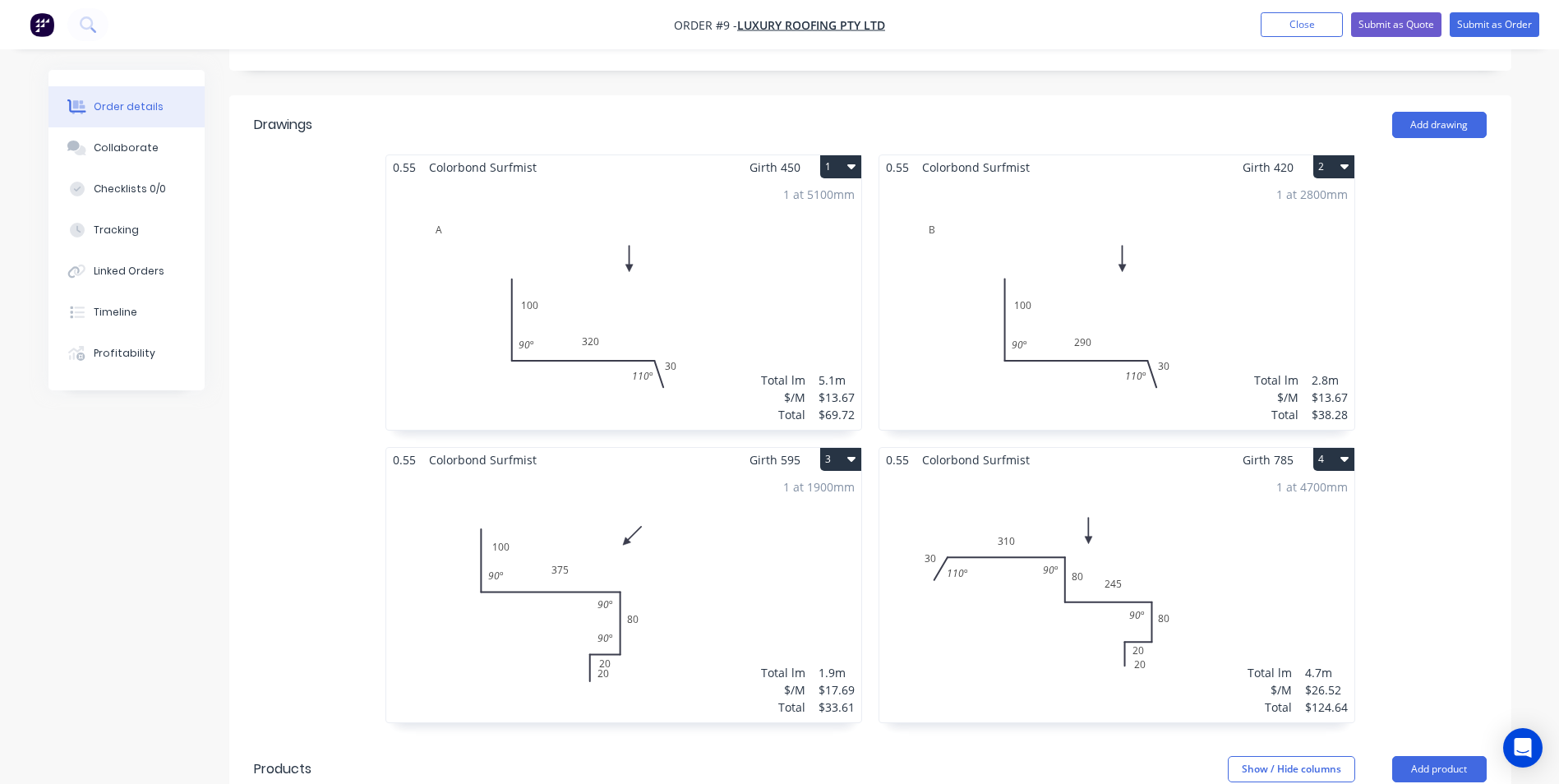
click at [545, 499] on div "1 at 1900mm Total lm $/M Total 1.9m $17.69 $33.61" at bounding box center [623, 597] width 475 height 251
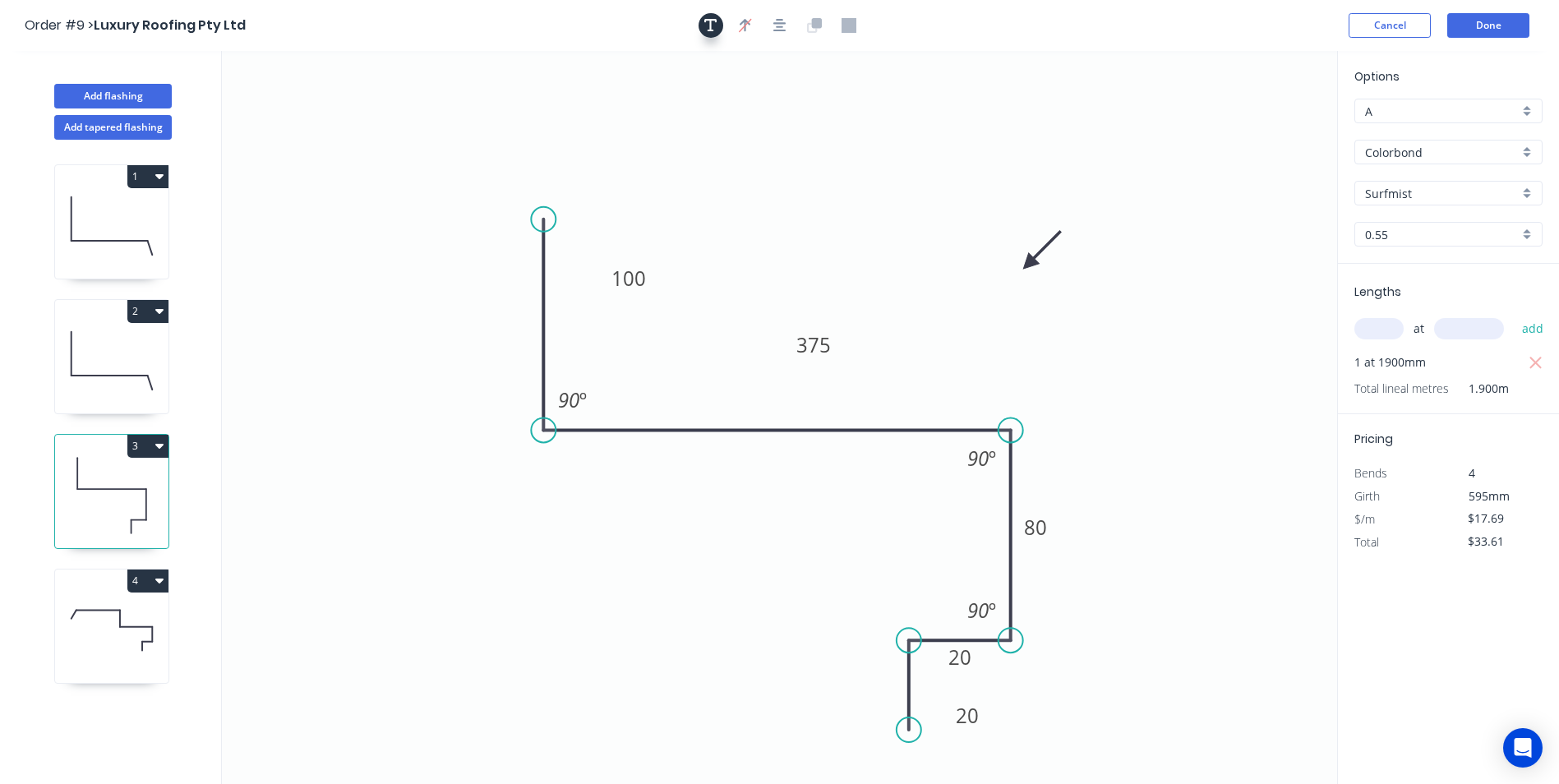
click at [703, 25] on button "button" at bounding box center [711, 26] width 25 height 25
click at [313, 95] on textarea at bounding box center [328, 116] width 133 height 61
click at [653, 163] on icon "C 100 375 80 20 20 90 º 90 º 90 º" at bounding box center [780, 417] width 1115 height 733
type textarea "C"
click at [1506, 23] on button "Done" at bounding box center [1488, 26] width 82 height 25
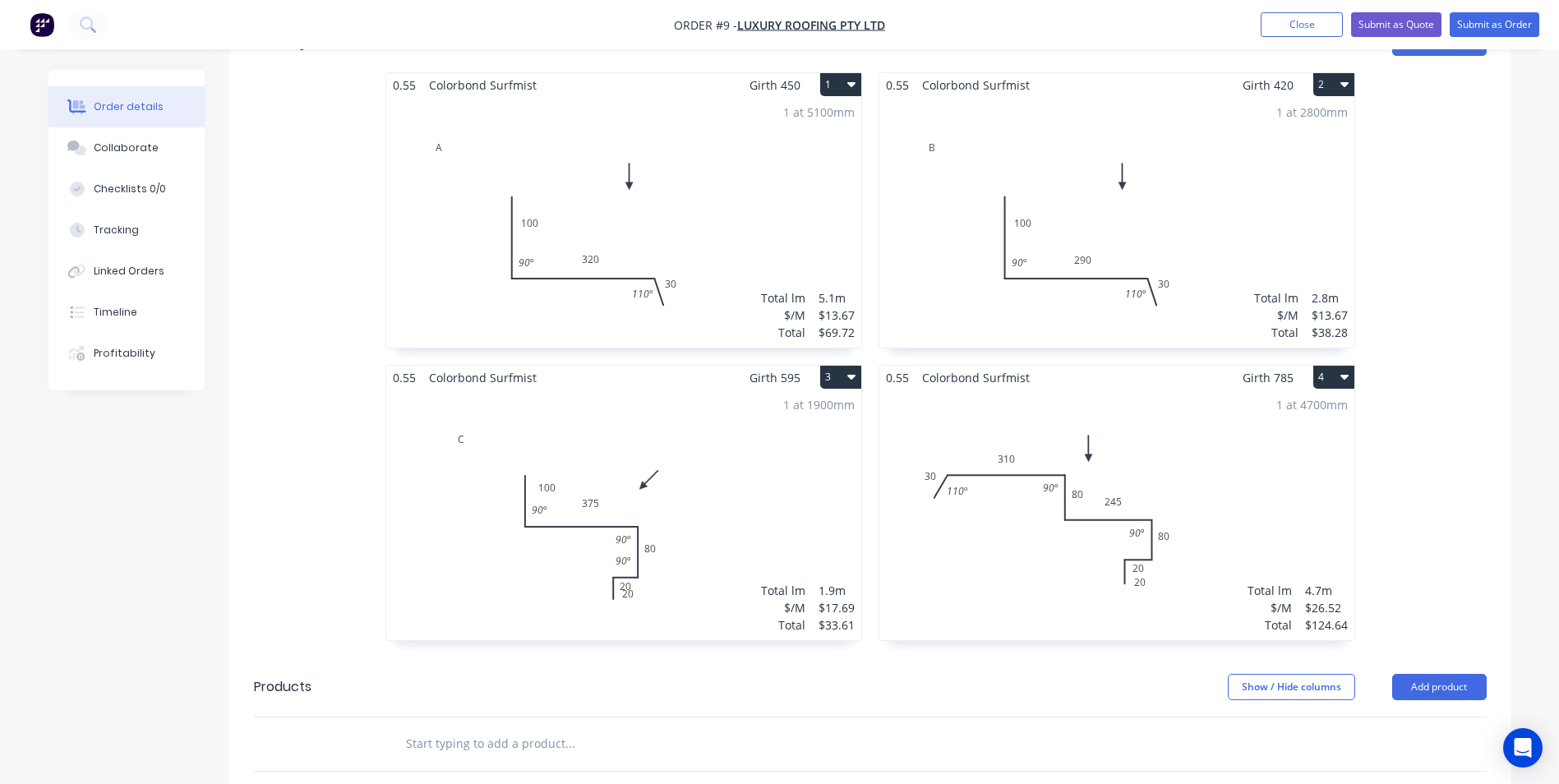
click at [966, 390] on div "1 at 4700mm Total lm $/M Total 4.7m $26.52 $124.64" at bounding box center [1116, 514] width 475 height 251
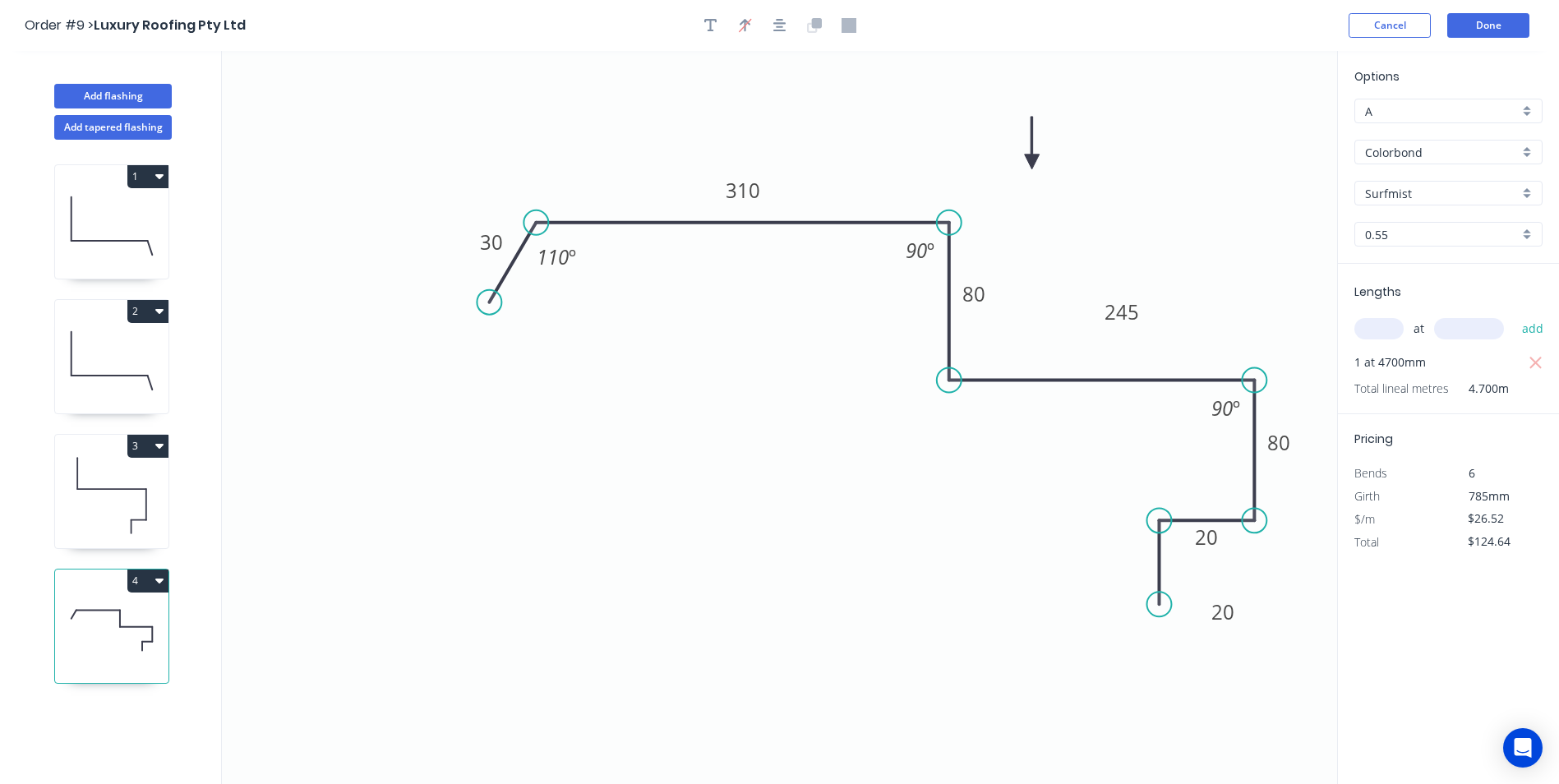
click at [704, 20] on icon "button" at bounding box center [711, 26] width 13 height 13
click at [335, 130] on textarea at bounding box center [328, 116] width 133 height 61
type textarea "D"
click at [1489, 29] on button "Done" at bounding box center [1488, 26] width 82 height 25
click at [1526, 27] on button "Done" at bounding box center [1488, 26] width 82 height 25
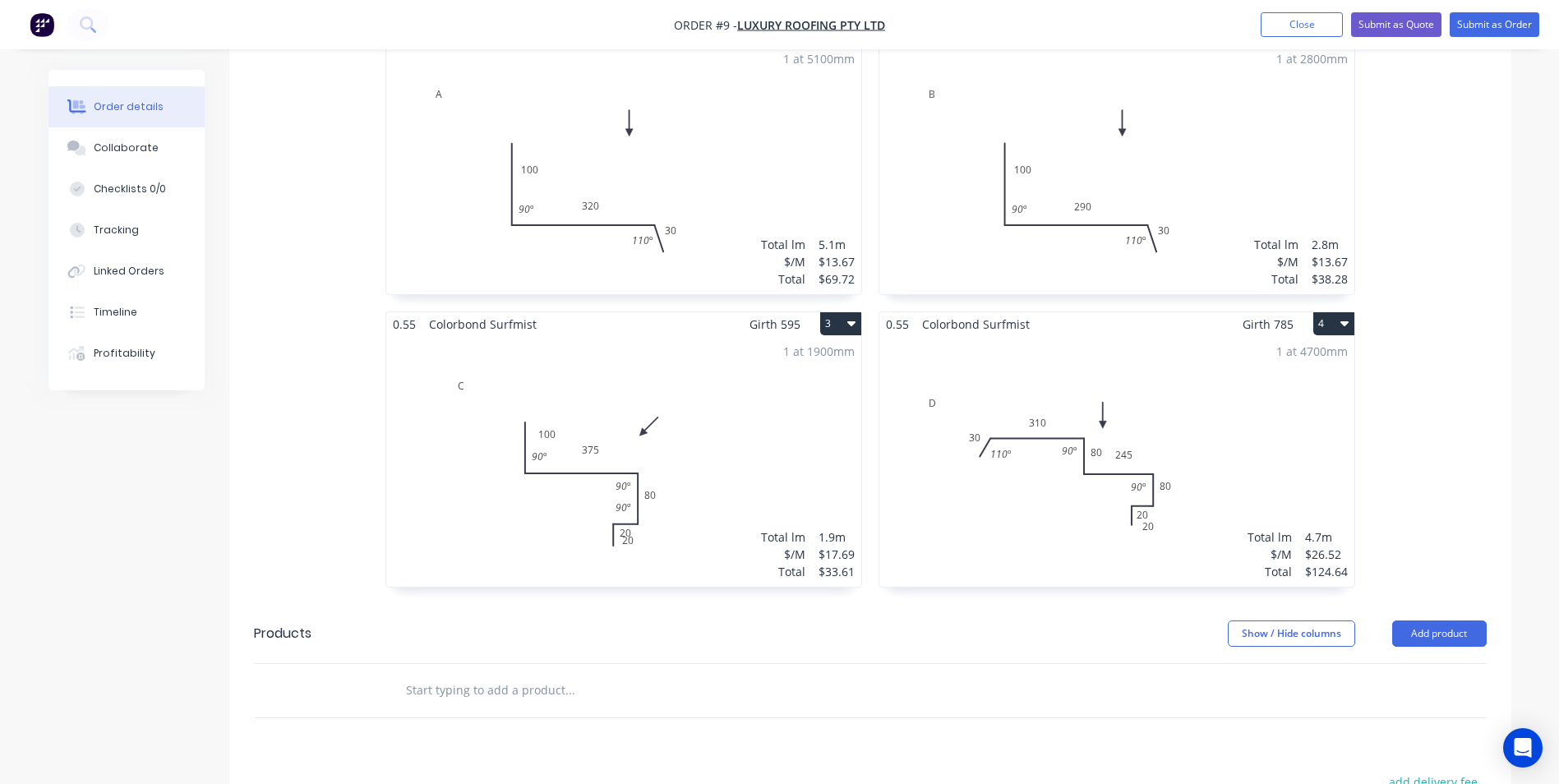
scroll to position [575, 0]
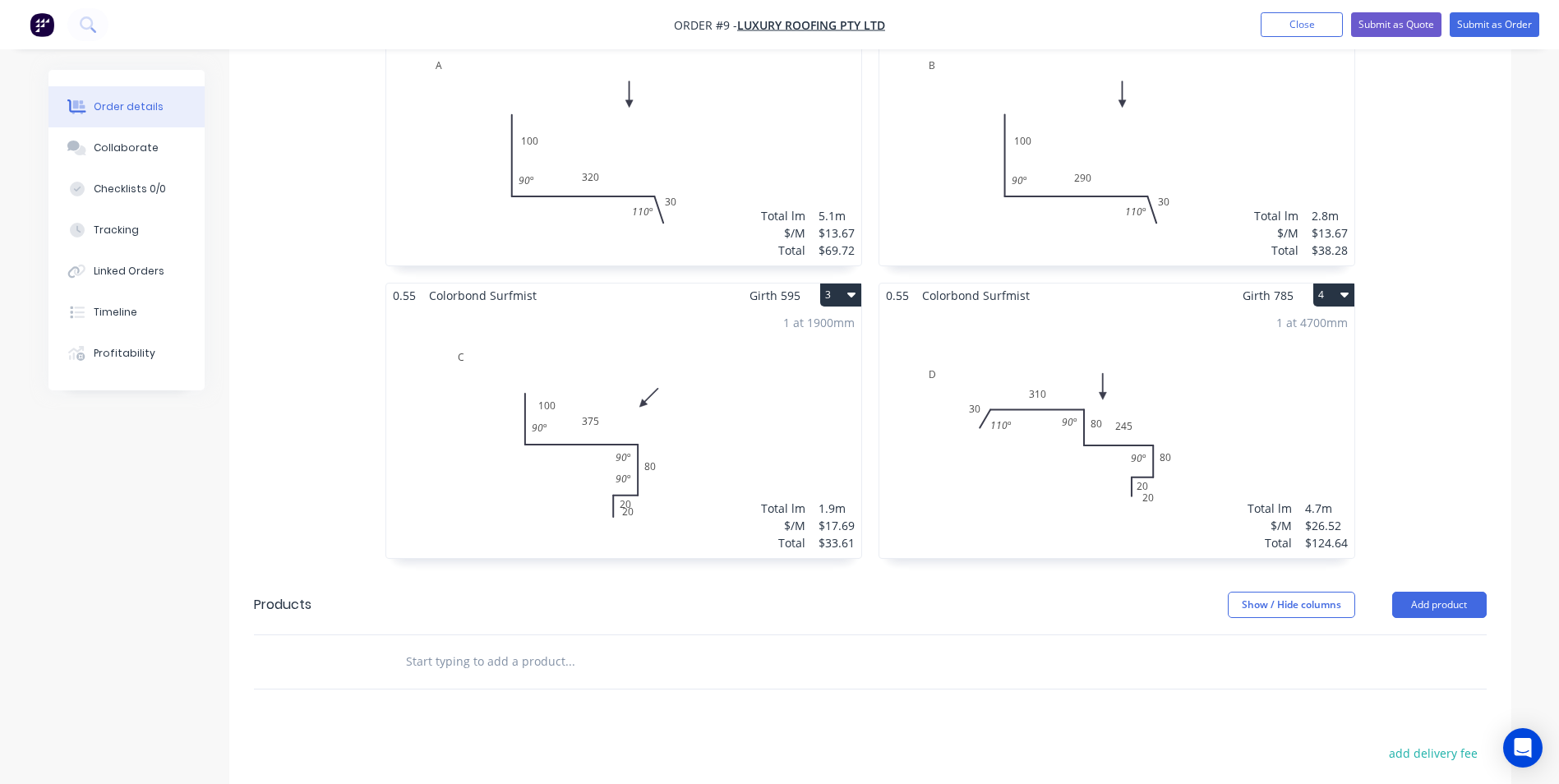
click at [1322, 284] on button "4" at bounding box center [1333, 295] width 41 height 23
click at [1271, 356] on div "Duplicate" at bounding box center [1276, 368] width 127 height 24
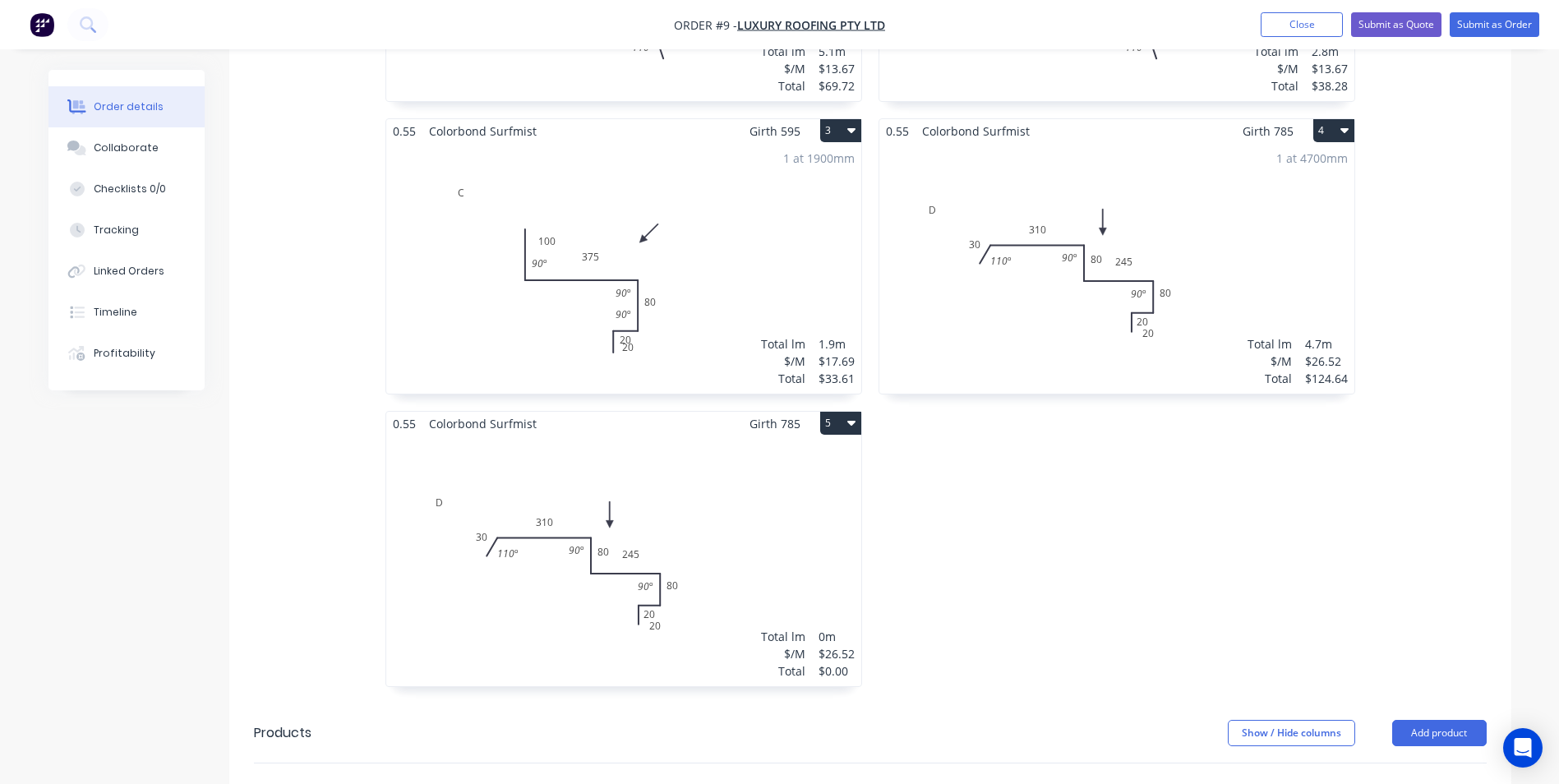
click at [704, 445] on div "Total lm $/M Total 0m $26.52 $0.00" at bounding box center [623, 560] width 475 height 251
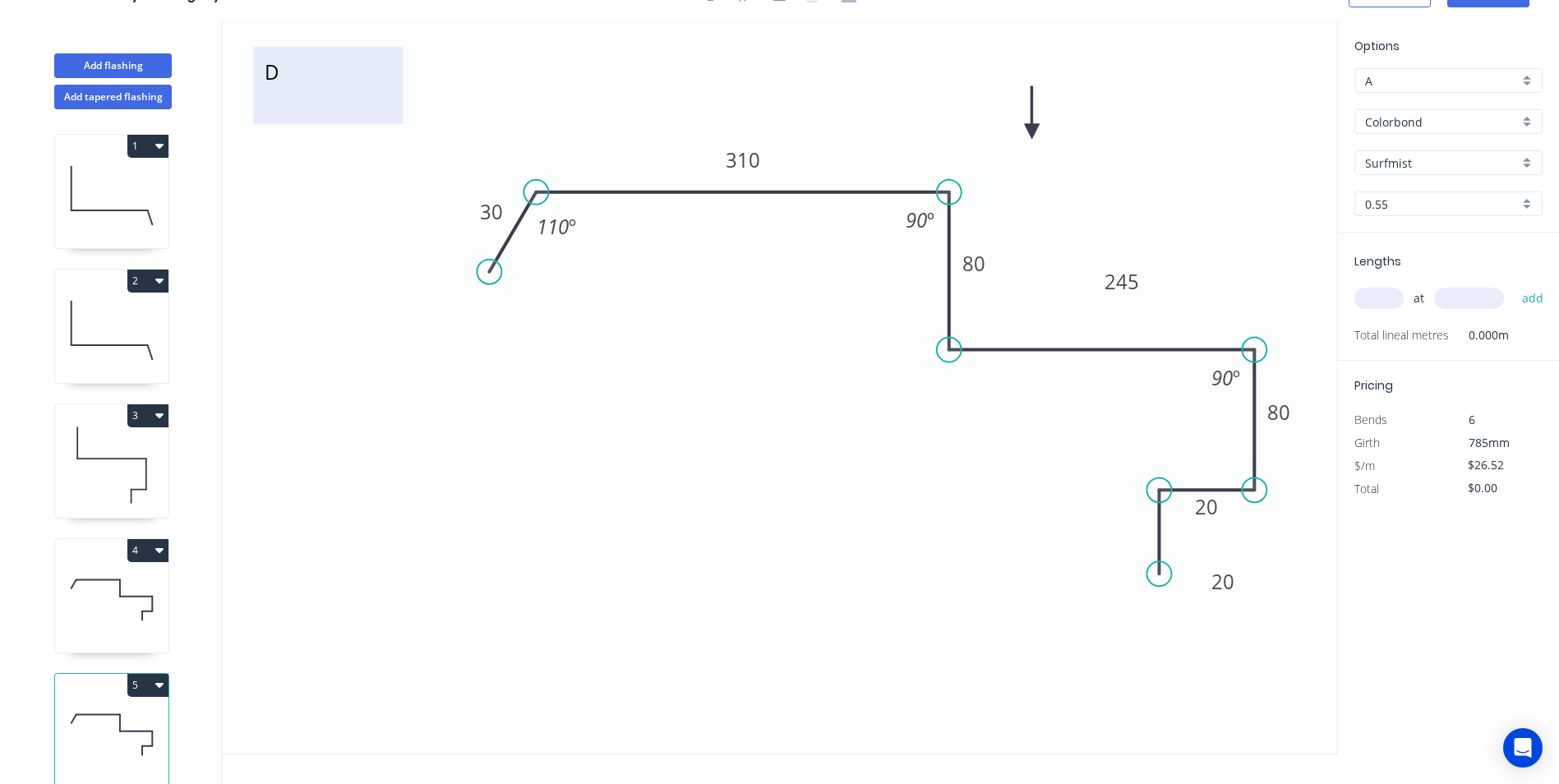
click at [334, 72] on textarea "D" at bounding box center [328, 85] width 133 height 61
click at [334, 75] on textarea "D" at bounding box center [328, 85] width 133 height 61
type textarea "E"
click at [746, 155] on tspan "310" at bounding box center [742, 160] width 34 height 27
click at [1056, 162] on icon "E 30 270 80 245 80 20 20 110 º 90 º 90 º" at bounding box center [780, 387] width 1115 height 733
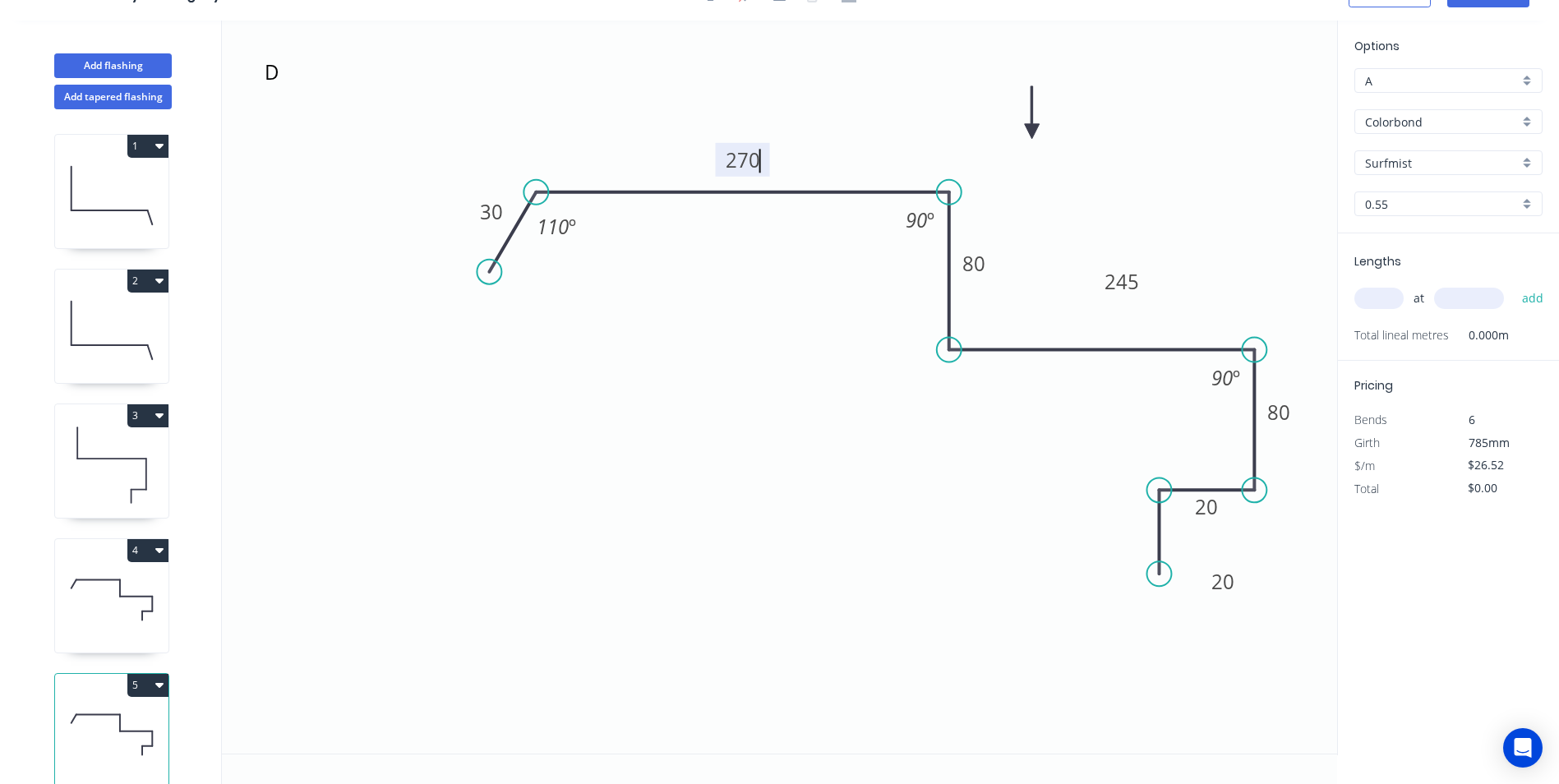
type input "$23.18"
click at [1374, 293] on input "text" at bounding box center [1378, 299] width 49 height 22
type input "1"
type input "7300"
click at [1514, 285] on button "add" at bounding box center [1533, 299] width 38 height 28
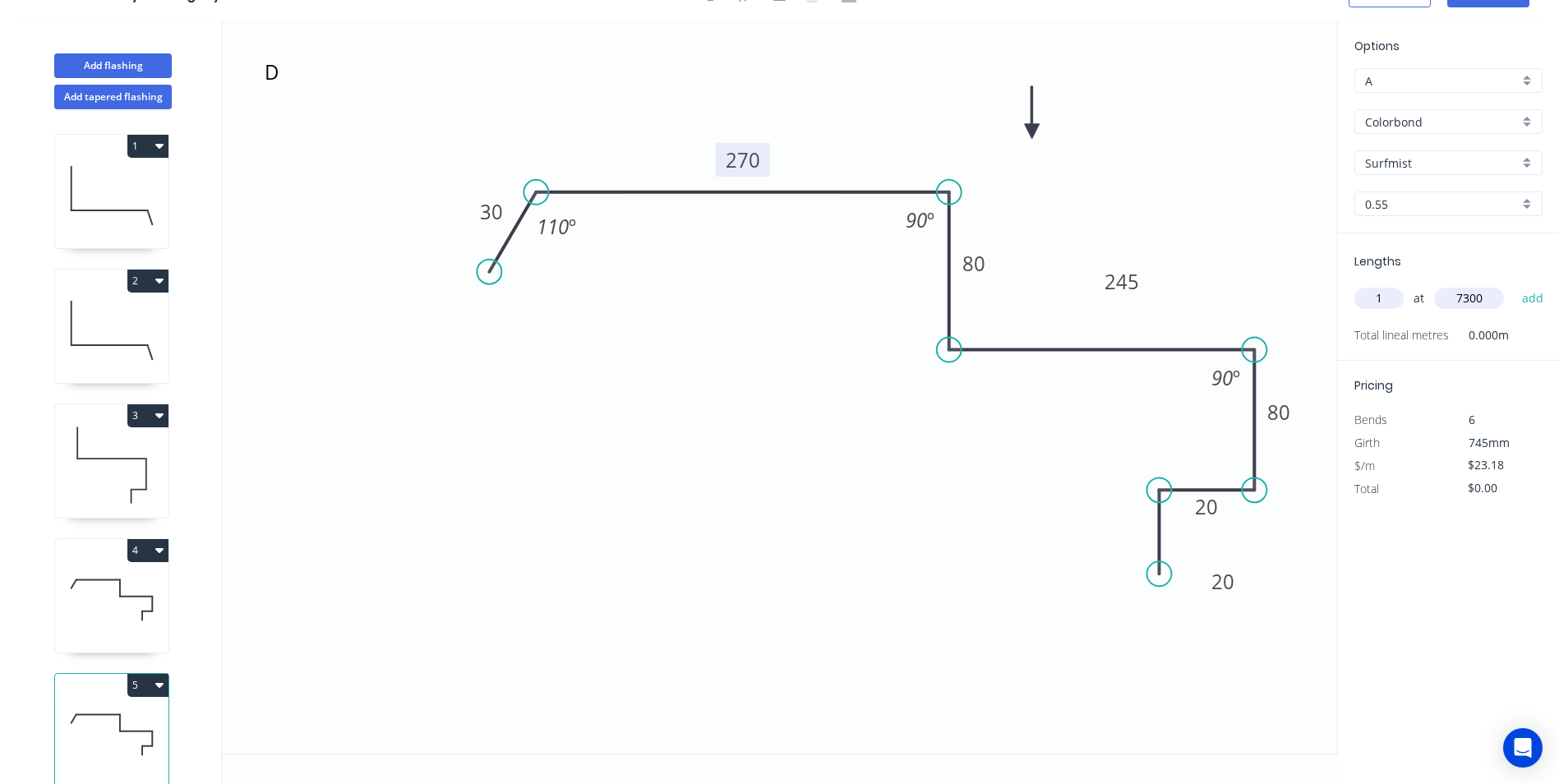
type input "$169.21"
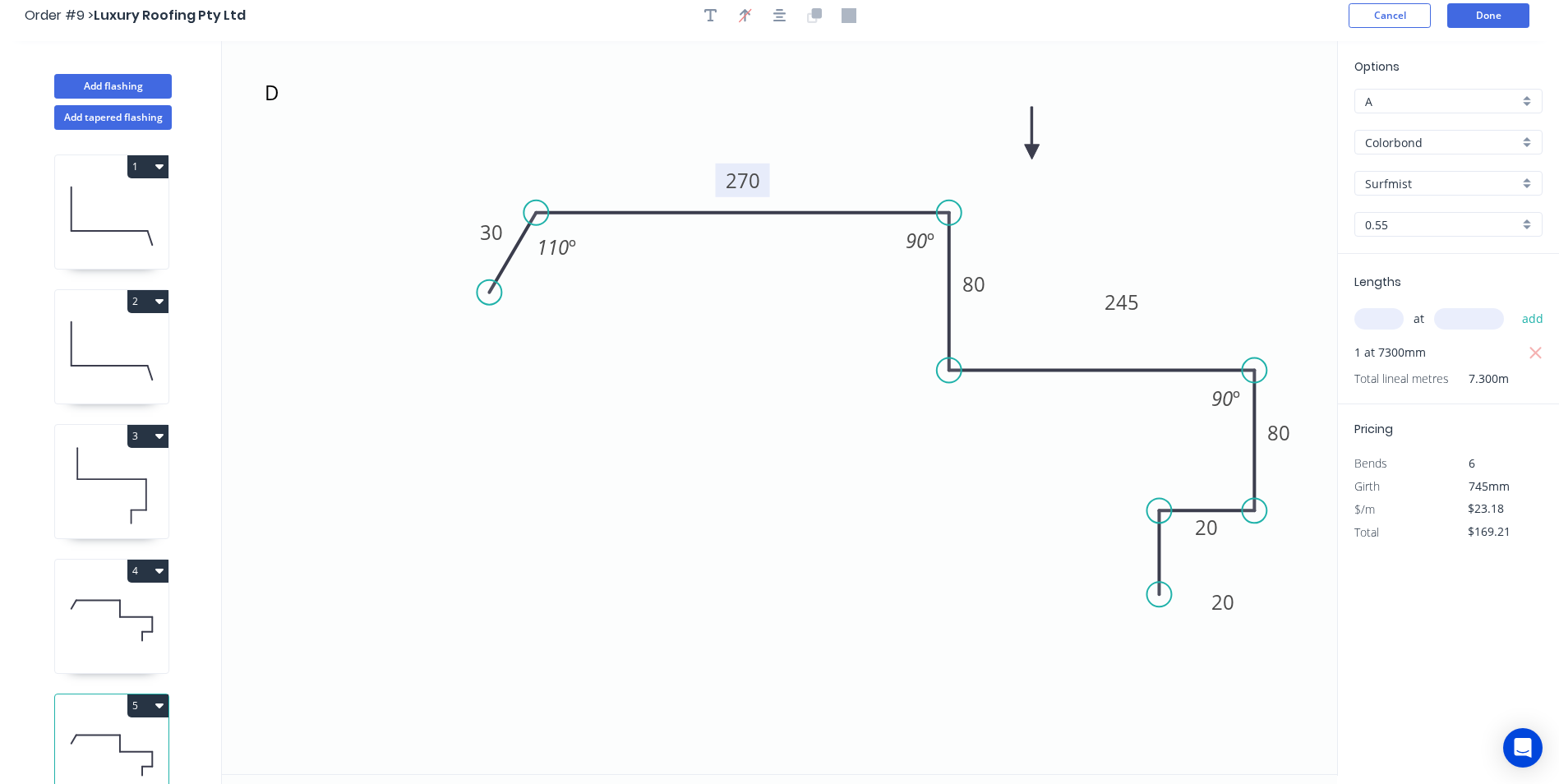
scroll to position [0, 0]
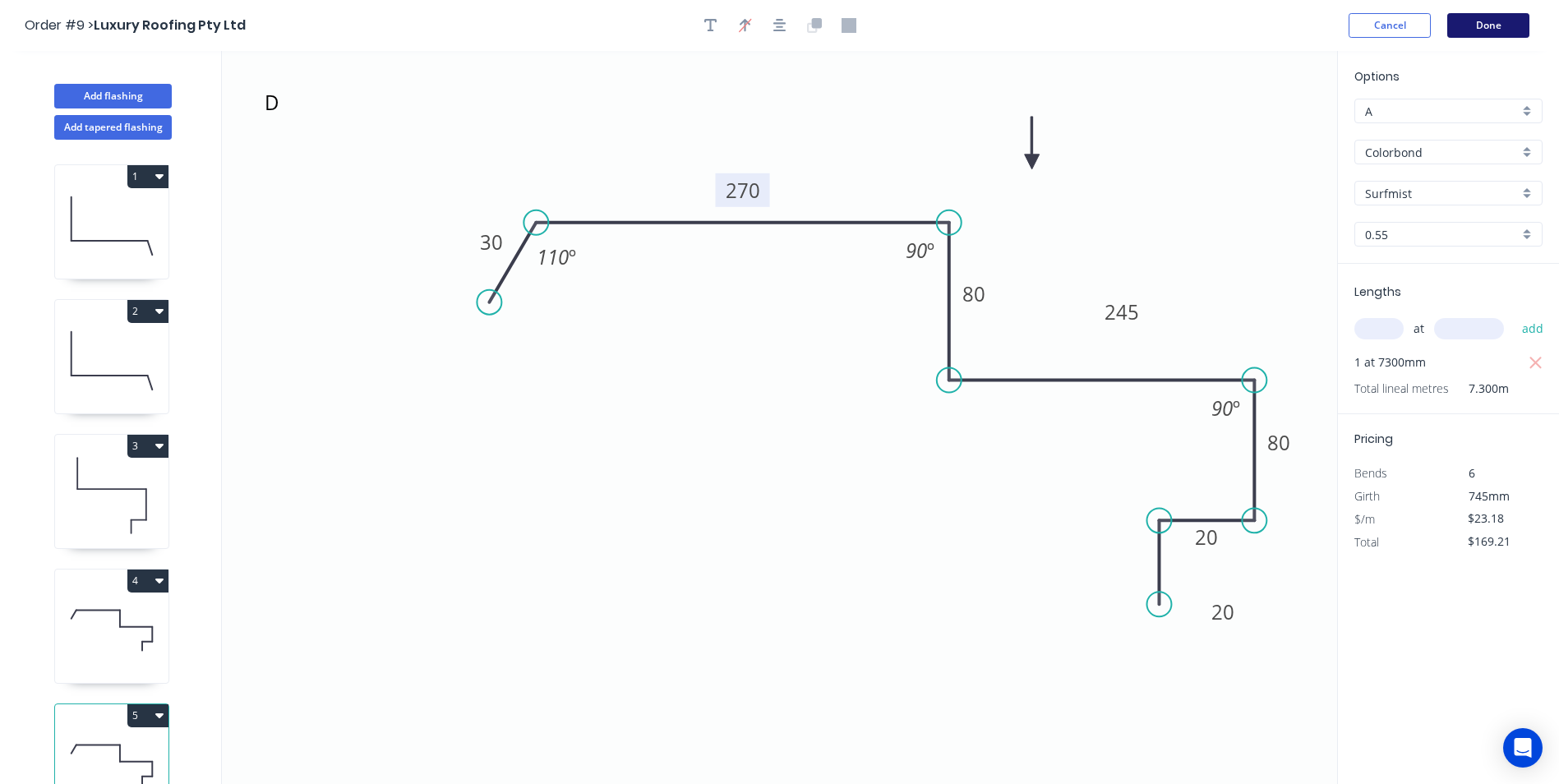
click at [1480, 31] on button "Done" at bounding box center [1488, 26] width 82 height 25
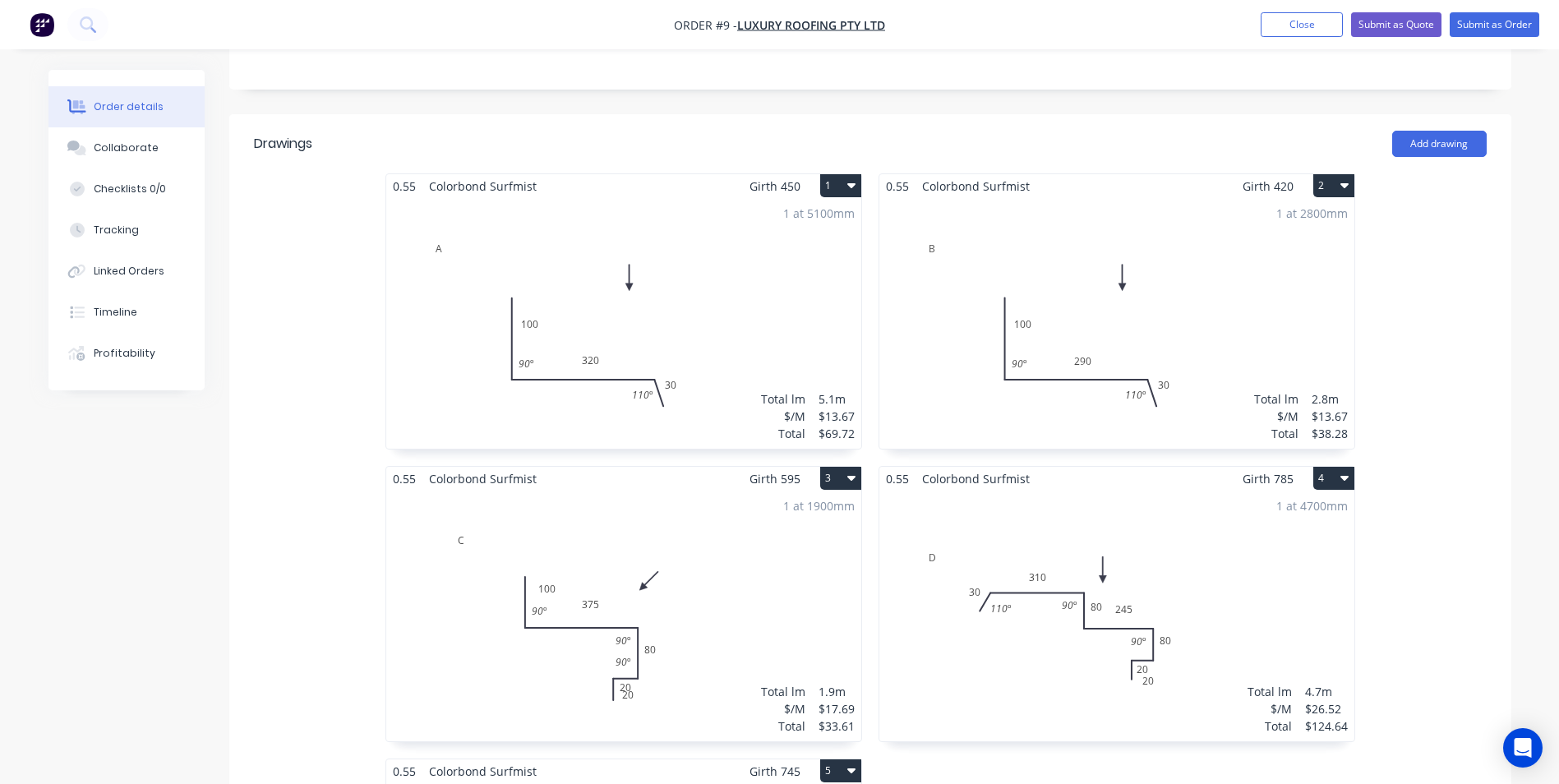
scroll to position [329, 0]
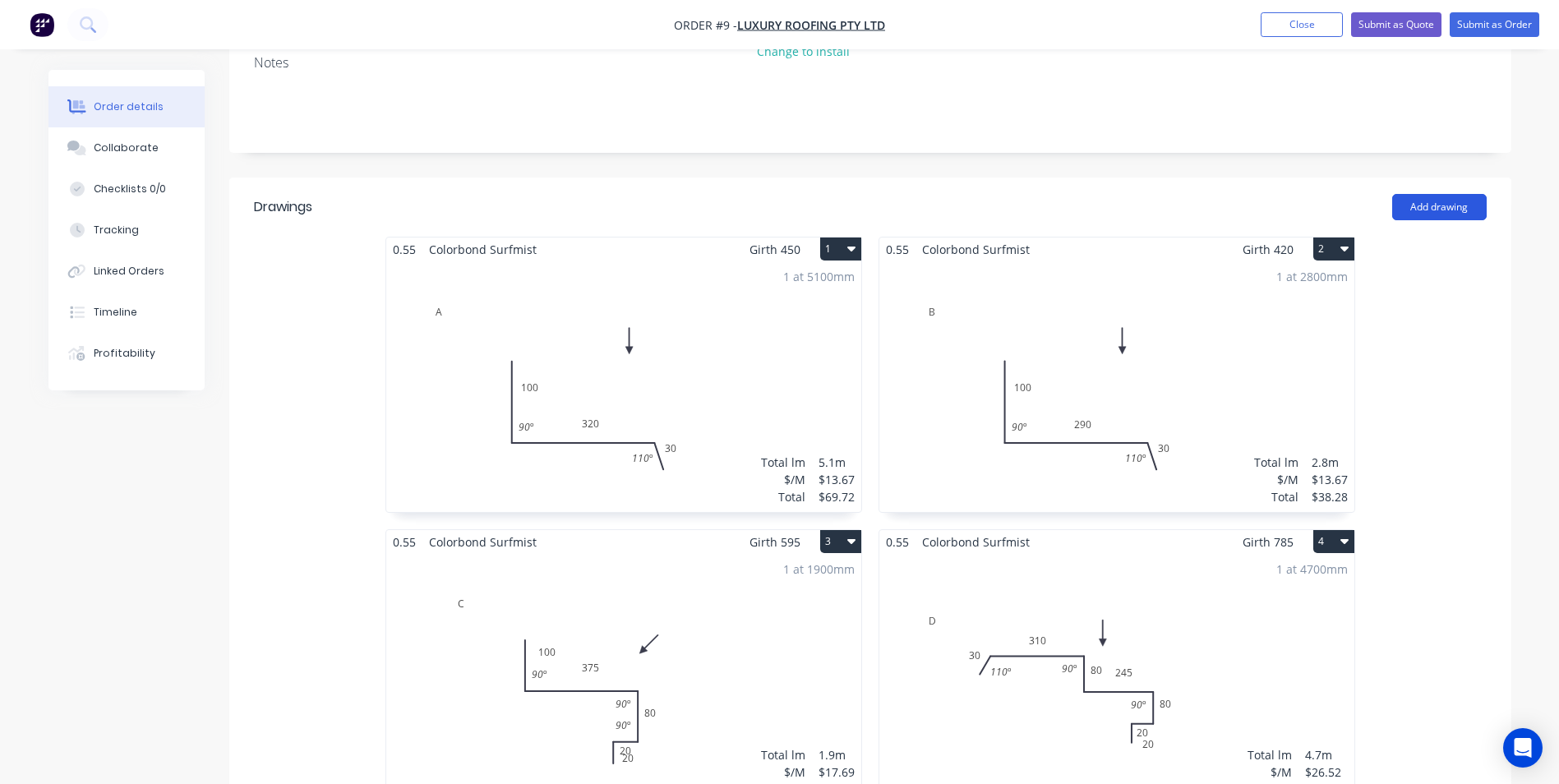
click at [1433, 194] on button "Add drawing" at bounding box center [1440, 207] width 95 height 27
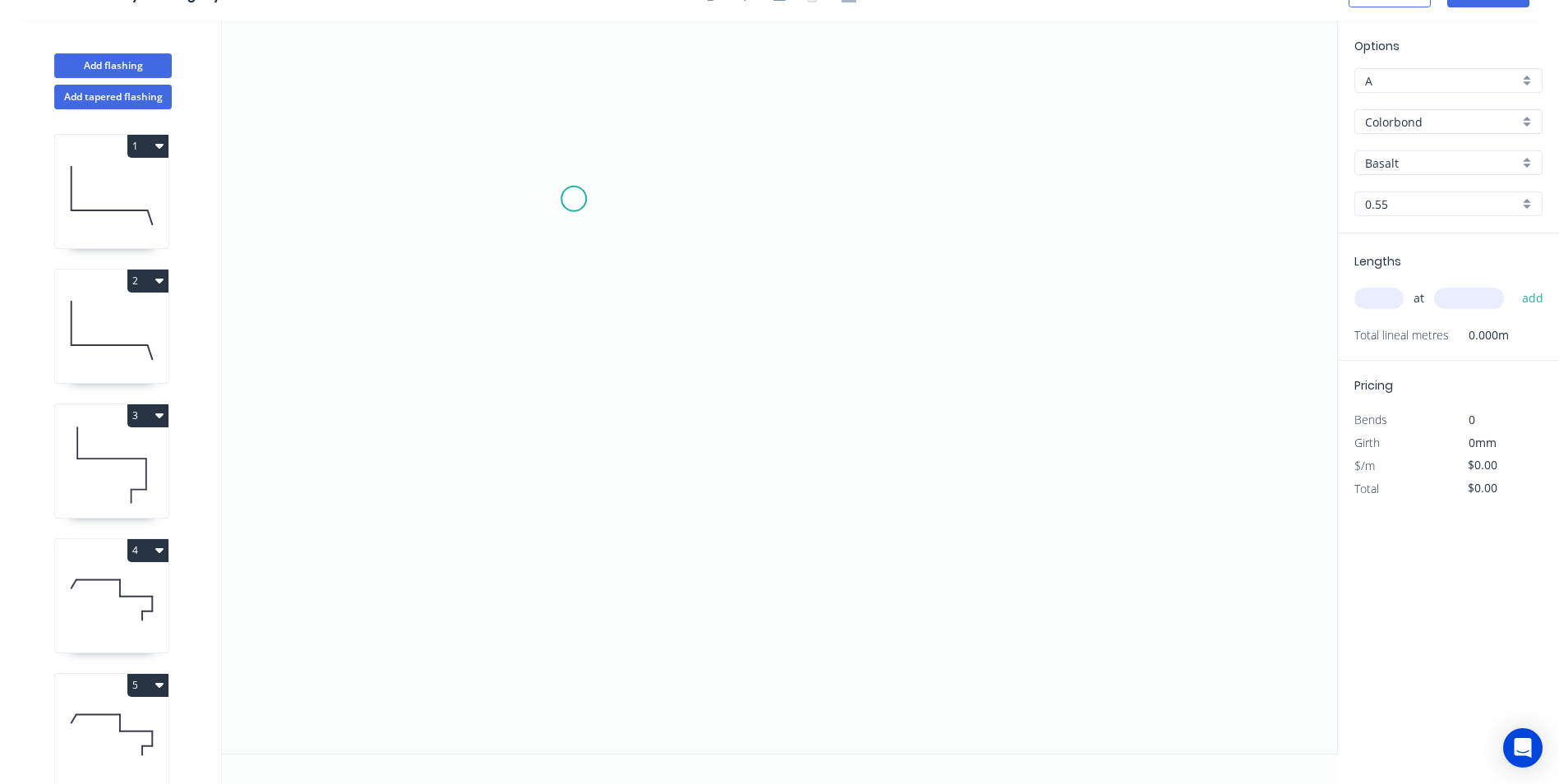
click at [573, 199] on icon "0" at bounding box center [780, 387] width 1115 height 733
click at [578, 450] on icon "0" at bounding box center [780, 387] width 1115 height 733
click at [972, 439] on icon "0 ?" at bounding box center [780, 387] width 1115 height 733
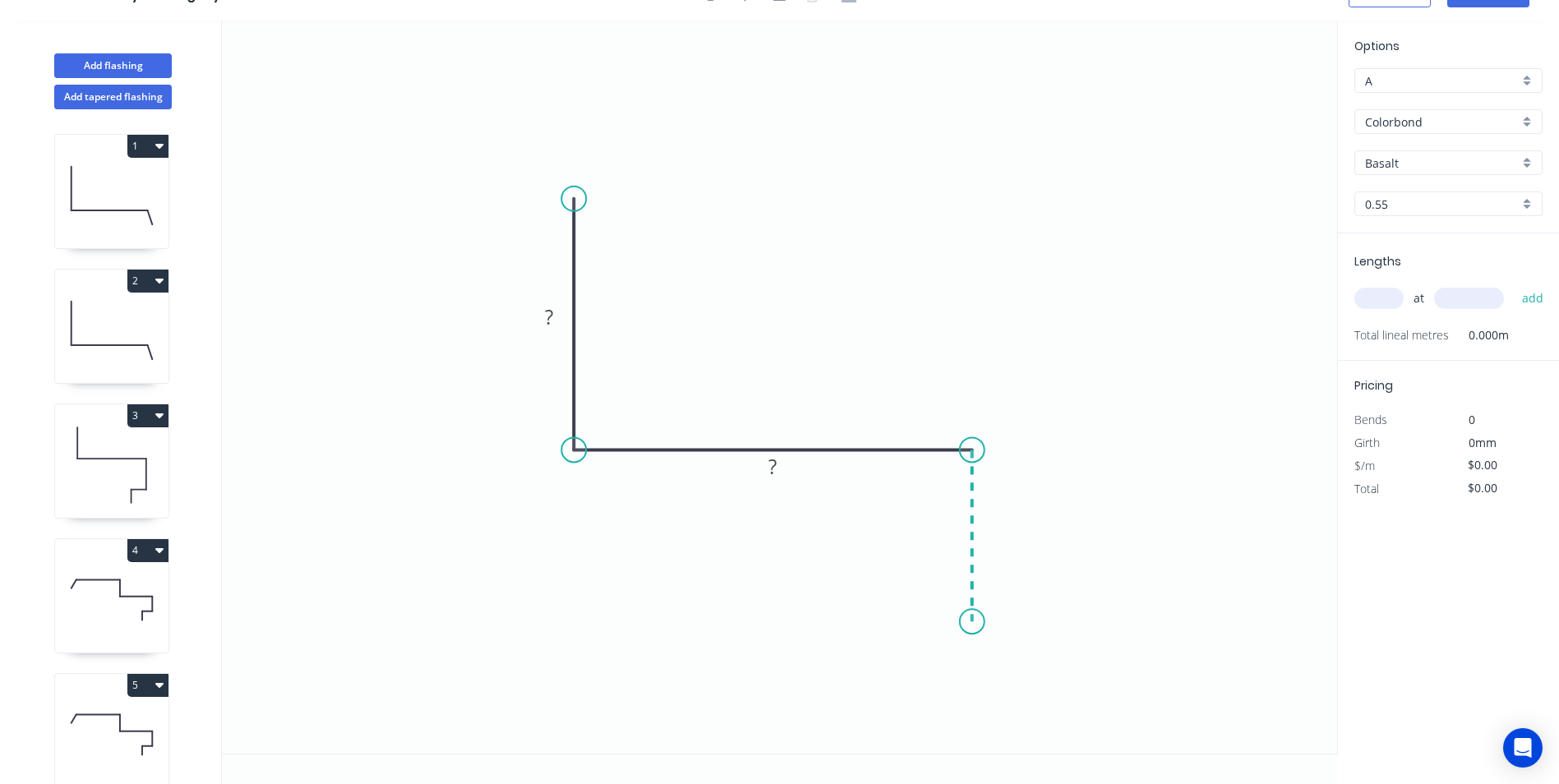
click at [970, 622] on icon "0 ? ?" at bounding box center [780, 387] width 1115 height 733
click at [847, 617] on icon "0 ? ? ?" at bounding box center [780, 387] width 1115 height 733
click at [847, 720] on icon "0 ? ? ? ?" at bounding box center [780, 387] width 1115 height 733
click at [847, 720] on circle at bounding box center [847, 719] width 25 height 25
drag, startPoint x: 833, startPoint y: 651, endPoint x: 921, endPoint y: 681, distance: 93.0
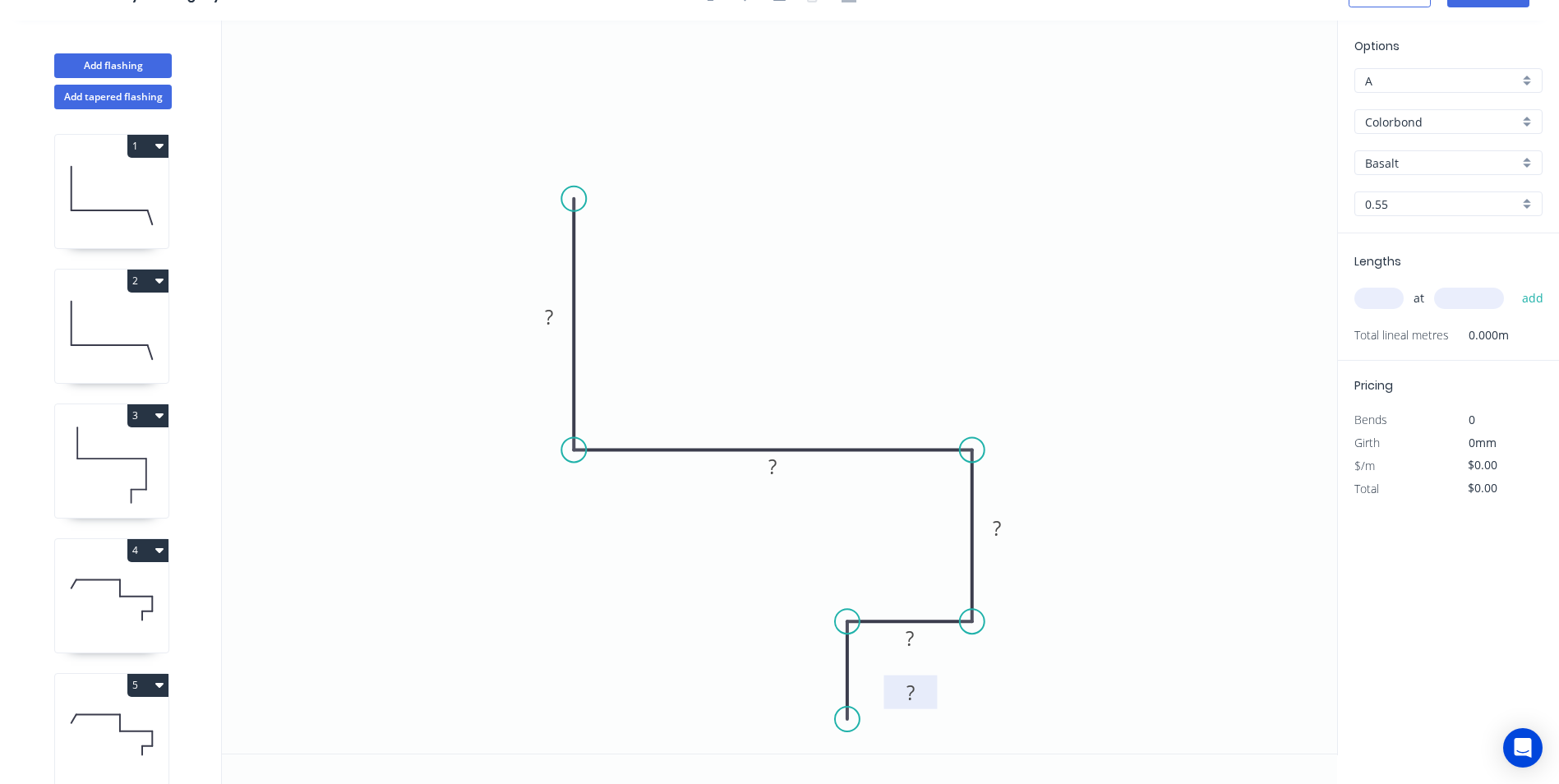
click at [921, 681] on rect at bounding box center [910, 692] width 53 height 33
drag, startPoint x: 792, startPoint y: 467, endPoint x: 833, endPoint y: 385, distance: 91.7
click at [833, 385] on rect at bounding box center [814, 385] width 53 height 33
drag, startPoint x: 561, startPoint y: 305, endPoint x: 693, endPoint y: 259, distance: 139.8
click at [693, 259] on rect at bounding box center [681, 270] width 53 height 33
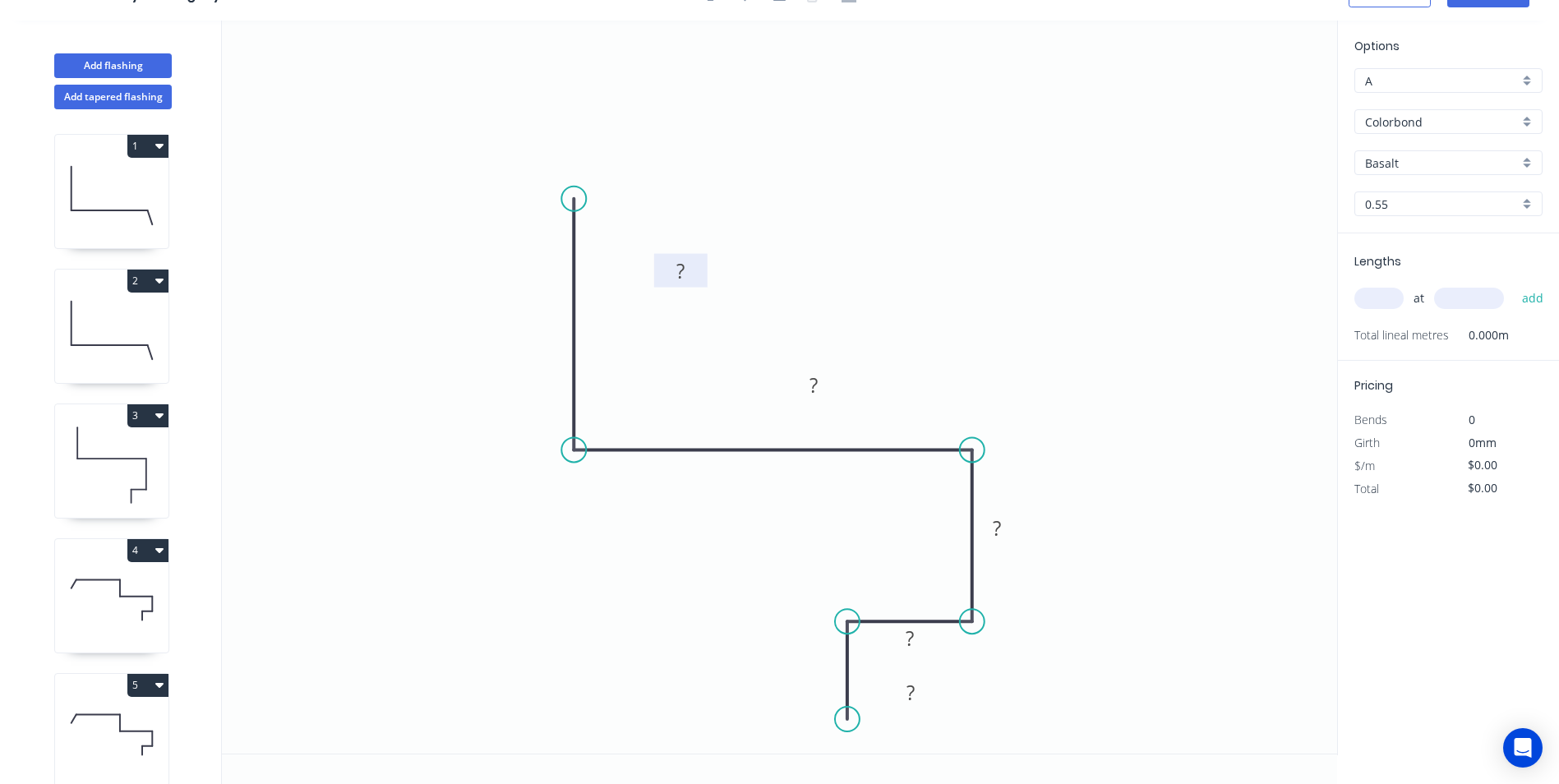
click at [690, 263] on rect at bounding box center [680, 272] width 32 height 23
type input "$17.69"
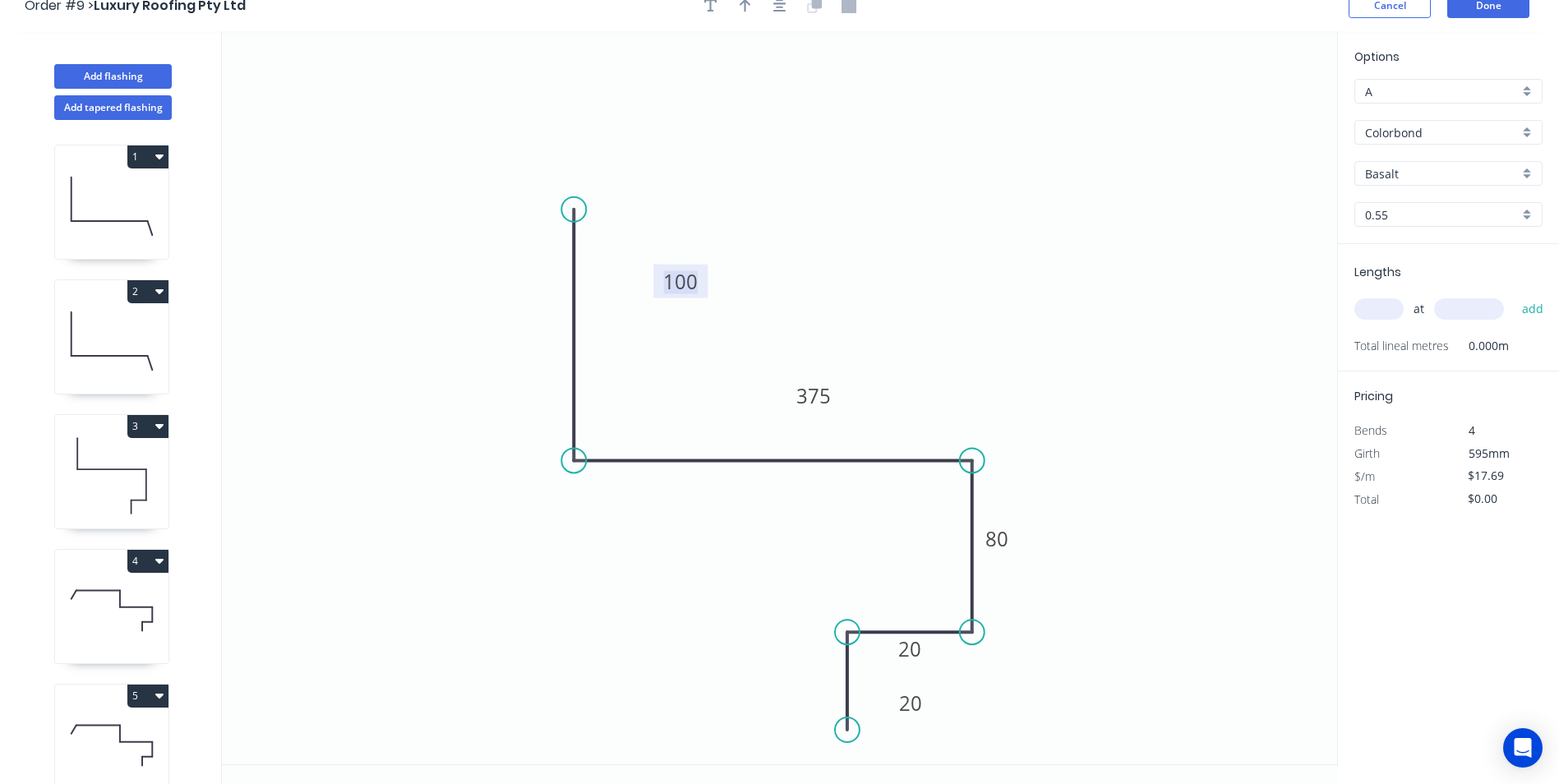
scroll to position [0, 0]
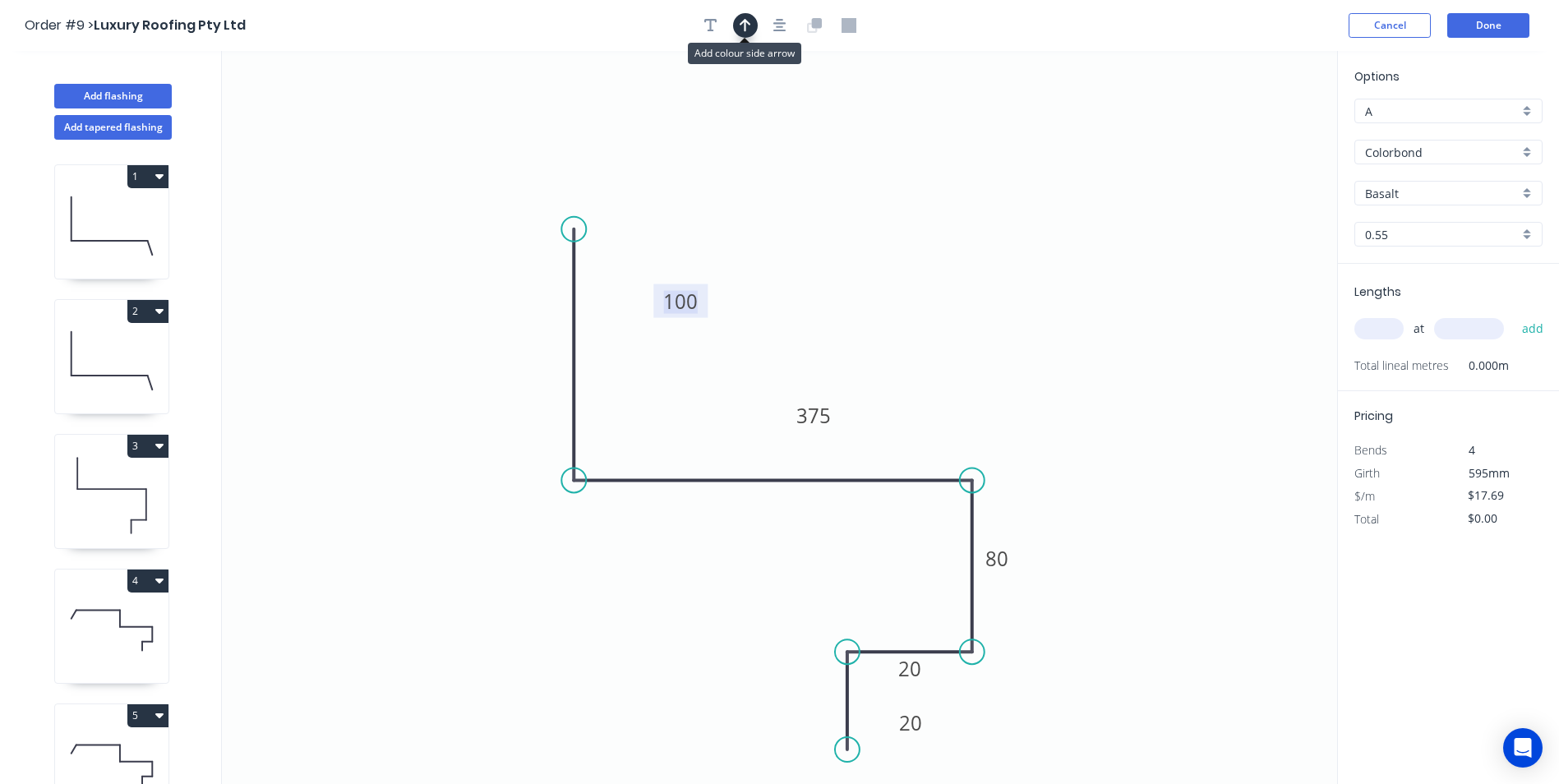
click at [747, 27] on icon "button" at bounding box center [746, 26] width 12 height 15
drag, startPoint x: 1254, startPoint y: 131, endPoint x: 872, endPoint y: 220, distance: 392.2
click at [872, 220] on icon at bounding box center [872, 200] width 15 height 52
click at [1415, 191] on input "Basalt" at bounding box center [1442, 193] width 154 height 17
click at [1412, 217] on div "Surfmist" at bounding box center [1448, 225] width 186 height 29
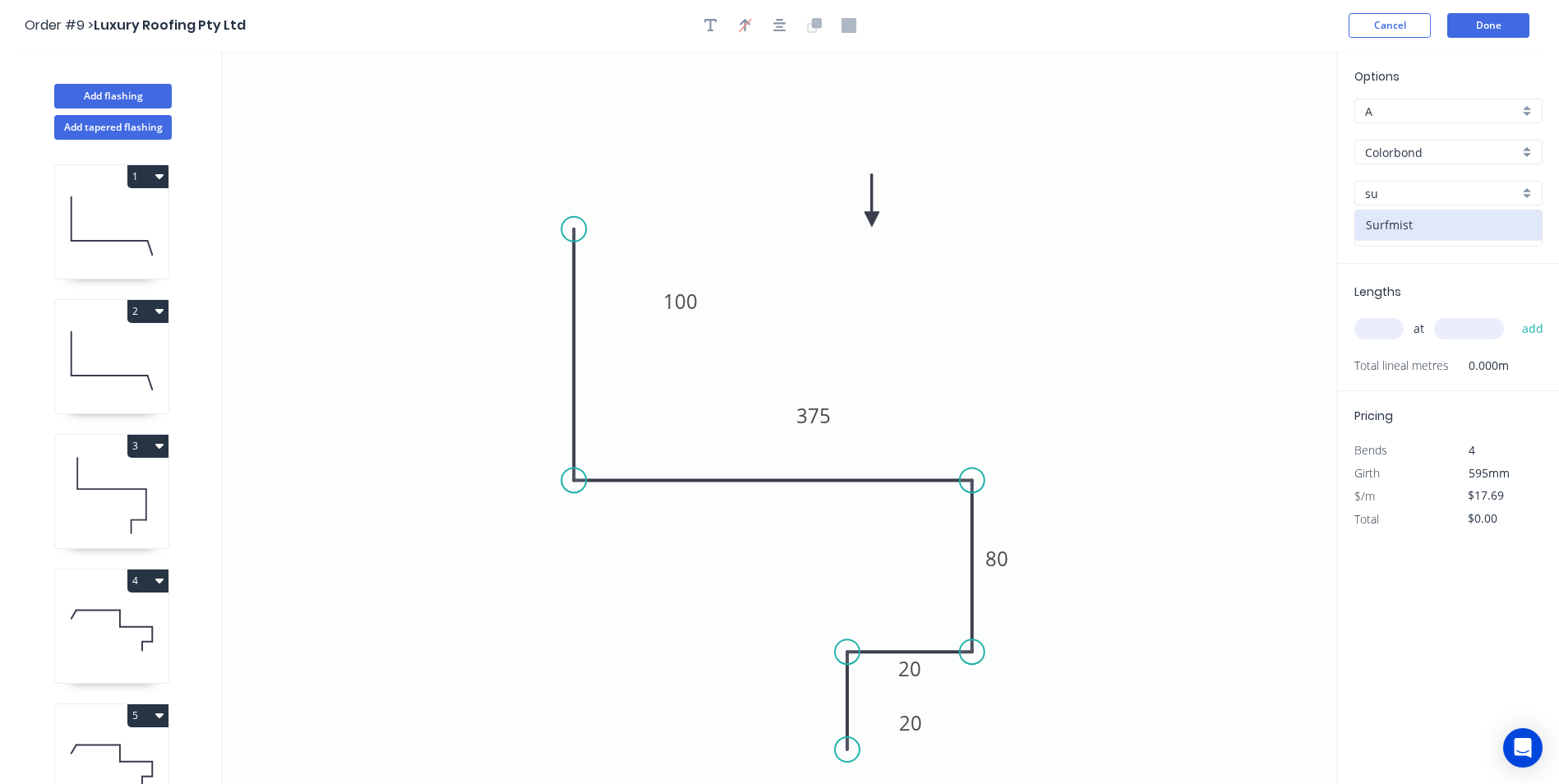
type input "Surfmist"
click at [1381, 330] on input "text" at bounding box center [1378, 329] width 49 height 22
type input "1"
type input "1900"
click at [1514, 315] on button "add" at bounding box center [1533, 329] width 38 height 28
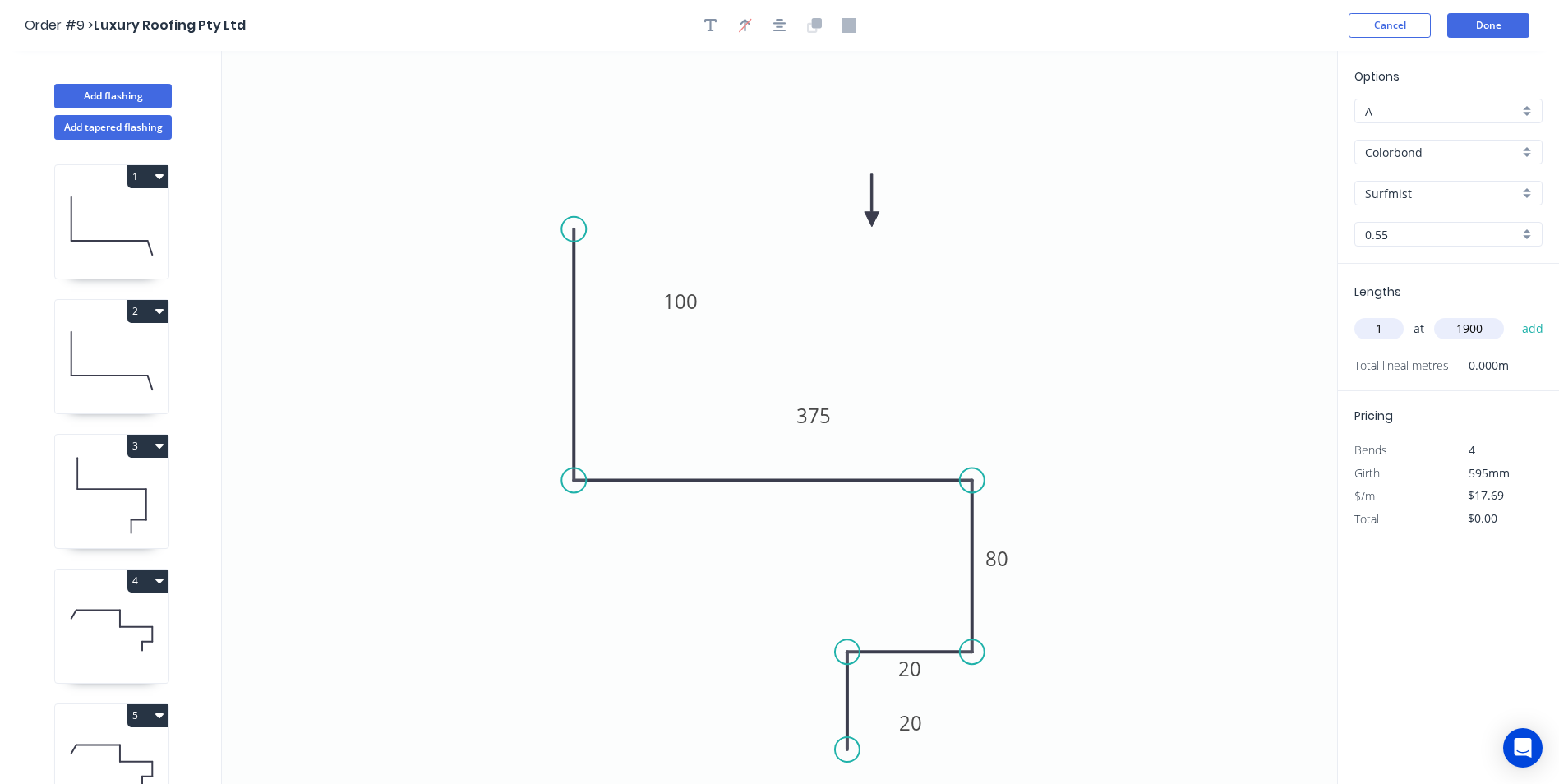
type input "$33.61"
click at [1462, 27] on button "Done" at bounding box center [1488, 26] width 82 height 25
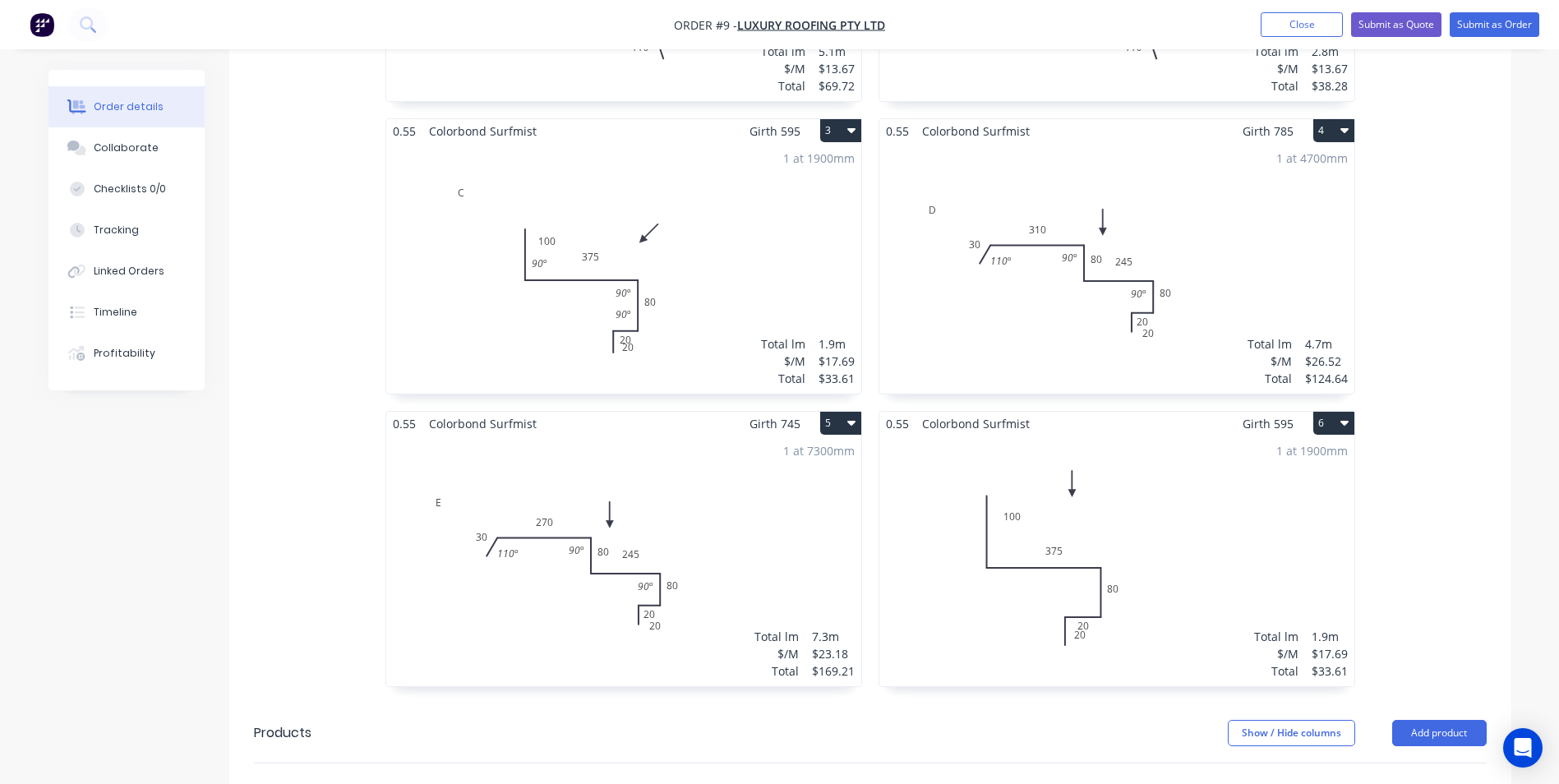
click at [959, 483] on div "1 at 1900mm Total lm $/M Total 1.9m $17.69 $33.61" at bounding box center [1116, 560] width 475 height 251
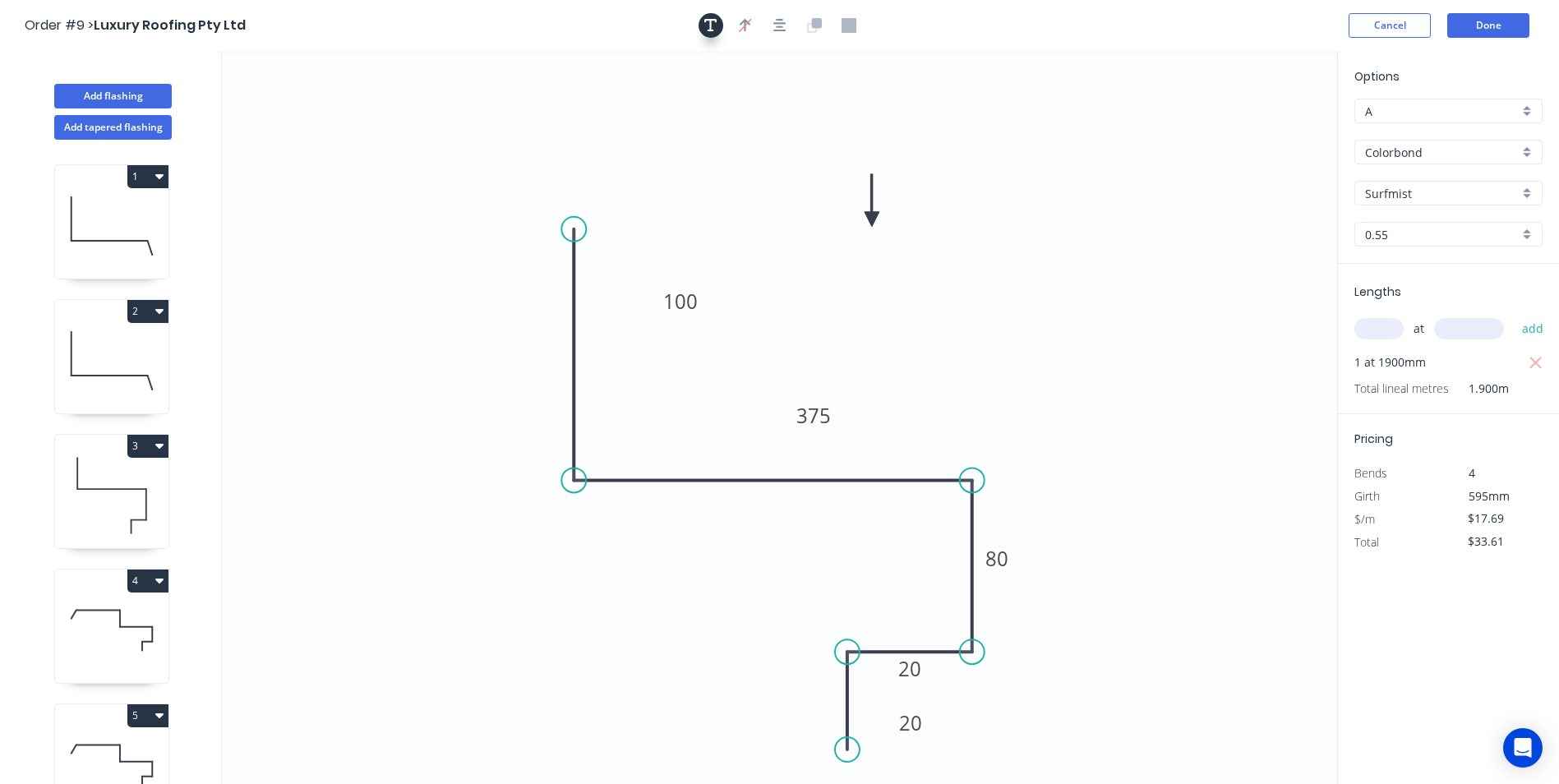
click at [714, 19] on icon "button" at bounding box center [711, 26] width 13 height 13
click at [300, 97] on textarea at bounding box center [328, 116] width 133 height 61
click at [961, 226] on icon "F 100 375 80 20 20" at bounding box center [780, 417] width 1115 height 733
type textarea "F"
click at [1498, 23] on button "Done" at bounding box center [1488, 26] width 82 height 25
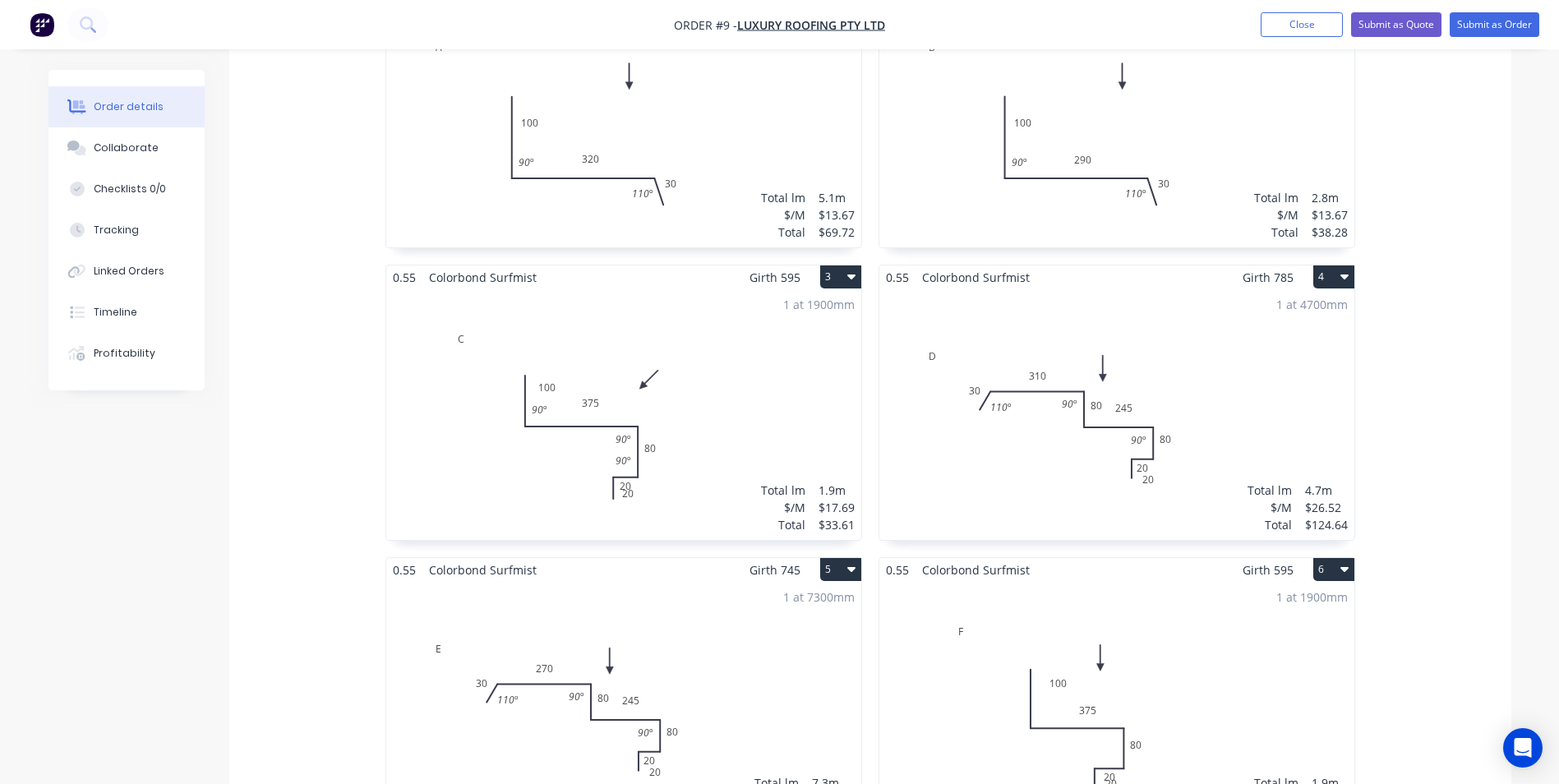
scroll to position [986, 0]
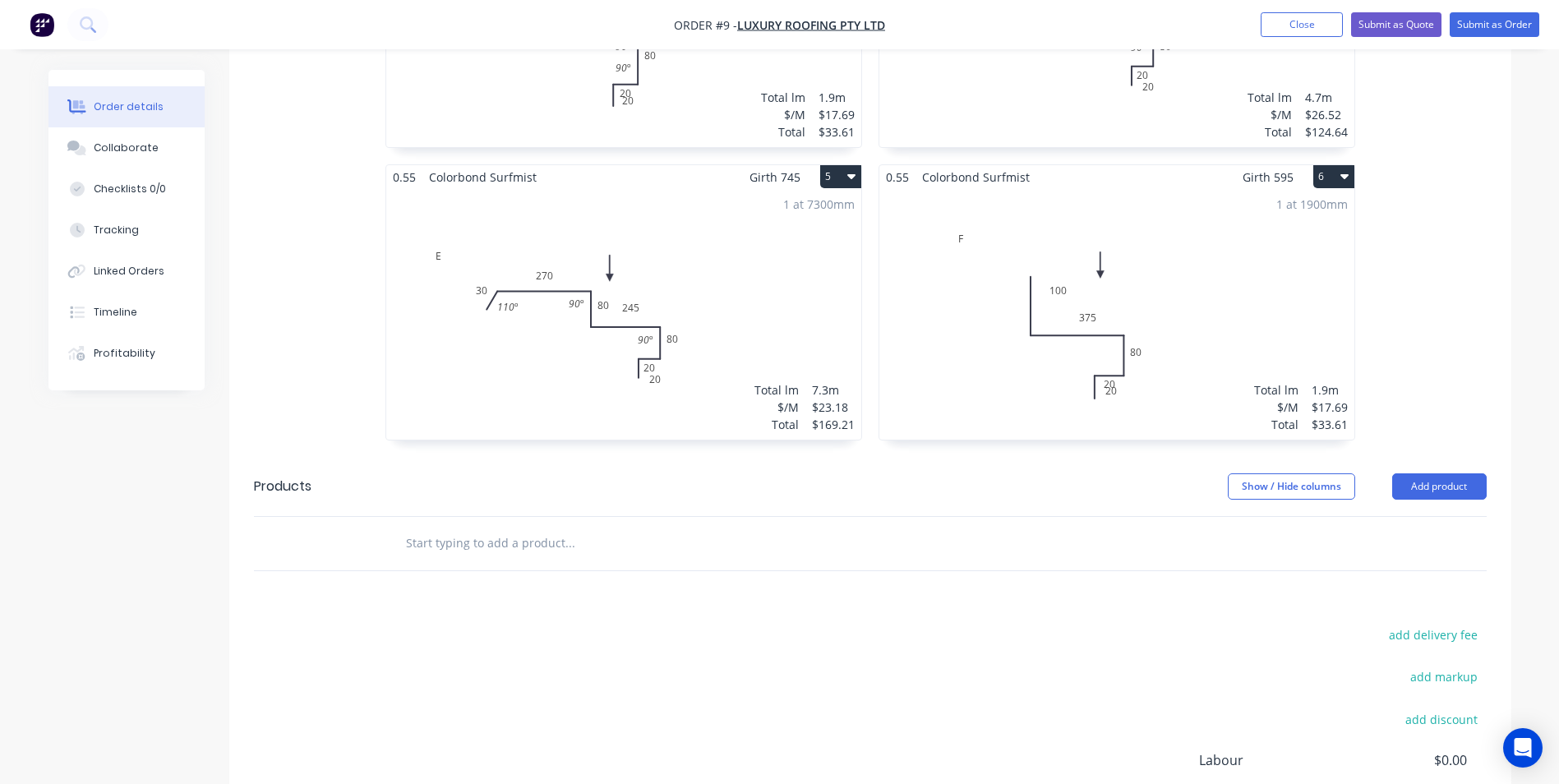
click at [503, 527] on input "text" at bounding box center [569, 543] width 329 height 32
click at [1447, 474] on button "Add product" at bounding box center [1440, 487] width 95 height 27
click at [486, 527] on input "scrs" at bounding box center [569, 543] width 329 height 32
type input "s"
click at [1435, 474] on button "Add product" at bounding box center [1440, 487] width 95 height 27
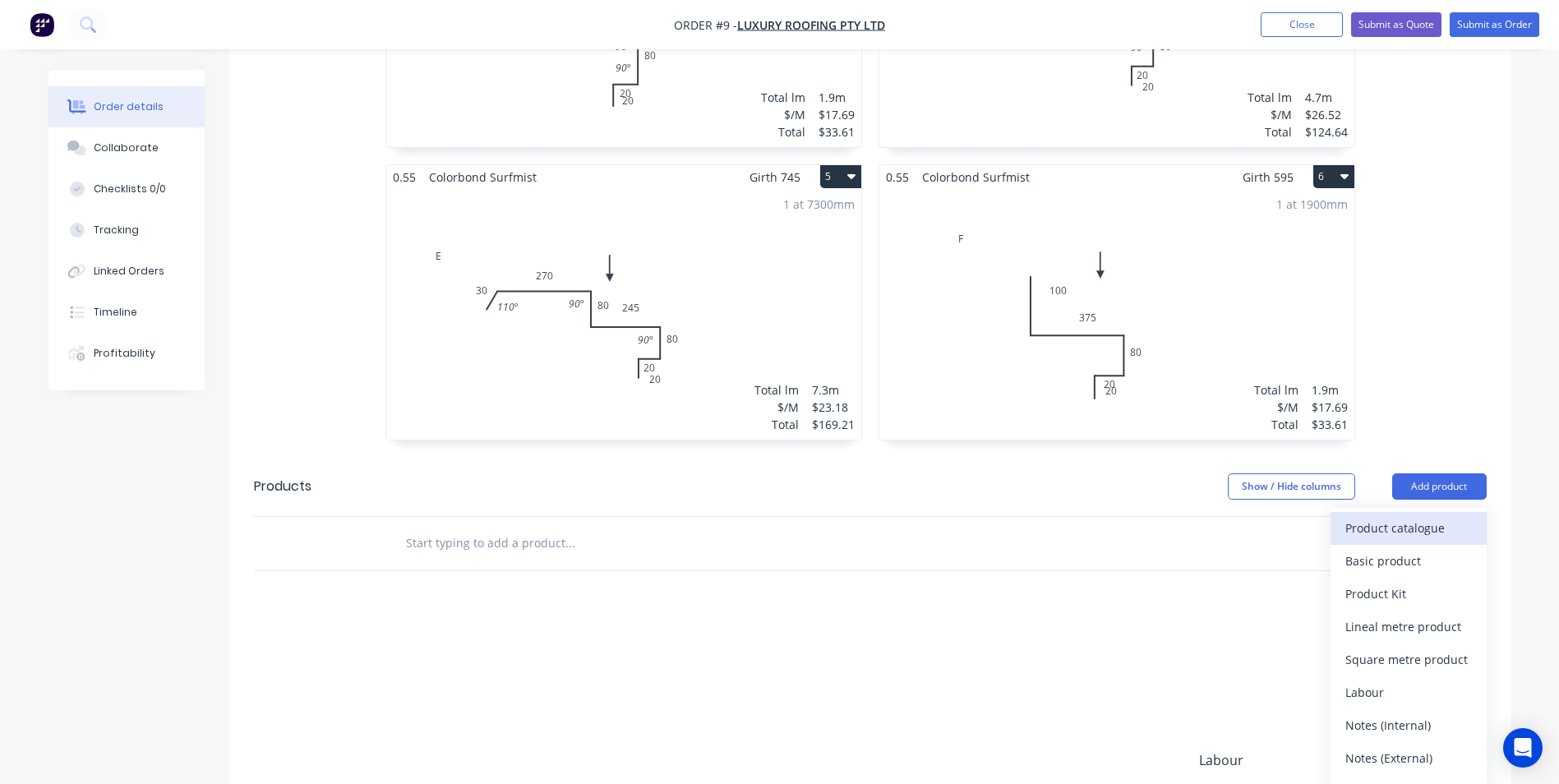
click at [1418, 516] on div "Product catalogue" at bounding box center [1408, 528] width 127 height 24
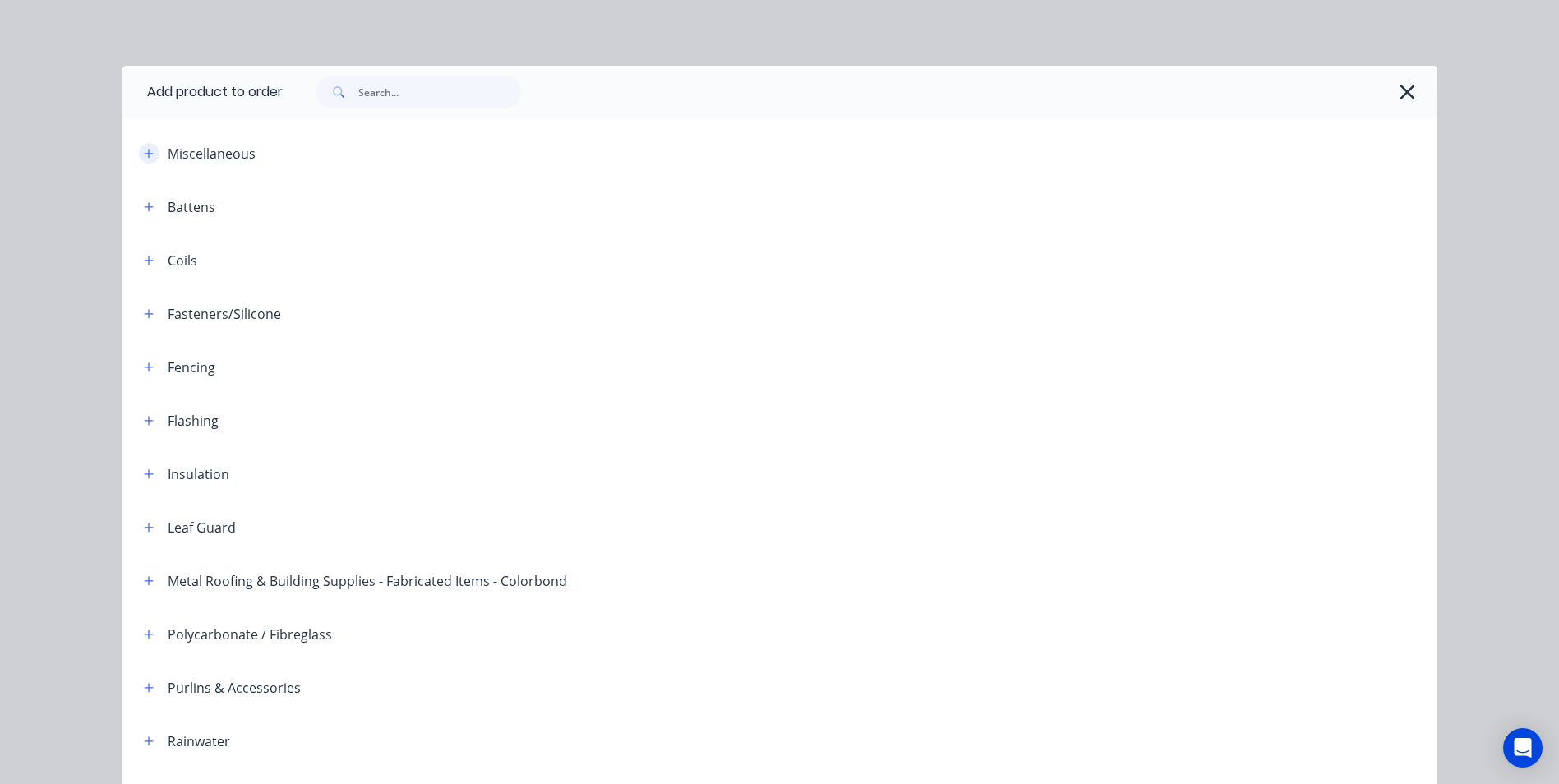
click at [149, 155] on button "button" at bounding box center [149, 153] width 21 height 21
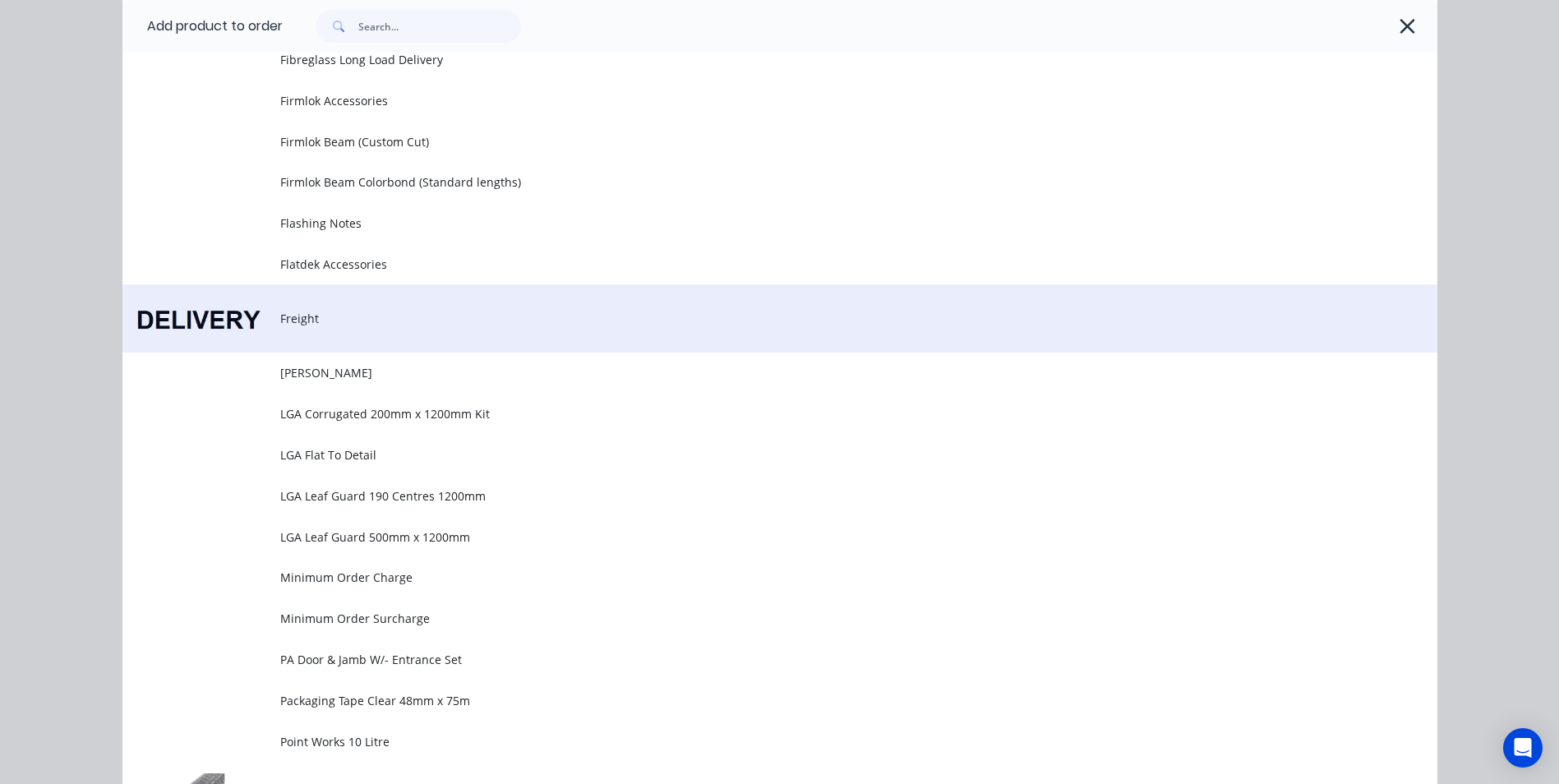
click at [318, 341] on td "Freight" at bounding box center [859, 319] width 1157 height 68
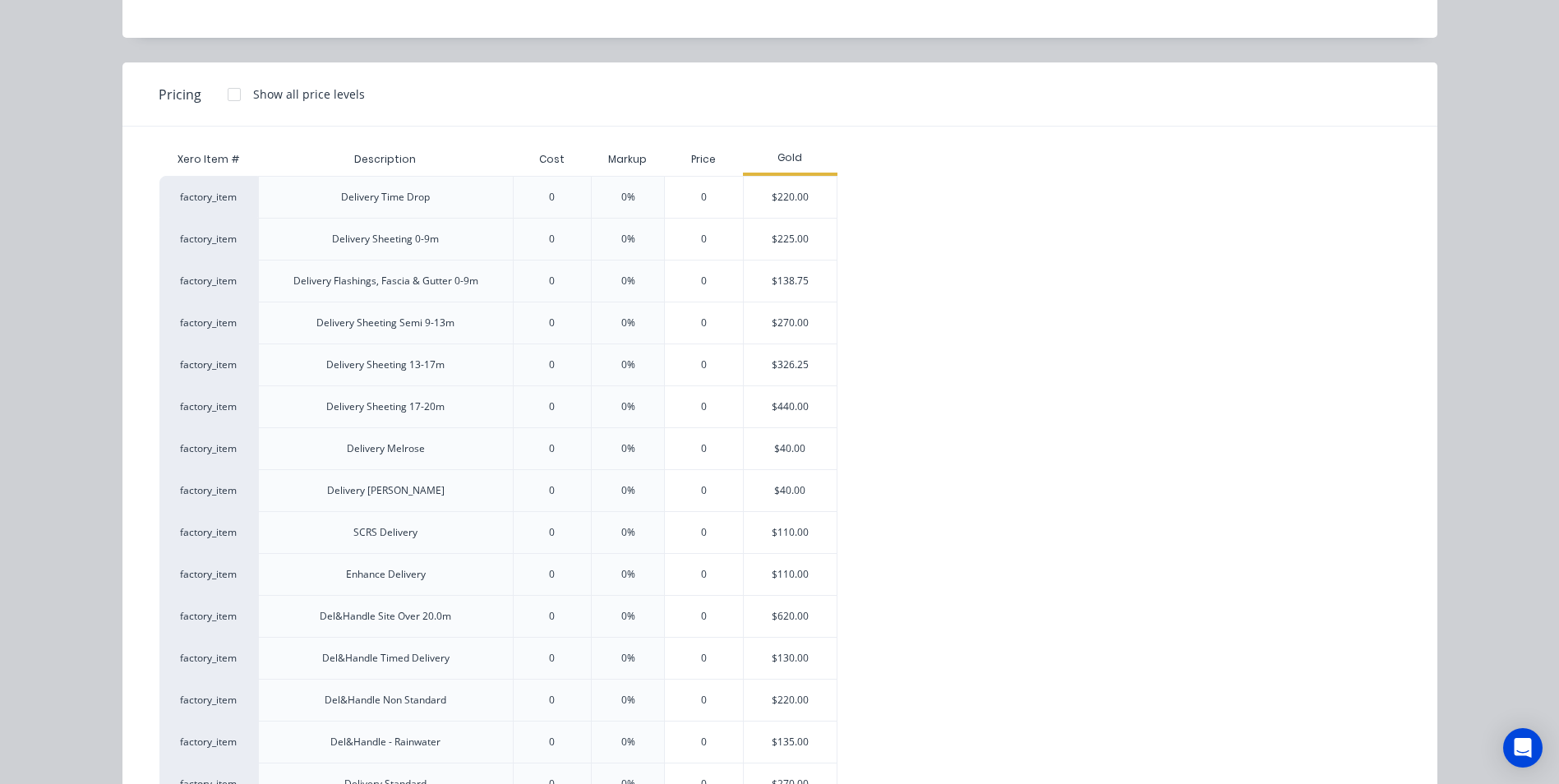
scroll to position [164, 0]
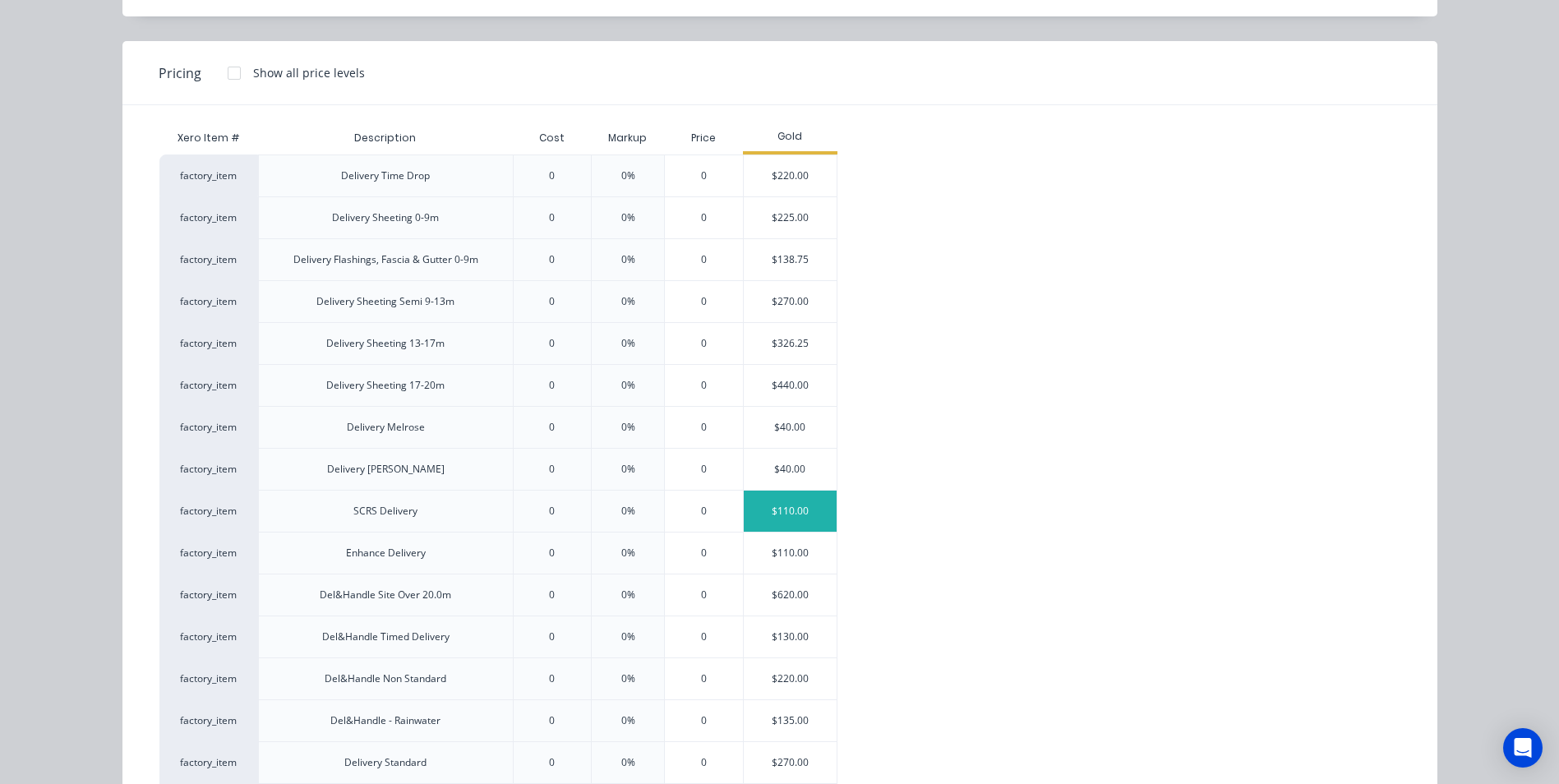
click at [771, 513] on div "$110.00" at bounding box center [791, 510] width 93 height 41
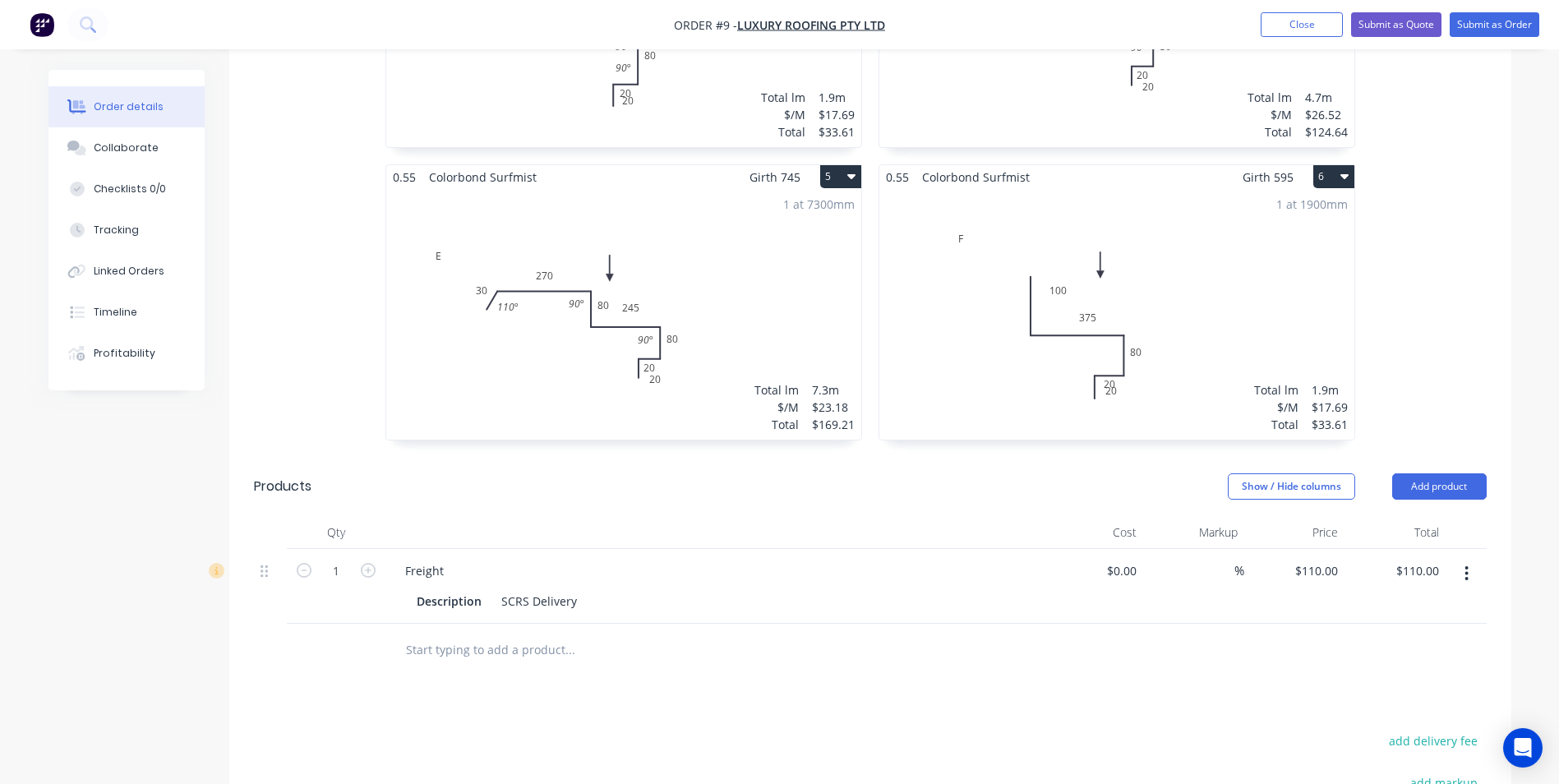
click at [985, 352] on div "1 at 1900mm Total lm $/M Total 1.9m $17.69 $33.61" at bounding box center [1116, 314] width 475 height 251
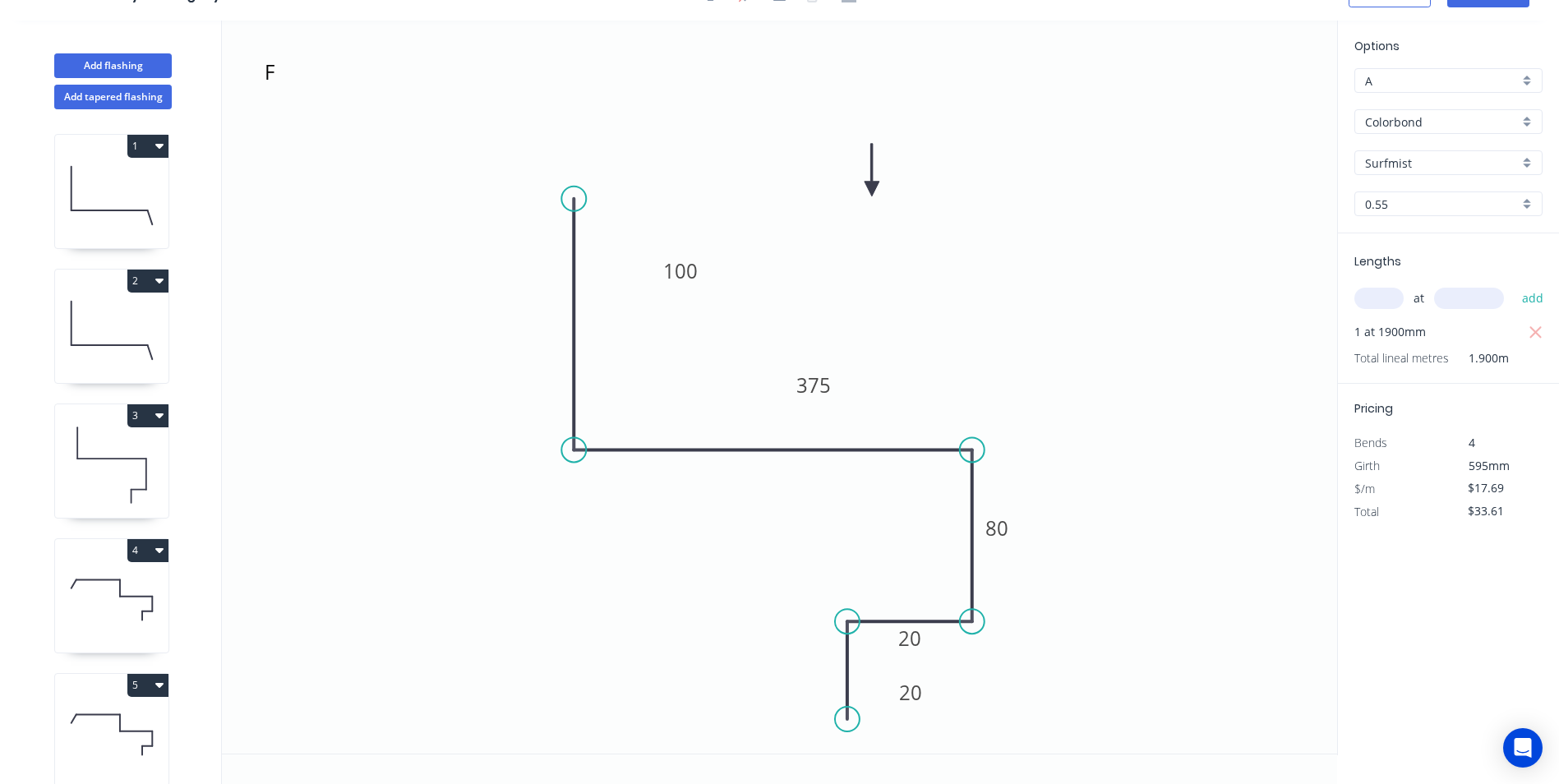
scroll to position [31, 0]
drag, startPoint x: 931, startPoint y: 687, endPoint x: 941, endPoint y: 708, distance: 23.3
click at [941, 708] on rect at bounding box center [923, 712] width 53 height 33
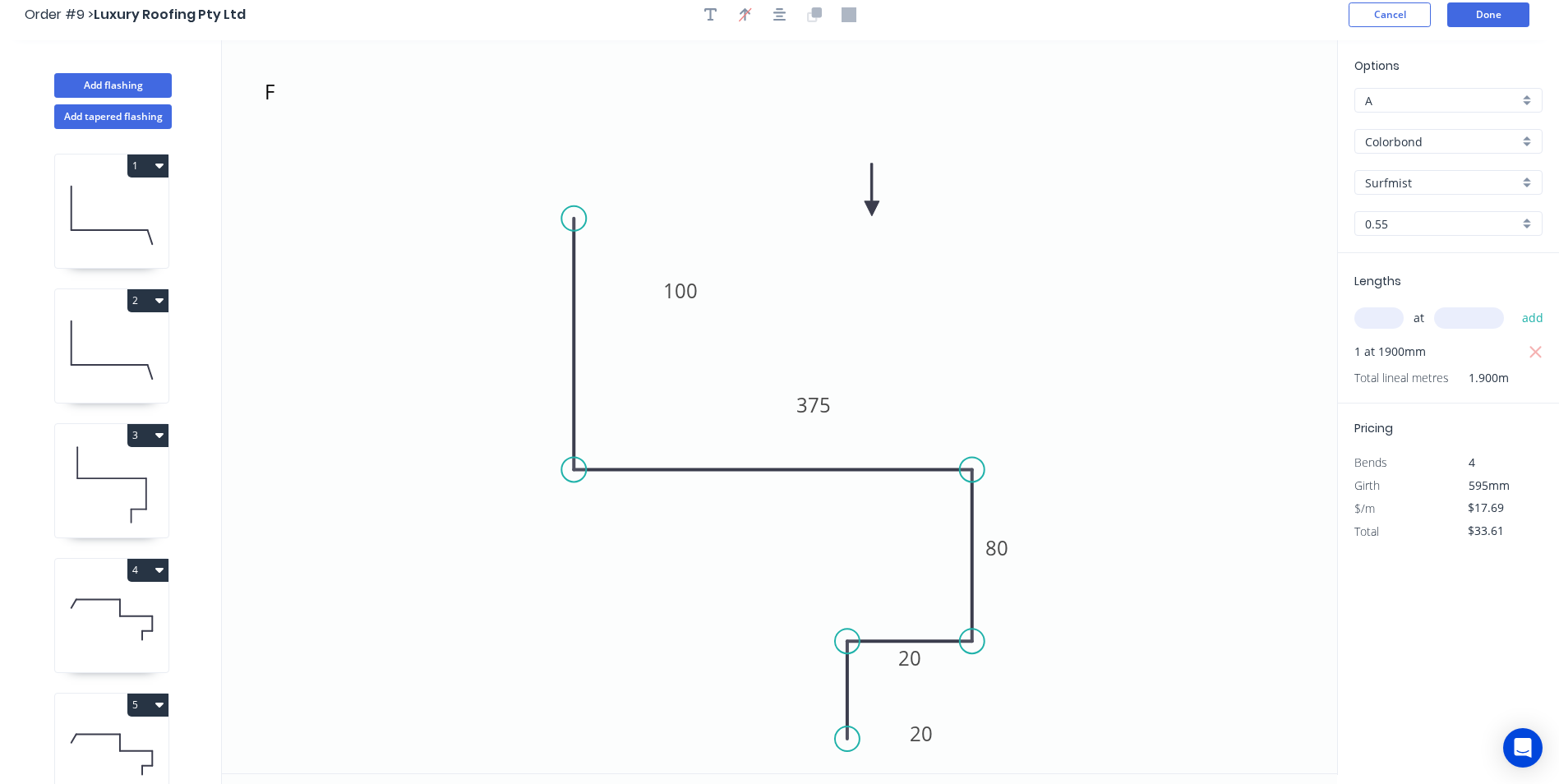
scroll to position [0, 0]
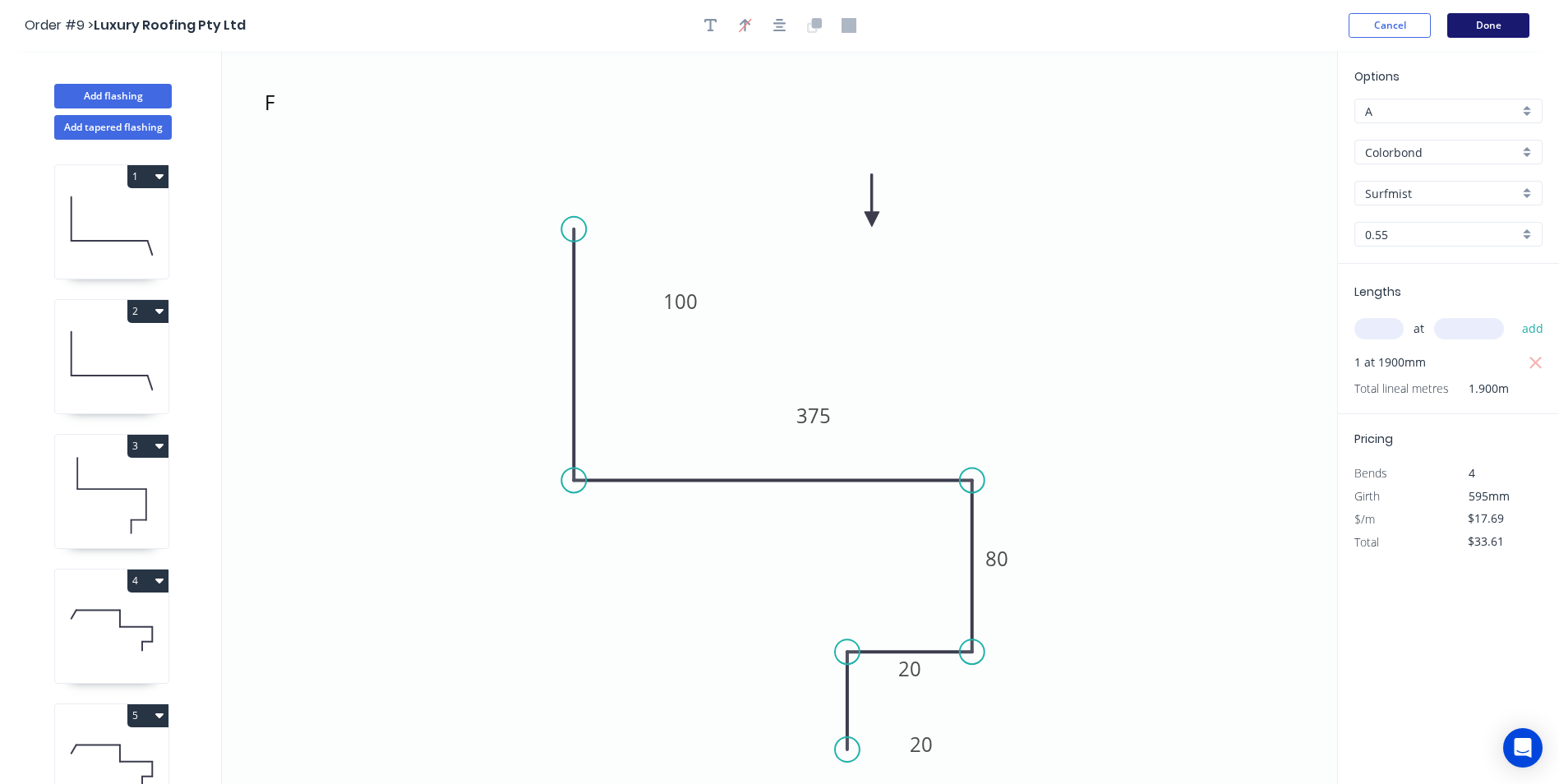
click at [1473, 32] on button "Done" at bounding box center [1488, 26] width 82 height 25
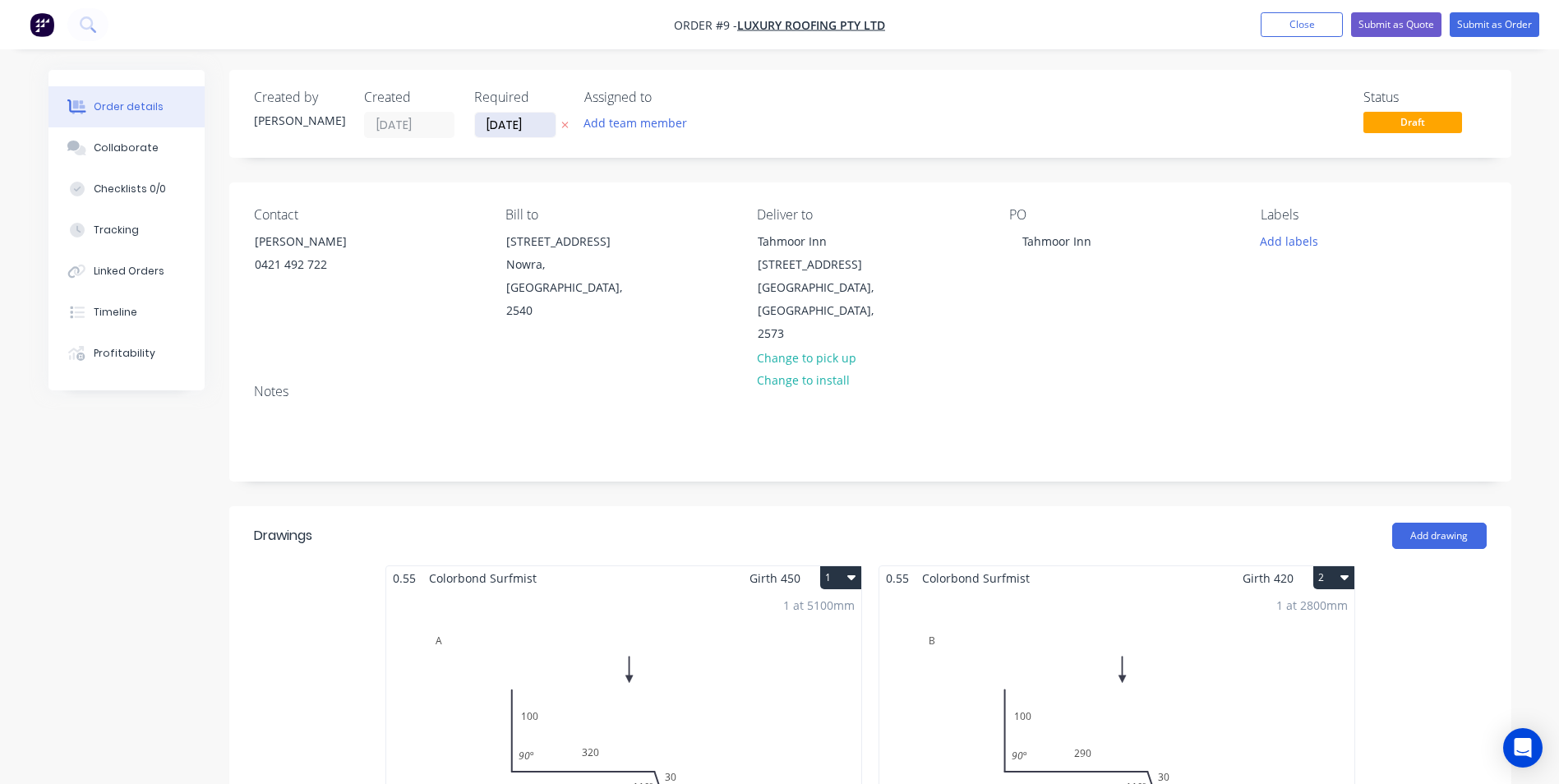
click at [548, 127] on input "[DATE]" at bounding box center [515, 125] width 81 height 25
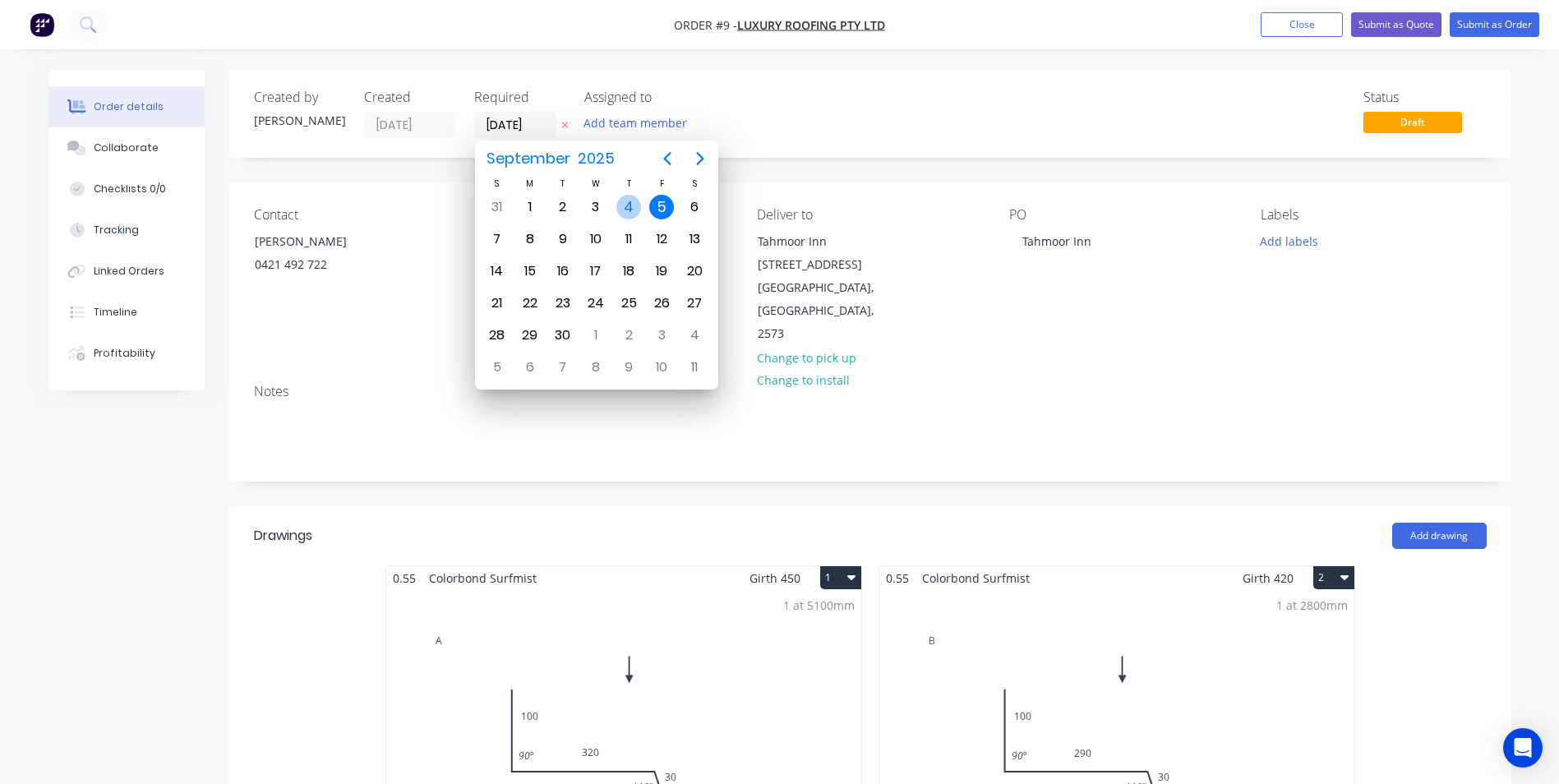
click at [622, 209] on div "4" at bounding box center [629, 207] width 25 height 25
type input "[DATE]"
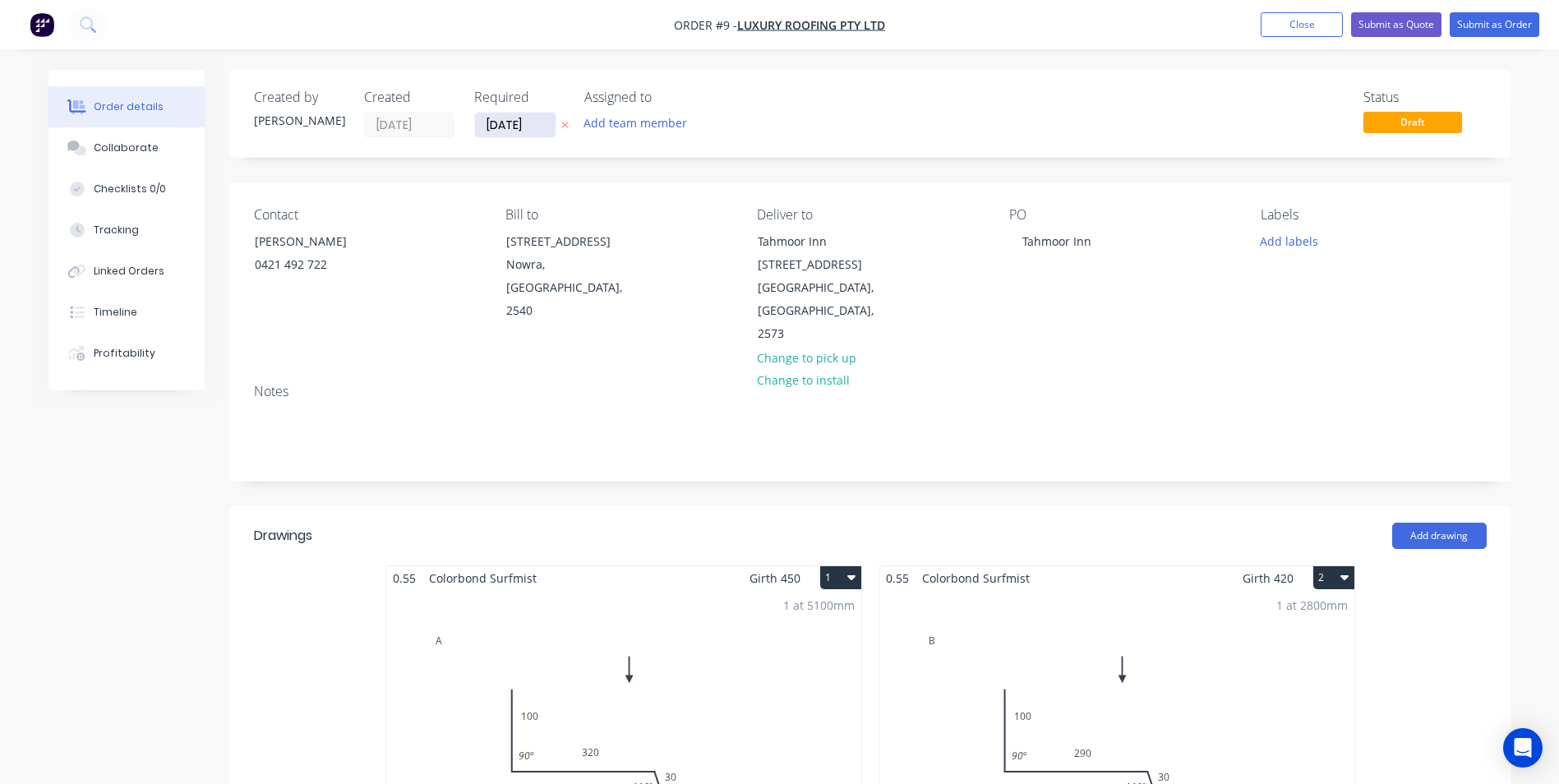
click at [543, 120] on input "[DATE]" at bounding box center [515, 125] width 81 height 25
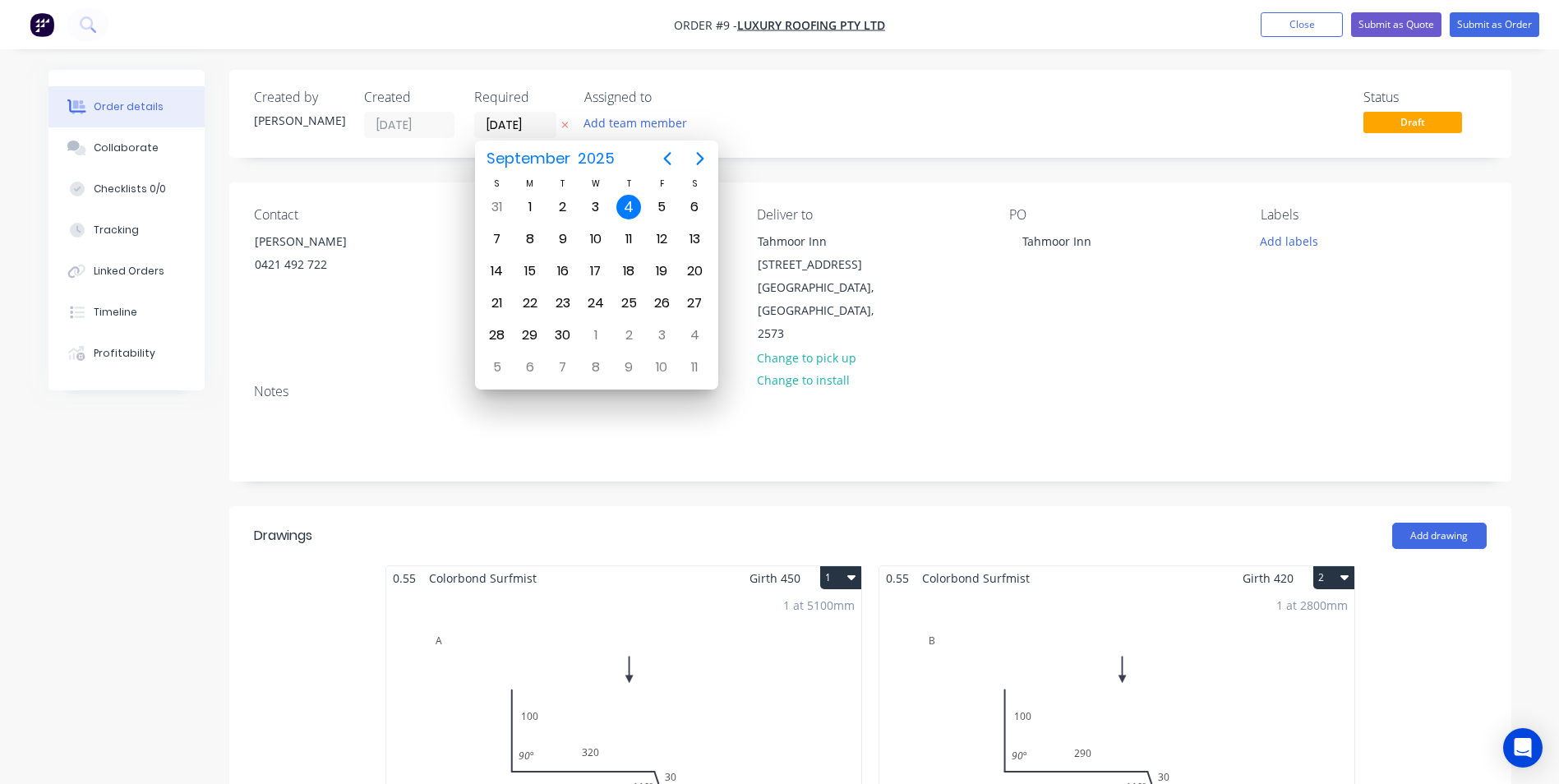
click at [633, 206] on div "4" at bounding box center [629, 207] width 25 height 25
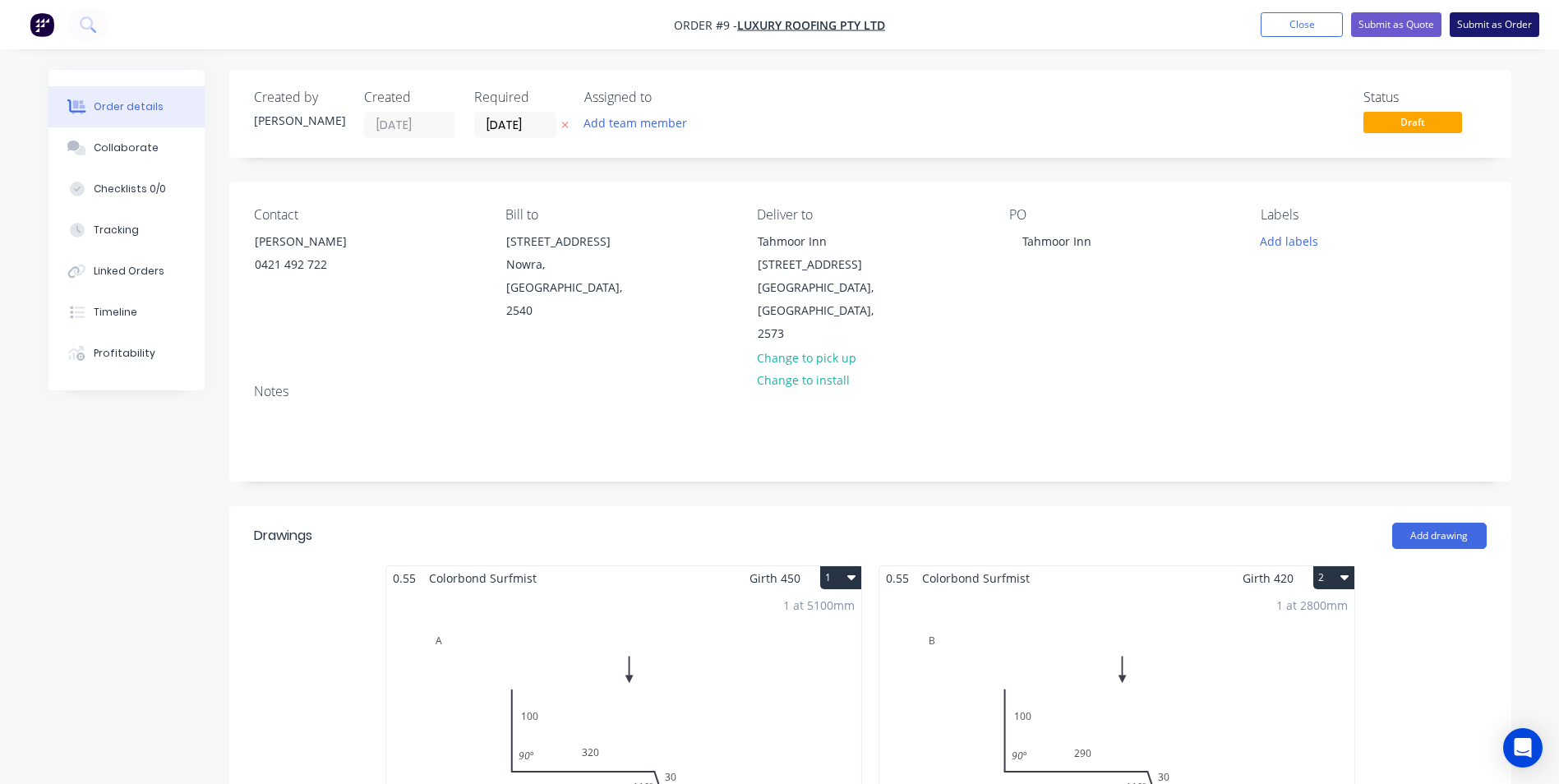
click at [1480, 30] on button "Submit as Order" at bounding box center [1495, 25] width 90 height 25
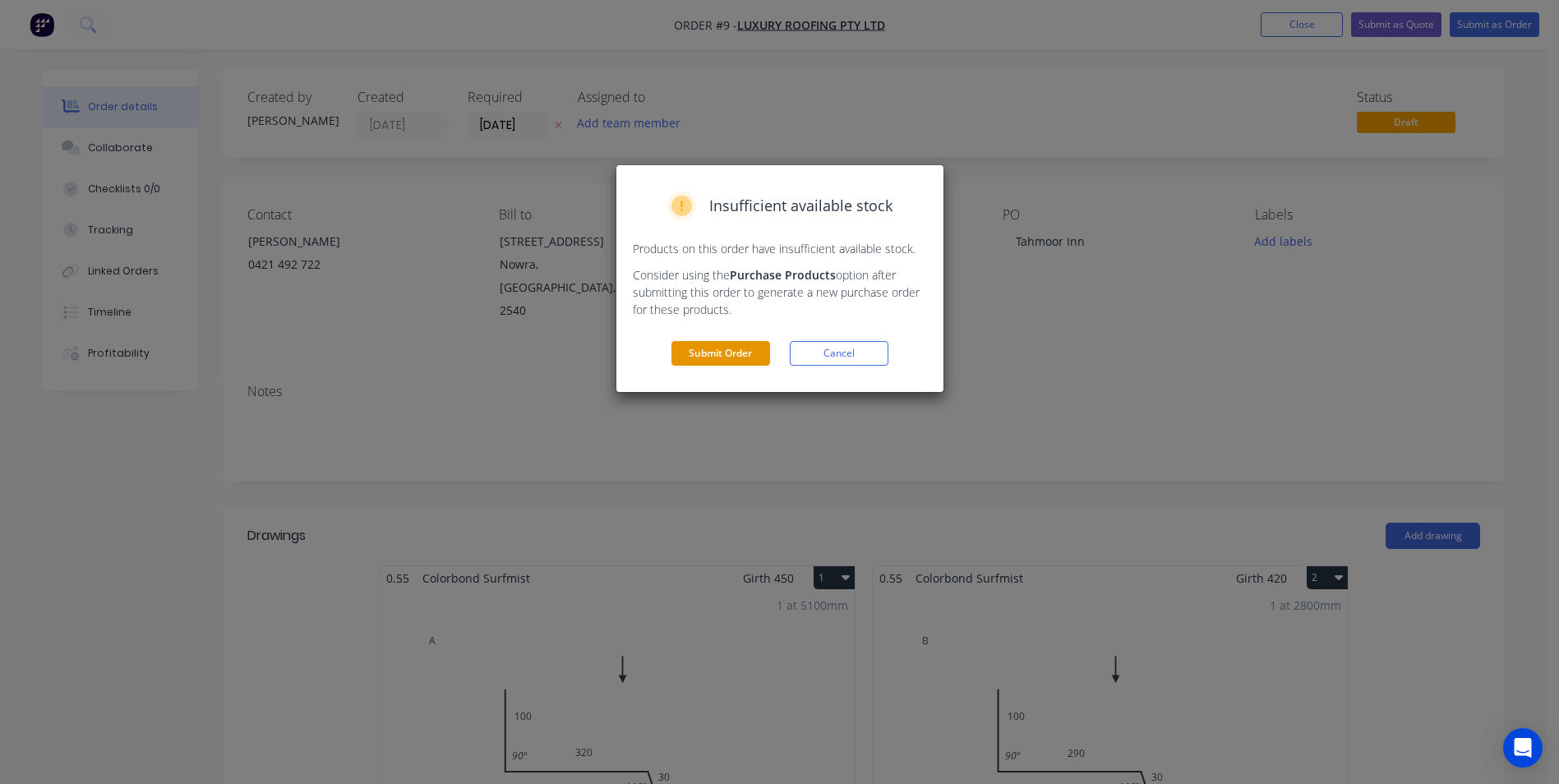
click at [723, 356] on button "Submit Order" at bounding box center [721, 354] width 98 height 25
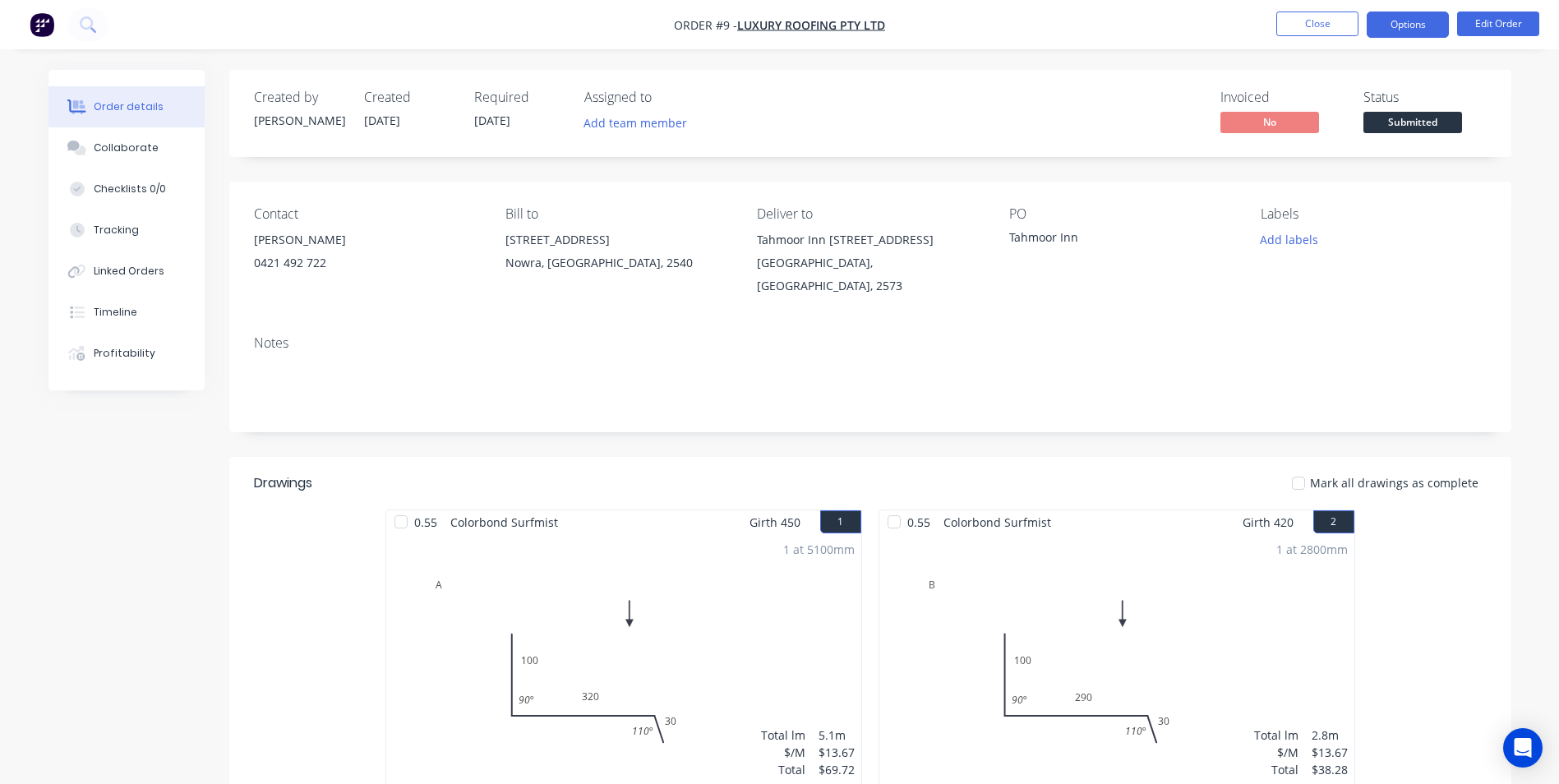
click at [1406, 23] on button "Options" at bounding box center [1408, 25] width 82 height 27
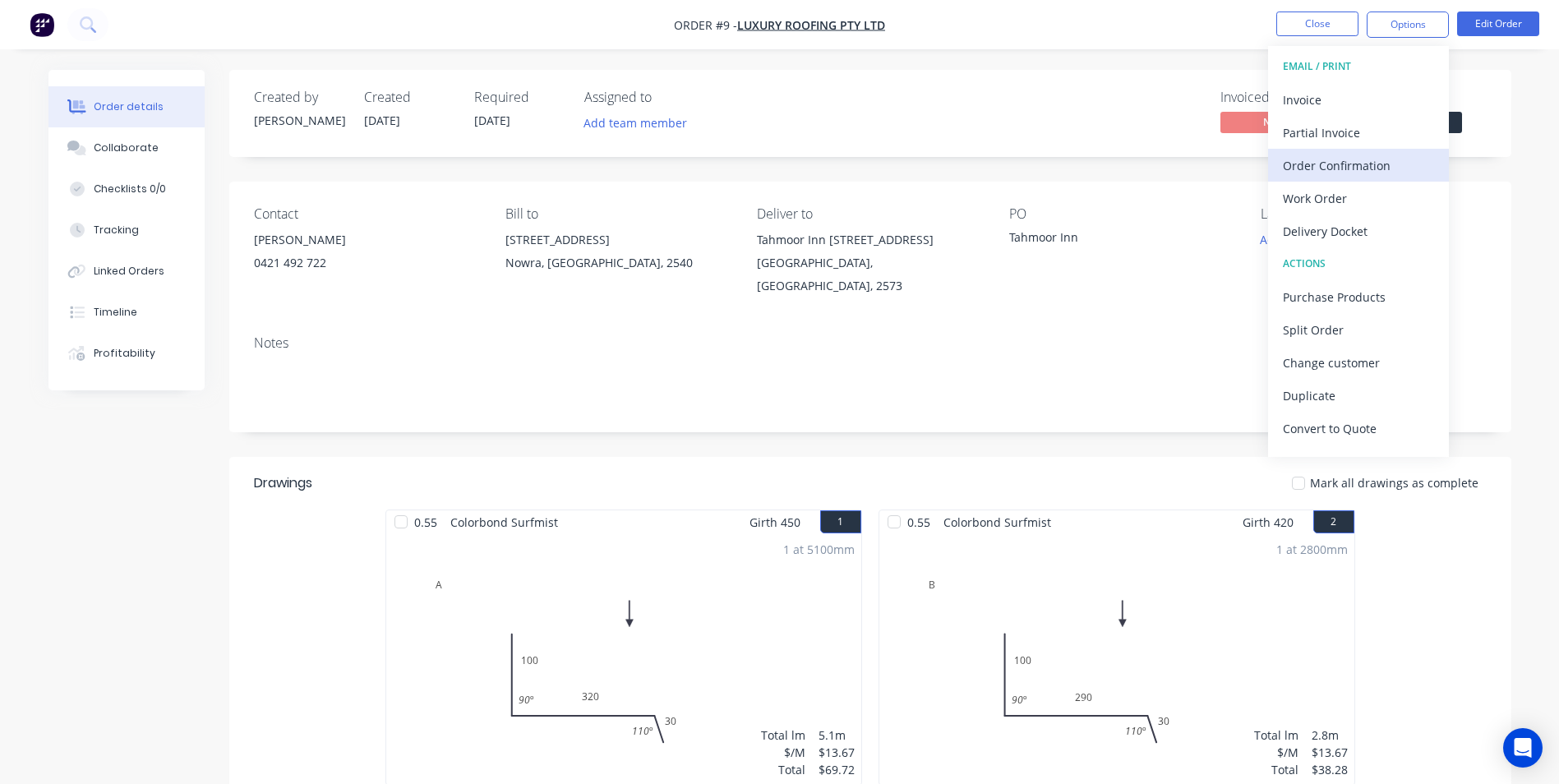
click at [1357, 154] on div "Order Confirmation" at bounding box center [1358, 166] width 151 height 24
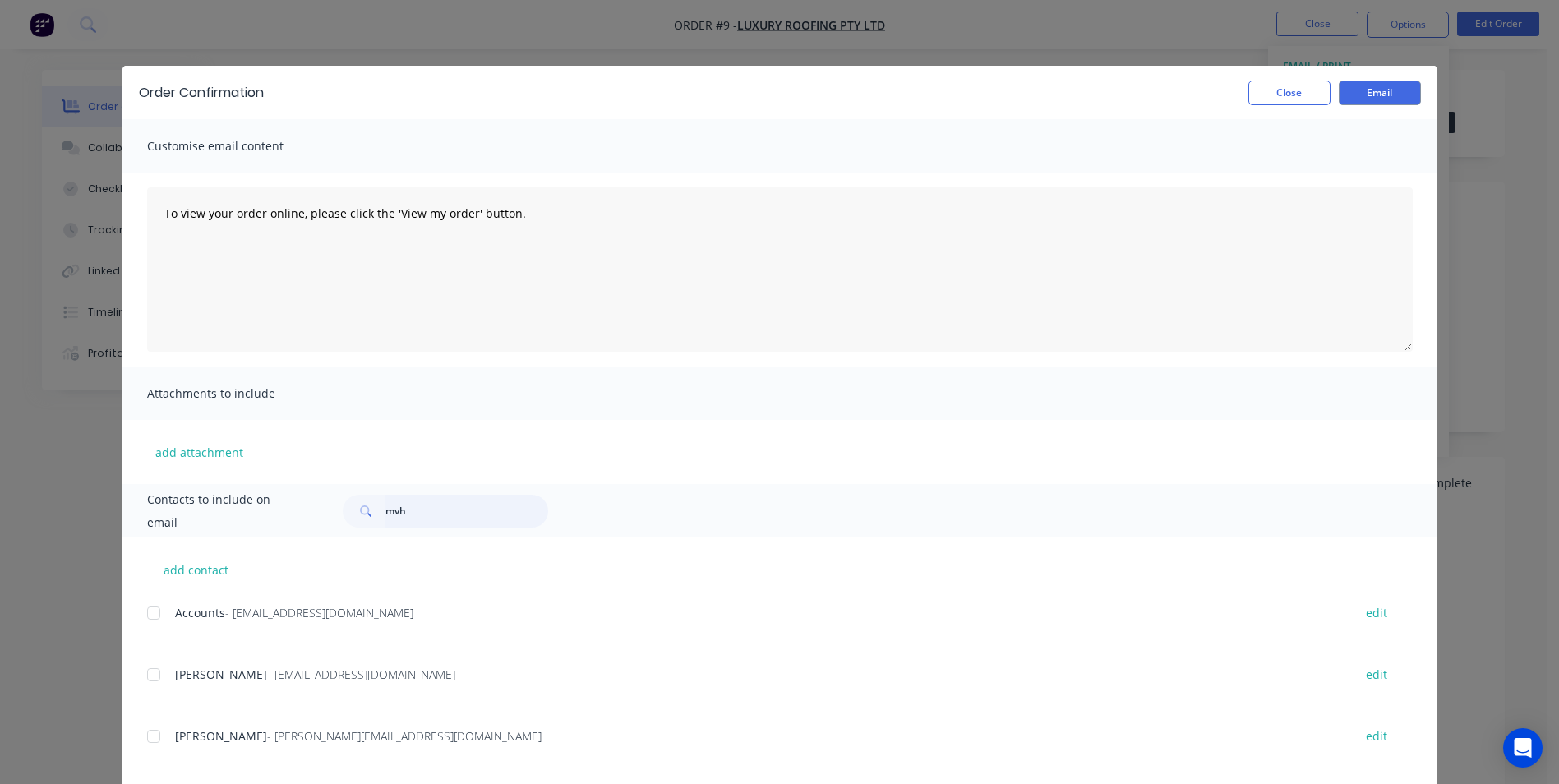
click at [432, 522] on input "mvh" at bounding box center [466, 510] width 162 height 32
type input "m"
click at [149, 672] on div at bounding box center [153, 674] width 32 height 32
click at [1365, 92] on button "Email" at bounding box center [1379, 93] width 82 height 25
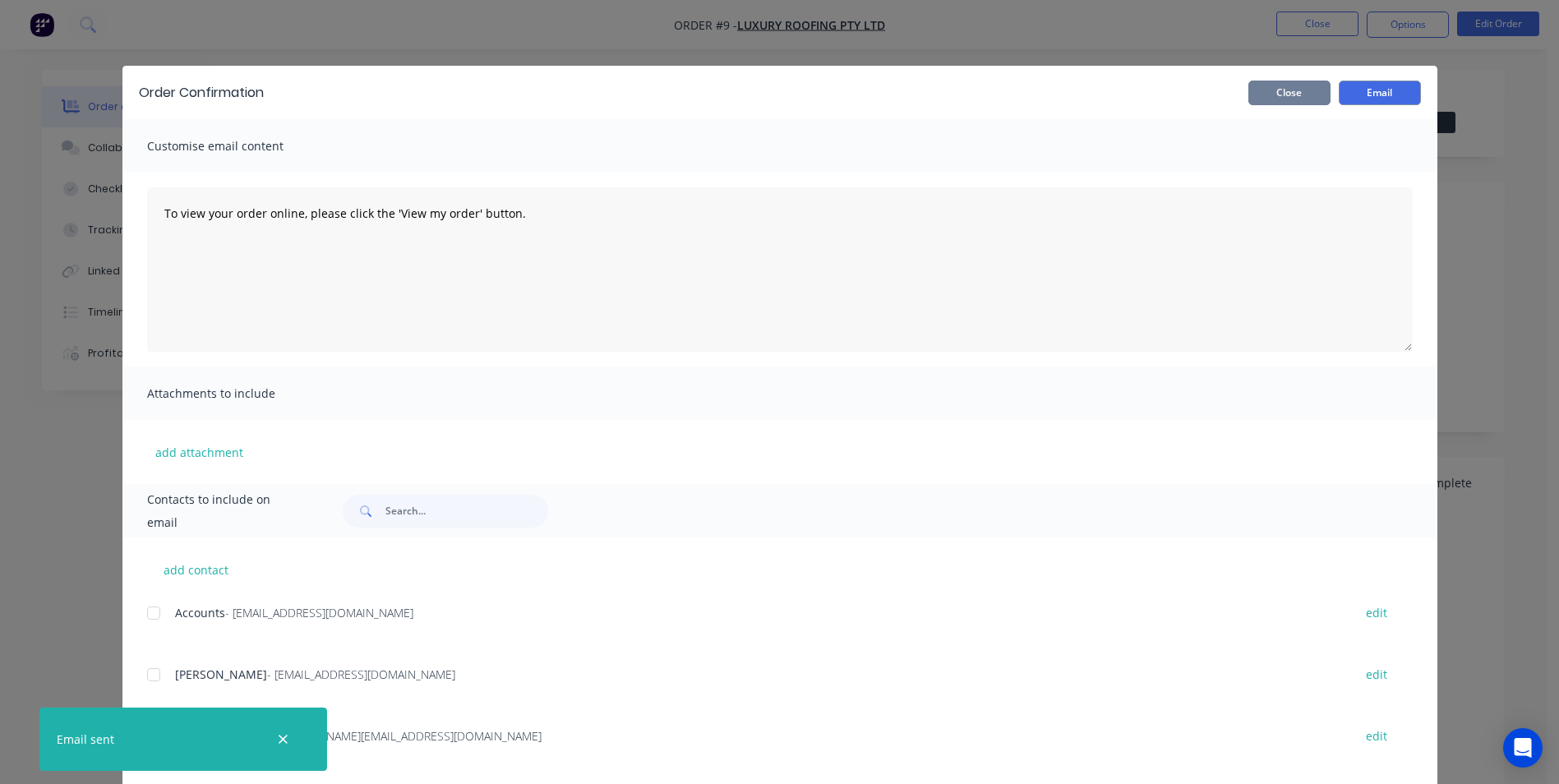
click at [1249, 97] on button "Close" at bounding box center [1289, 93] width 82 height 25
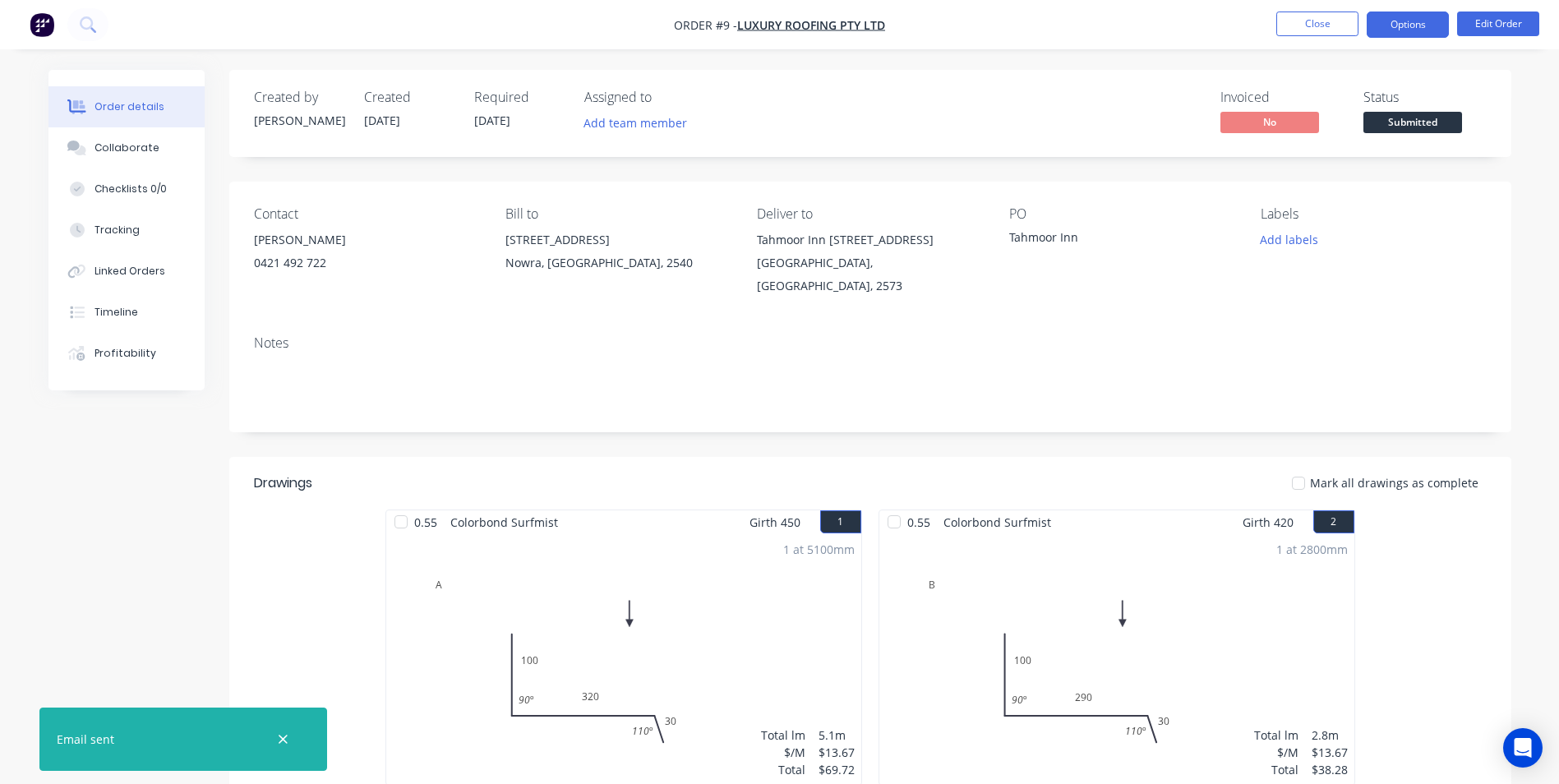
click at [1399, 31] on button "Options" at bounding box center [1408, 25] width 82 height 27
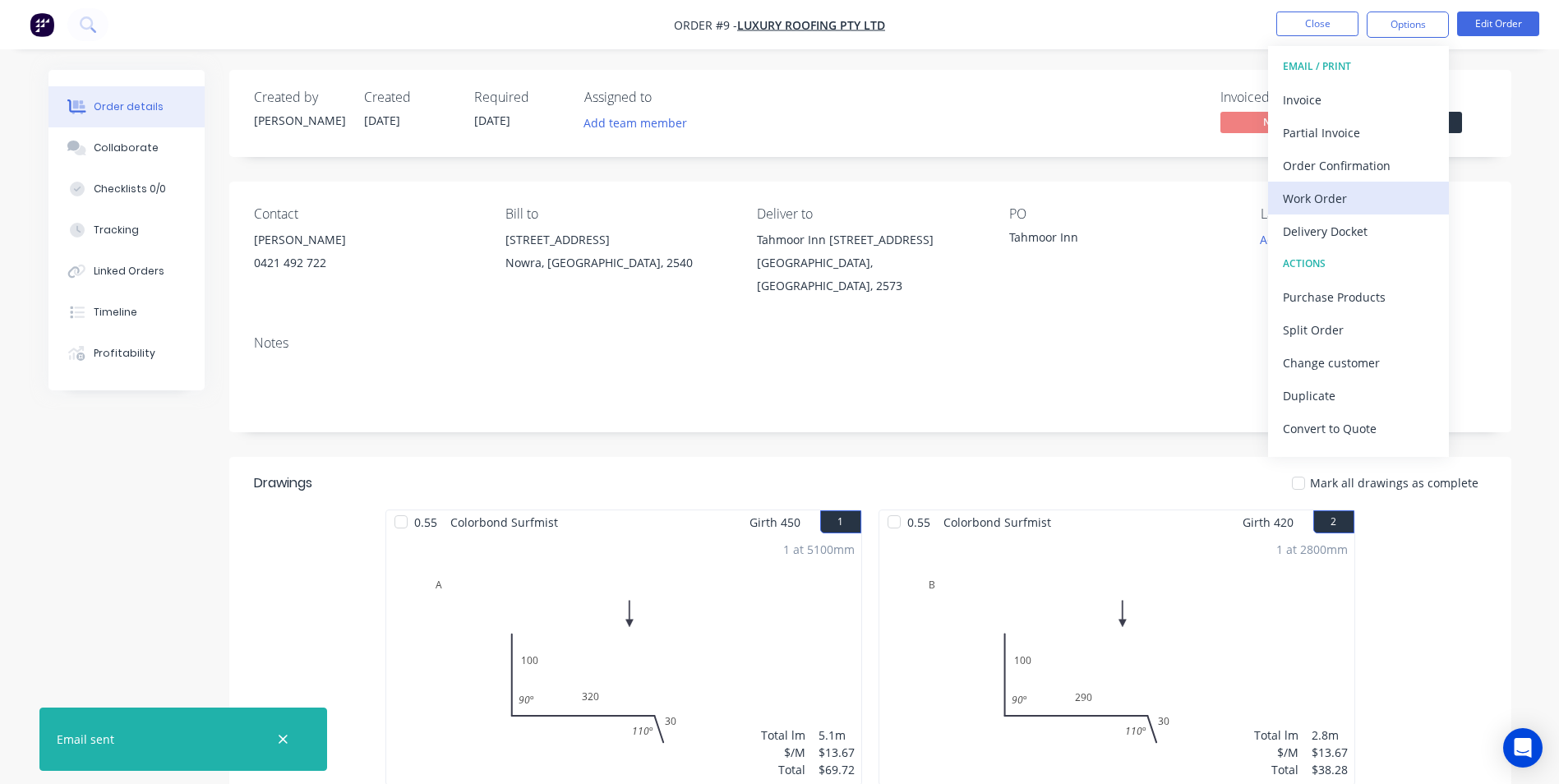
click at [1340, 205] on div "Work Order" at bounding box center [1358, 198] width 151 height 24
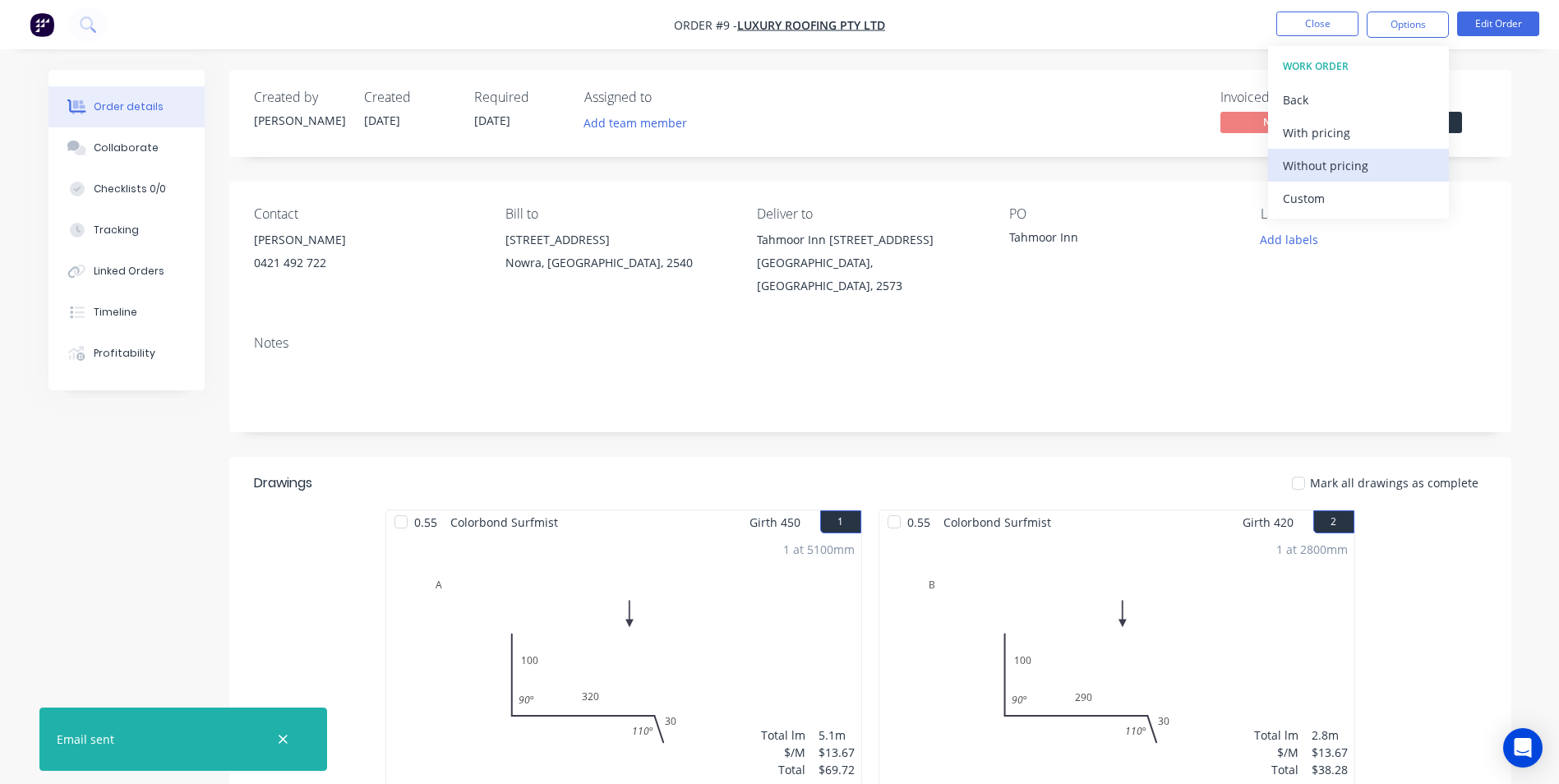
click at [1344, 167] on div "Without pricing" at bounding box center [1358, 166] width 151 height 24
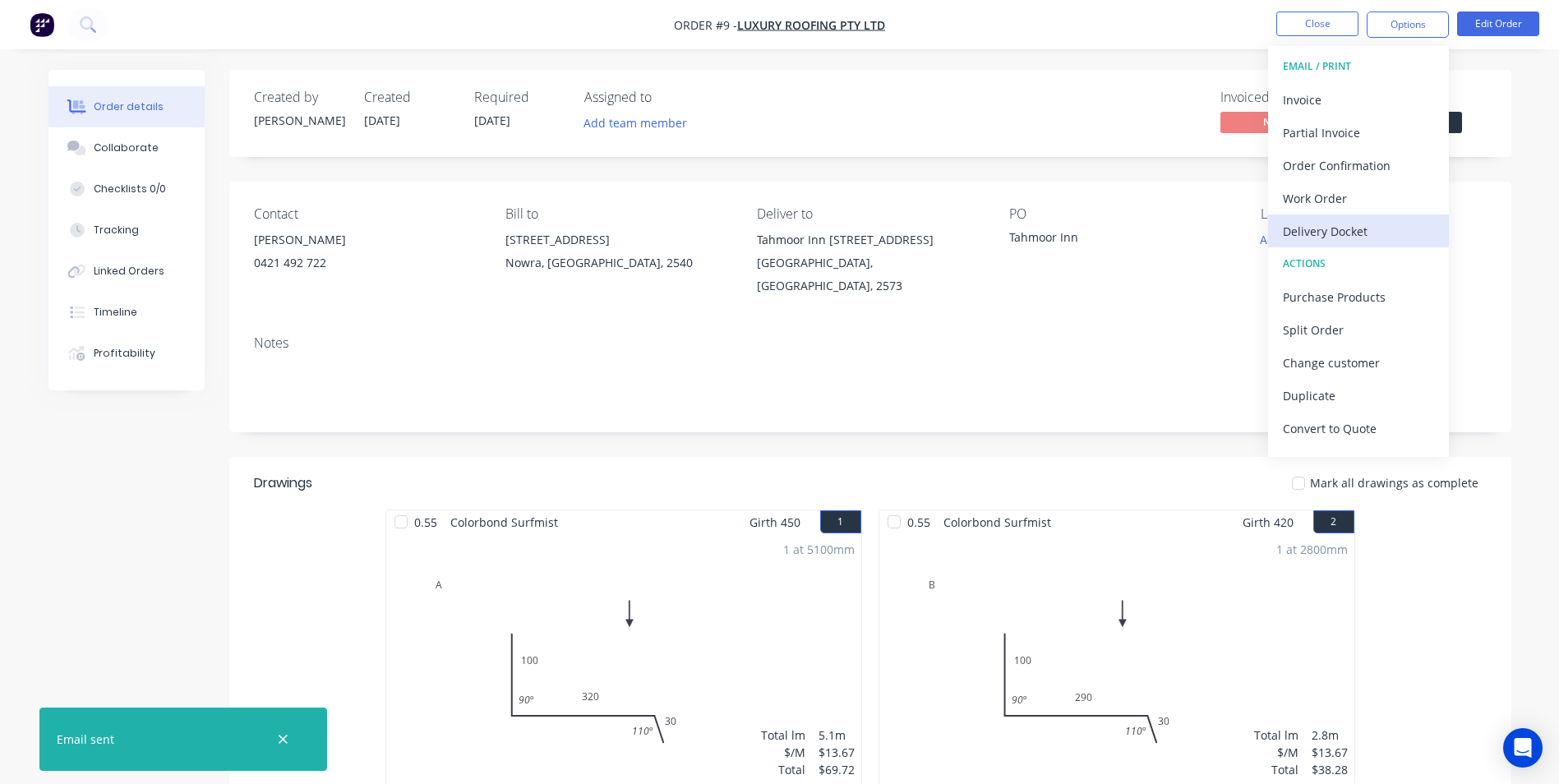
click at [1343, 231] on div "Delivery Docket" at bounding box center [1358, 231] width 151 height 24
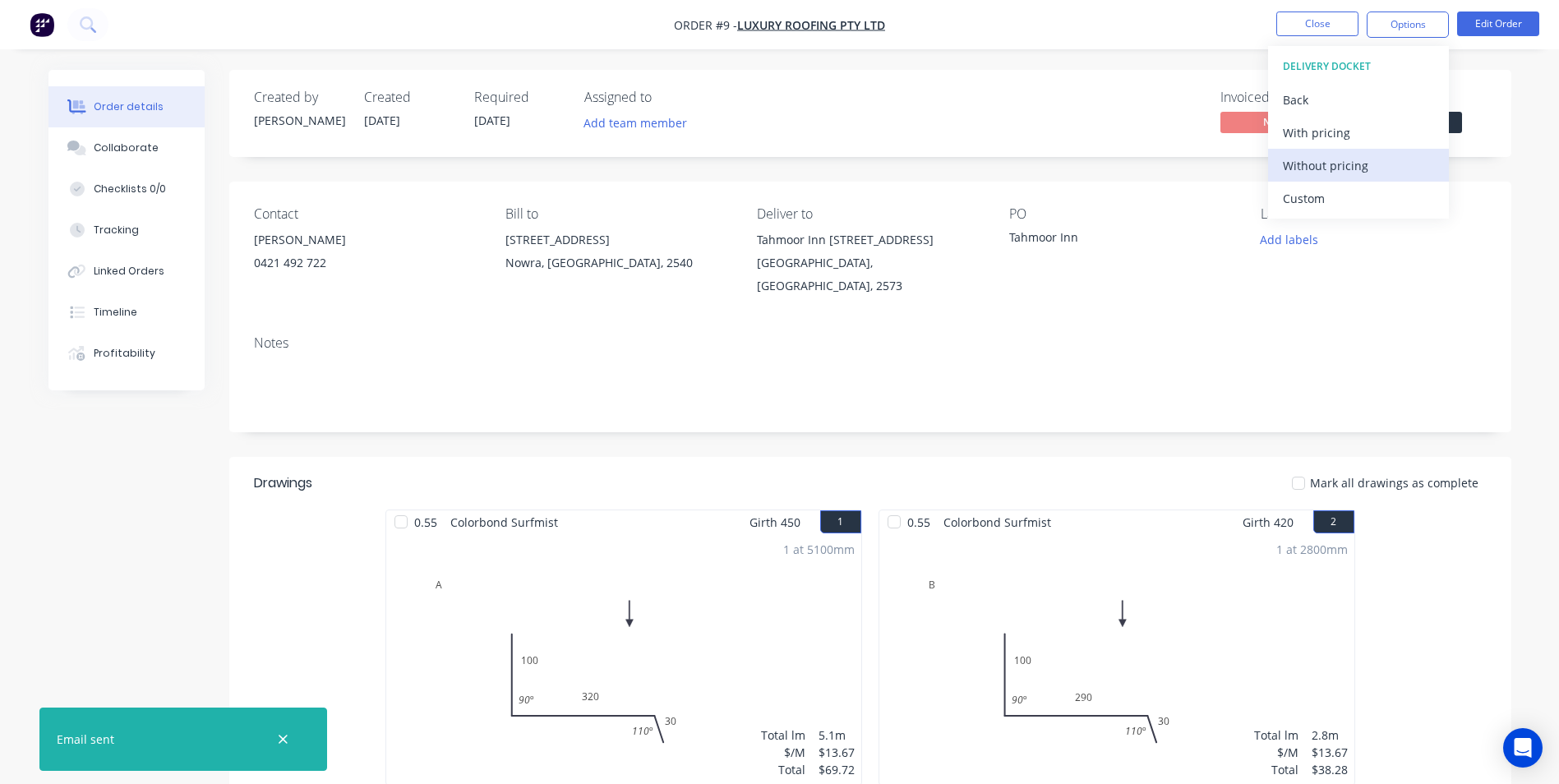
click at [1322, 171] on div "Without pricing" at bounding box center [1358, 166] width 151 height 24
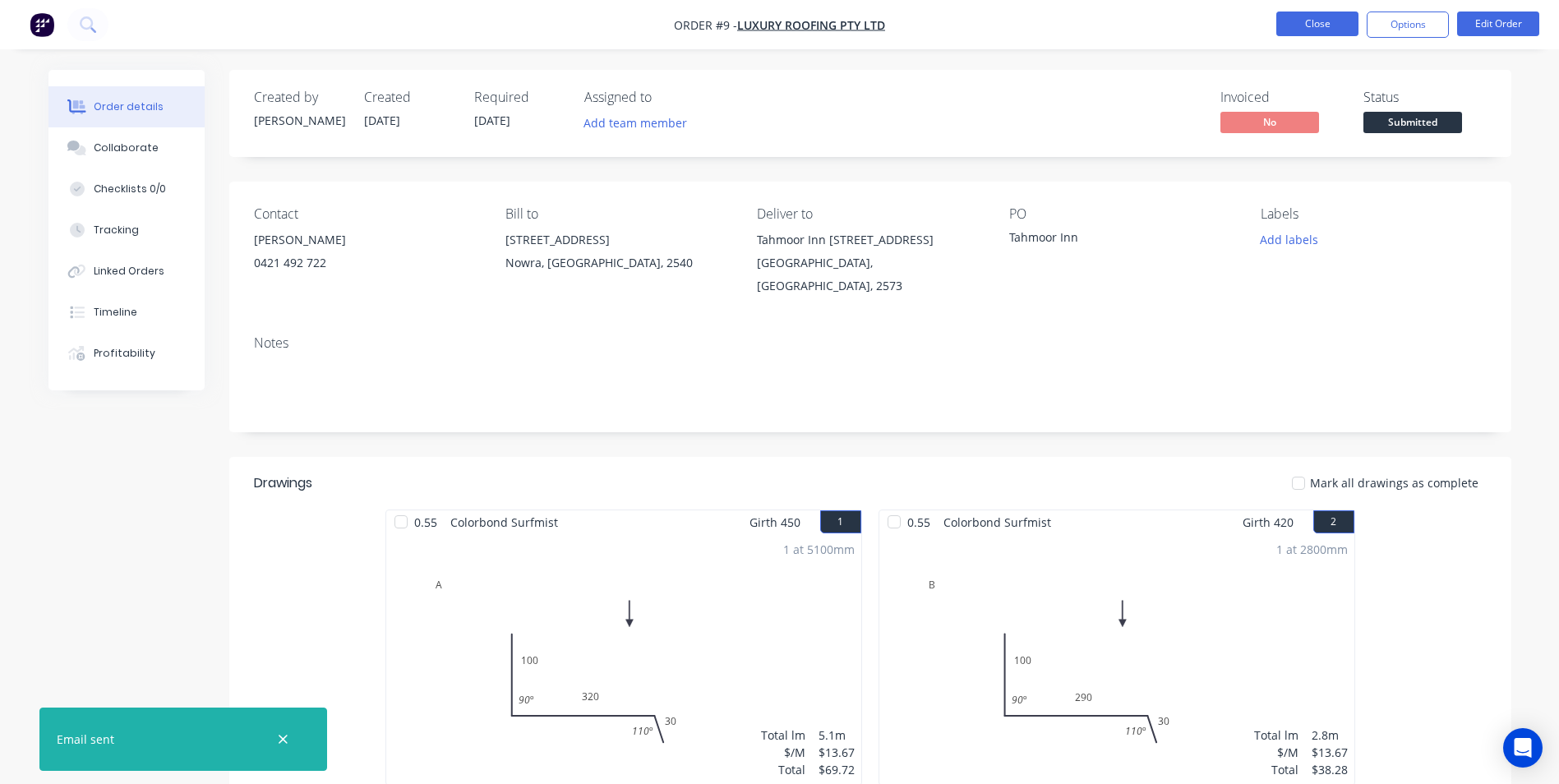
click at [1309, 23] on button "Close" at bounding box center [1317, 24] width 82 height 25
